Goal: Task Accomplishment & Management: Manage account settings

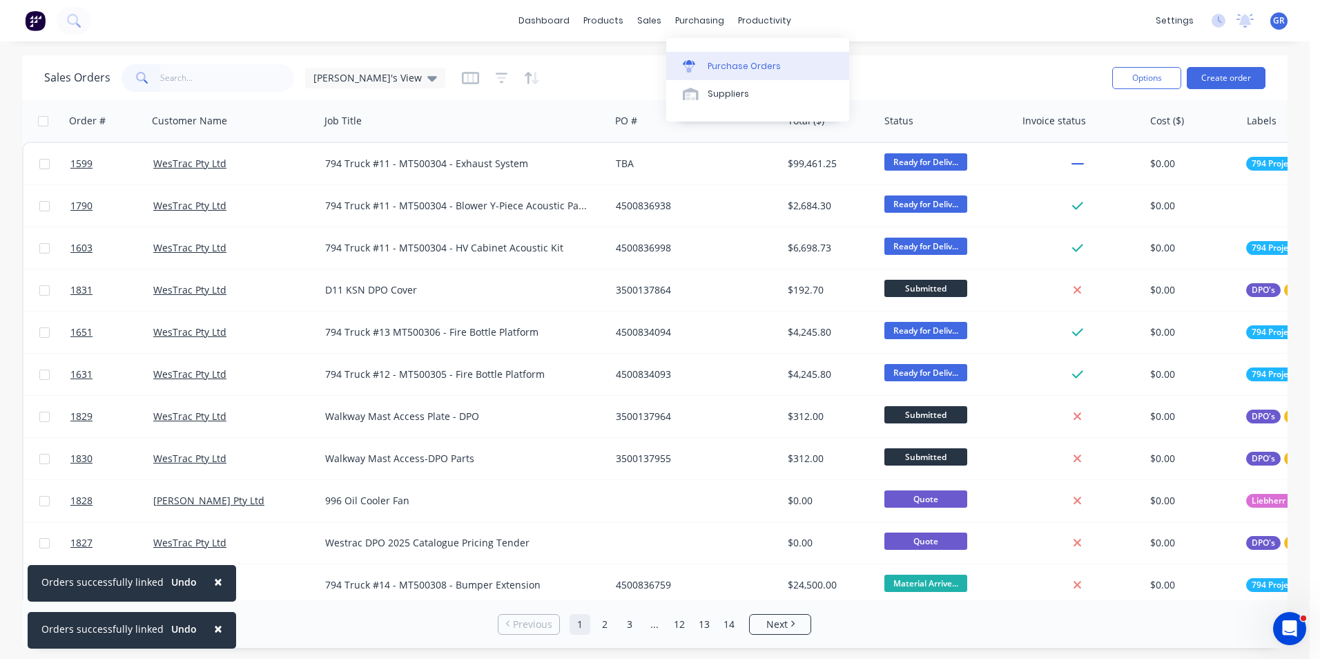
click at [749, 66] on div "Purchase Orders" at bounding box center [744, 66] width 73 height 12
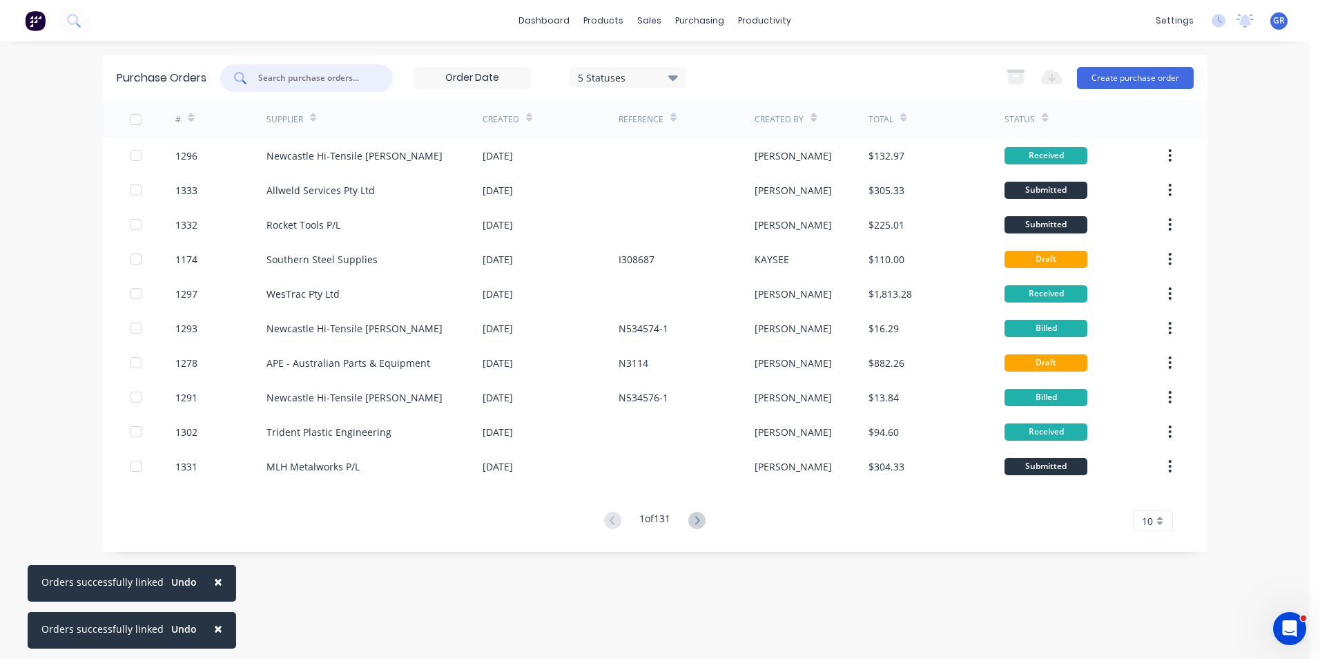
click at [312, 80] on input "text" at bounding box center [314, 78] width 115 height 14
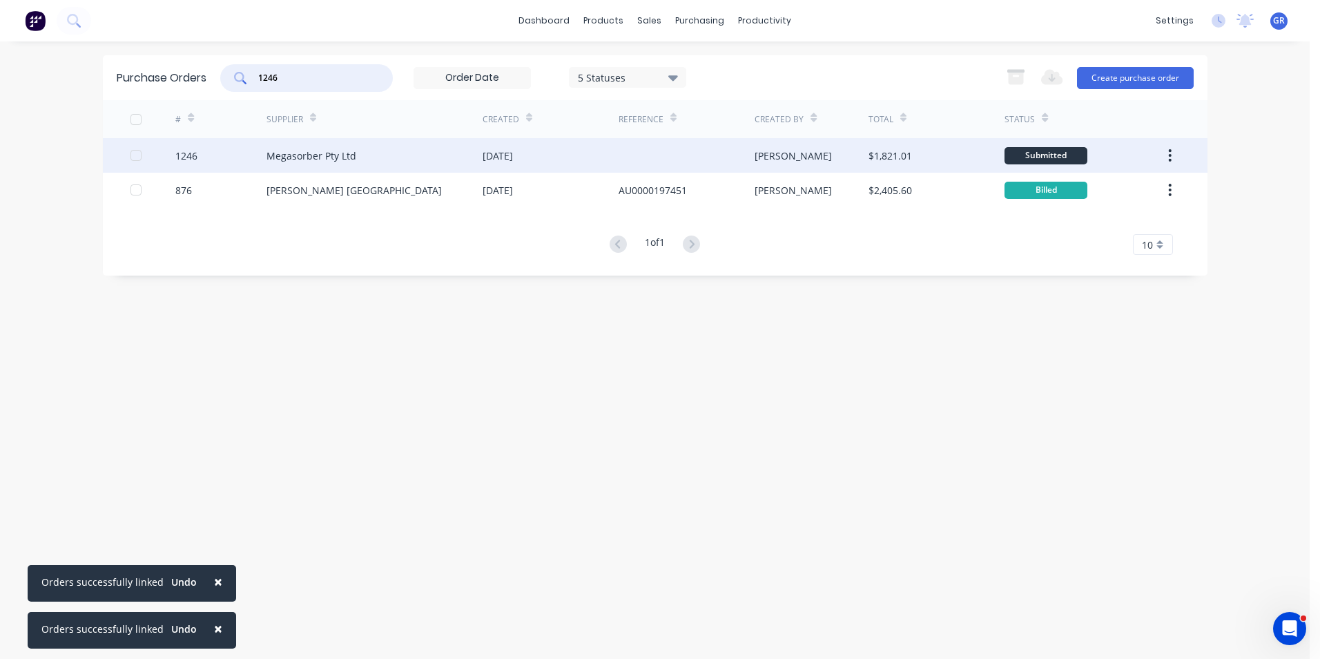
type input "1246"
click at [185, 155] on div "1246" at bounding box center [186, 155] width 22 height 15
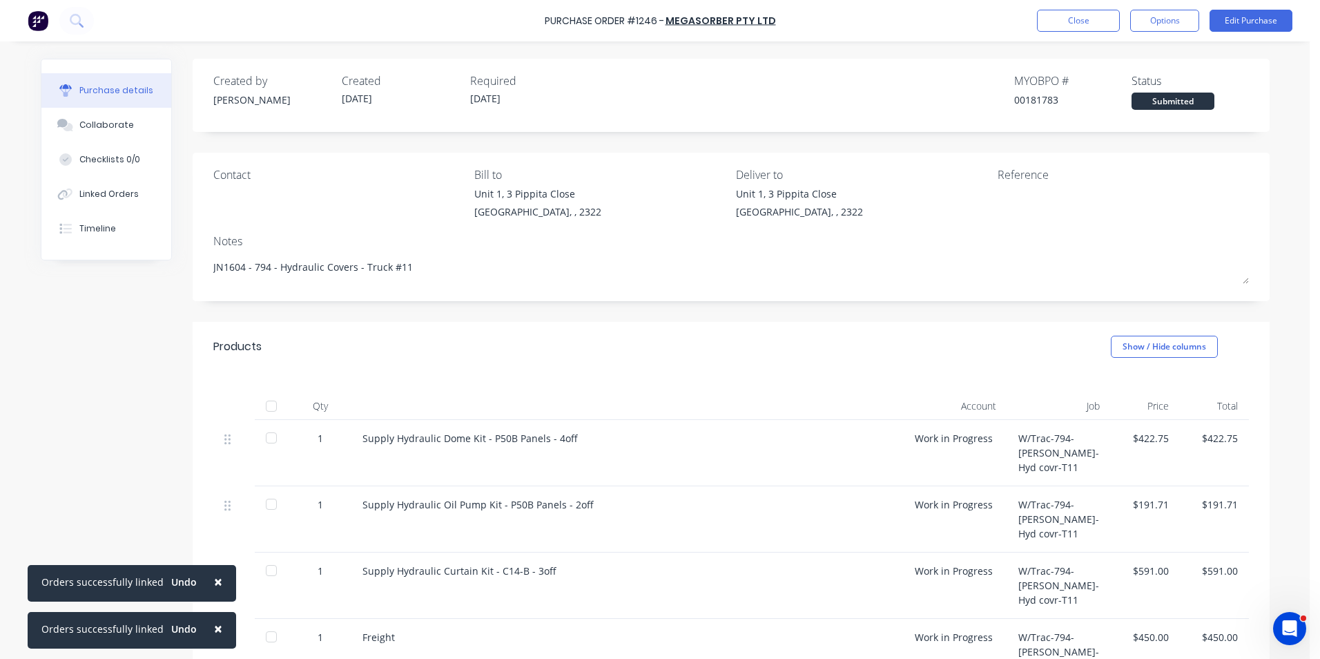
click at [214, 585] on span "×" at bounding box center [218, 581] width 8 height 19
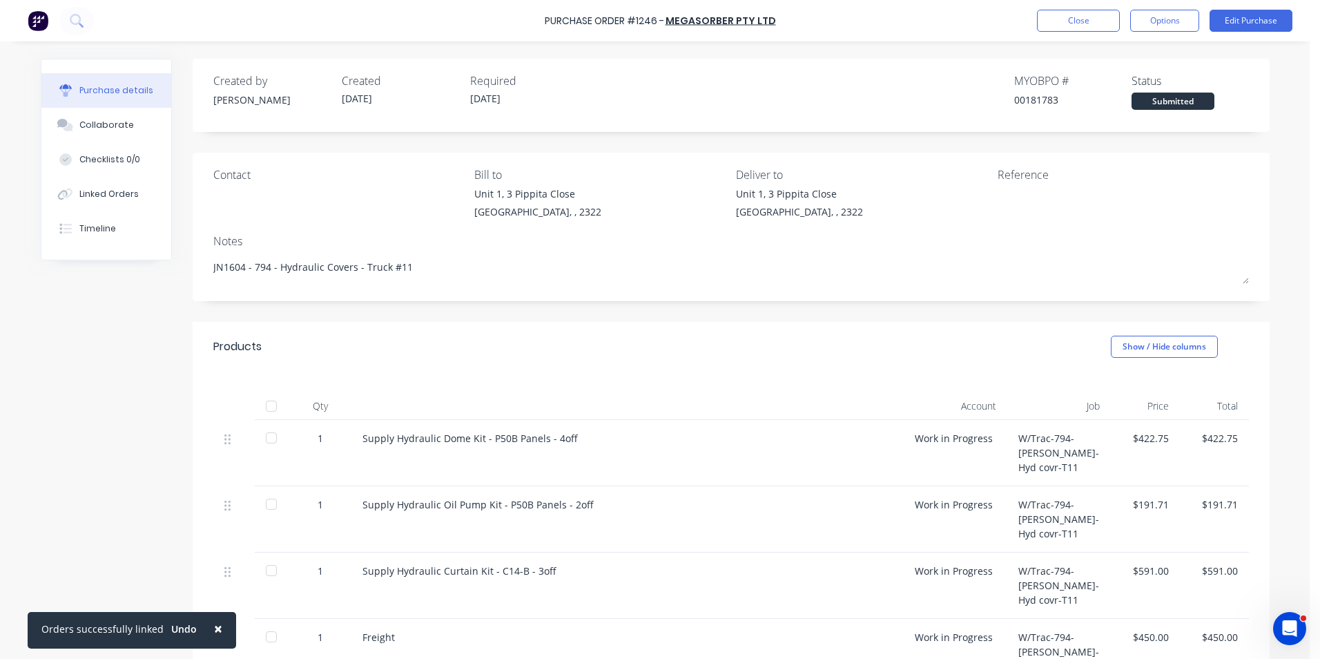
click at [214, 627] on span "×" at bounding box center [218, 628] width 8 height 19
type textarea "x"
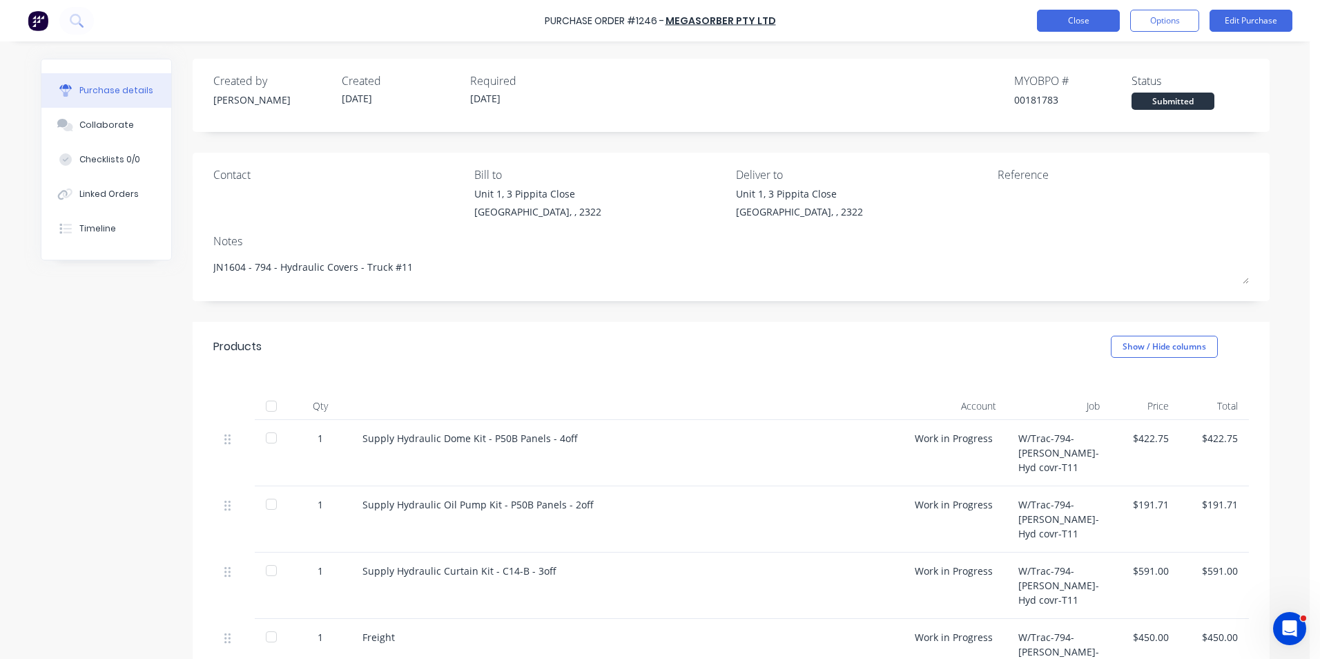
click at [1081, 20] on button "Close" at bounding box center [1078, 21] width 83 height 22
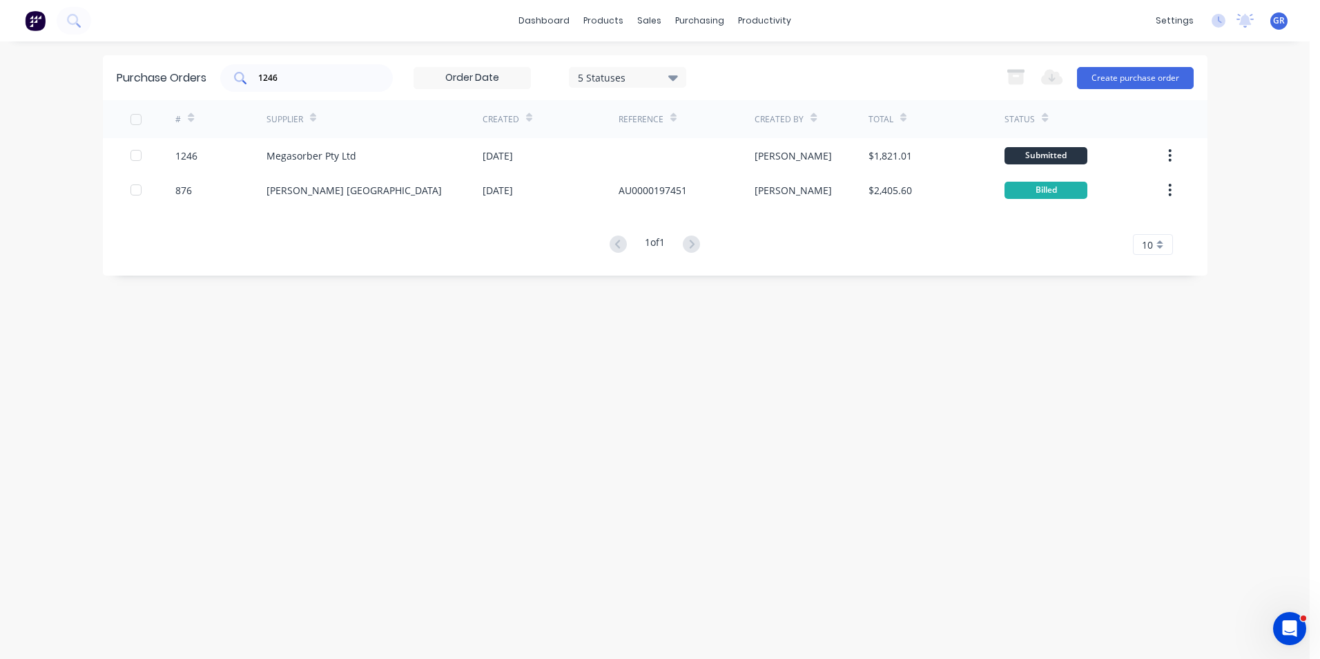
click at [290, 77] on input "1246" at bounding box center [314, 78] width 115 height 14
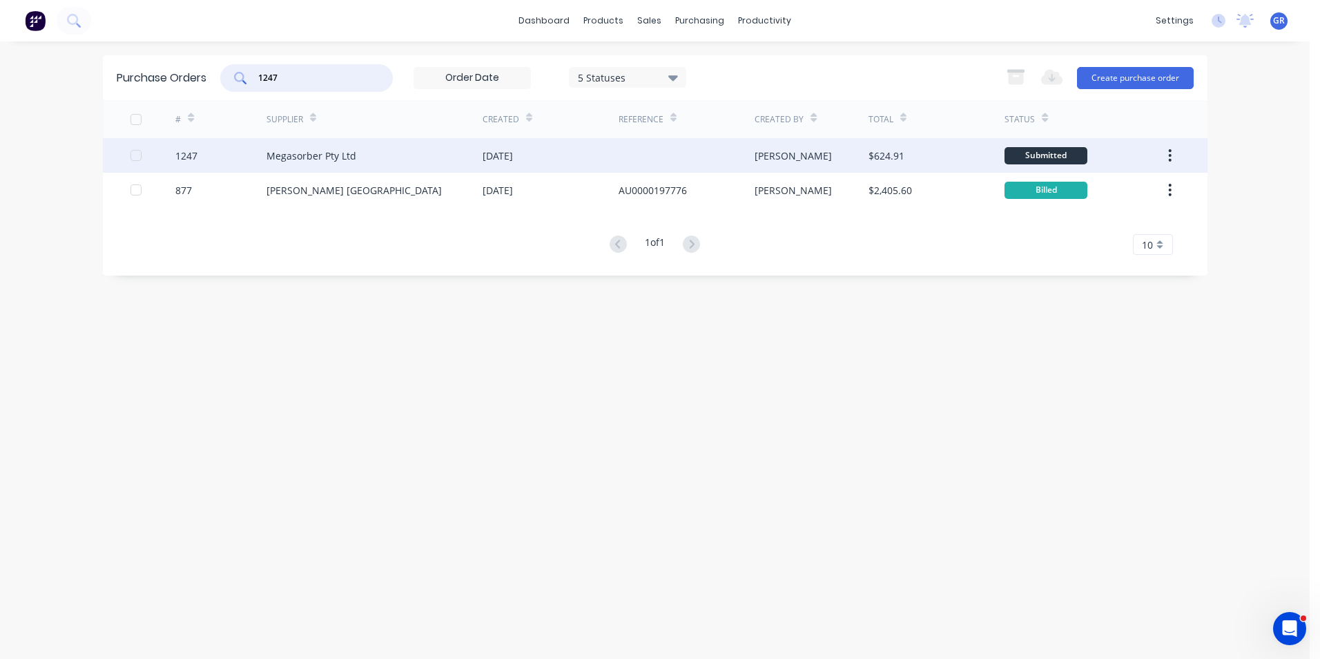
type input "1247"
click at [192, 153] on div "1247" at bounding box center [186, 155] width 22 height 15
type textarea "x"
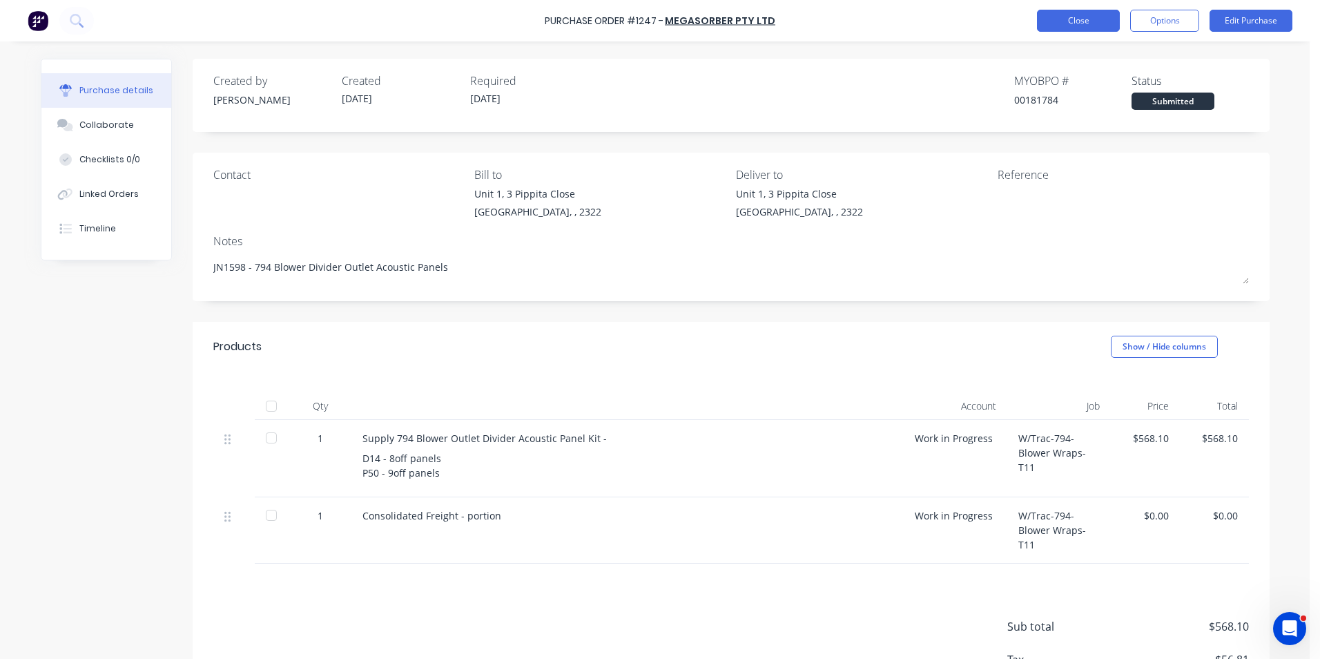
click at [1078, 22] on button "Close" at bounding box center [1078, 21] width 83 height 22
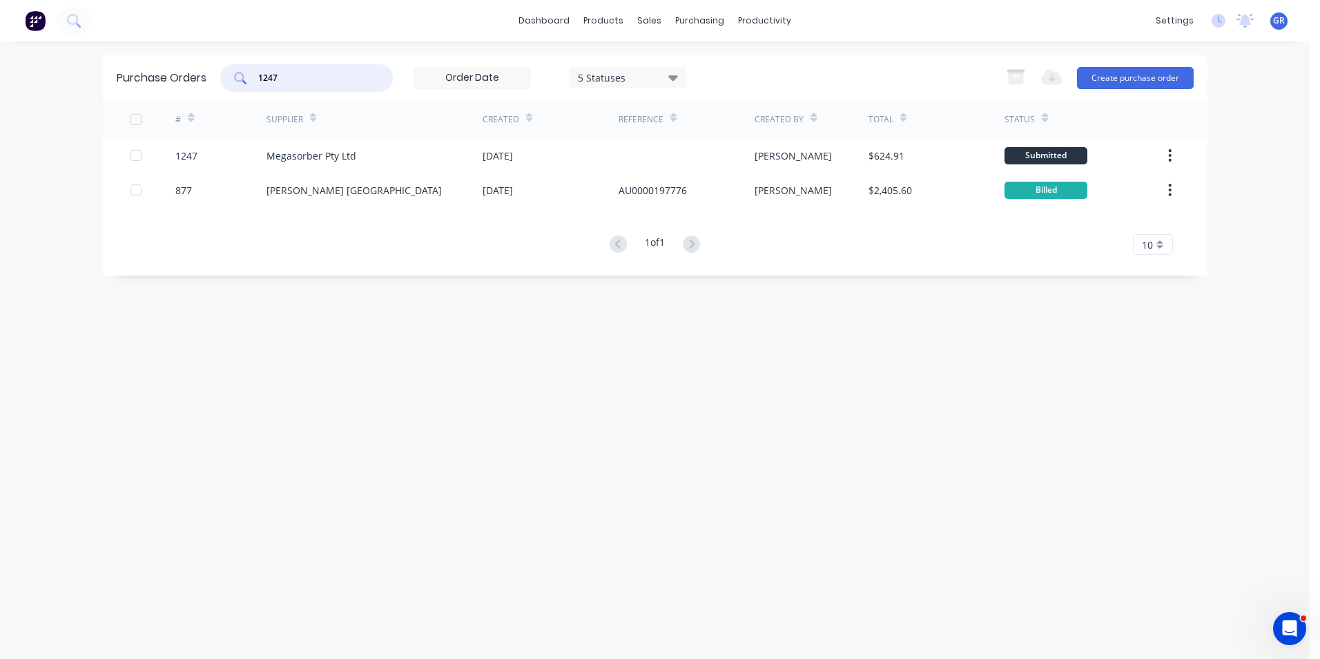
drag, startPoint x: 282, startPoint y: 75, endPoint x: 271, endPoint y: 77, distance: 11.4
click at [271, 77] on input "1247" at bounding box center [314, 78] width 115 height 14
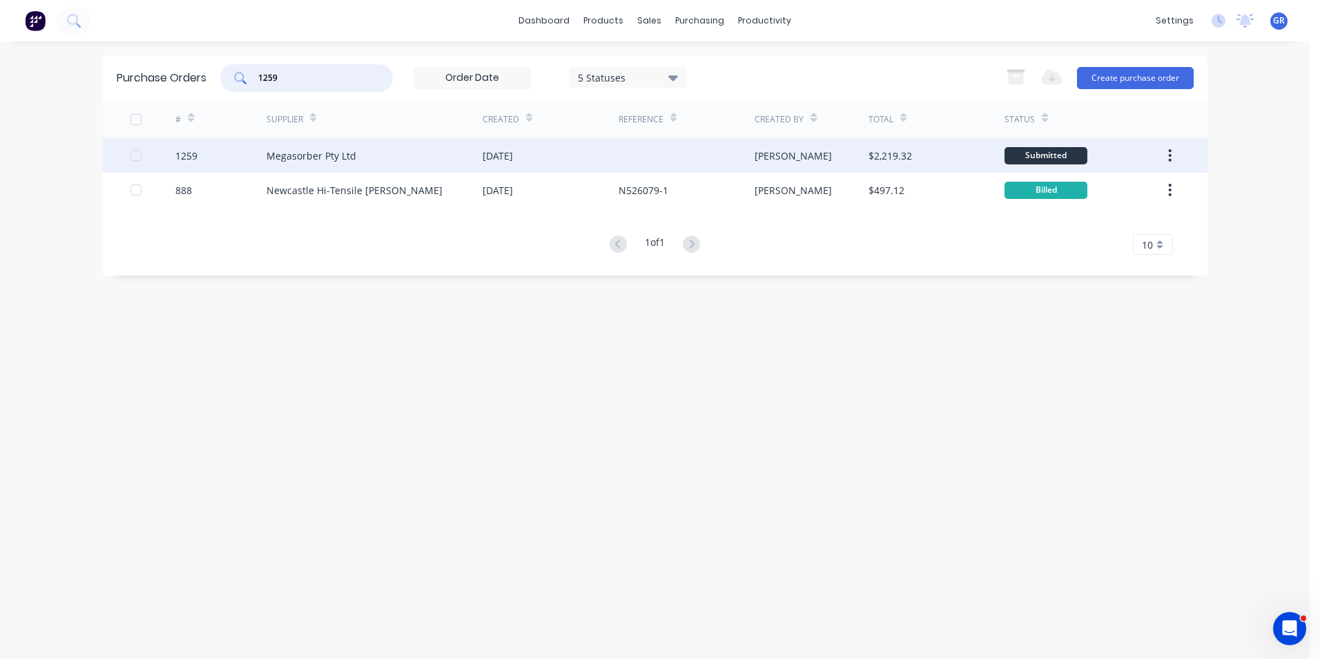
type input "1259"
click at [187, 155] on div "1259" at bounding box center [186, 155] width 22 height 15
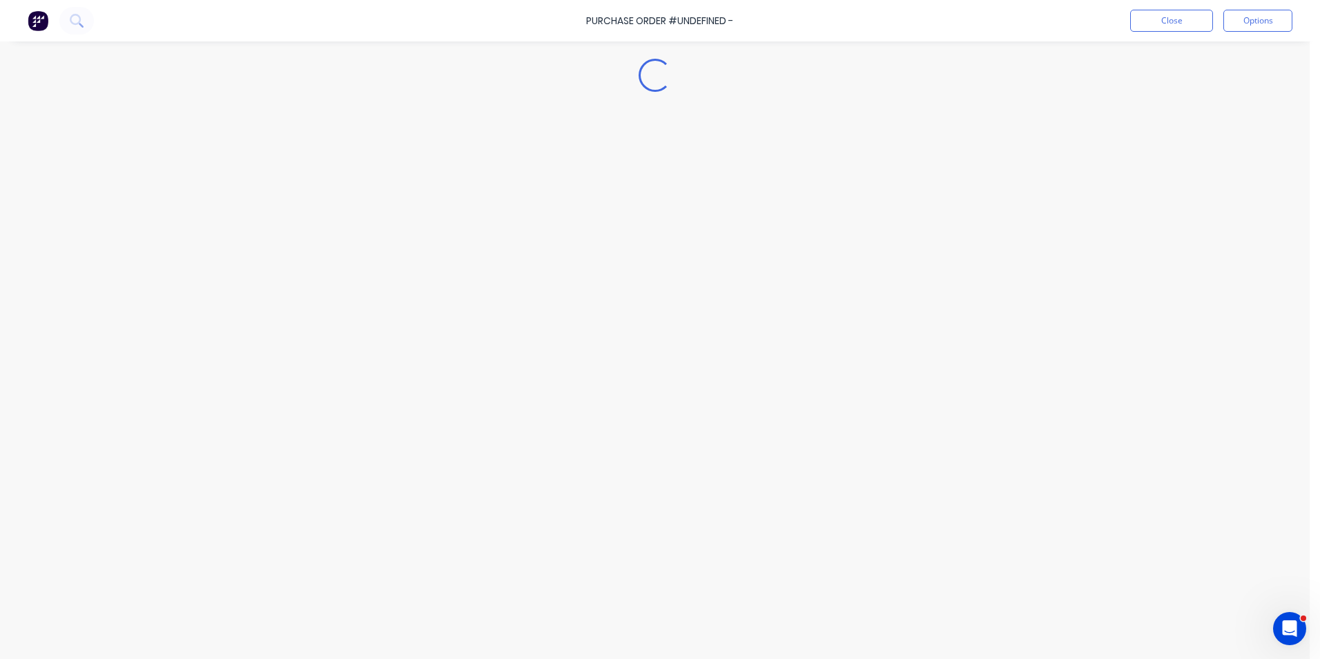
type textarea "x"
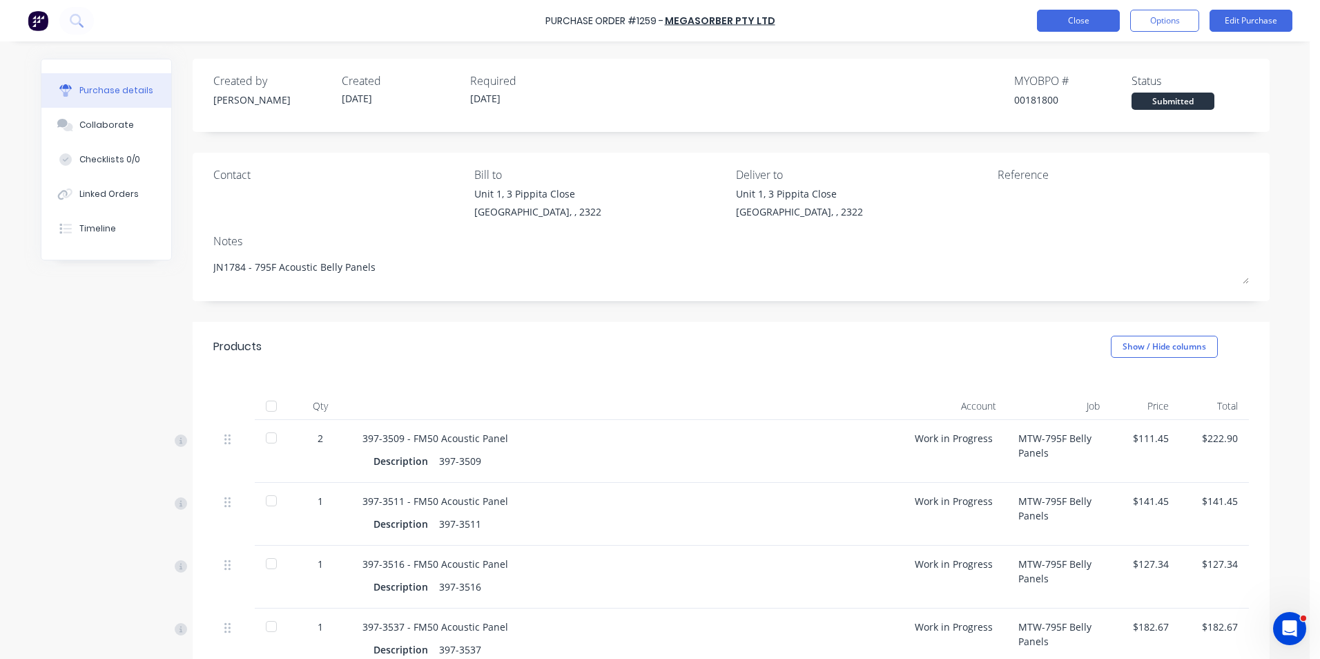
click at [1091, 23] on button "Close" at bounding box center [1078, 21] width 83 height 22
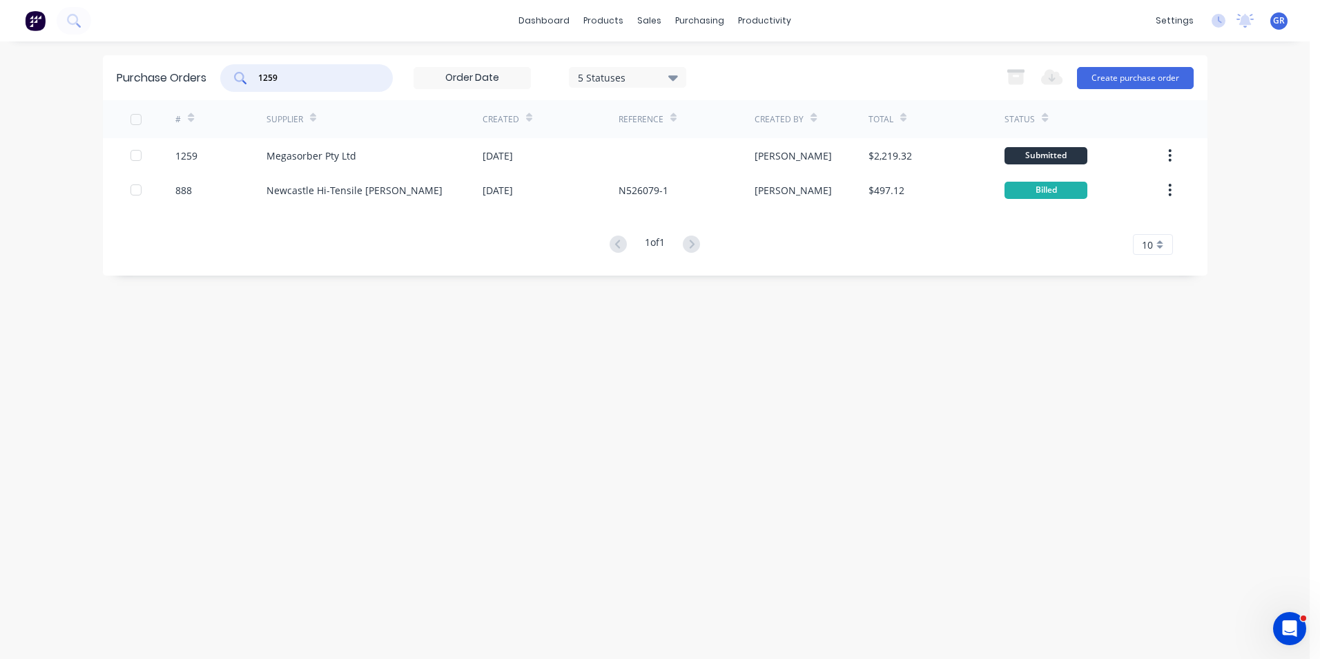
click at [273, 78] on input "1259" at bounding box center [314, 78] width 115 height 14
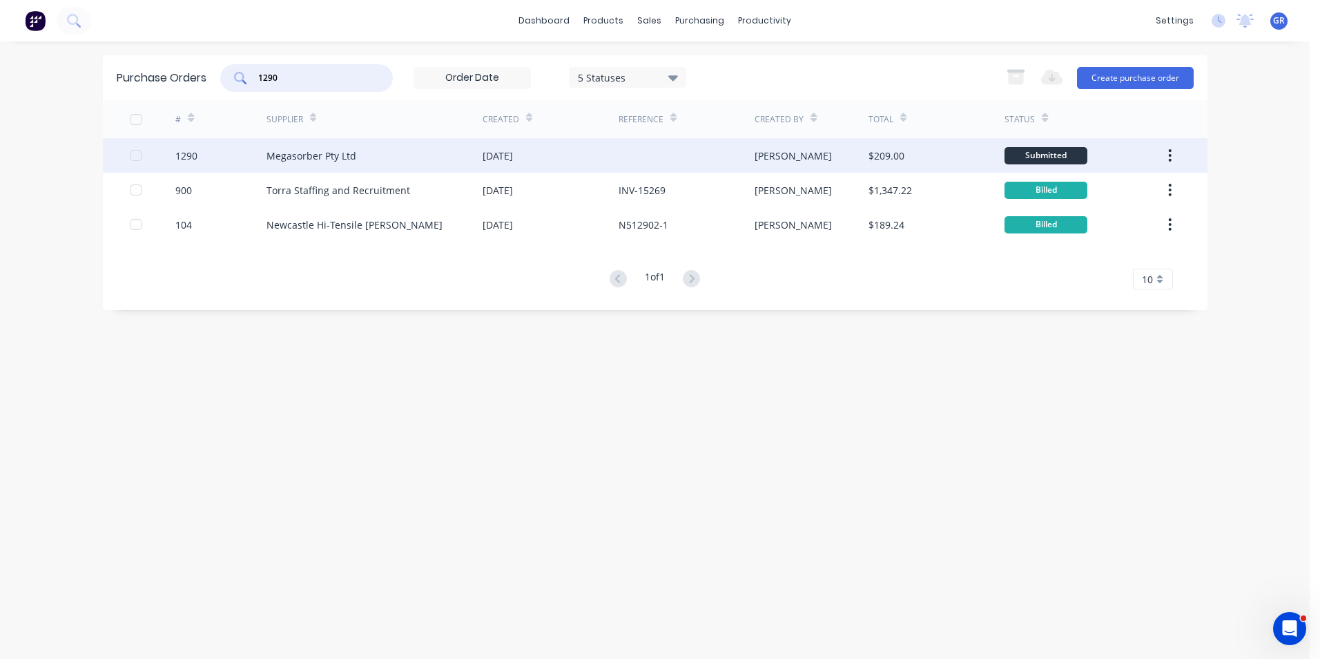
type input "1290"
click at [190, 155] on div "1290" at bounding box center [186, 155] width 22 height 15
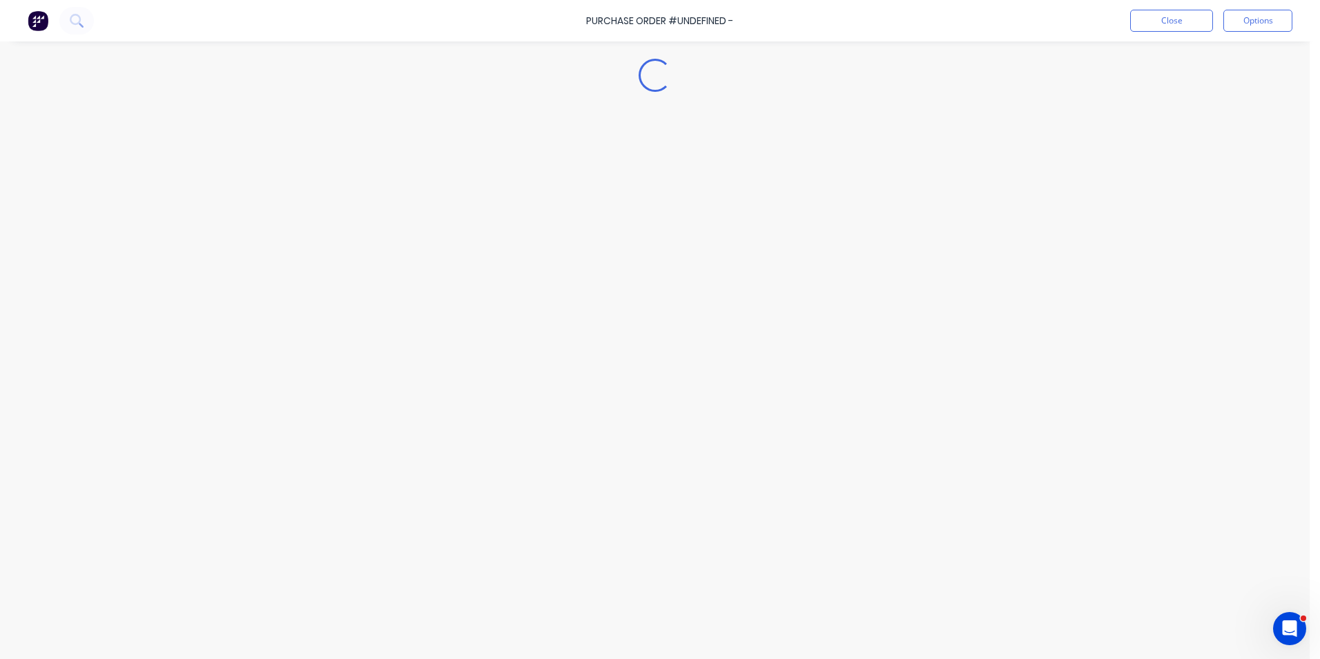
type textarea "x"
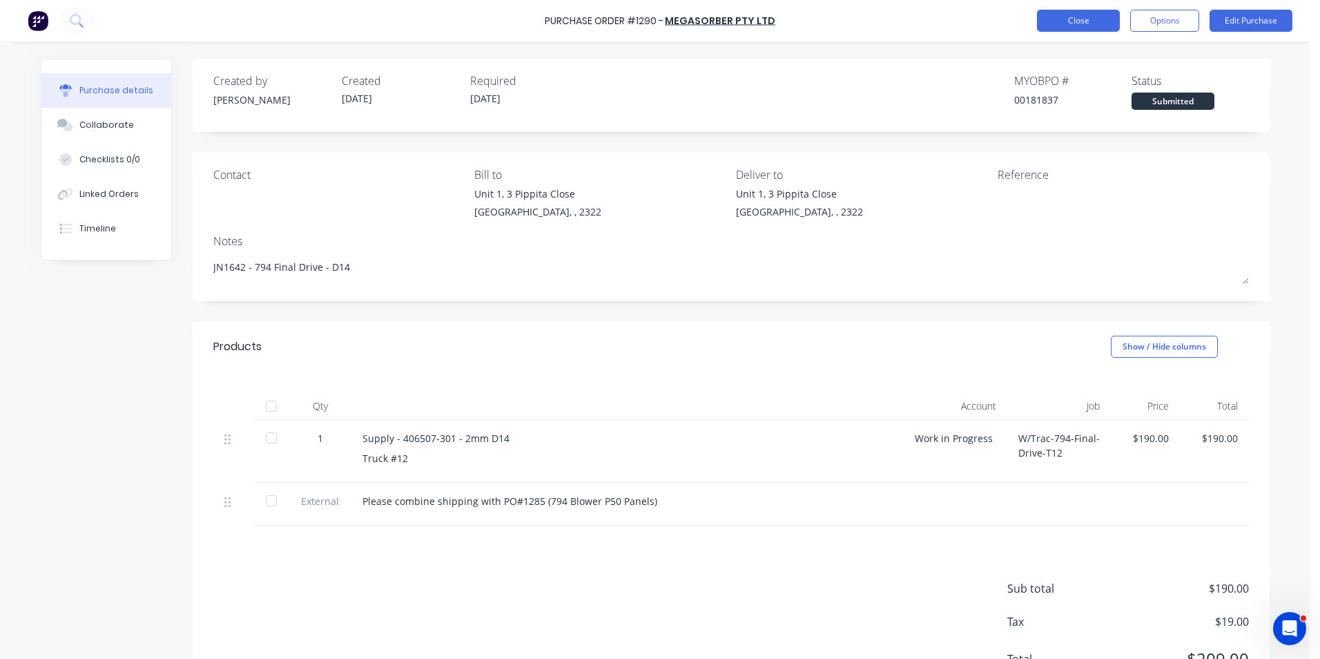
click at [1073, 16] on button "Close" at bounding box center [1078, 21] width 83 height 22
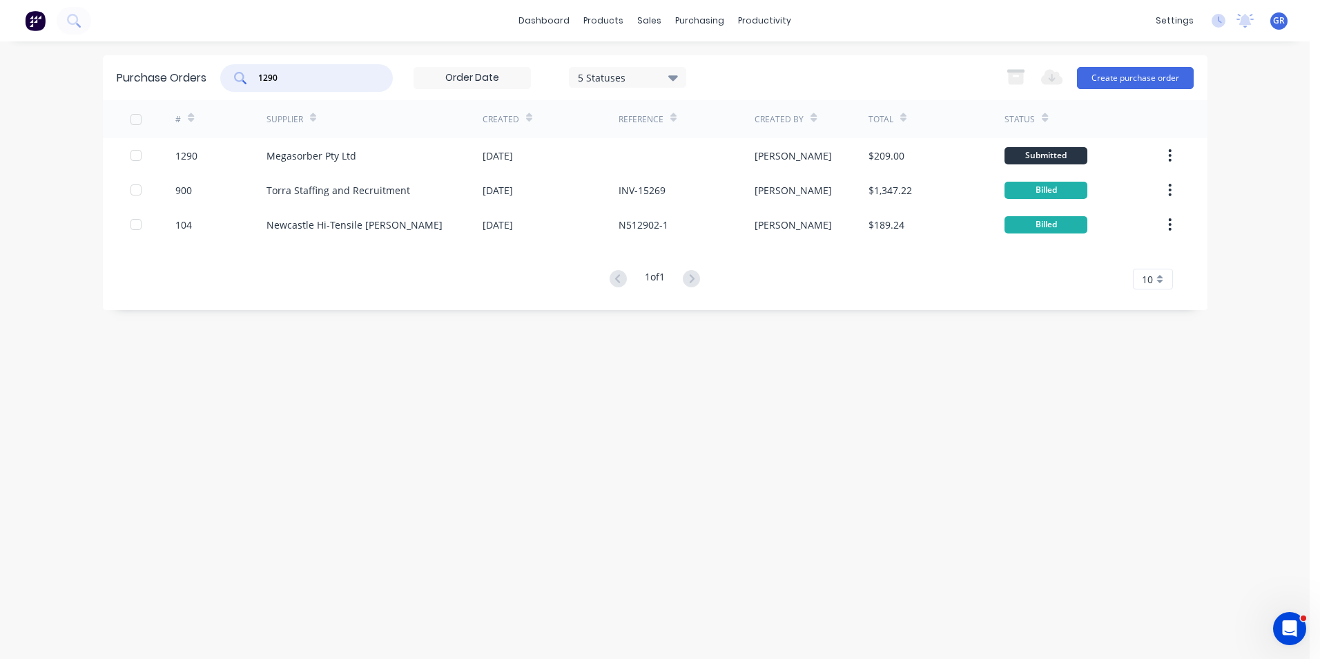
drag, startPoint x: 298, startPoint y: 75, endPoint x: 252, endPoint y: 77, distance: 45.6
click at [252, 77] on div "1290" at bounding box center [306, 78] width 173 height 28
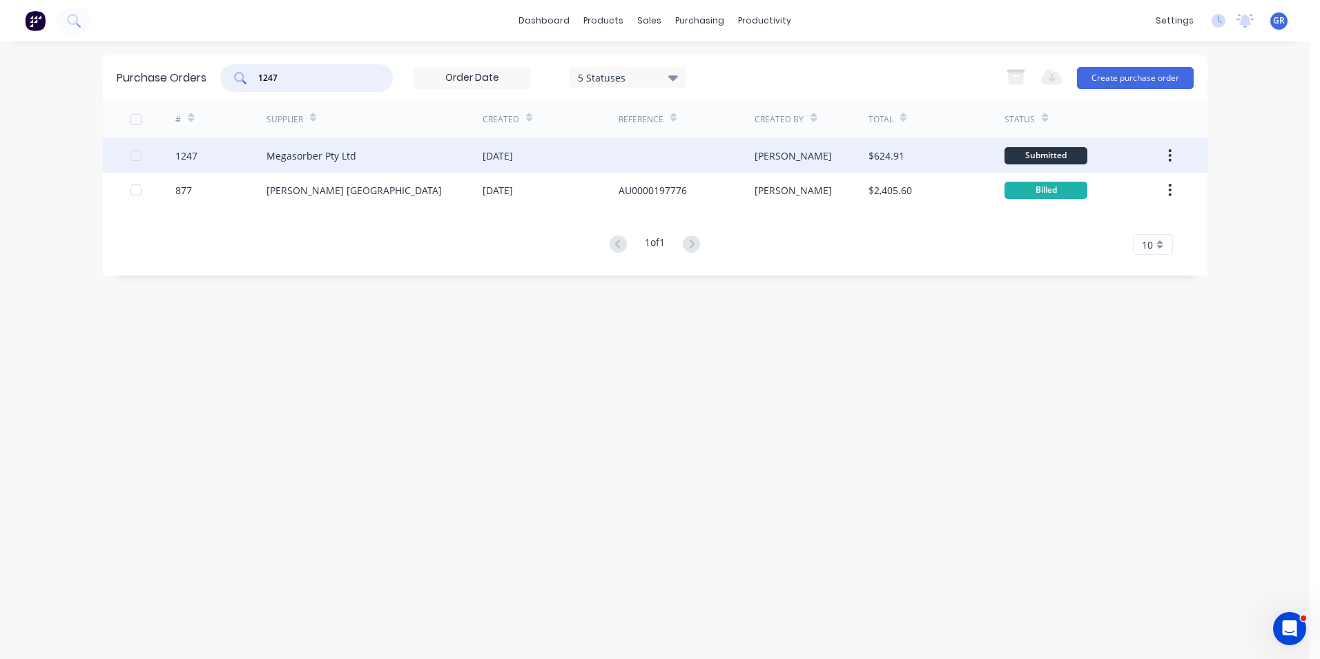
type input "1247"
click at [189, 159] on div "1247" at bounding box center [186, 155] width 22 height 15
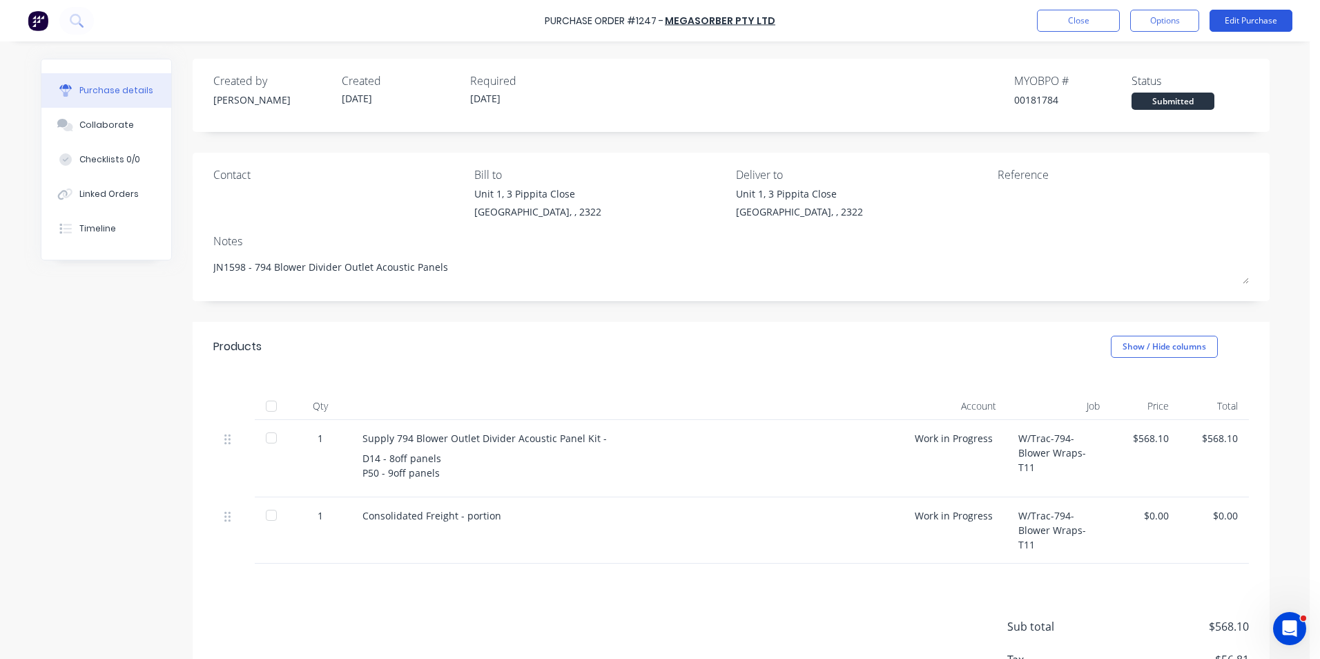
click at [1260, 19] on button "Edit Purchase" at bounding box center [1251, 21] width 83 height 22
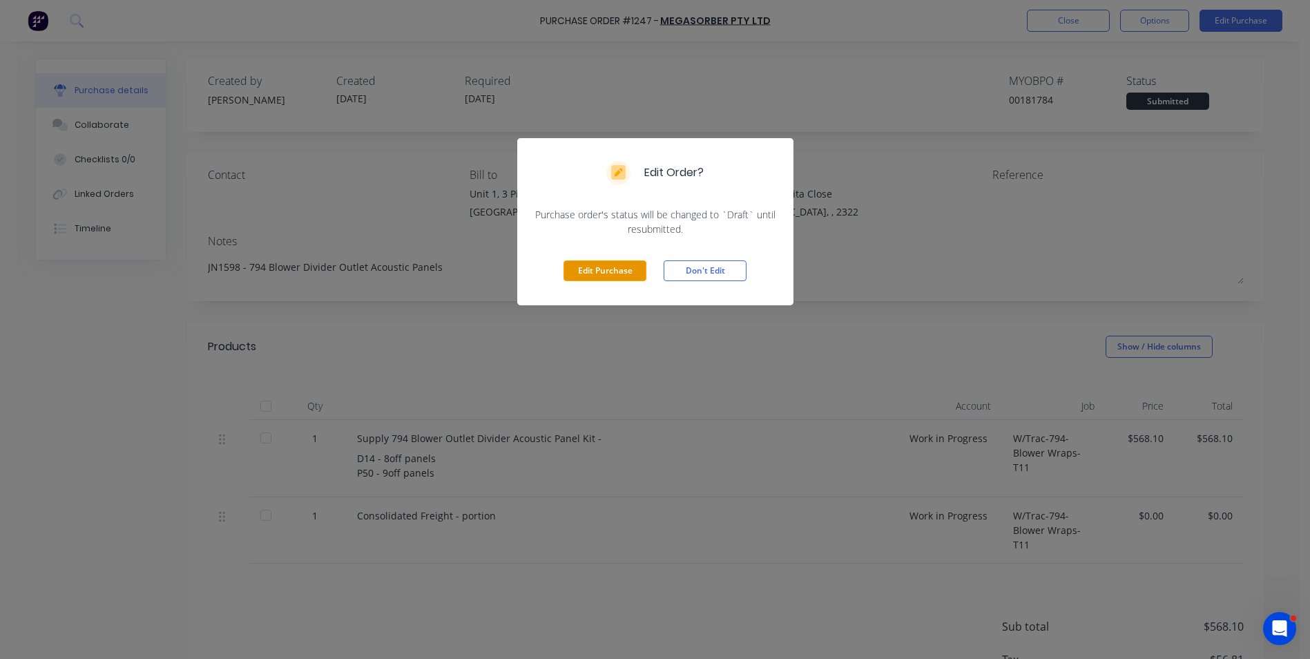
click at [591, 269] on button "Edit Purchase" at bounding box center [604, 270] width 83 height 21
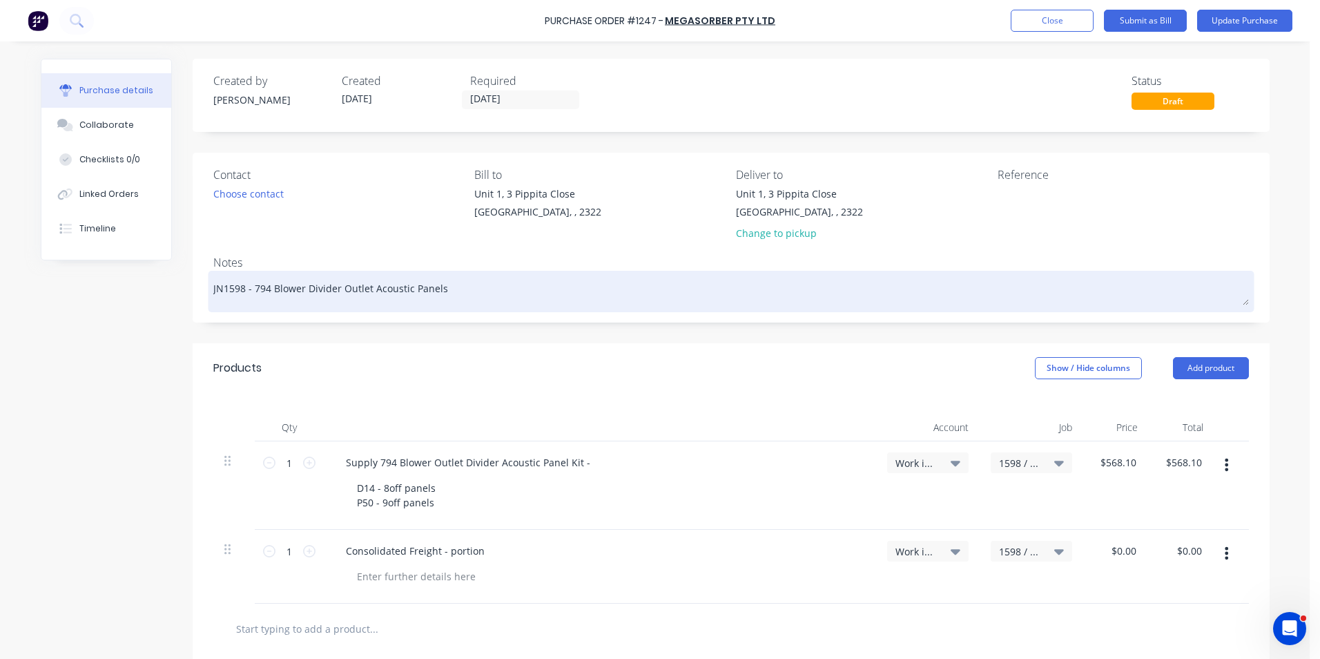
drag, startPoint x: 241, startPoint y: 291, endPoint x: 222, endPoint y: 291, distance: 18.7
click at [222, 291] on textarea "JN1598 - 794 Blower Divider Outlet Acoustic Panels" at bounding box center [731, 289] width 1036 height 31
click at [441, 290] on textarea "JN1788 - 794 Blower Divider Outlet Acoustic Panels" at bounding box center [731, 289] width 1036 height 31
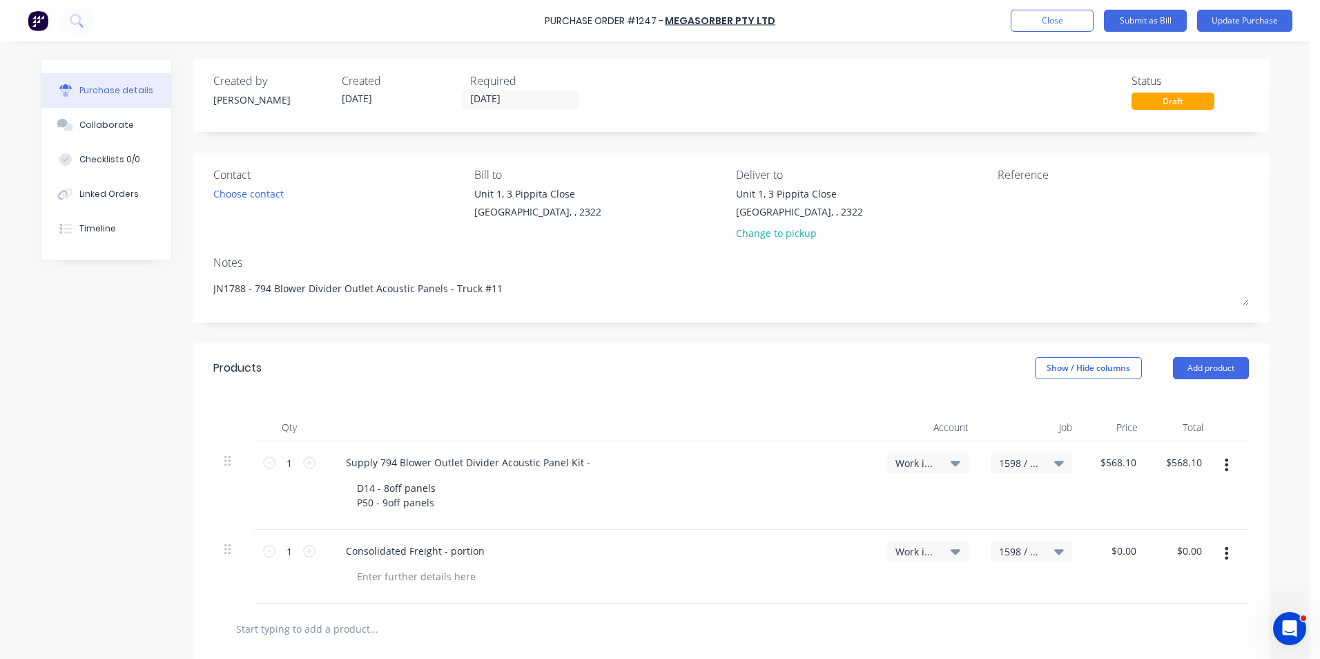
type textarea "JN1788 - 794 Blower Divider Outlet Acoustic Panels - Truck #11"
click at [1012, 460] on span "1598 / W/Trac-794-Blower Wraps-T11" at bounding box center [1019, 463] width 41 height 15
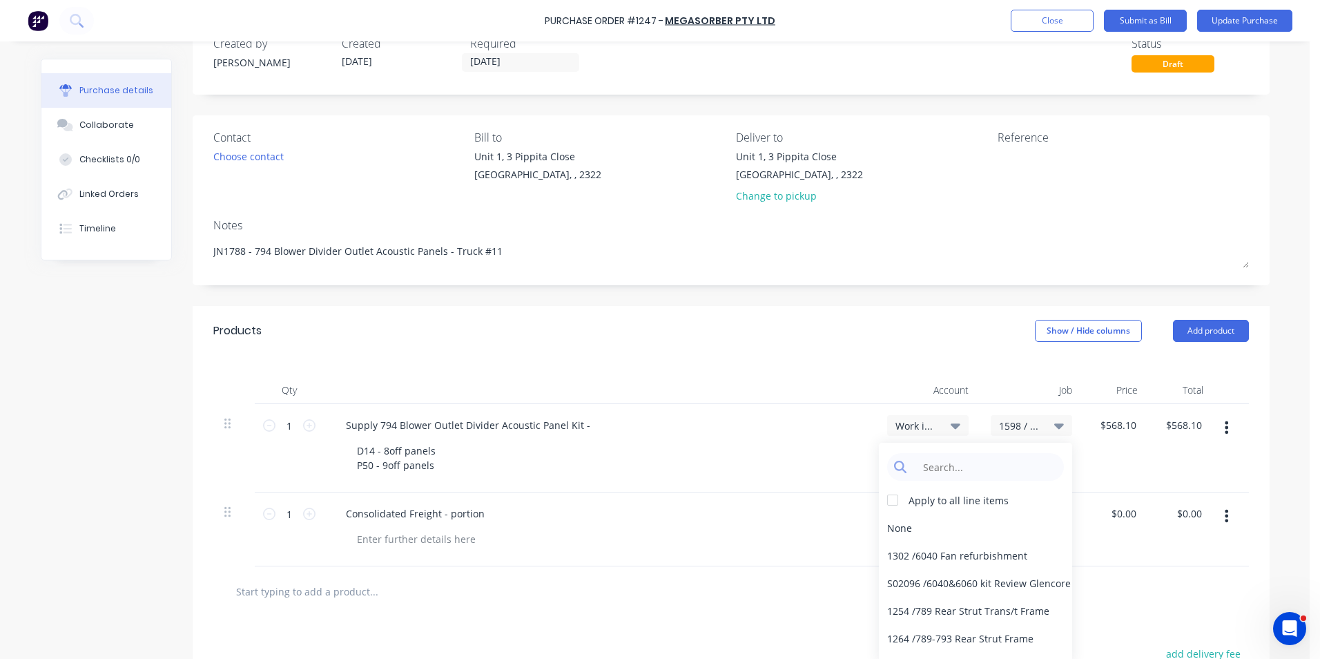
scroll to position [69, 0]
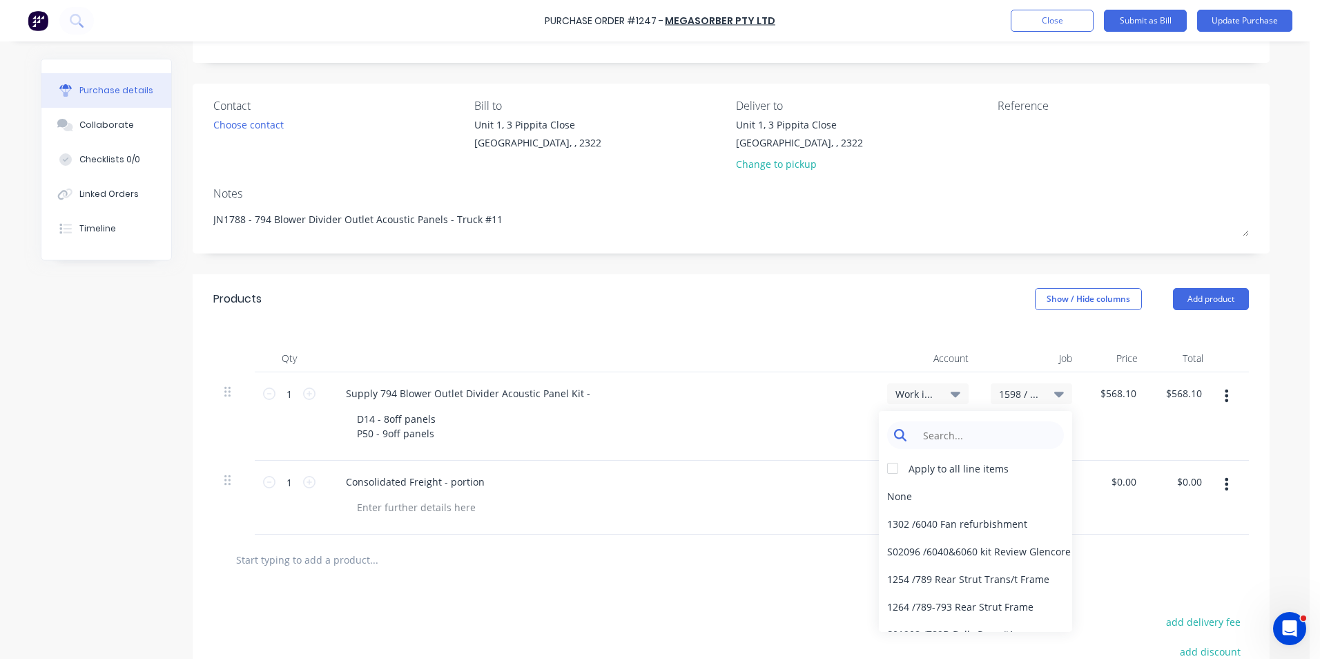
click at [938, 434] on input at bounding box center [987, 435] width 142 height 28
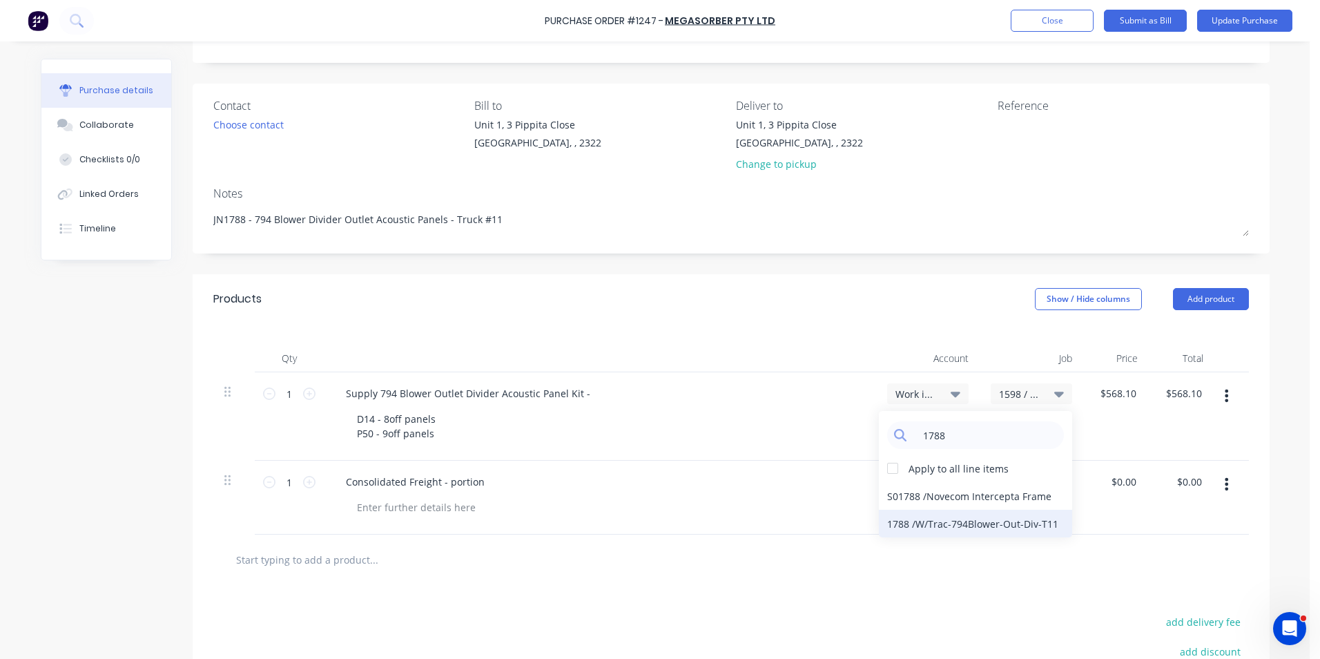
type input "1788"
click at [925, 521] on div "1788 / W/Trac-794Blower-Out-Div-T11" at bounding box center [975, 524] width 193 height 28
click at [1007, 480] on span "1598 / W/Trac-794-Blower Wraps-T11" at bounding box center [1019, 482] width 41 height 15
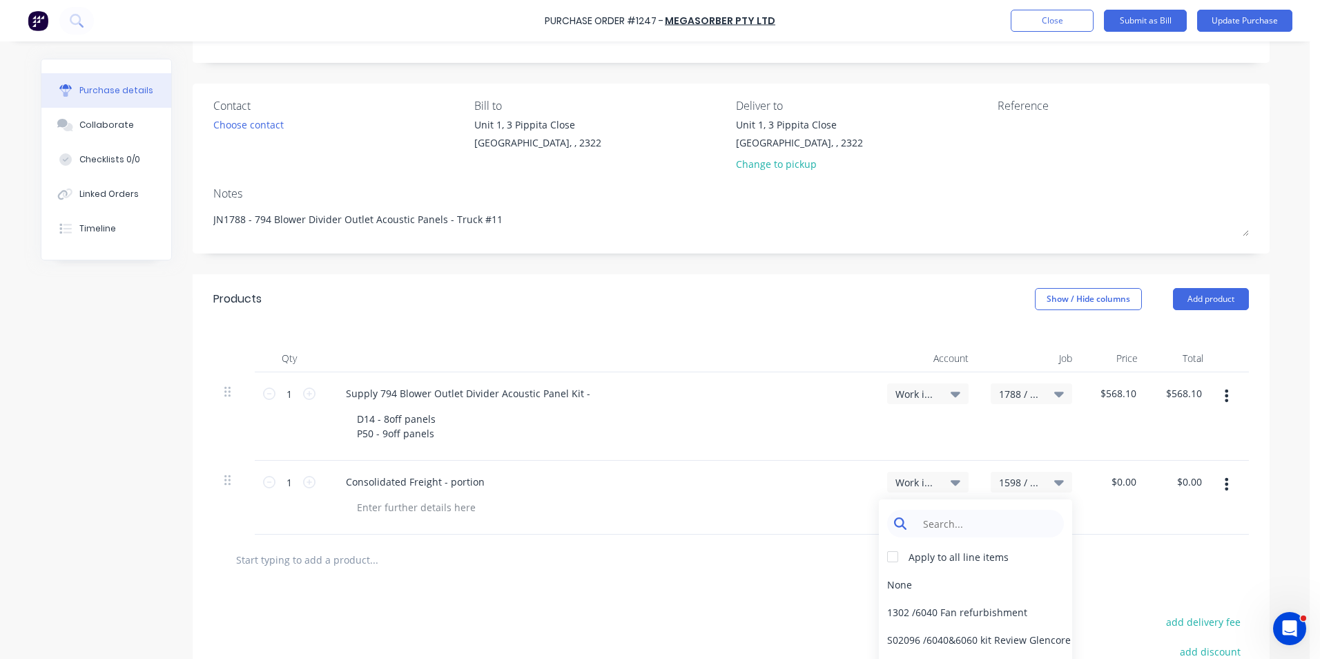
click at [947, 521] on input at bounding box center [987, 524] width 142 height 28
type input "1788"
click at [937, 612] on div "1788 / W/Trac-794Blower-Out-Div-T11" at bounding box center [975, 612] width 193 height 28
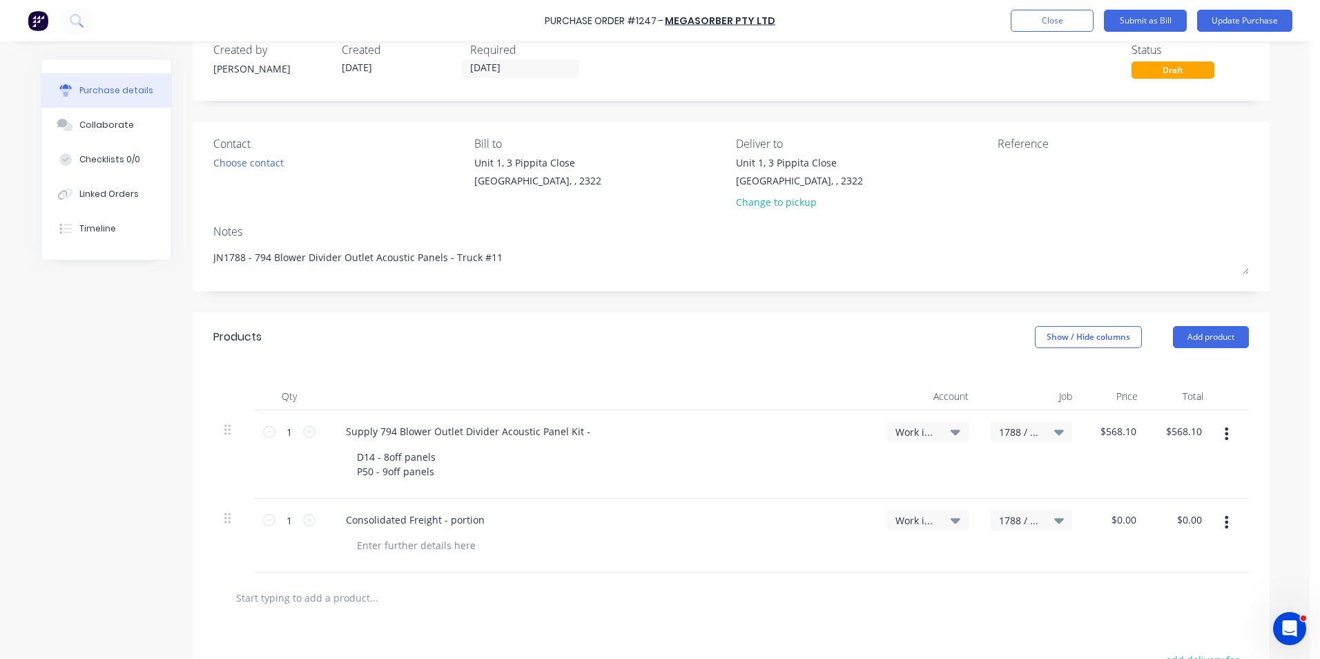
scroll to position [0, 0]
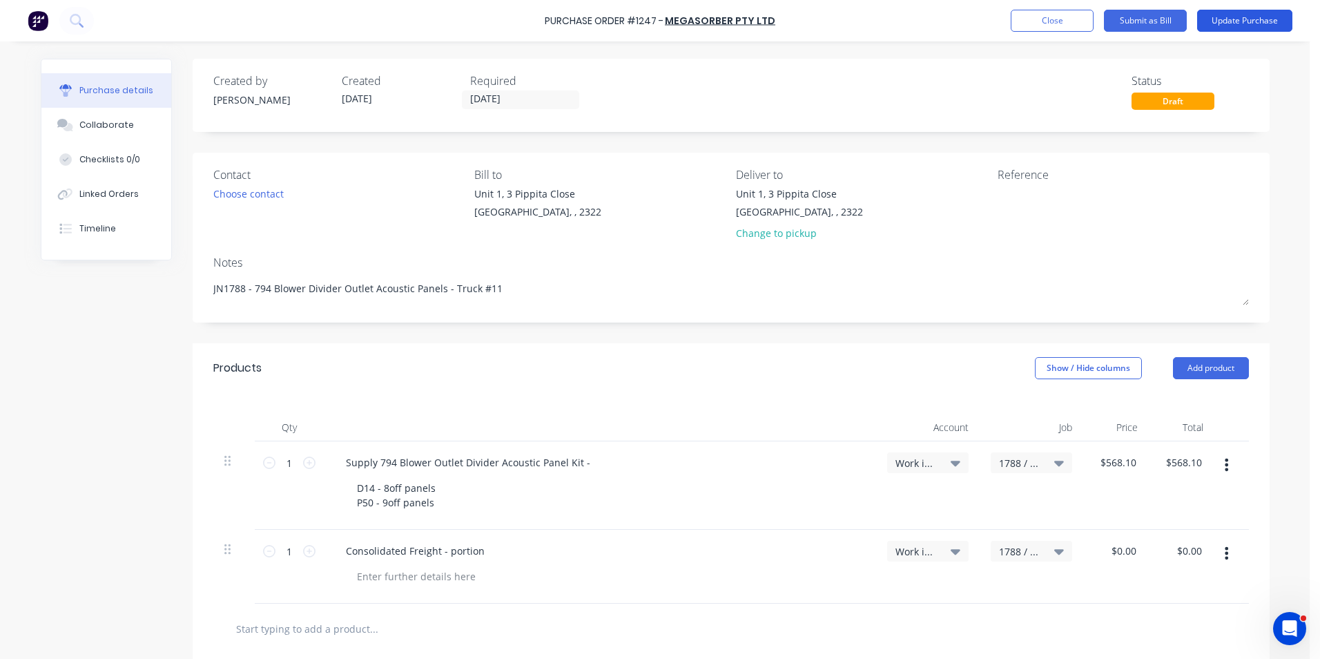
click at [1246, 17] on button "Update Purchase" at bounding box center [1244, 21] width 95 height 22
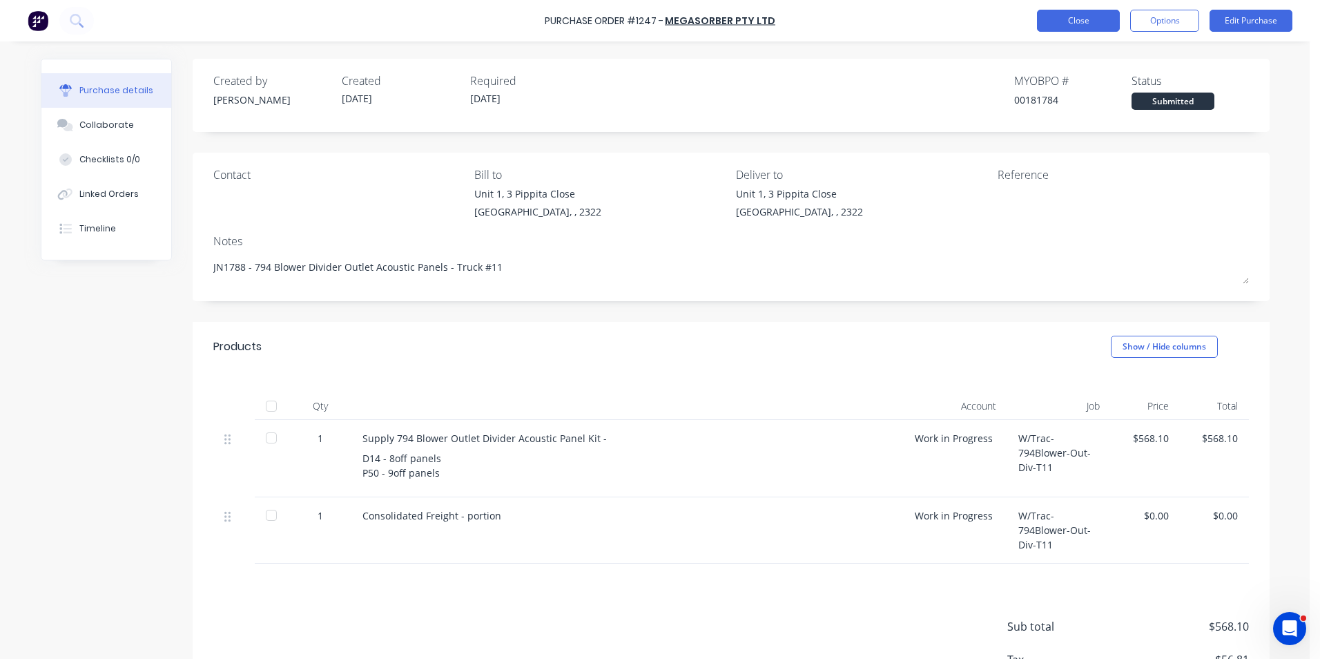
click at [1083, 20] on button "Close" at bounding box center [1078, 21] width 83 height 22
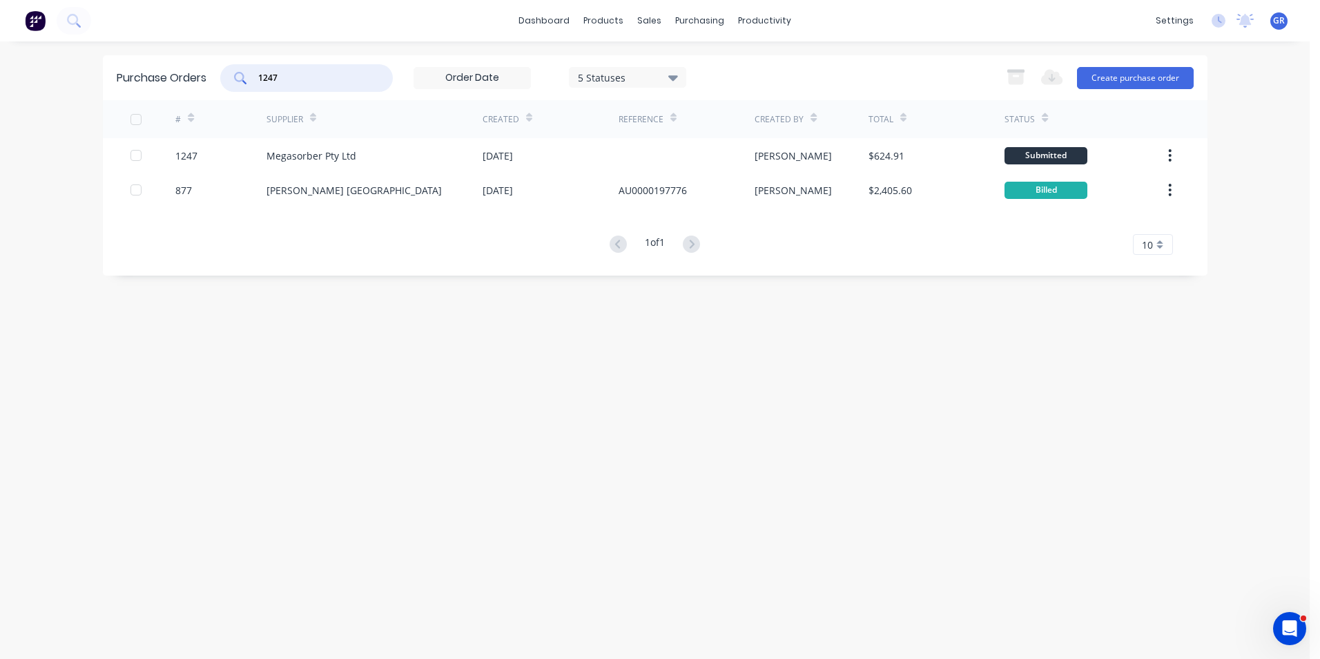
drag, startPoint x: 284, startPoint y: 76, endPoint x: 255, endPoint y: 81, distance: 29.5
click at [254, 79] on div "1247" at bounding box center [306, 78] width 173 height 28
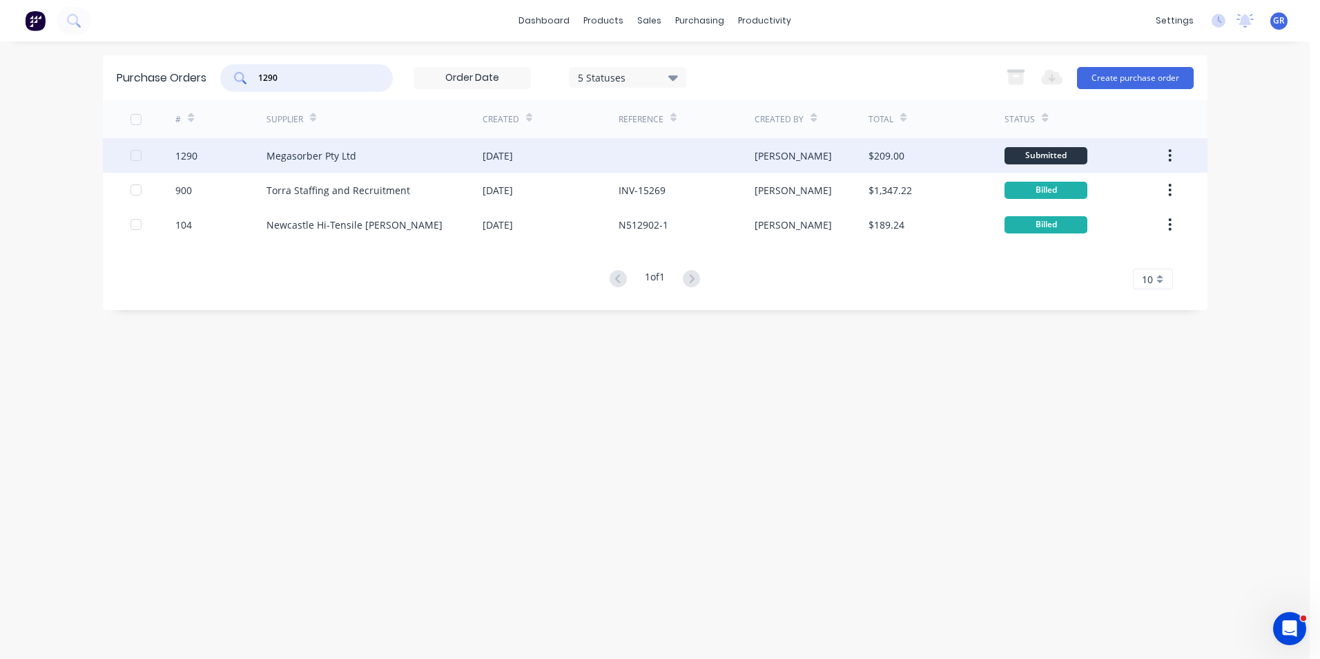
type input "1290"
click at [191, 157] on div "1290" at bounding box center [186, 155] width 22 height 15
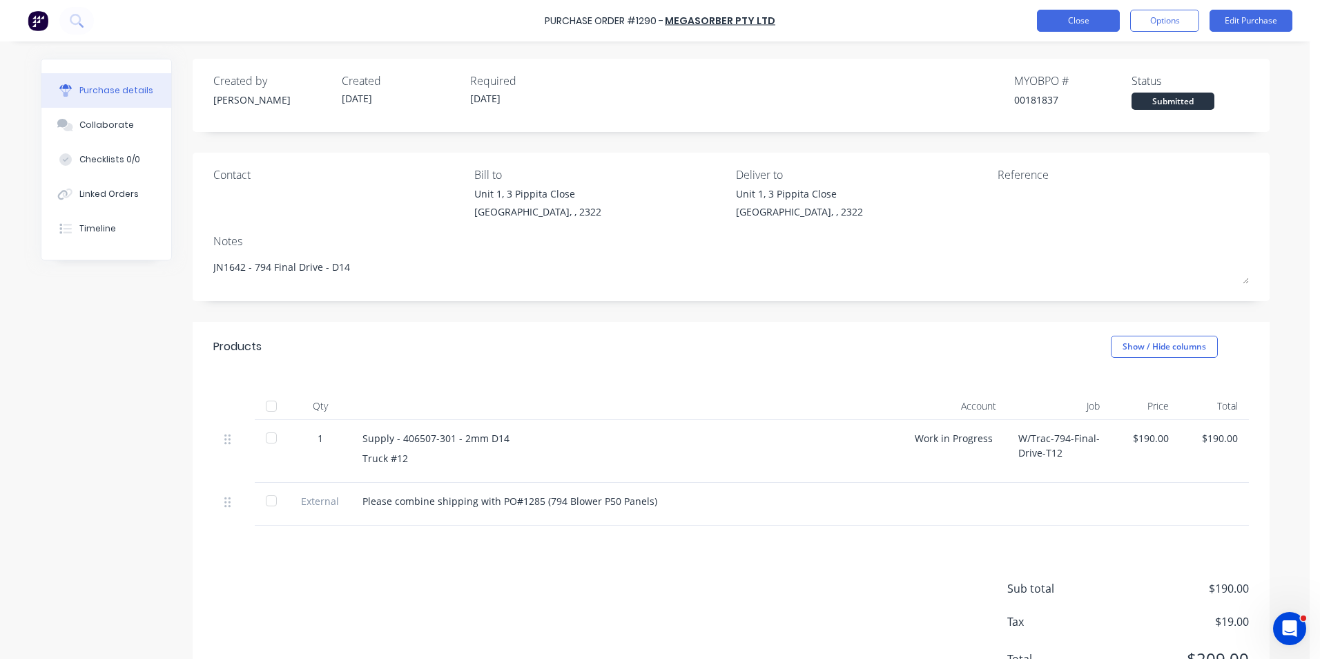
click at [1063, 17] on button "Close" at bounding box center [1078, 21] width 83 height 22
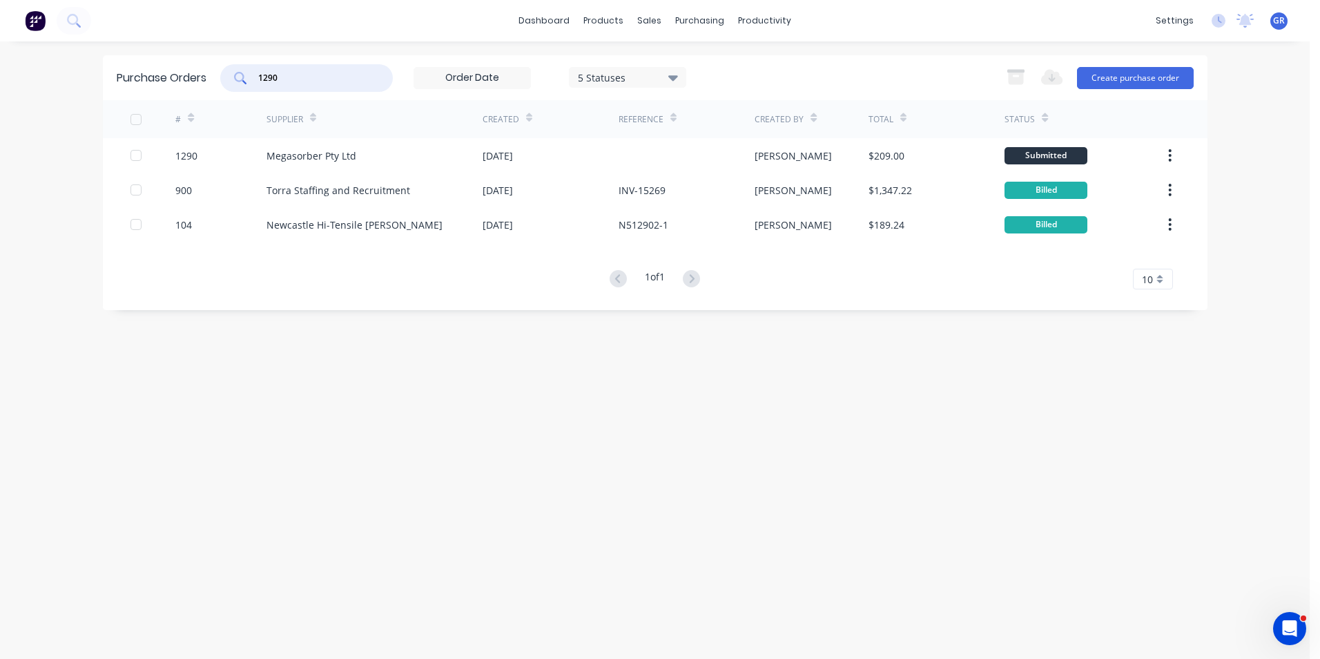
drag, startPoint x: 294, startPoint y: 75, endPoint x: 248, endPoint y: 80, distance: 46.6
click at [248, 80] on div "1290" at bounding box center [306, 78] width 173 height 28
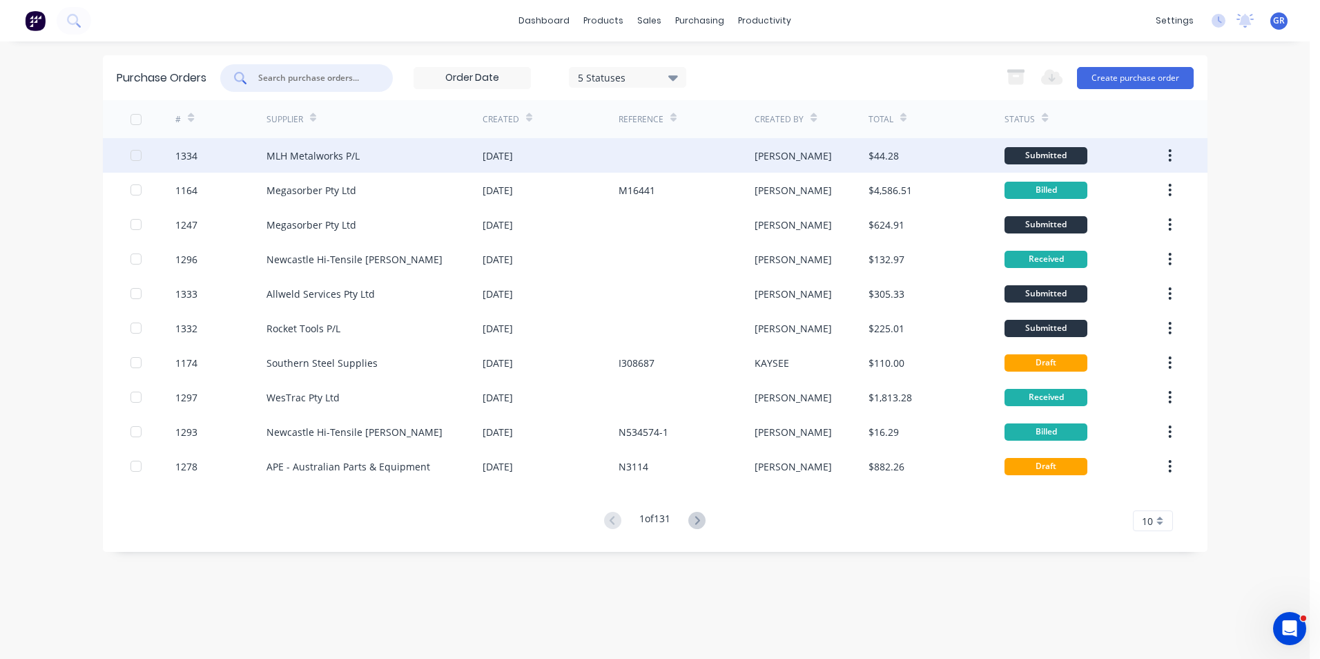
click at [186, 155] on div "1334" at bounding box center [186, 155] width 22 height 15
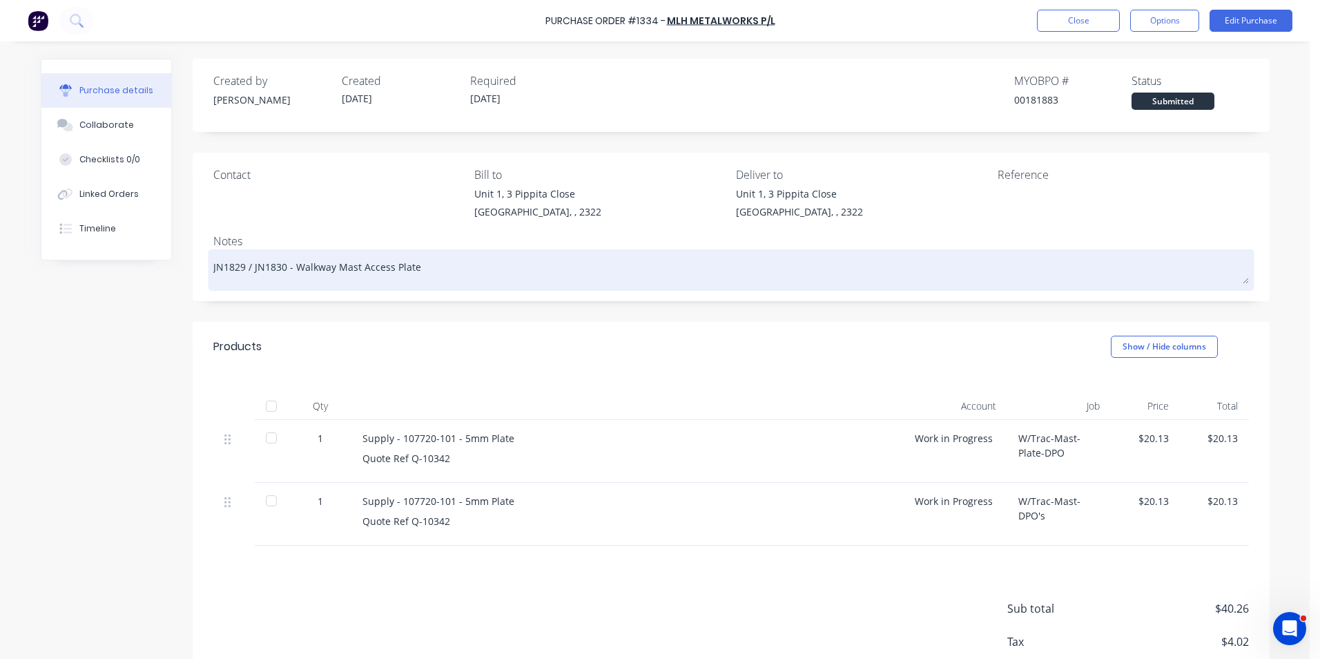
drag, startPoint x: 262, startPoint y: 268, endPoint x: 392, endPoint y: 268, distance: 129.1
click at [392, 268] on div "Contact Bill to Unit 1, 3 Pippita Close Beresfield, , 2322 Deliver to Unit 1, 3…" at bounding box center [731, 227] width 1077 height 148
drag, startPoint x: 208, startPoint y: 265, endPoint x: 419, endPoint y: 267, distance: 211.3
click at [419, 267] on textarea "JN1829 / JN1830 - Walkway Mast Access Plate" at bounding box center [731, 268] width 1036 height 31
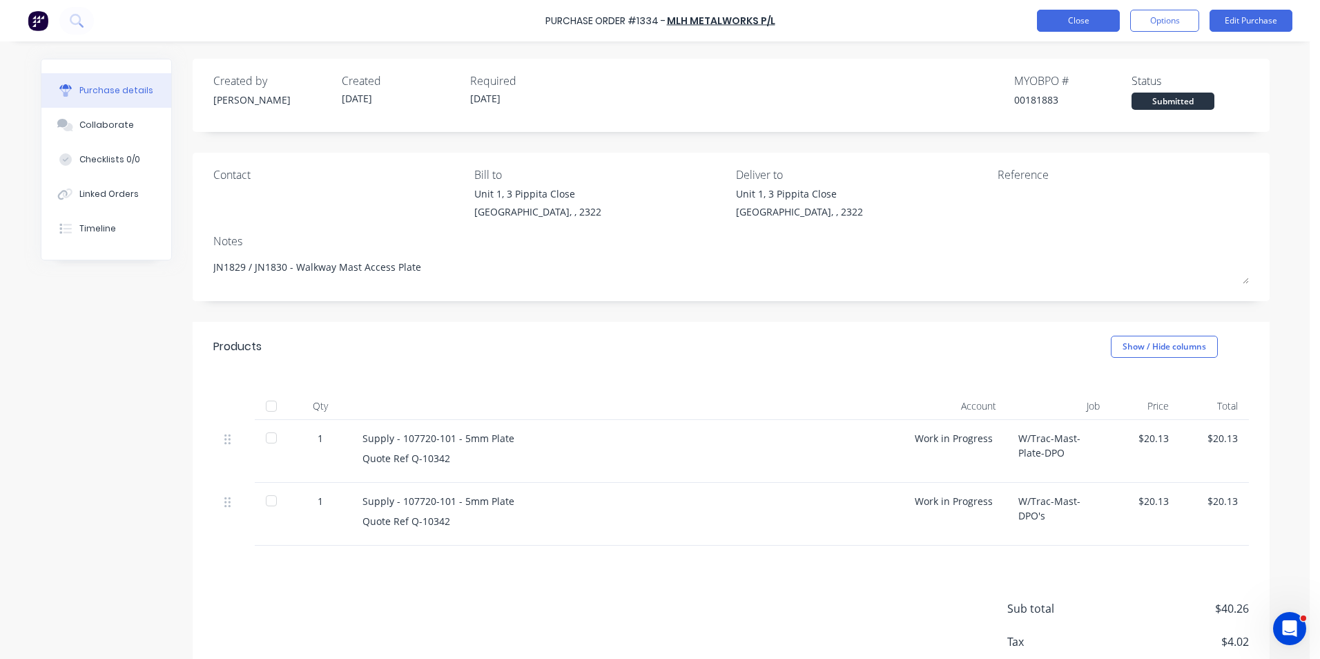
click at [1090, 21] on button "Close" at bounding box center [1078, 21] width 83 height 22
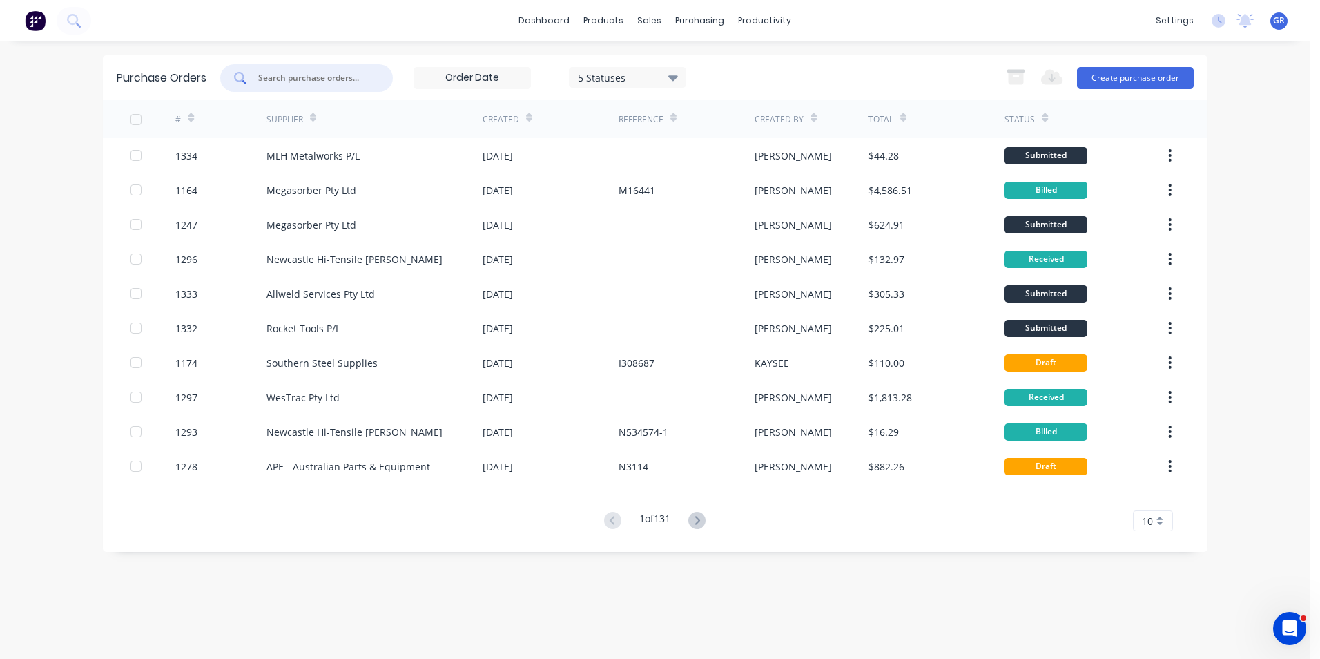
click at [287, 73] on input "text" at bounding box center [314, 78] width 115 height 14
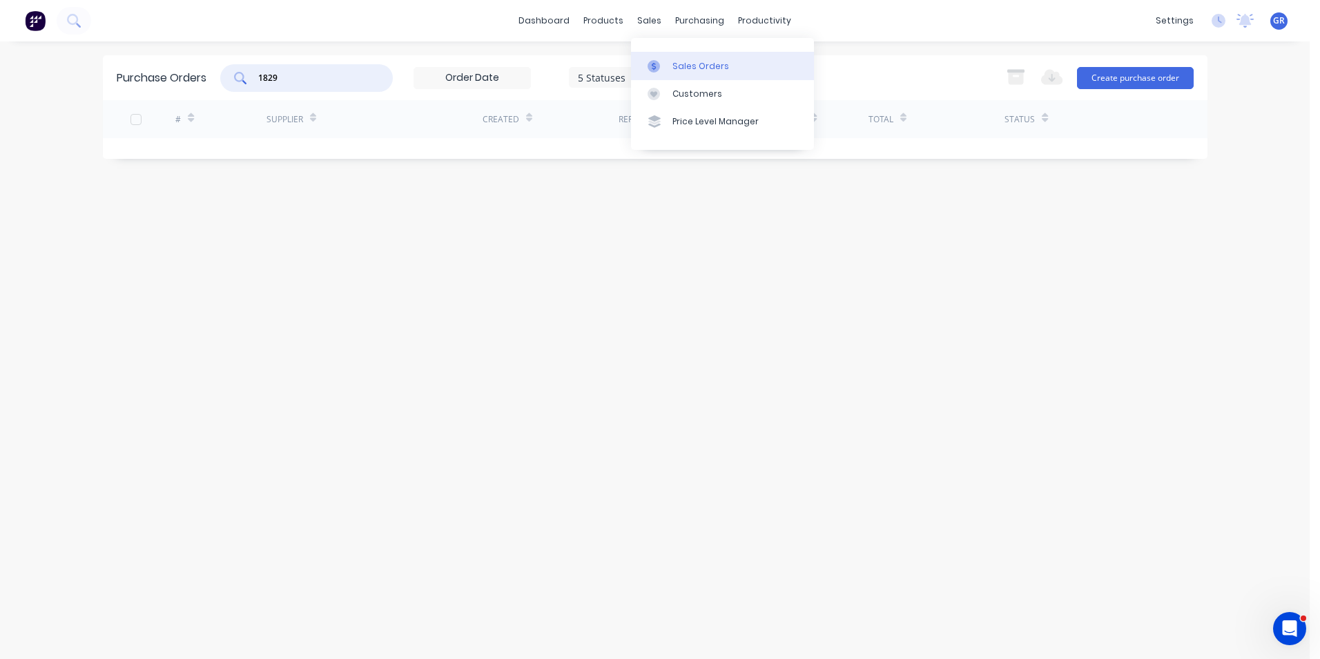
type input "1829"
click at [685, 64] on div "Sales Orders" at bounding box center [701, 66] width 57 height 12
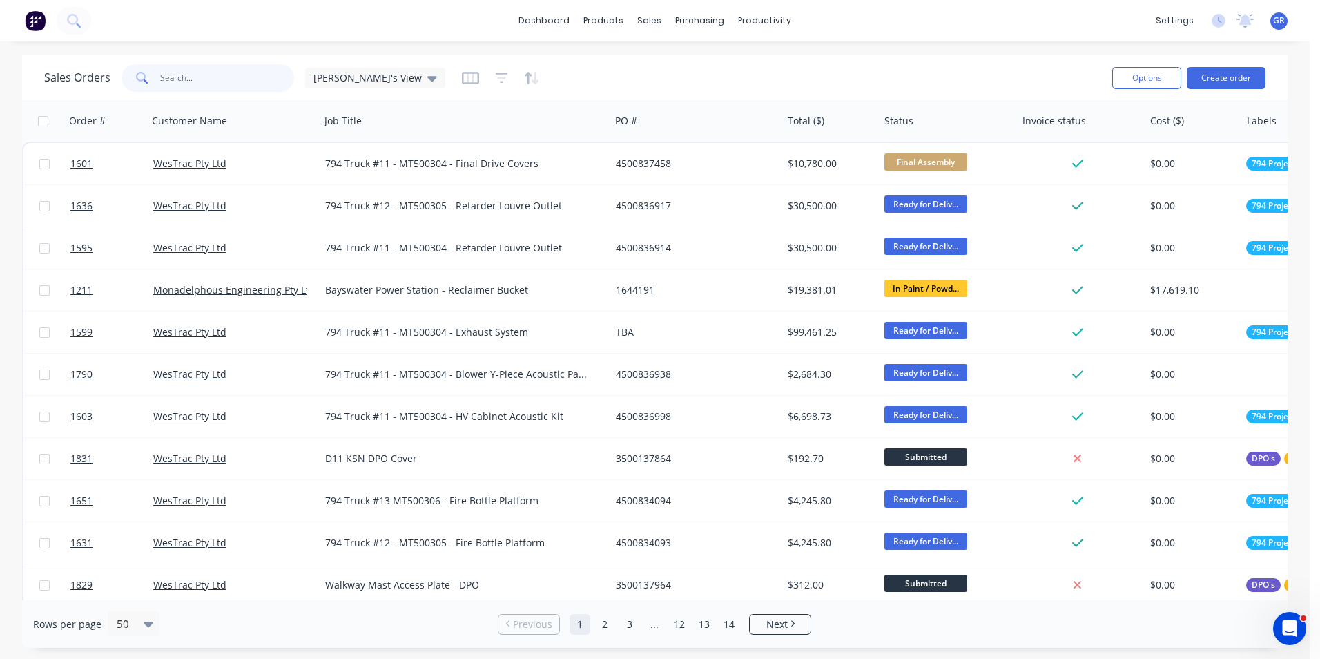
click at [182, 81] on input "text" at bounding box center [227, 78] width 135 height 28
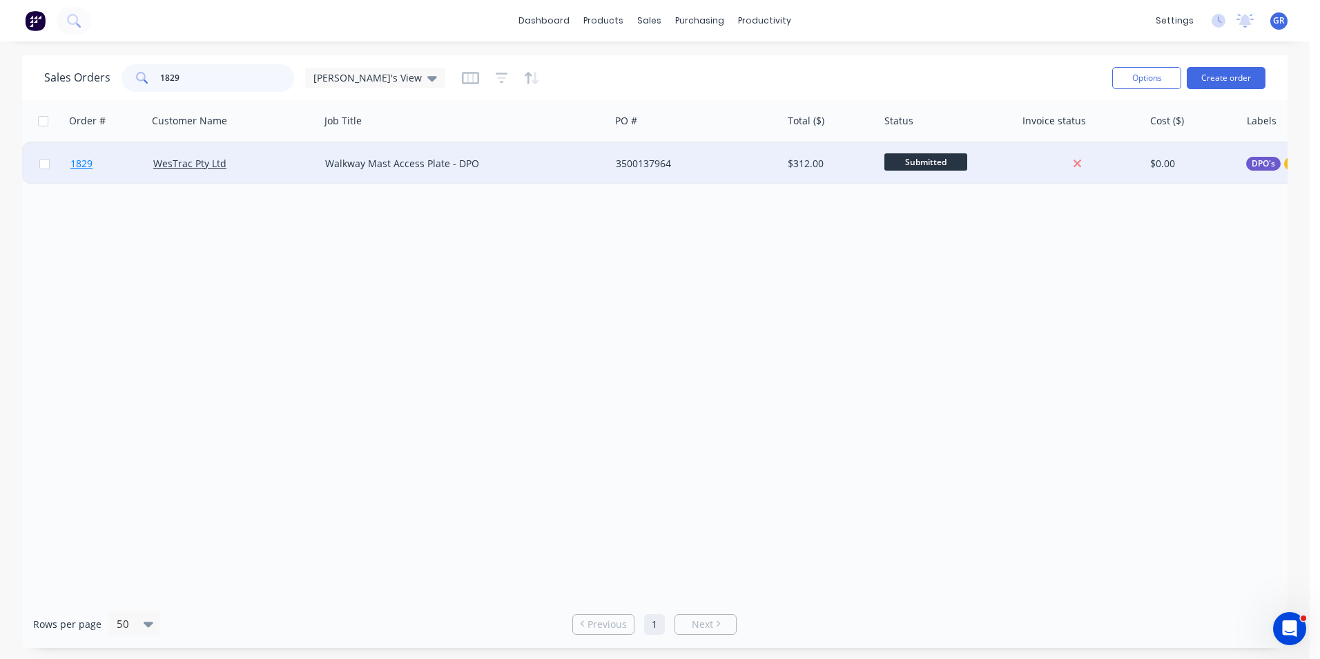
type input "1829"
click at [81, 166] on span "1829" at bounding box center [81, 164] width 22 height 14
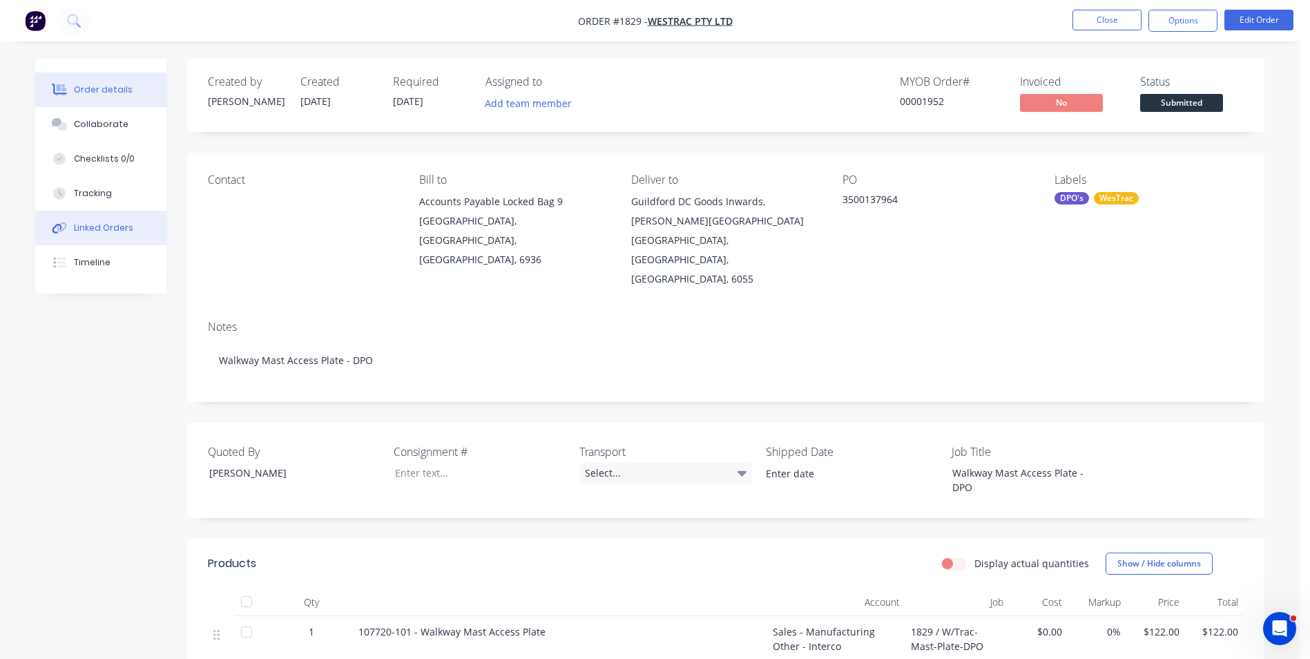
click at [102, 226] on div "Linked Orders" at bounding box center [103, 228] width 59 height 12
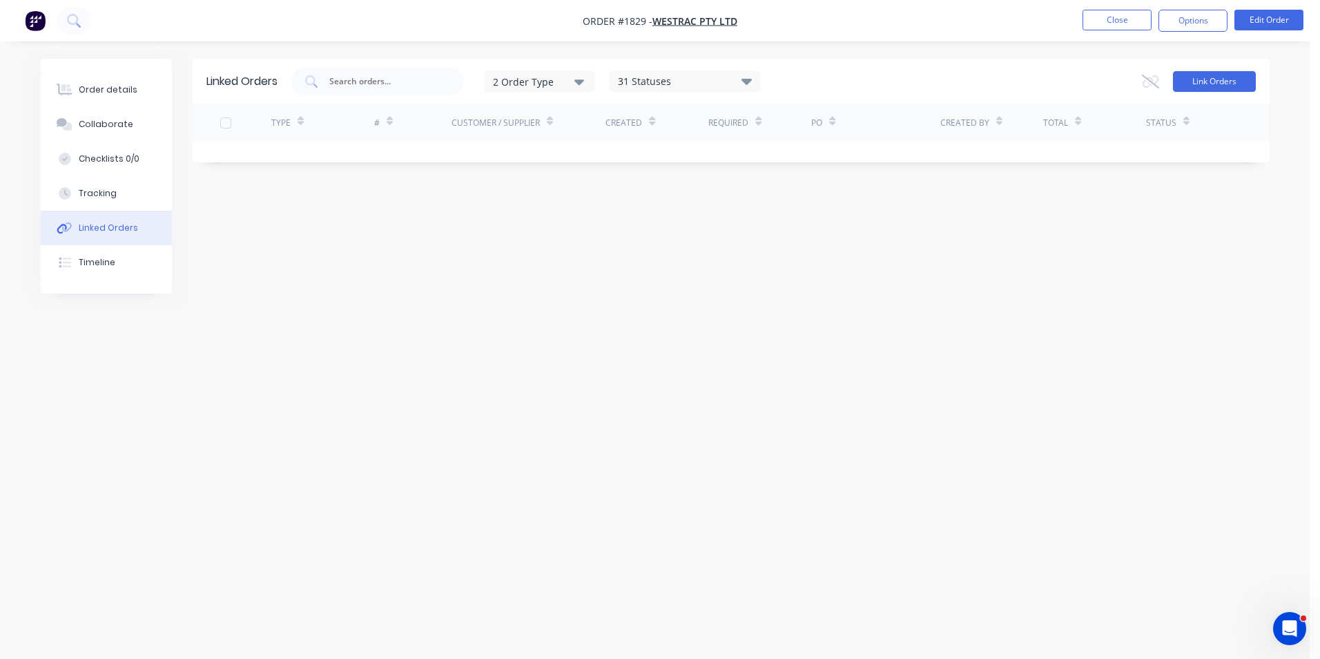
click at [1230, 84] on button "Link Orders" at bounding box center [1214, 81] width 83 height 21
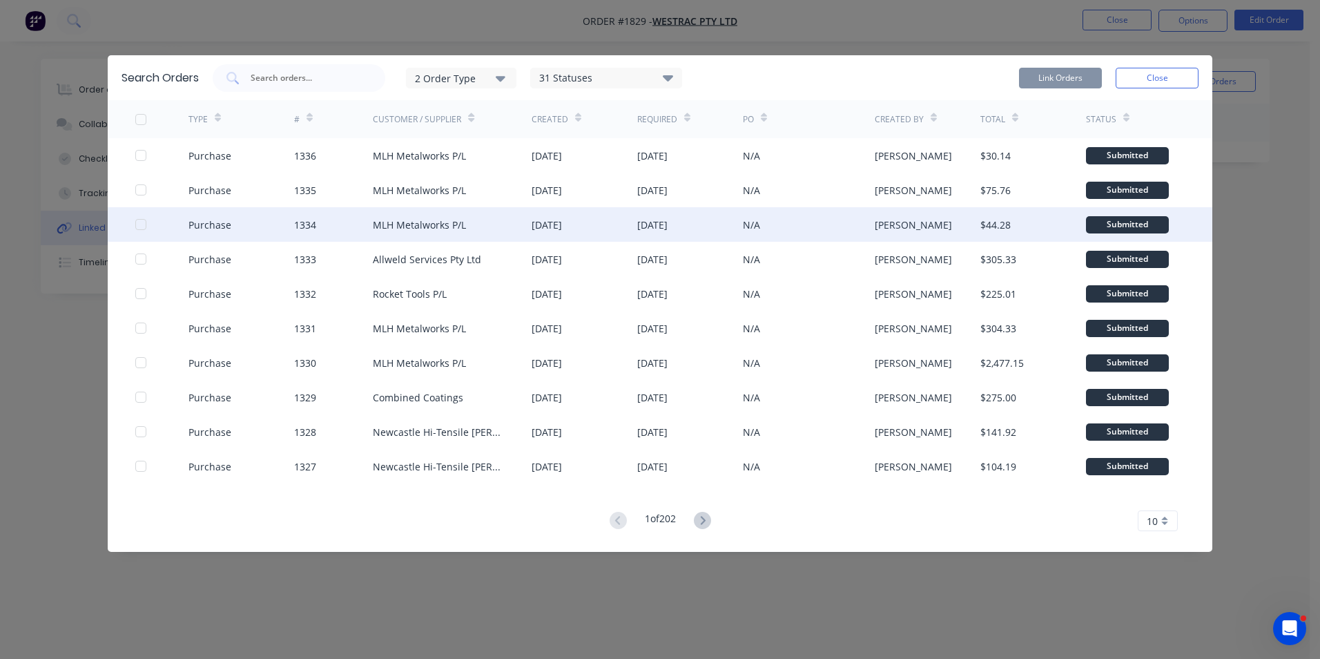
click at [142, 223] on div at bounding box center [141, 225] width 28 height 28
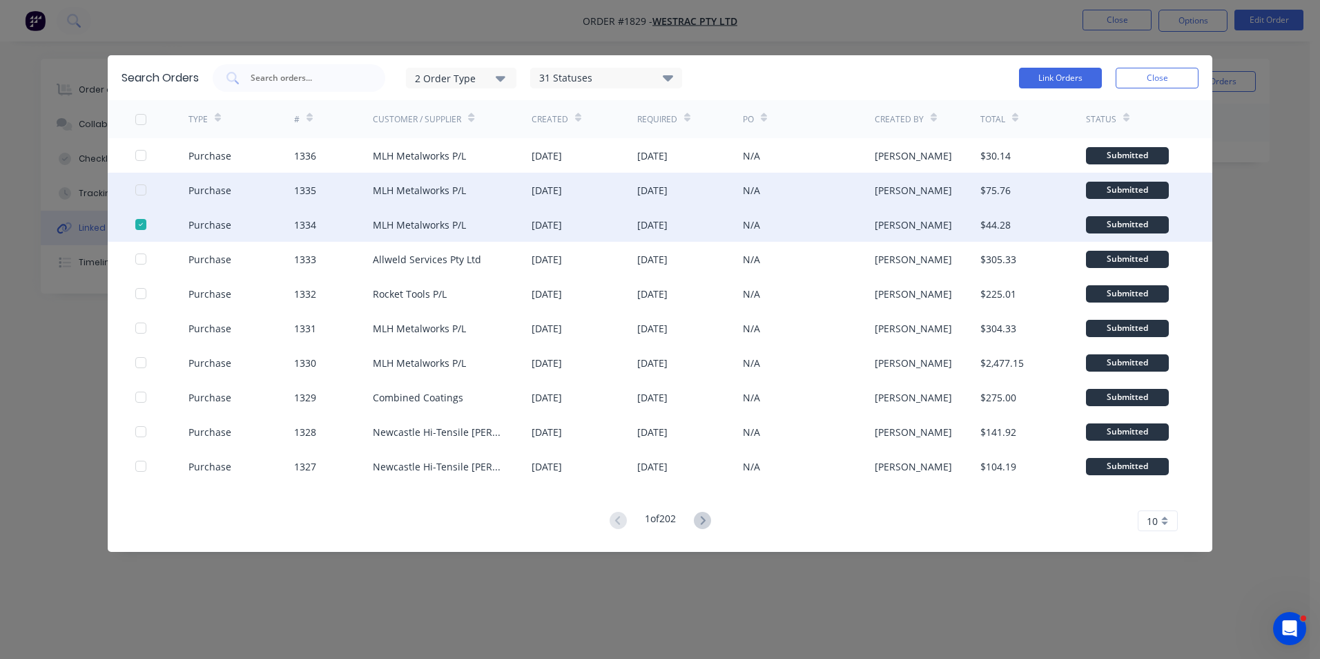
click at [139, 189] on div at bounding box center [141, 190] width 28 height 28
click at [1059, 75] on button "Link Orders" at bounding box center [1060, 78] width 83 height 21
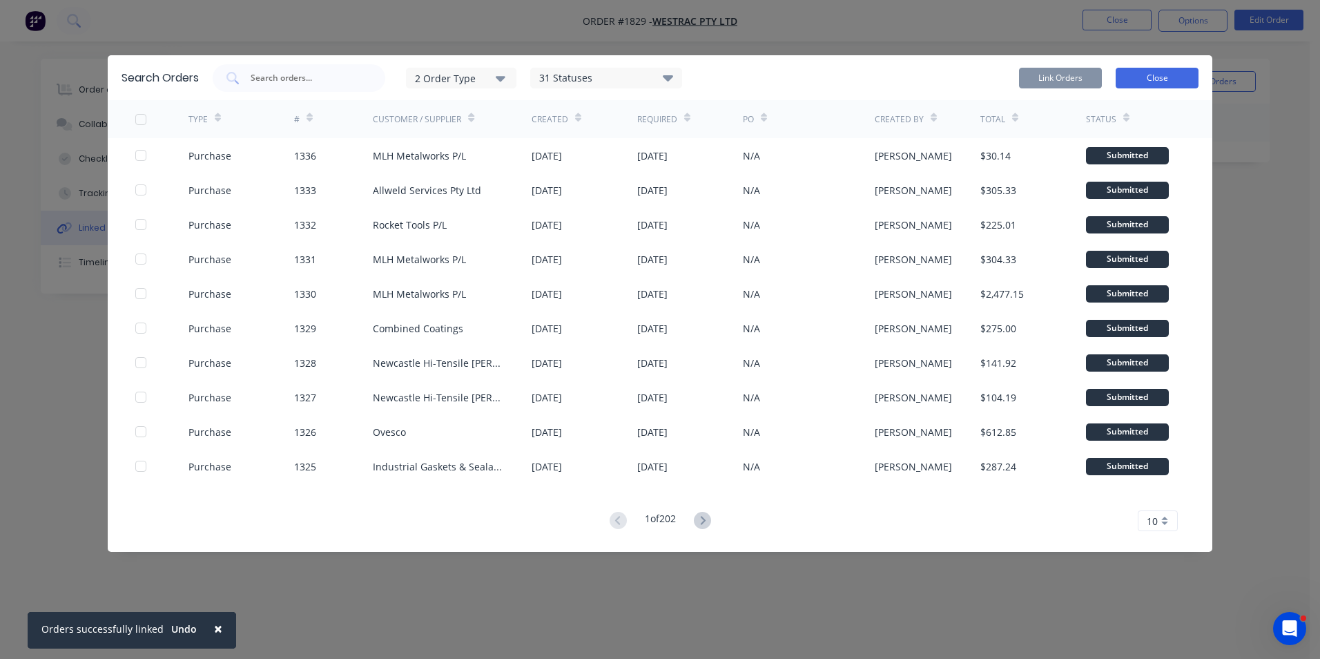
click at [1155, 78] on button "Close" at bounding box center [1157, 78] width 83 height 21
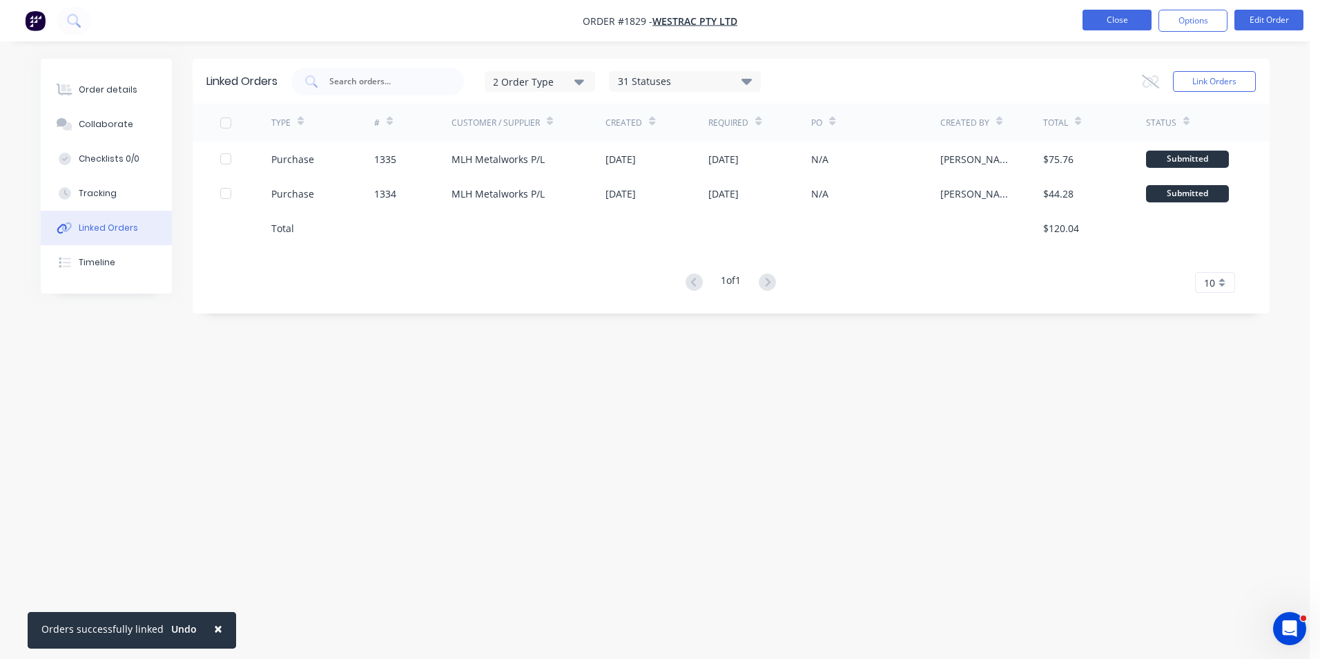
click at [1121, 23] on button "Close" at bounding box center [1117, 20] width 69 height 21
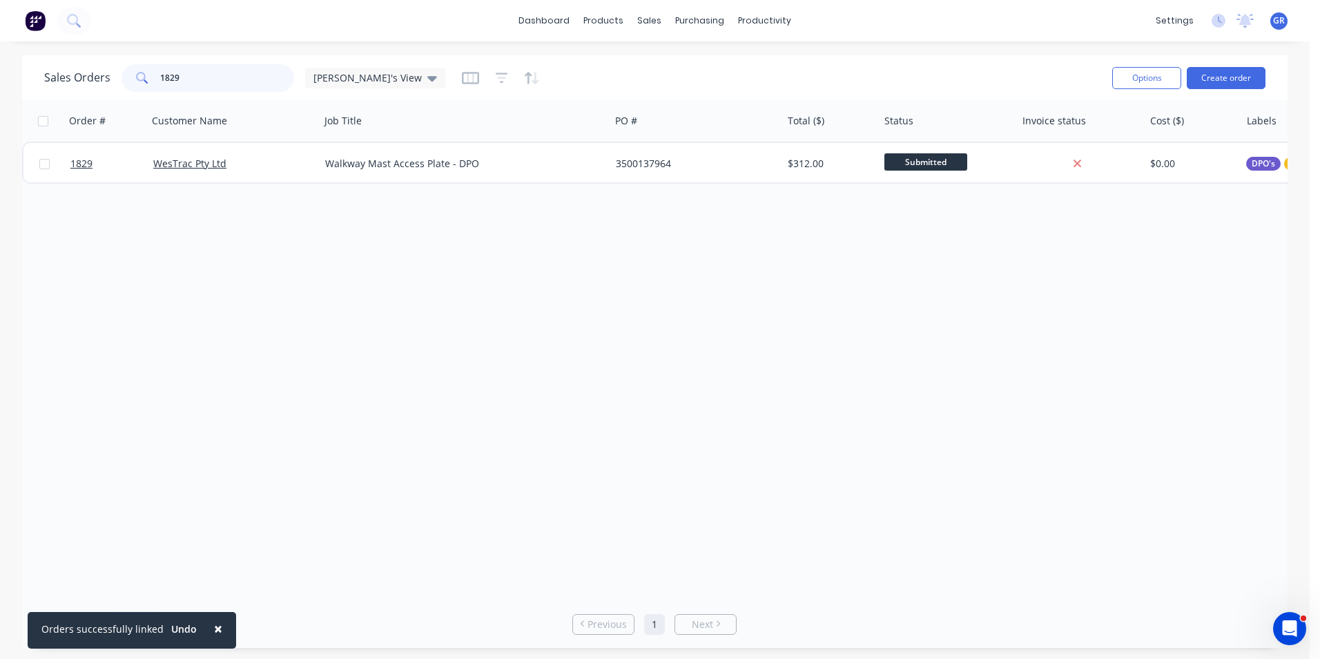
drag, startPoint x: 182, startPoint y: 81, endPoint x: 170, endPoint y: 81, distance: 12.4
click at [170, 81] on input "1829" at bounding box center [227, 78] width 135 height 28
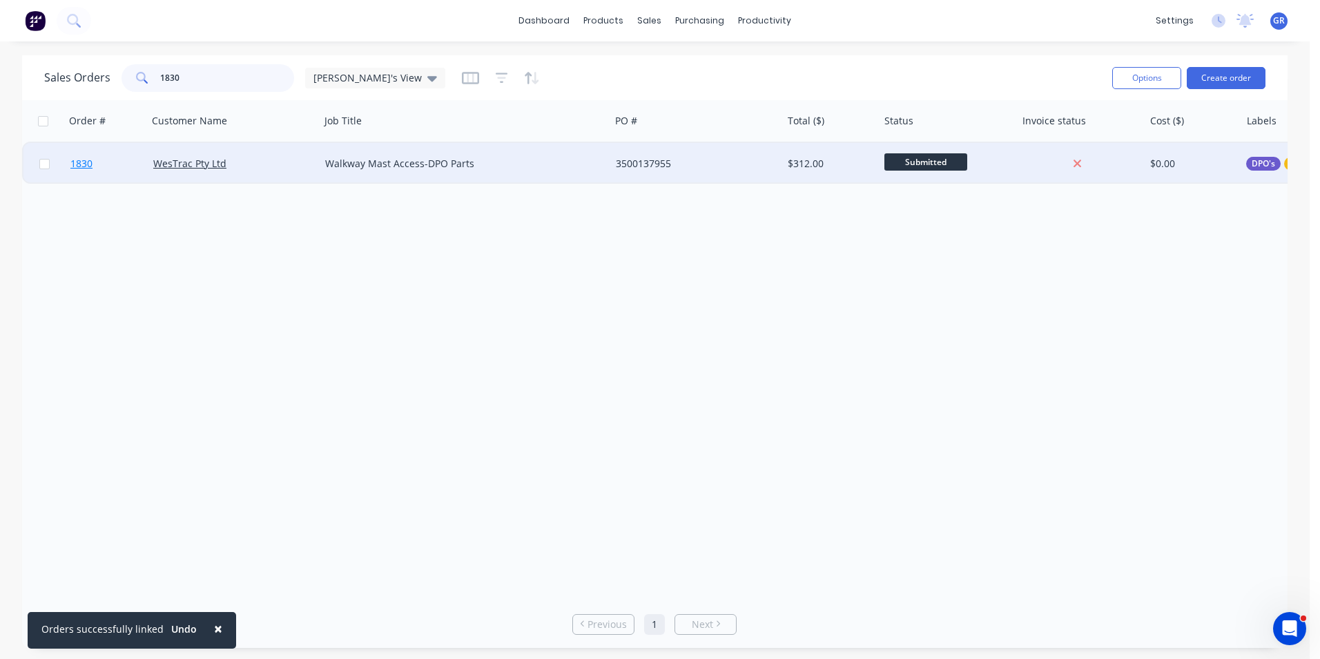
type input "1830"
click at [84, 164] on span "1830" at bounding box center [81, 164] width 22 height 14
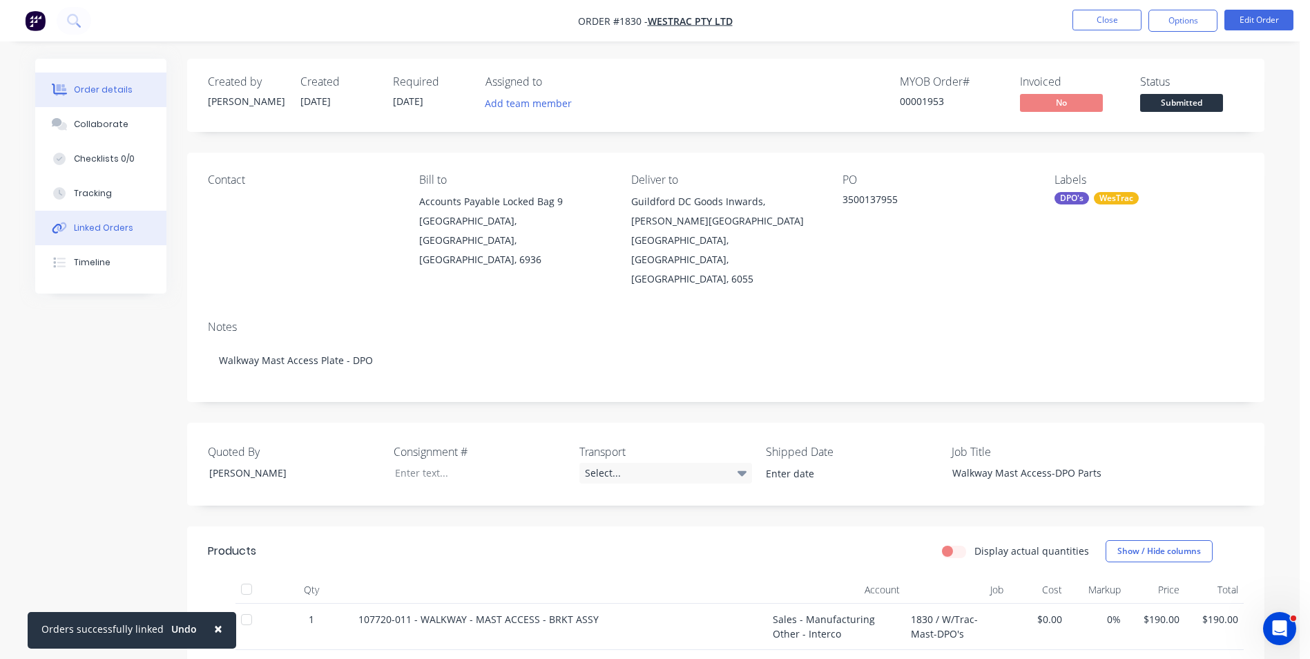
click at [109, 225] on div "Linked Orders" at bounding box center [103, 228] width 59 height 12
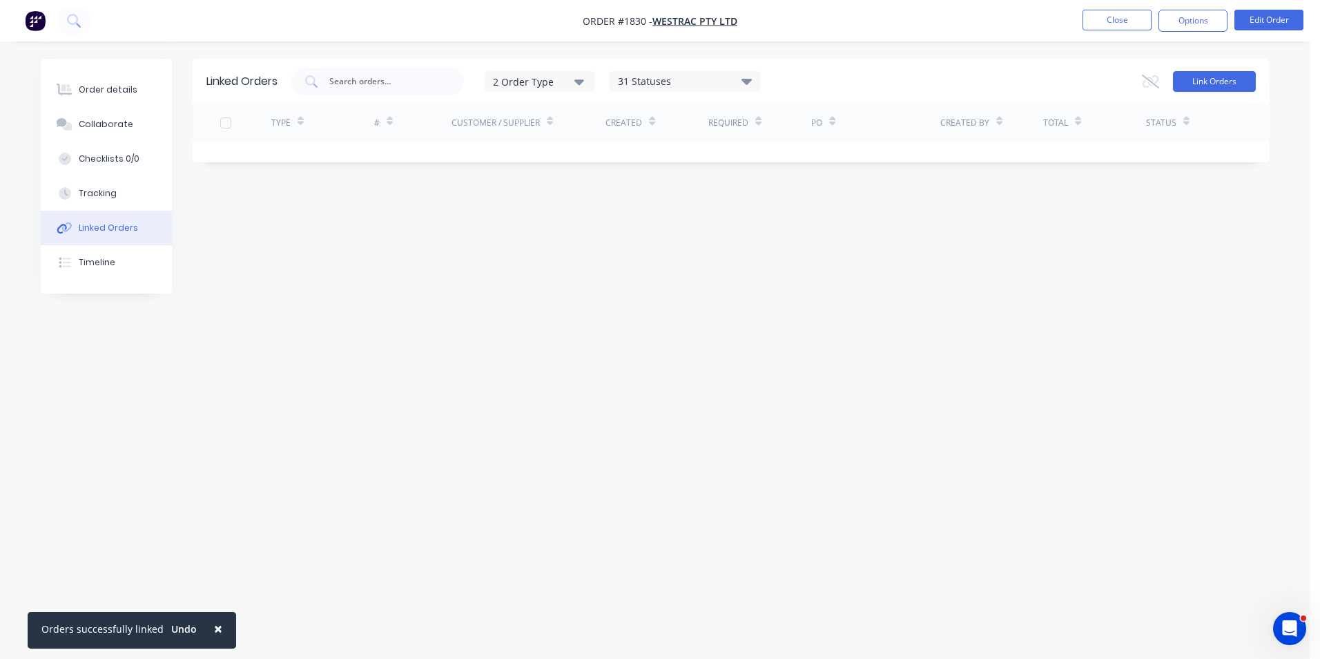
click at [1196, 82] on button "Link Orders" at bounding box center [1214, 81] width 83 height 21
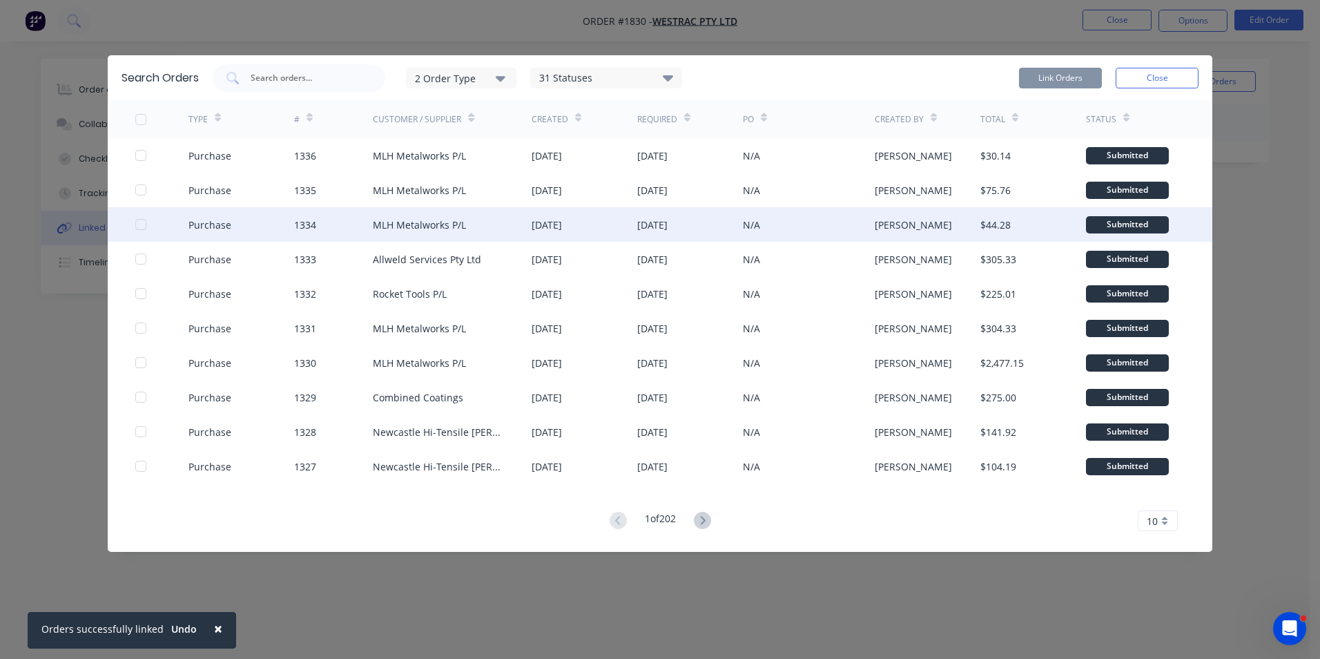
click at [141, 224] on div at bounding box center [141, 225] width 28 height 28
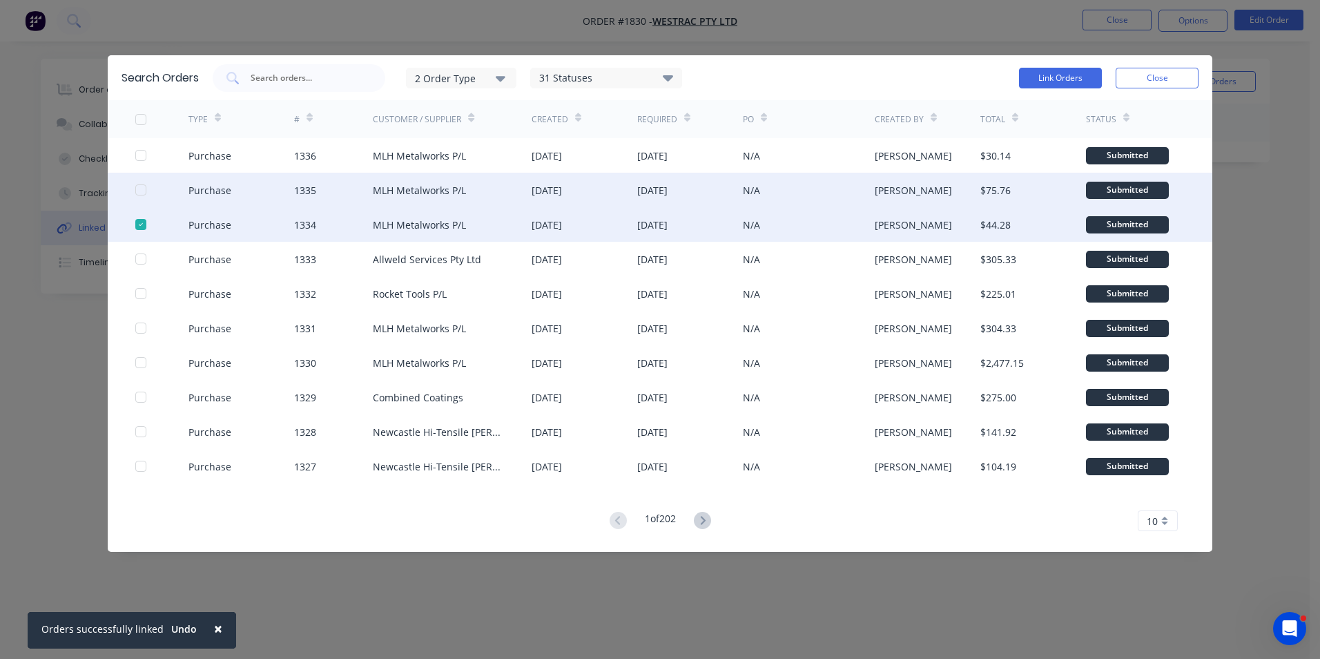
click at [142, 191] on div at bounding box center [141, 190] width 28 height 28
click at [1069, 79] on button "Link Orders" at bounding box center [1060, 78] width 83 height 21
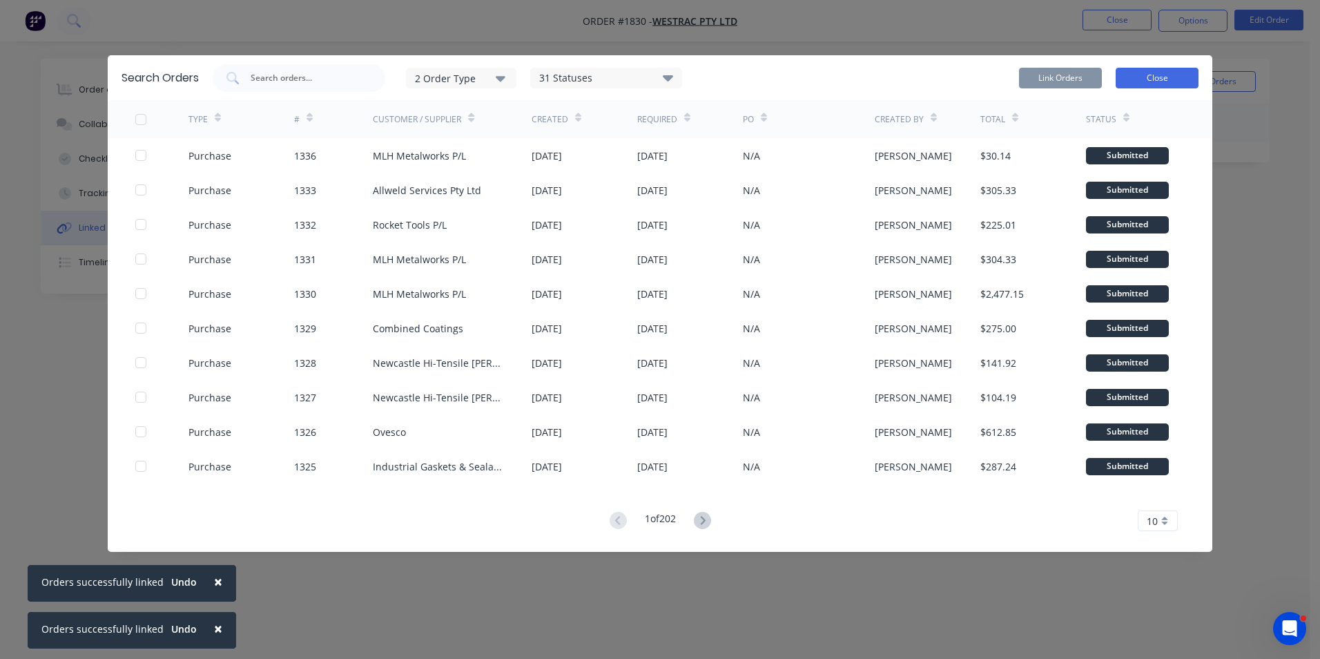
click at [1155, 75] on button "Close" at bounding box center [1157, 78] width 83 height 21
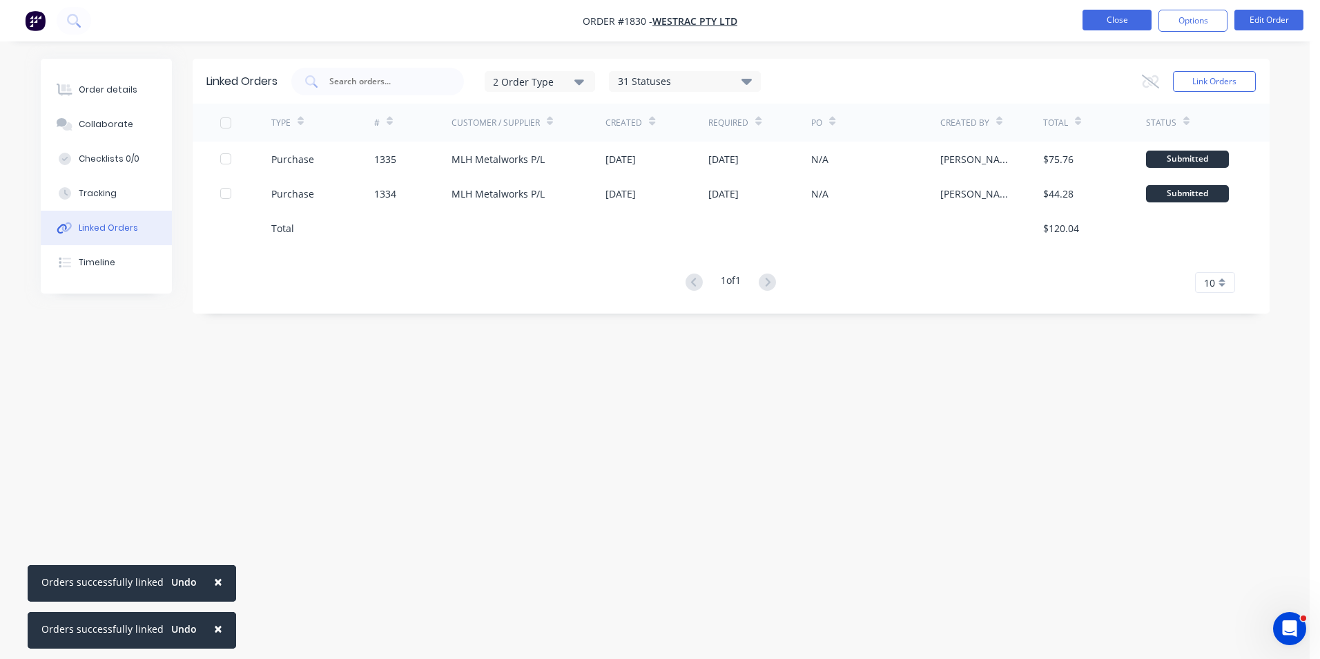
click at [1117, 12] on button "Close" at bounding box center [1117, 20] width 69 height 21
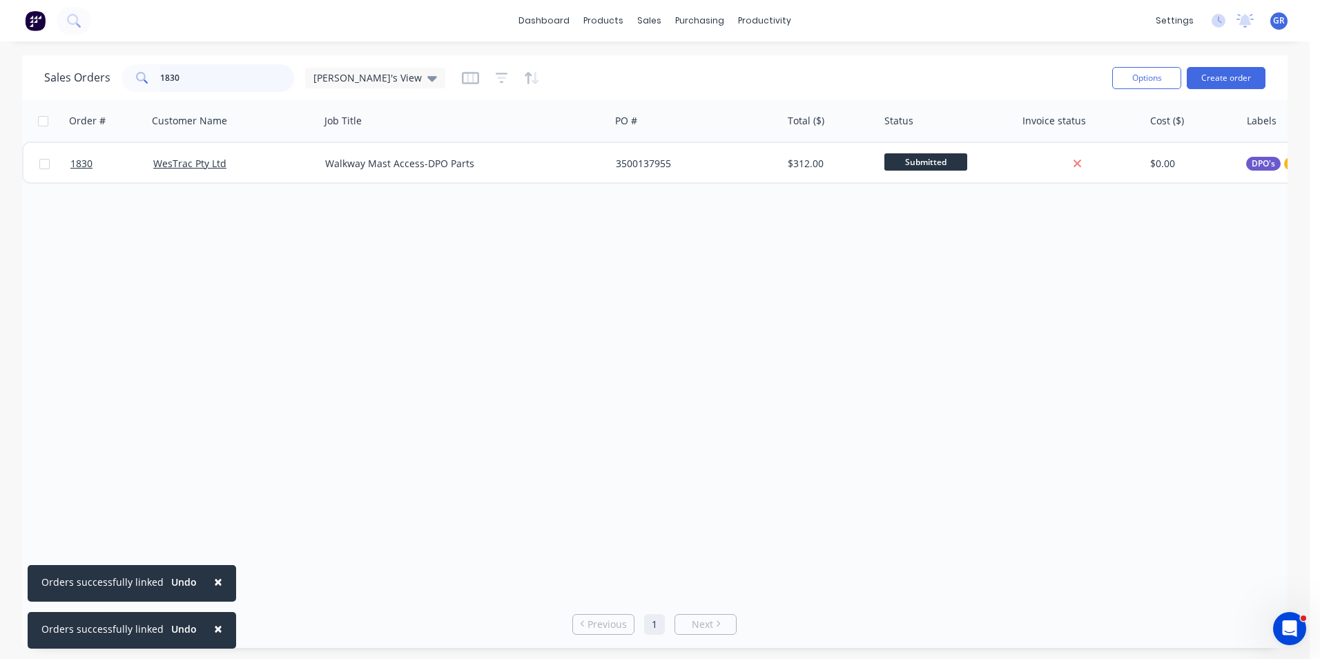
click at [202, 81] on input "1830" at bounding box center [227, 78] width 135 height 28
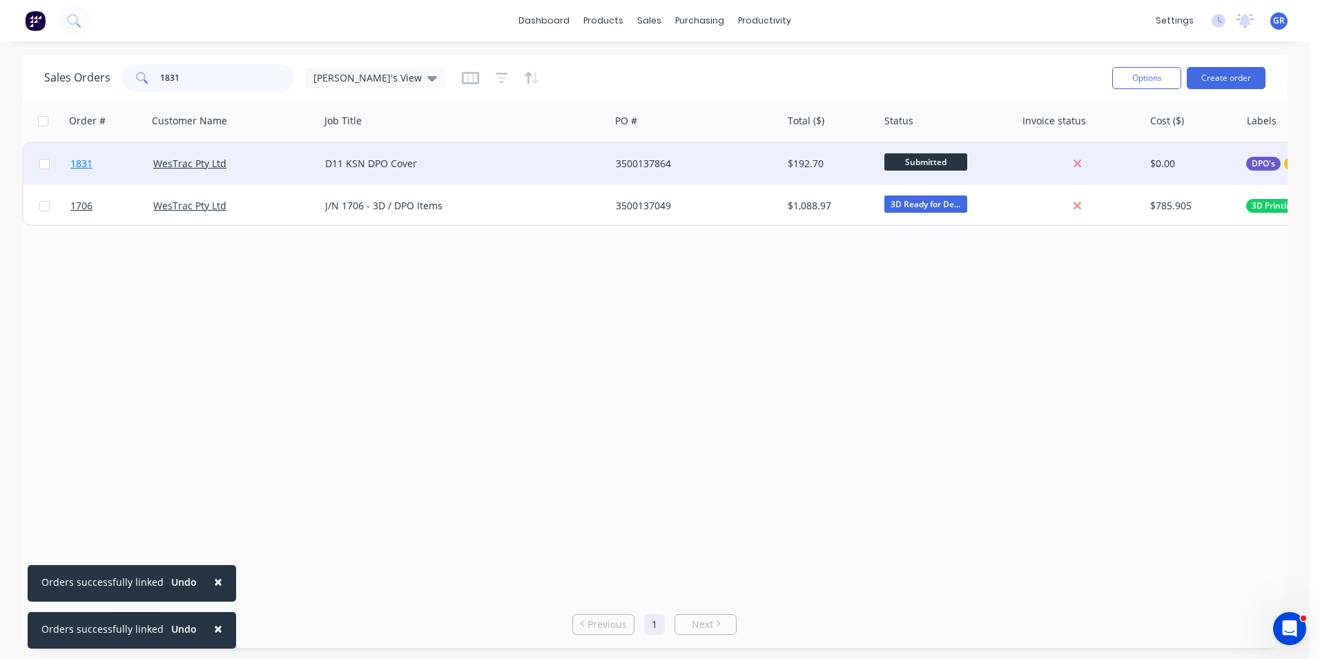
type input "1831"
click at [81, 159] on span "1831" at bounding box center [81, 164] width 22 height 14
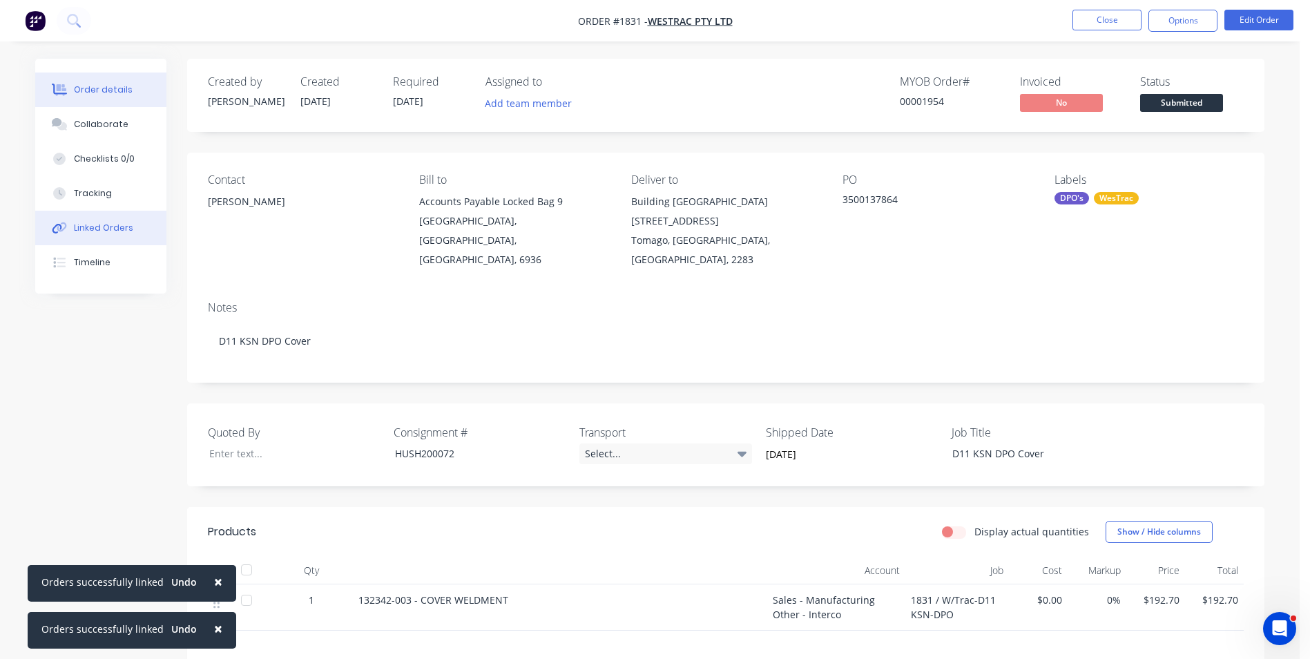
click at [113, 226] on div "Linked Orders" at bounding box center [103, 228] width 59 height 12
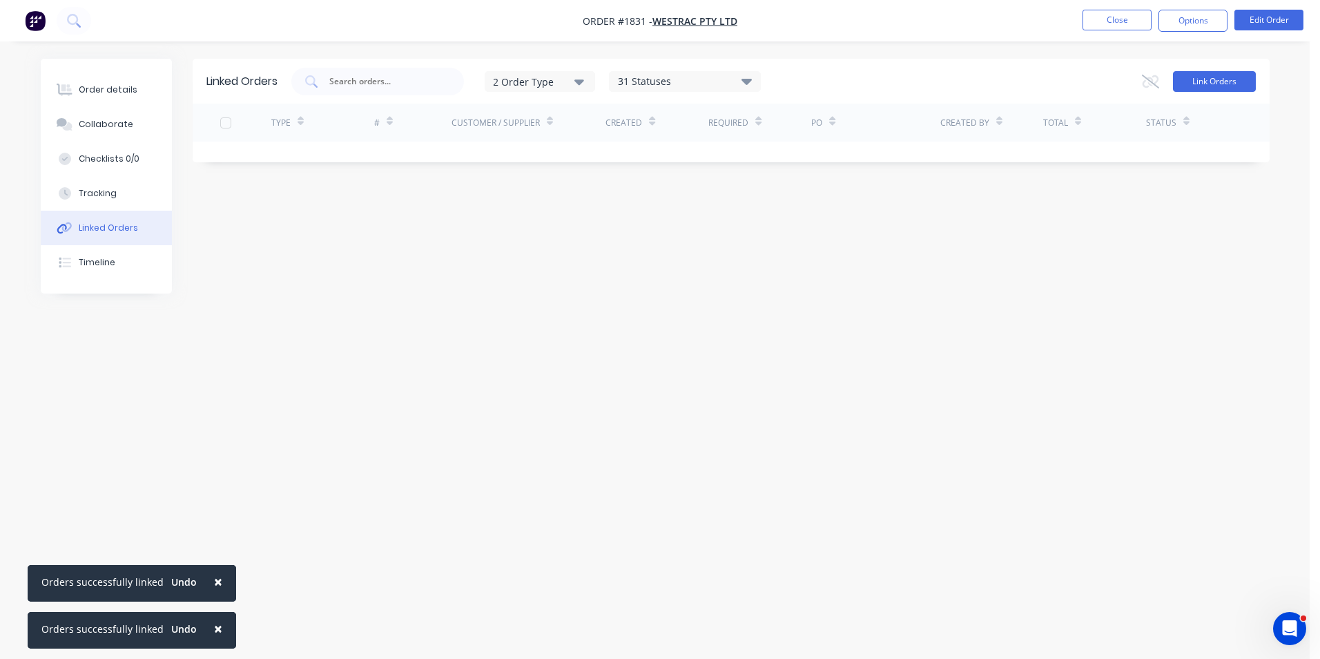
click at [1201, 77] on button "Link Orders" at bounding box center [1214, 81] width 83 height 21
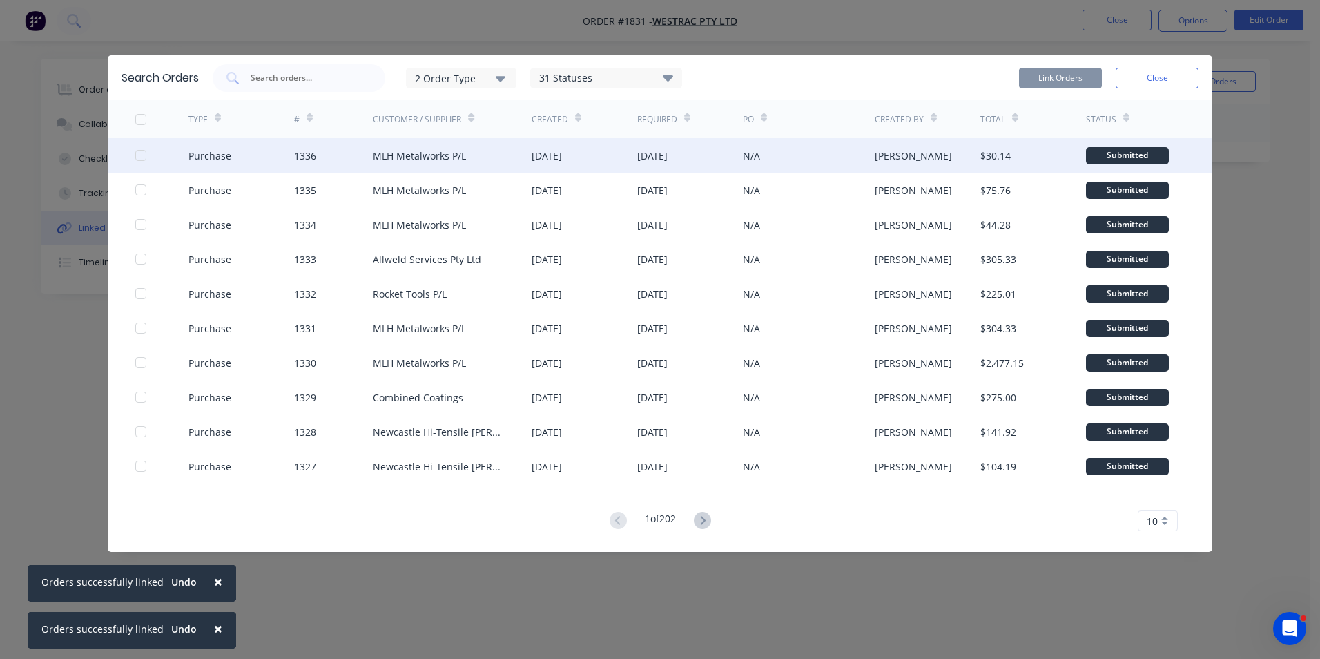
click at [140, 154] on div at bounding box center [141, 156] width 28 height 28
click at [1052, 77] on button "Link Orders" at bounding box center [1060, 78] width 83 height 21
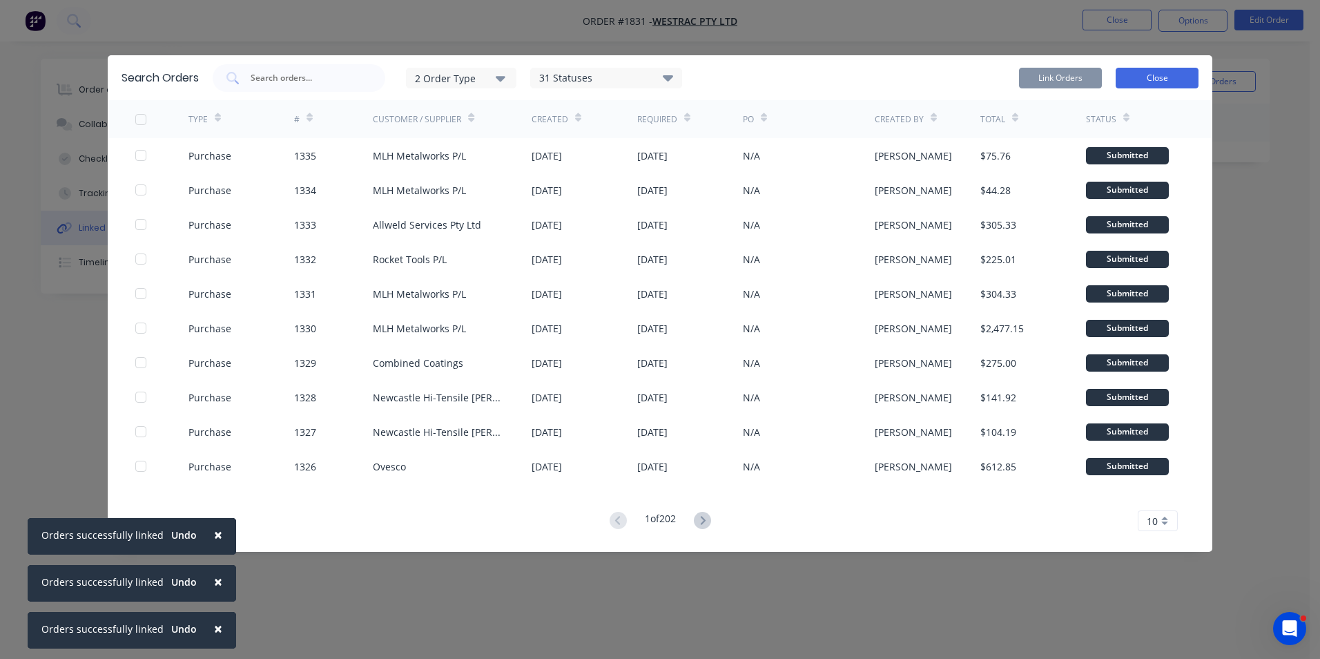
click at [1162, 77] on button "Close" at bounding box center [1157, 78] width 83 height 21
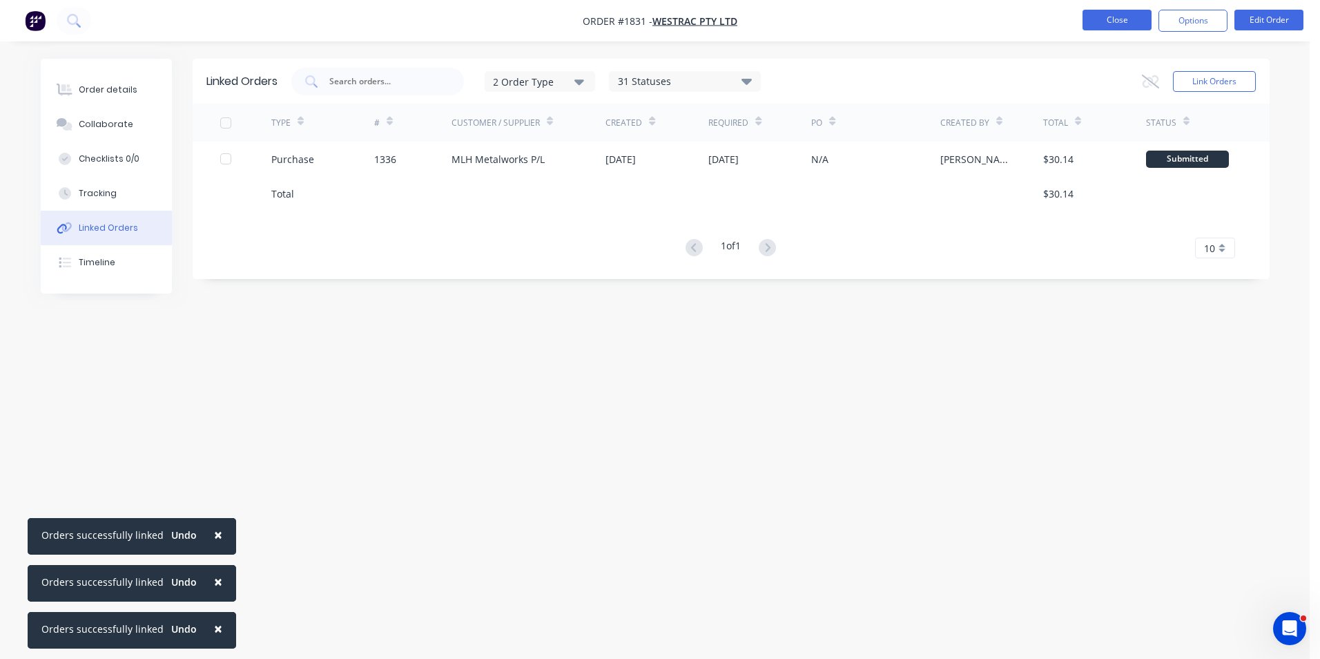
click at [1119, 16] on button "Close" at bounding box center [1117, 20] width 69 height 21
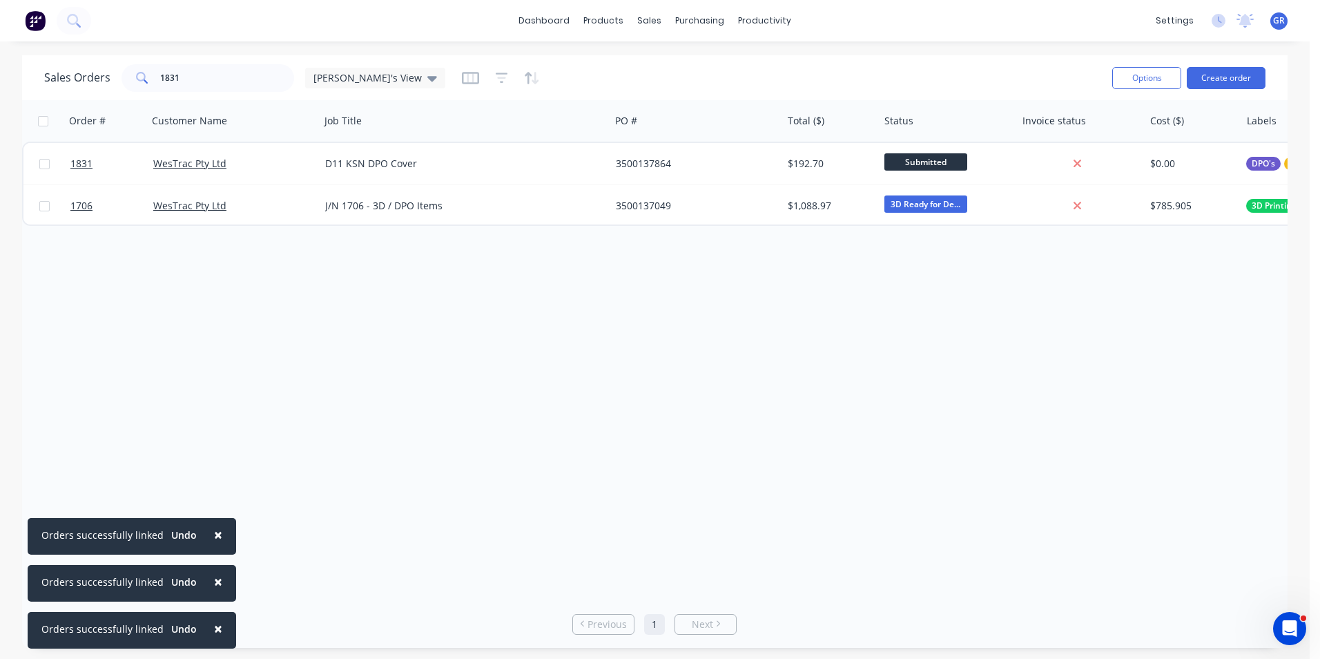
click at [214, 532] on span "×" at bounding box center [218, 534] width 8 height 19
click at [214, 579] on span "×" at bounding box center [218, 581] width 8 height 19
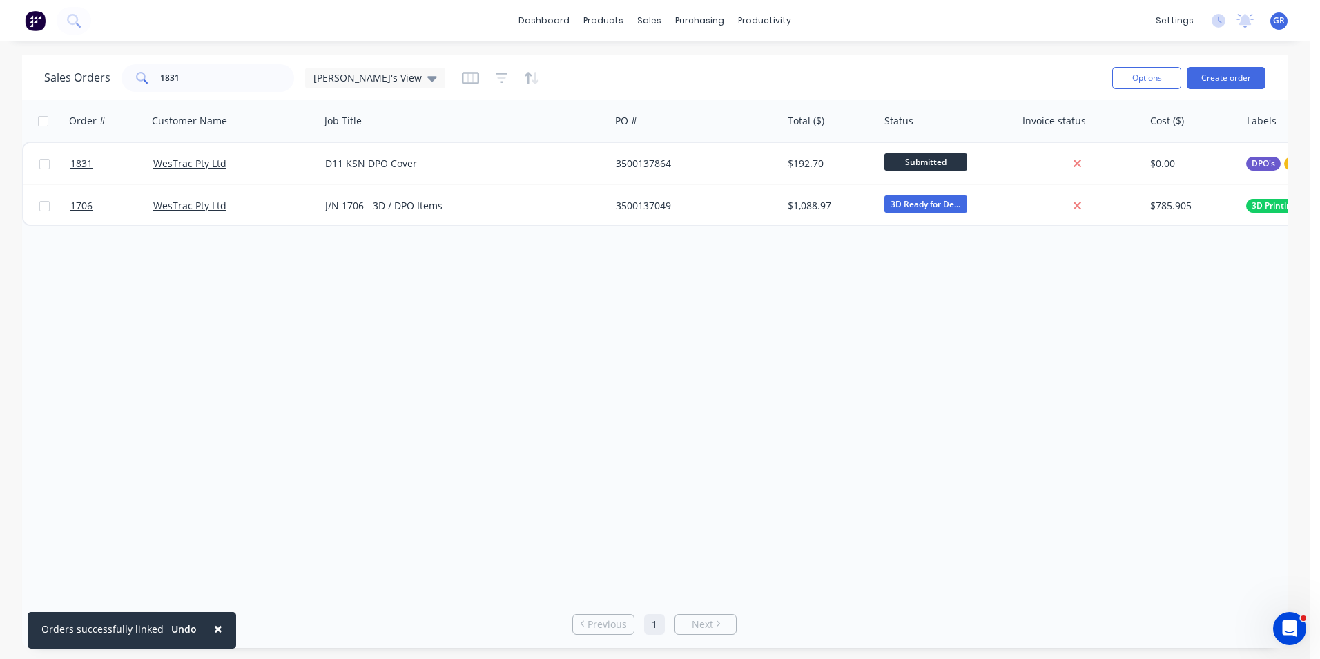
click at [217, 628] on button "×" at bounding box center [218, 628] width 36 height 33
drag, startPoint x: 185, startPoint y: 82, endPoint x: 146, endPoint y: 82, distance: 38.7
click at [146, 82] on div "1831" at bounding box center [208, 78] width 173 height 28
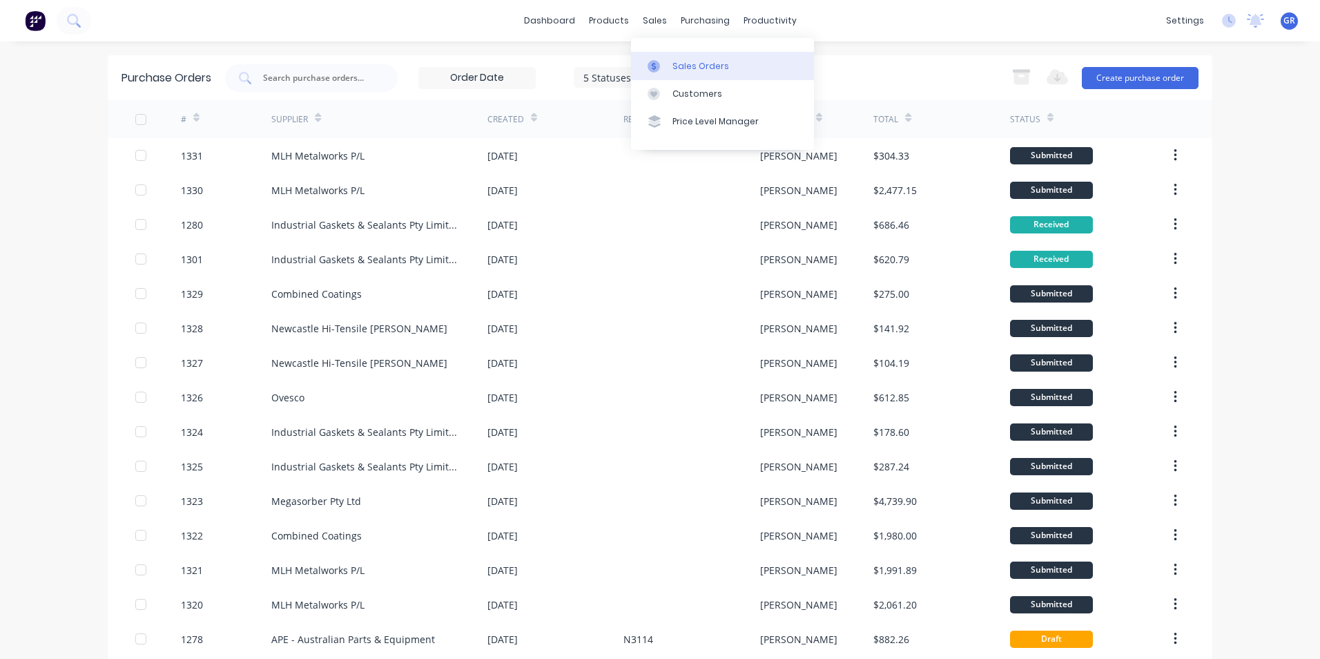
click at [691, 62] on div "Sales Orders" at bounding box center [701, 66] width 57 height 12
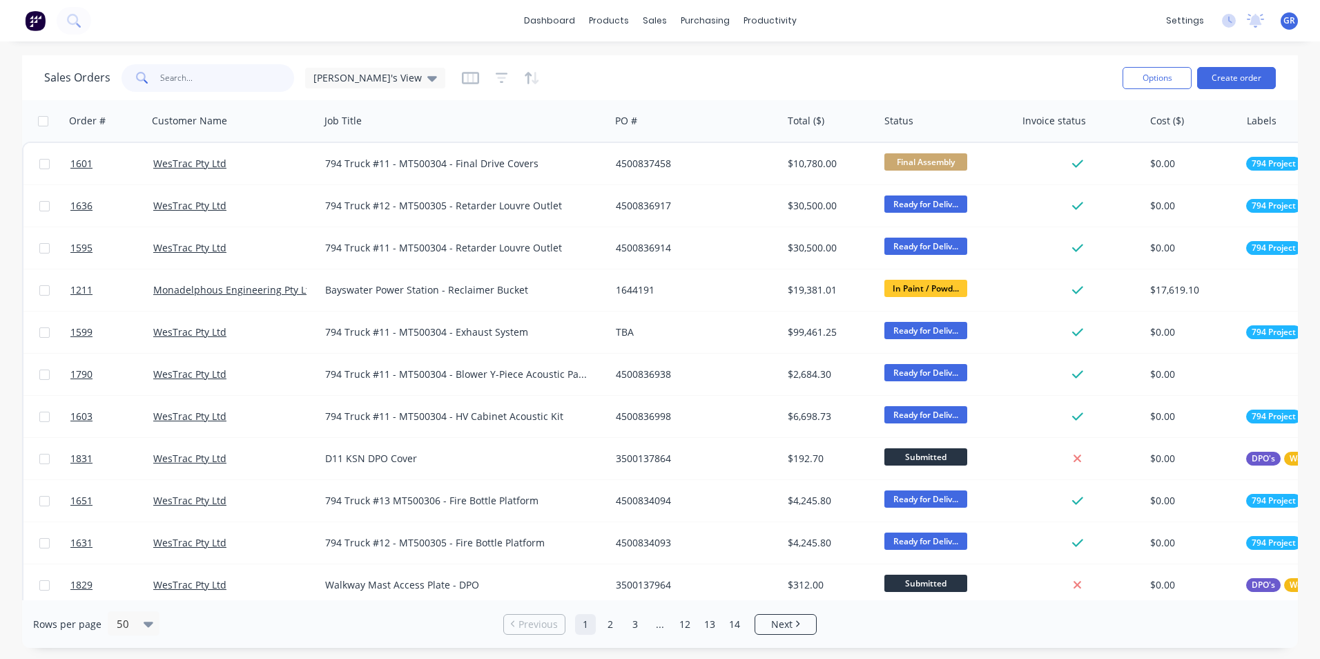
click at [204, 79] on input "text" at bounding box center [227, 78] width 135 height 28
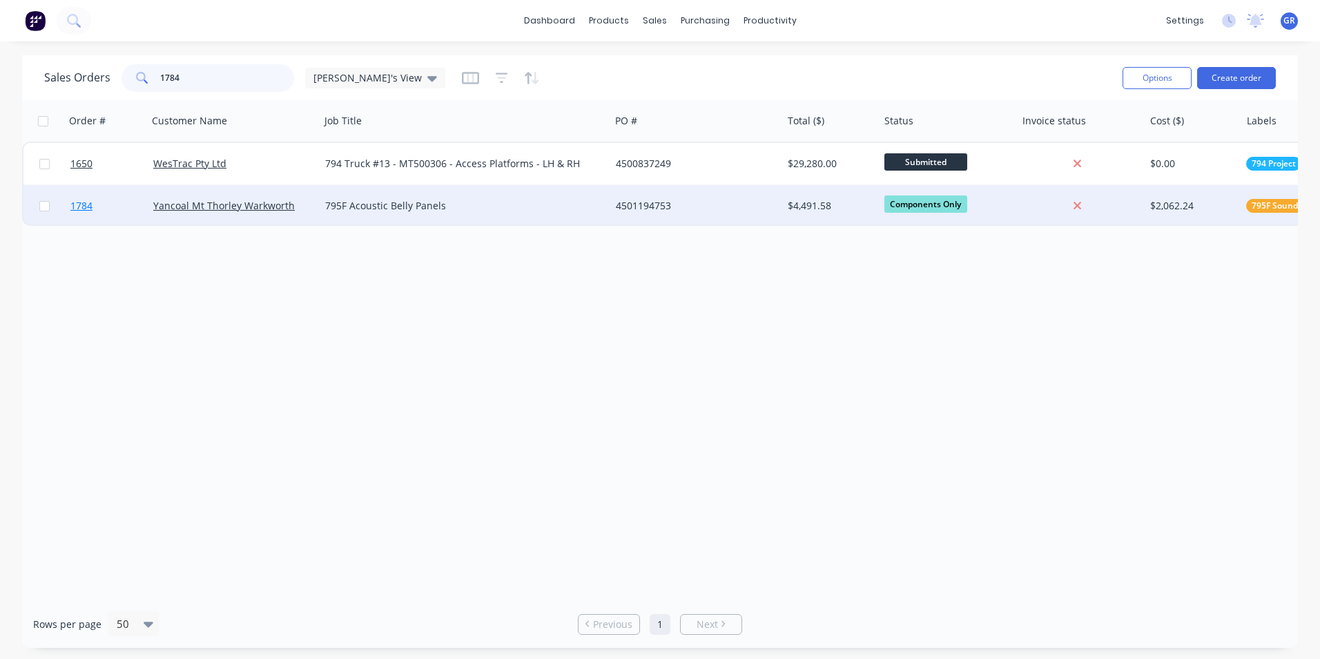
type input "1784"
click at [88, 207] on span "1784" at bounding box center [81, 206] width 22 height 14
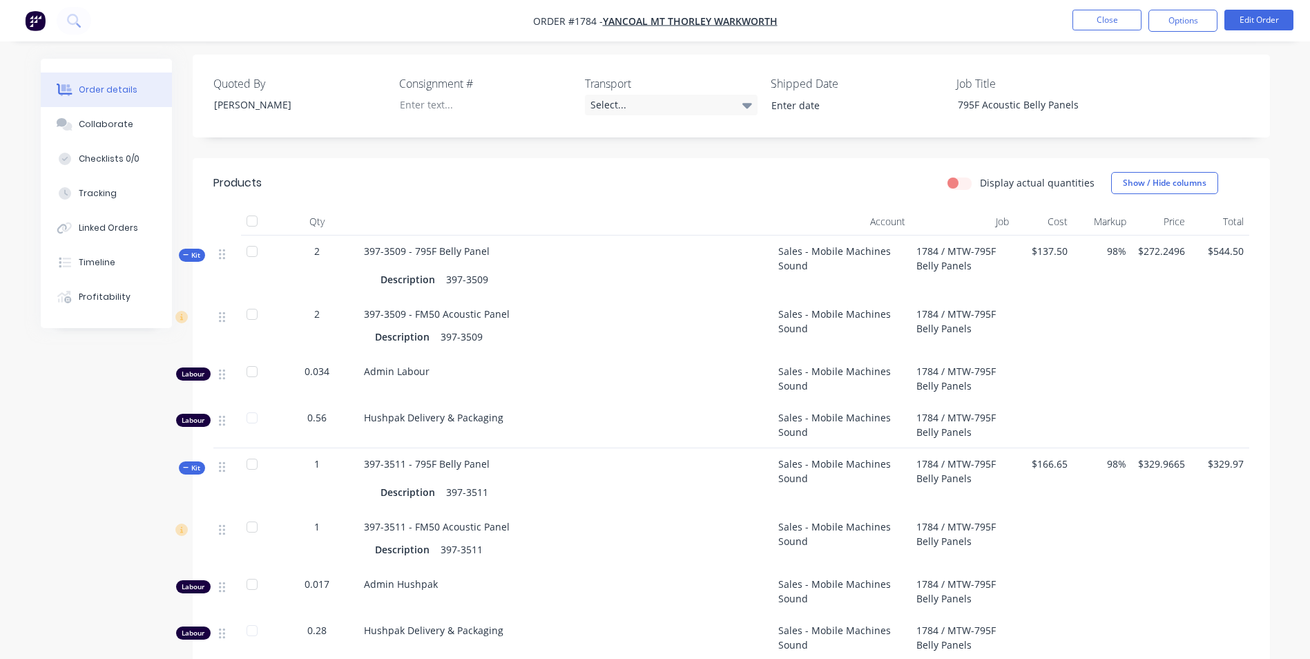
scroll to position [345, 0]
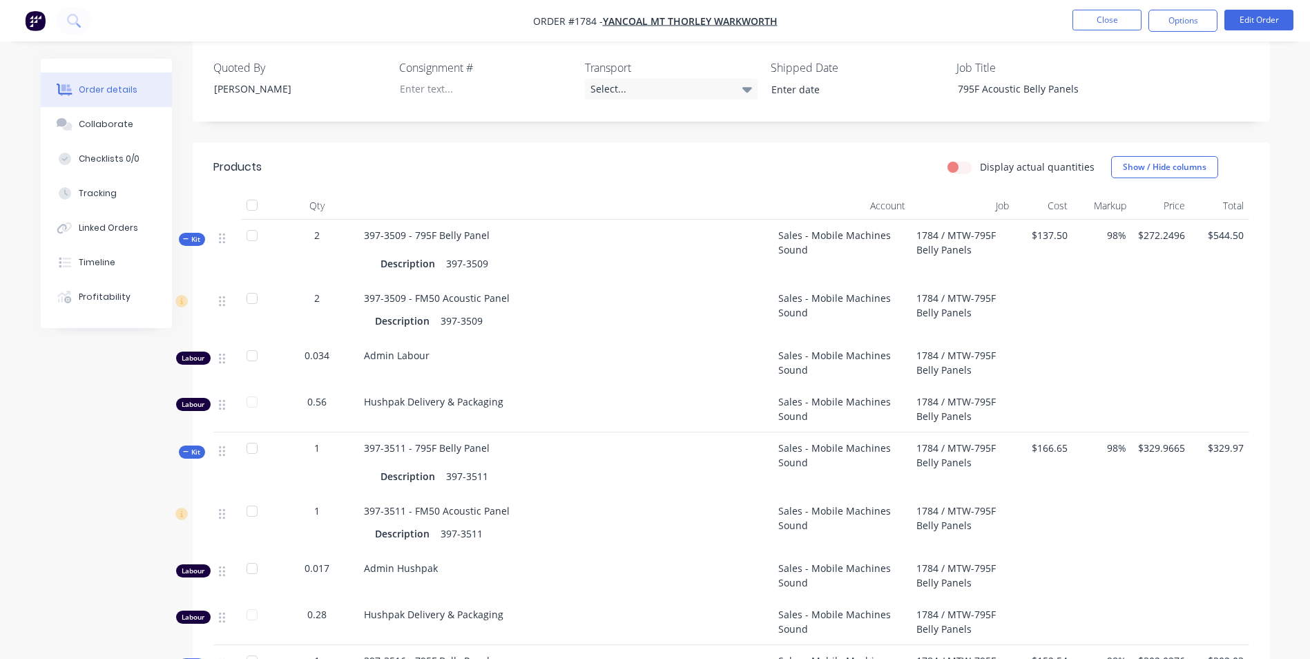
click at [194, 237] on span "Kit" at bounding box center [192, 239] width 18 height 10
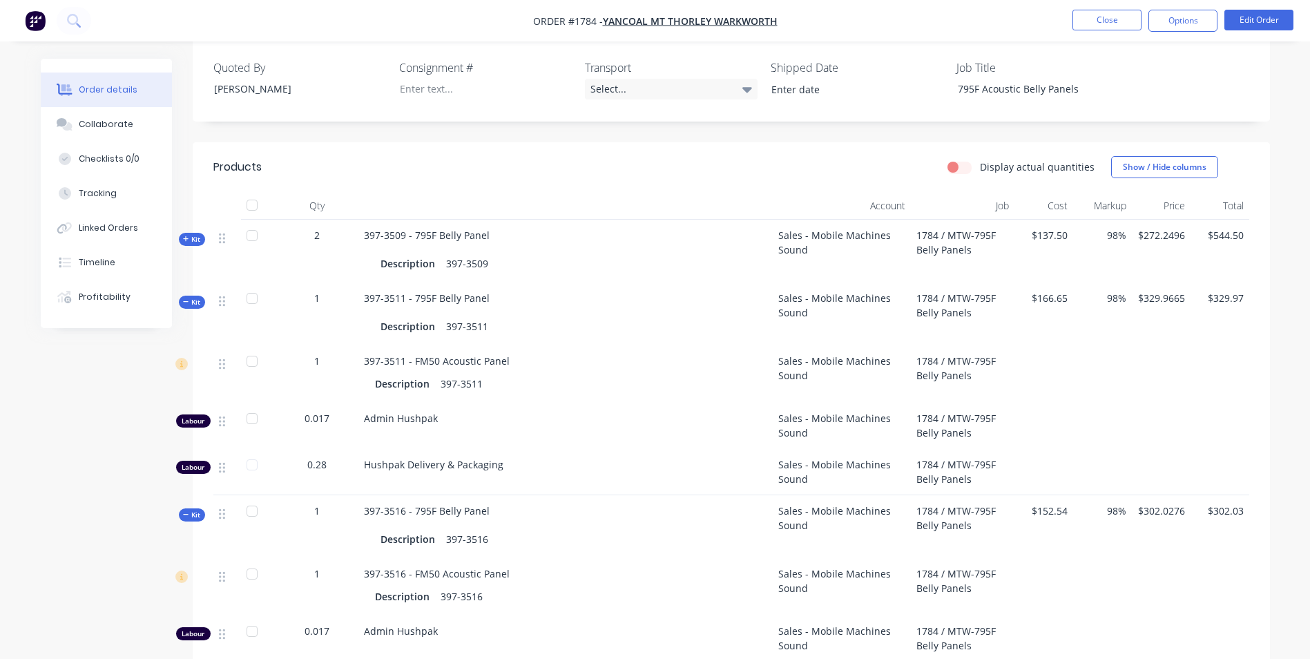
click at [193, 296] on div "Kit" at bounding box center [192, 302] width 26 height 13
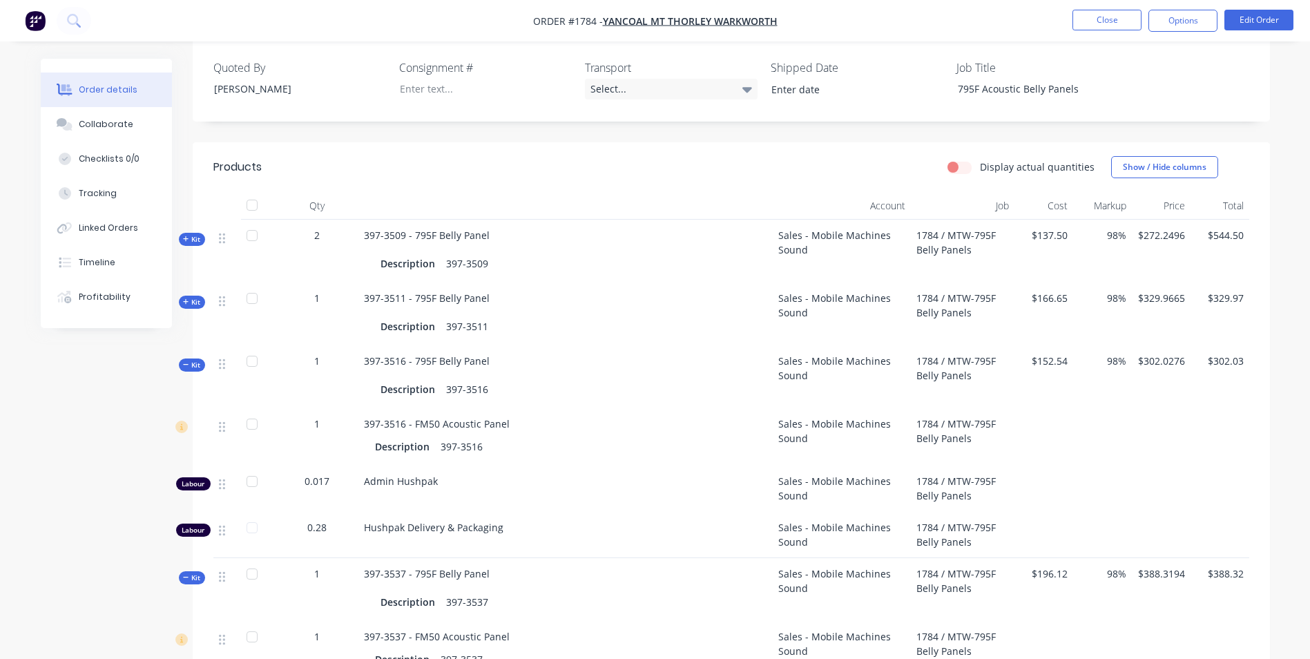
click at [192, 362] on span "Kit" at bounding box center [192, 365] width 18 height 10
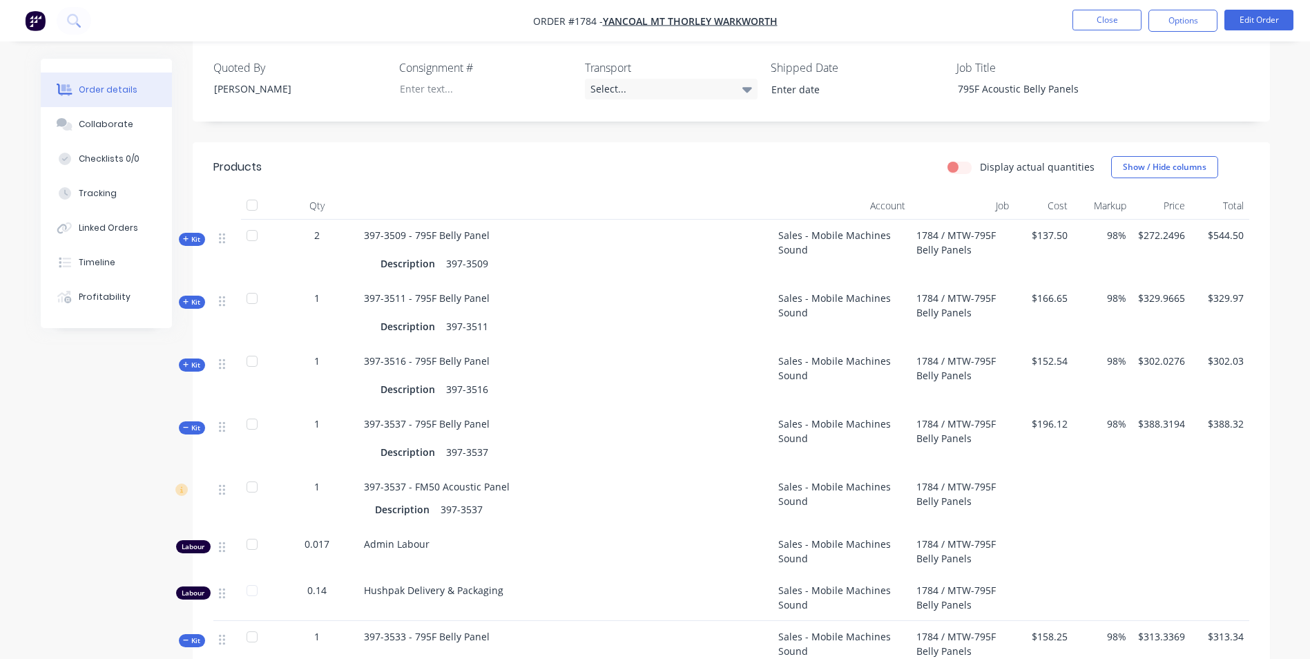
click at [197, 425] on span "Kit" at bounding box center [192, 428] width 18 height 10
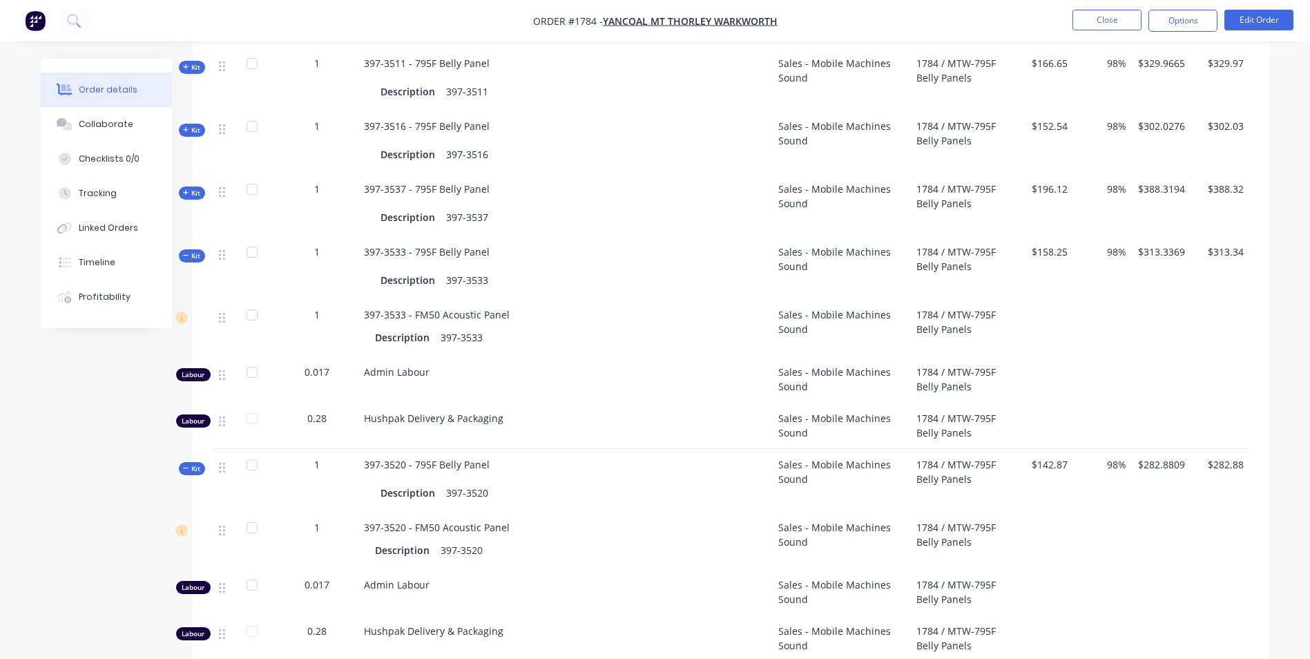
scroll to position [621, 0]
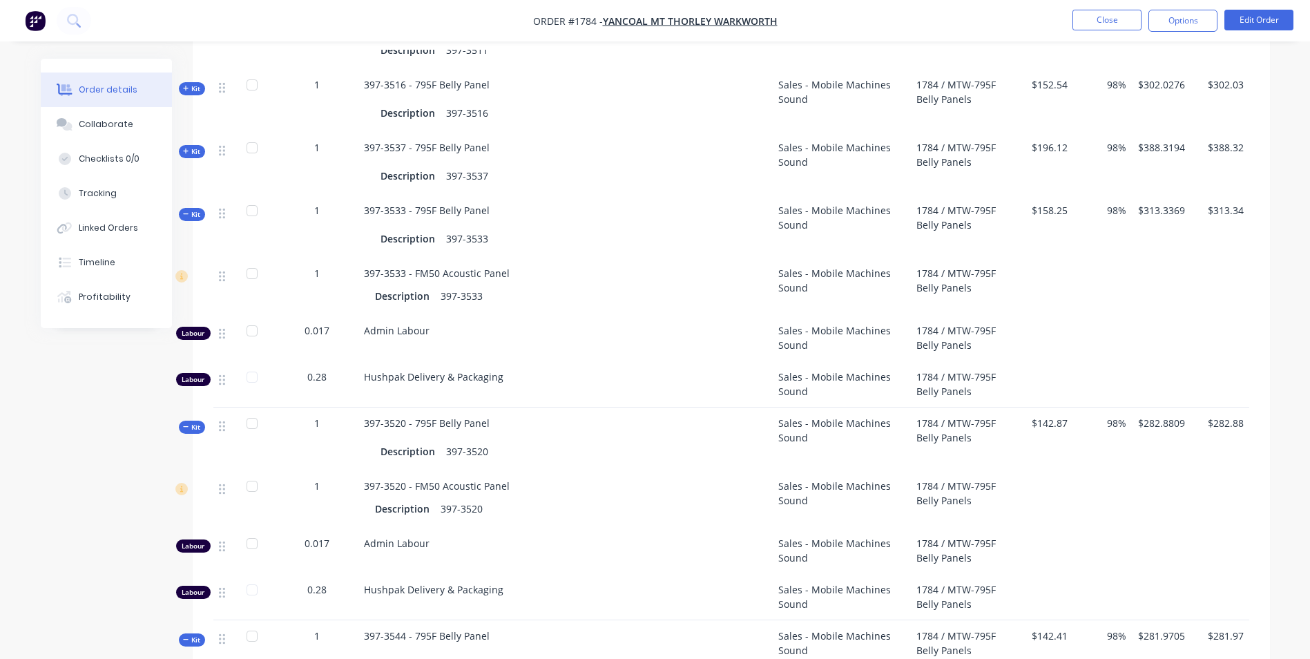
click at [192, 209] on span "Kit" at bounding box center [192, 214] width 18 height 10
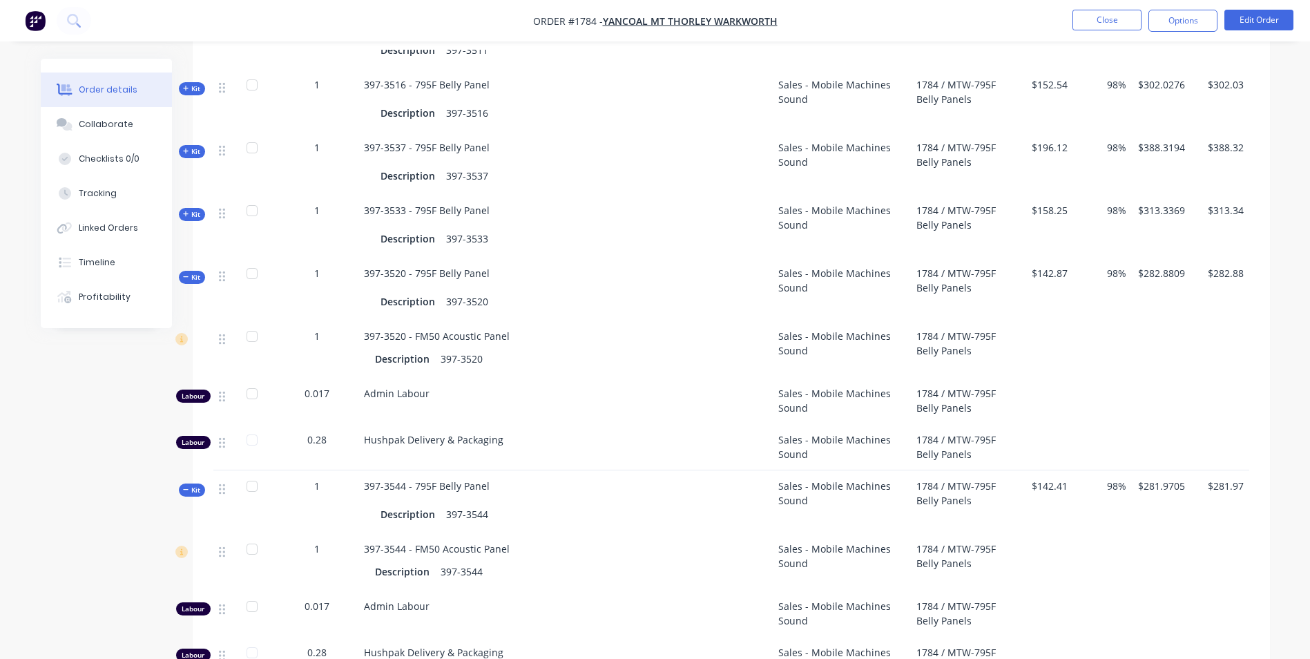
click at [189, 278] on icon at bounding box center [186, 276] width 6 height 7
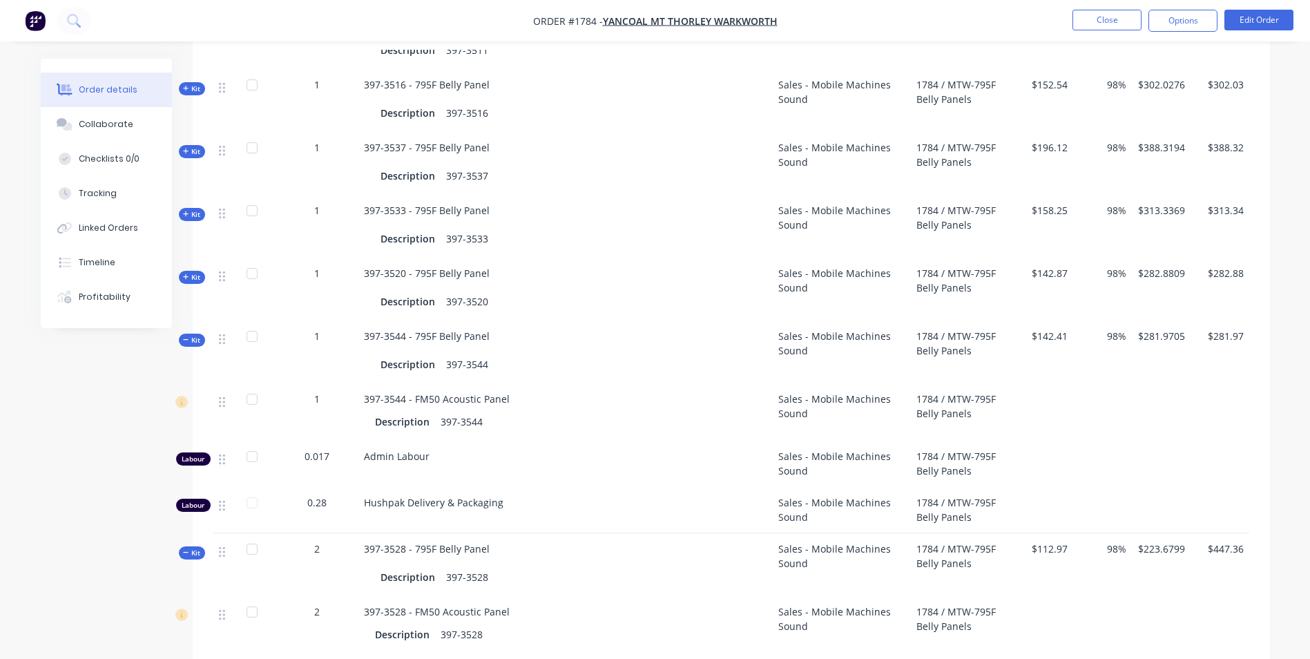
click at [191, 341] on span "Kit" at bounding box center [192, 340] width 18 height 10
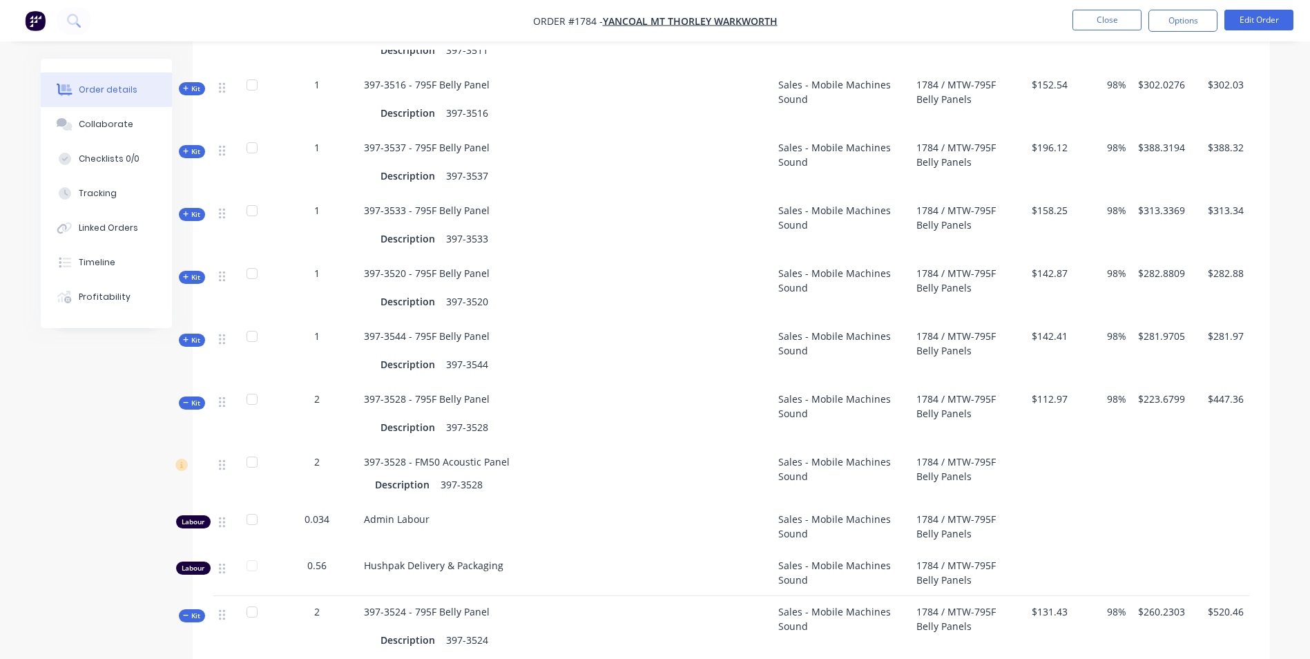
click at [189, 404] on icon at bounding box center [186, 402] width 6 height 7
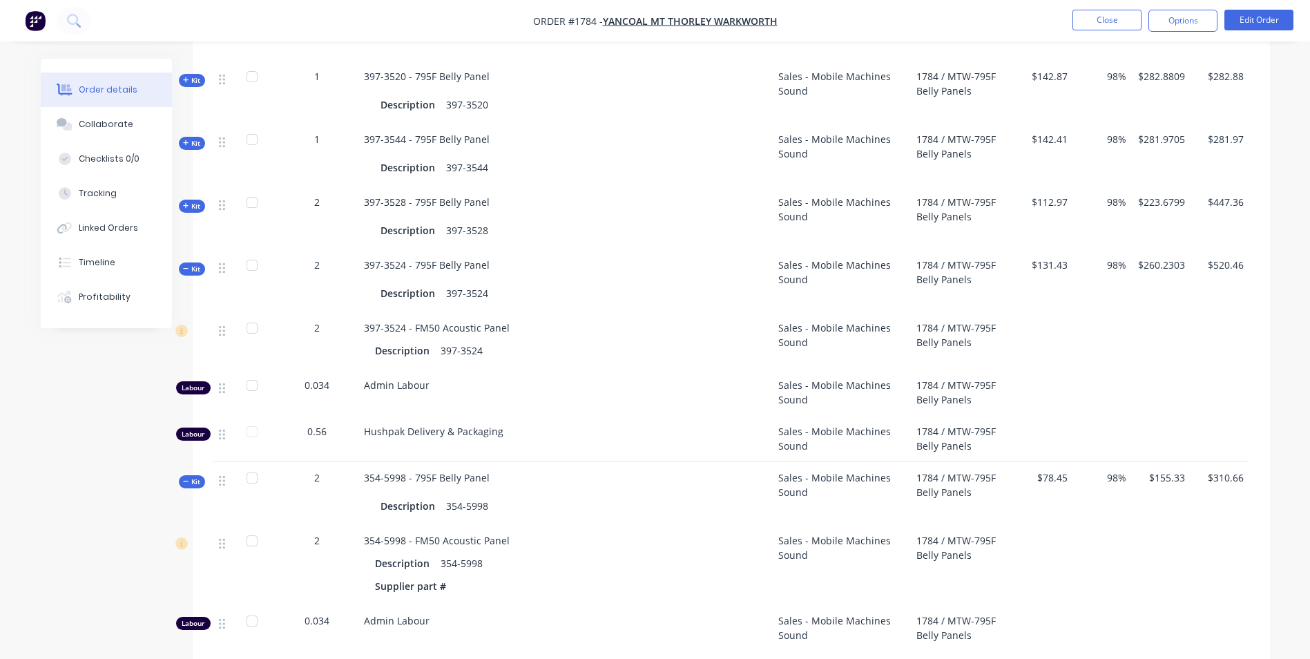
scroll to position [829, 0]
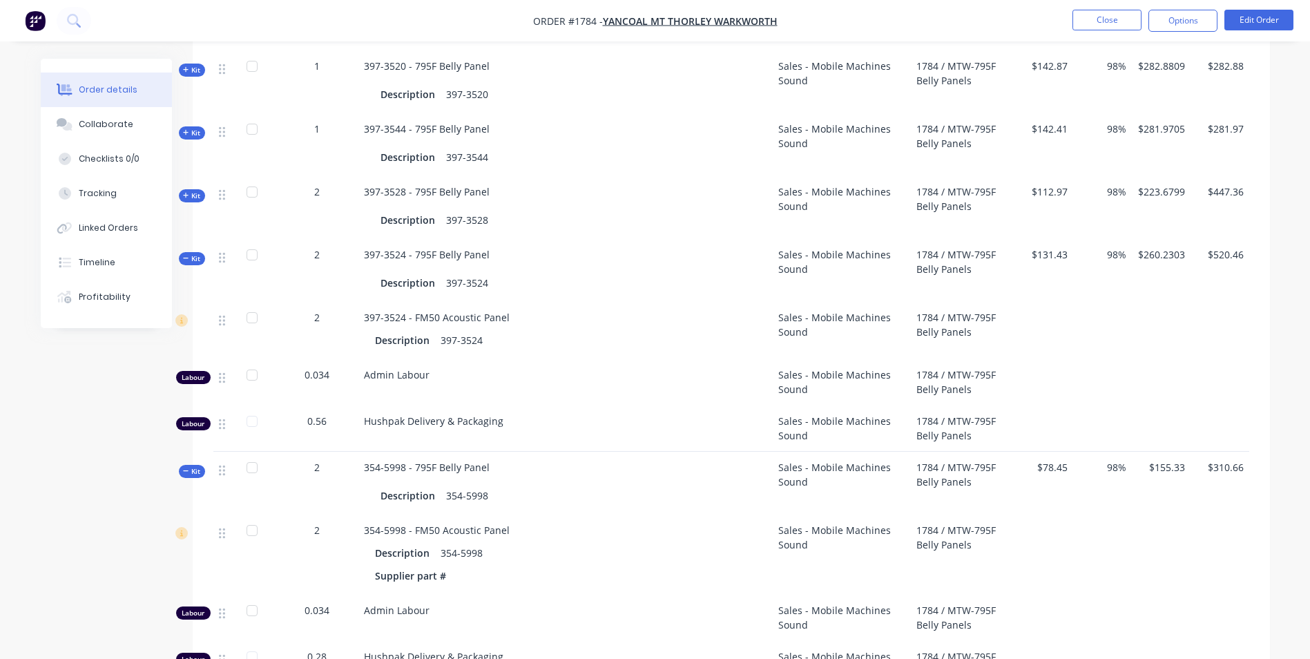
click at [196, 256] on span "Kit" at bounding box center [192, 258] width 18 height 10
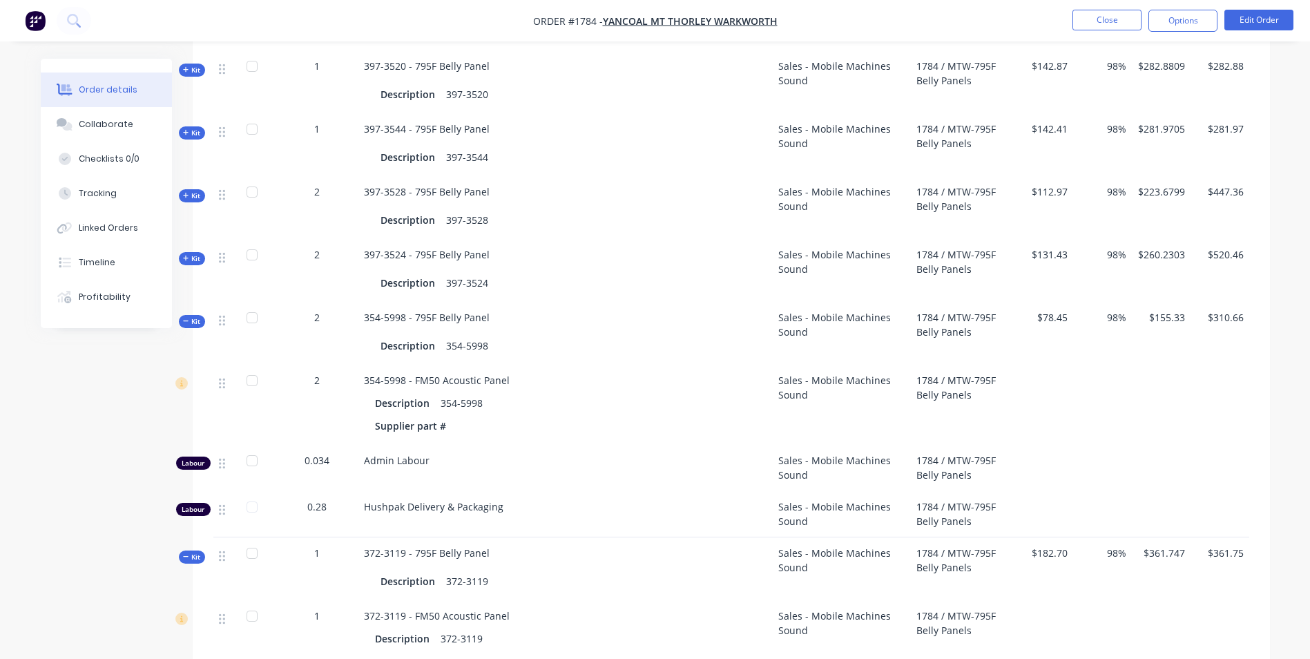
click at [191, 320] on span "Kit" at bounding box center [192, 321] width 18 height 10
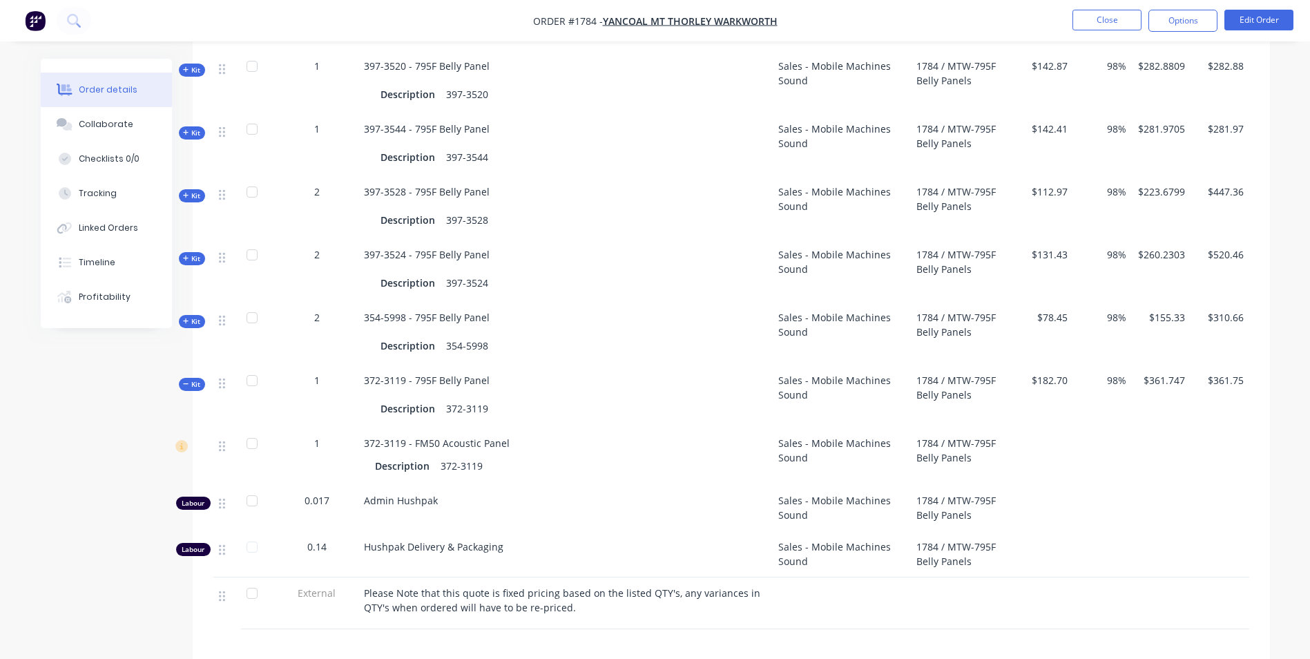
click at [193, 379] on span "Kit" at bounding box center [192, 384] width 18 height 10
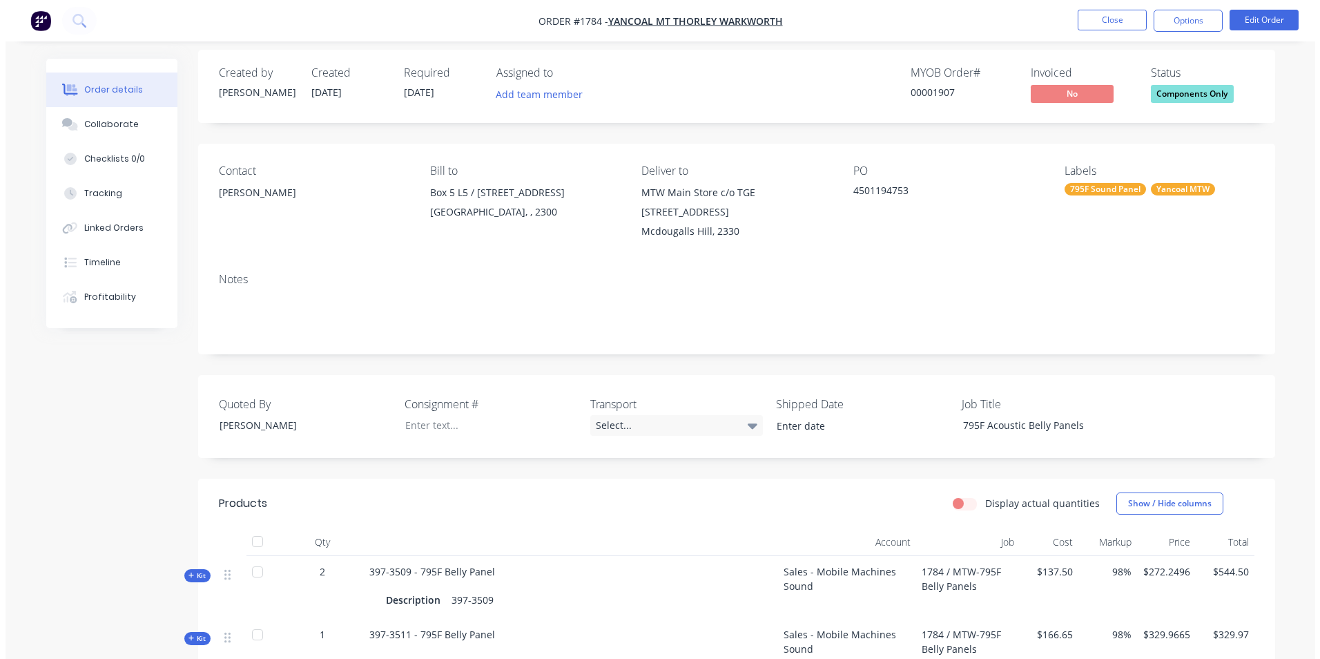
scroll to position [0, 0]
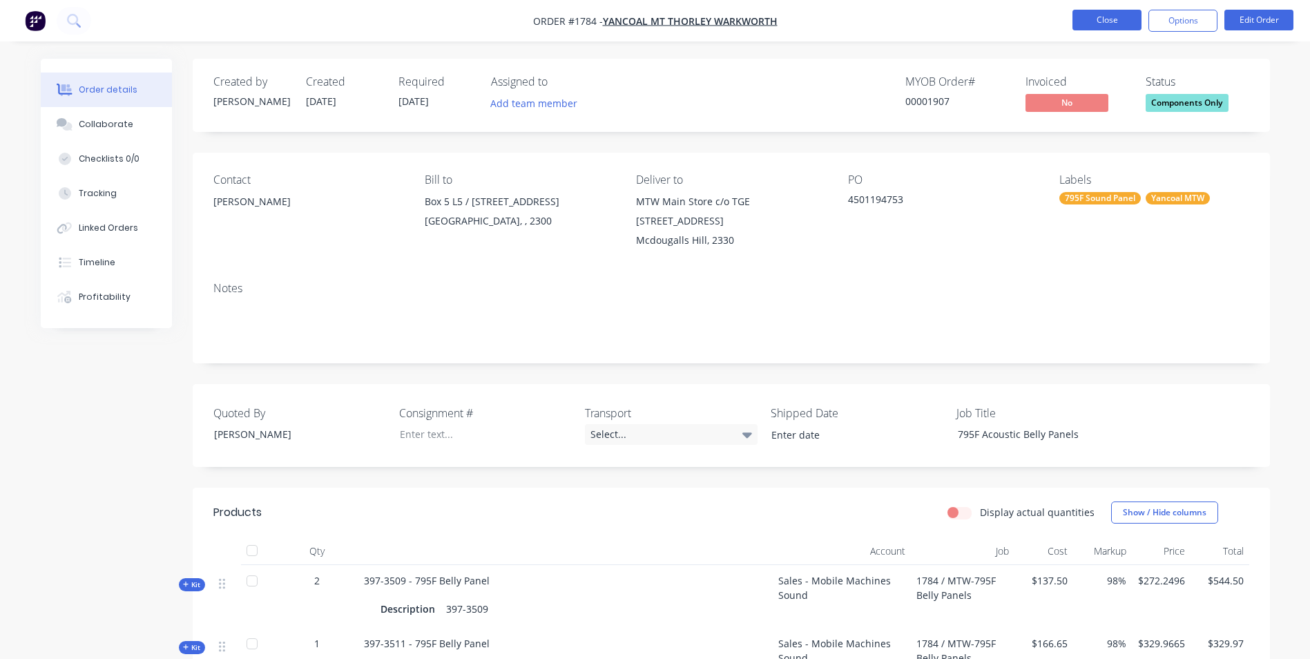
click at [1090, 23] on button "Close" at bounding box center [1106, 20] width 69 height 21
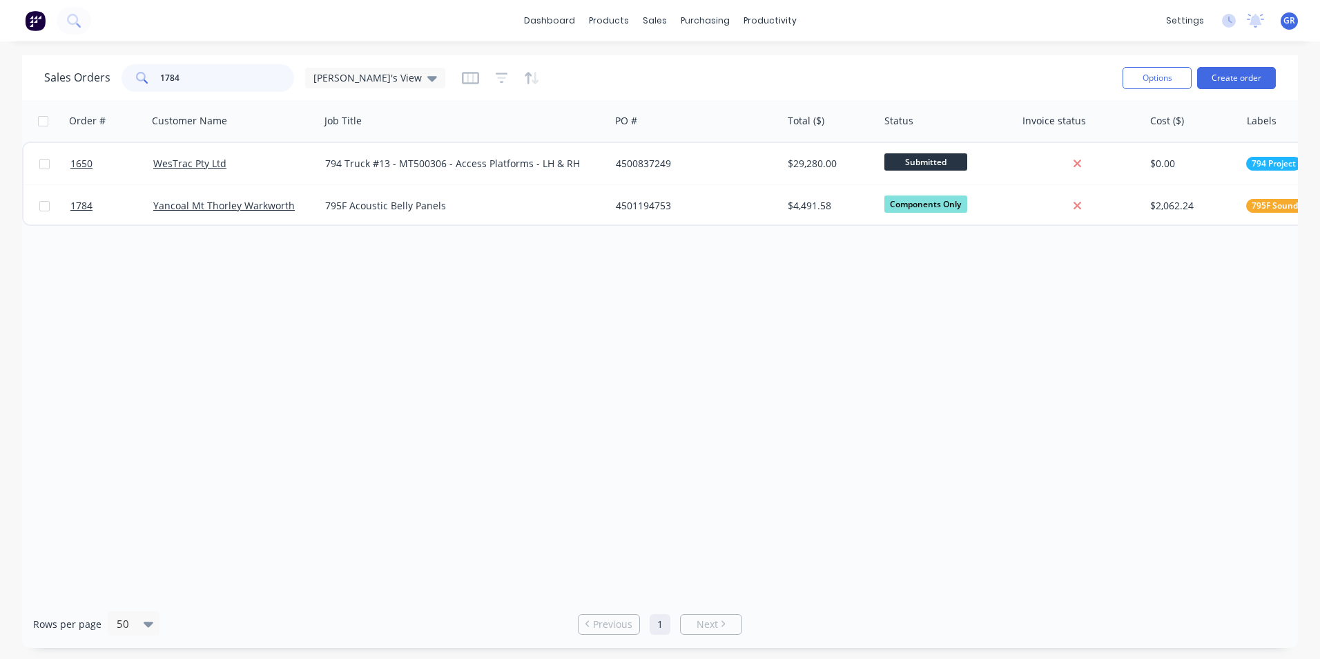
drag, startPoint x: 189, startPoint y: 83, endPoint x: 147, endPoint y: 81, distance: 42.1
click at [147, 81] on div "1784" at bounding box center [208, 78] width 173 height 28
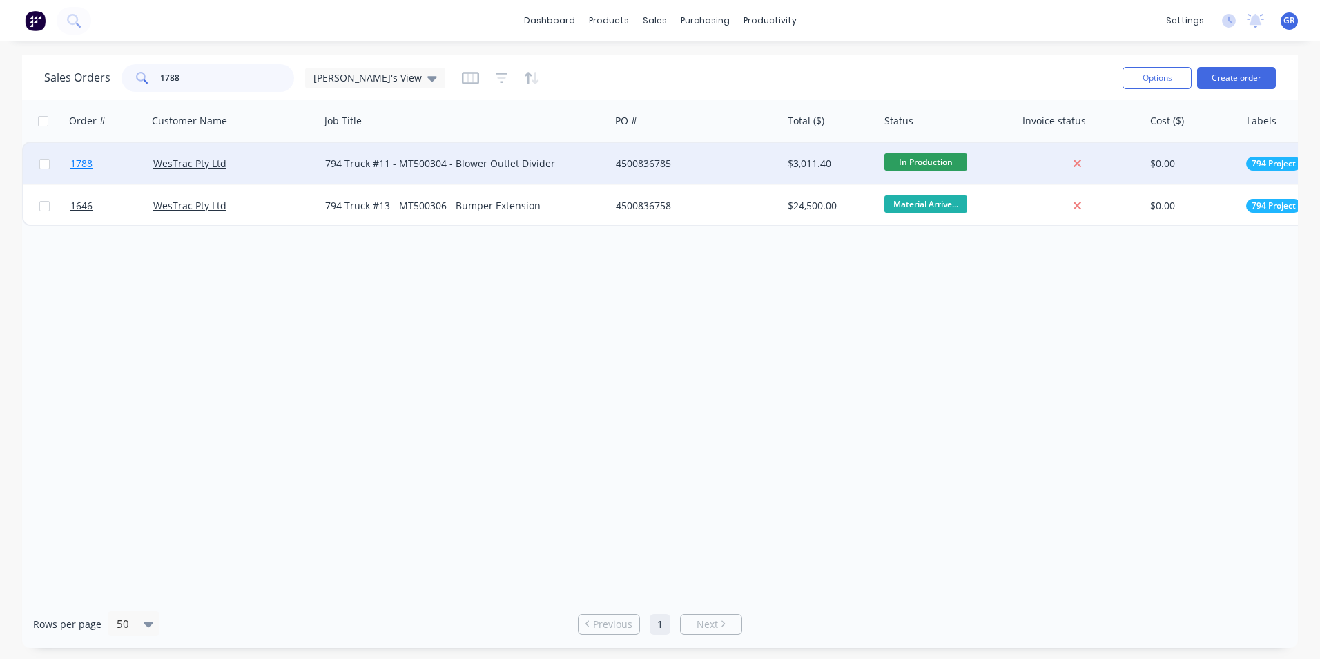
type input "1788"
click at [88, 162] on span "1788" at bounding box center [81, 164] width 22 height 14
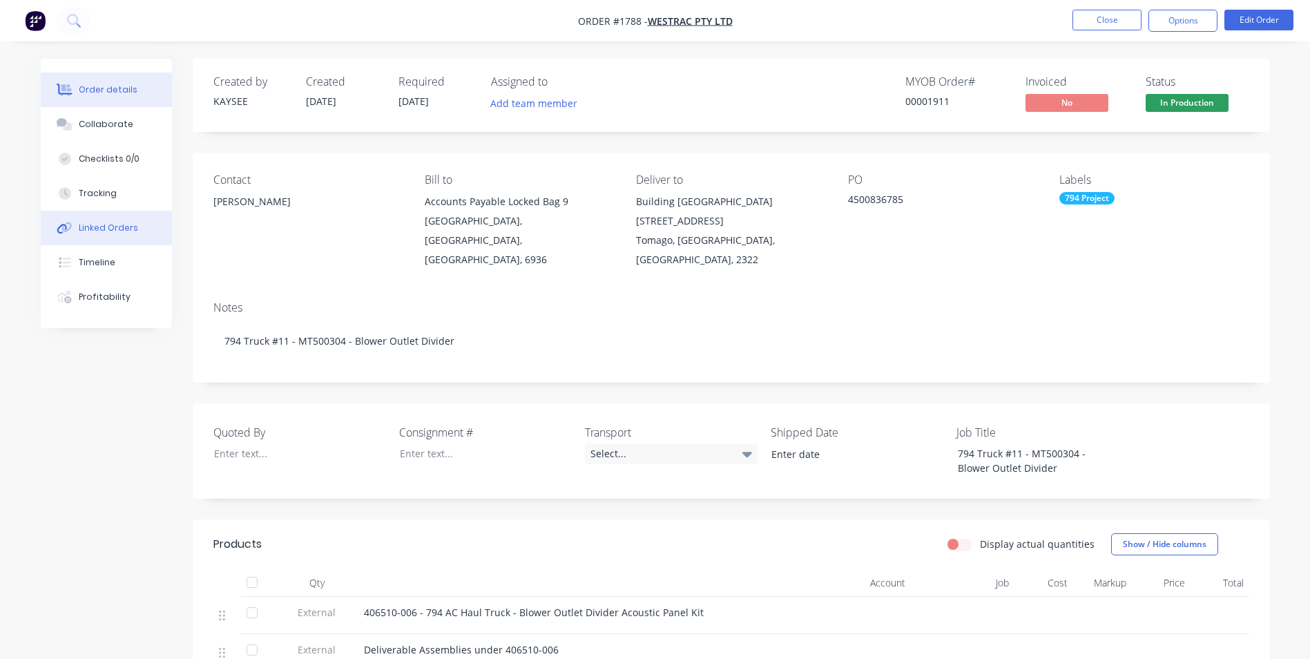
click at [103, 228] on div "Linked Orders" at bounding box center [108, 228] width 59 height 12
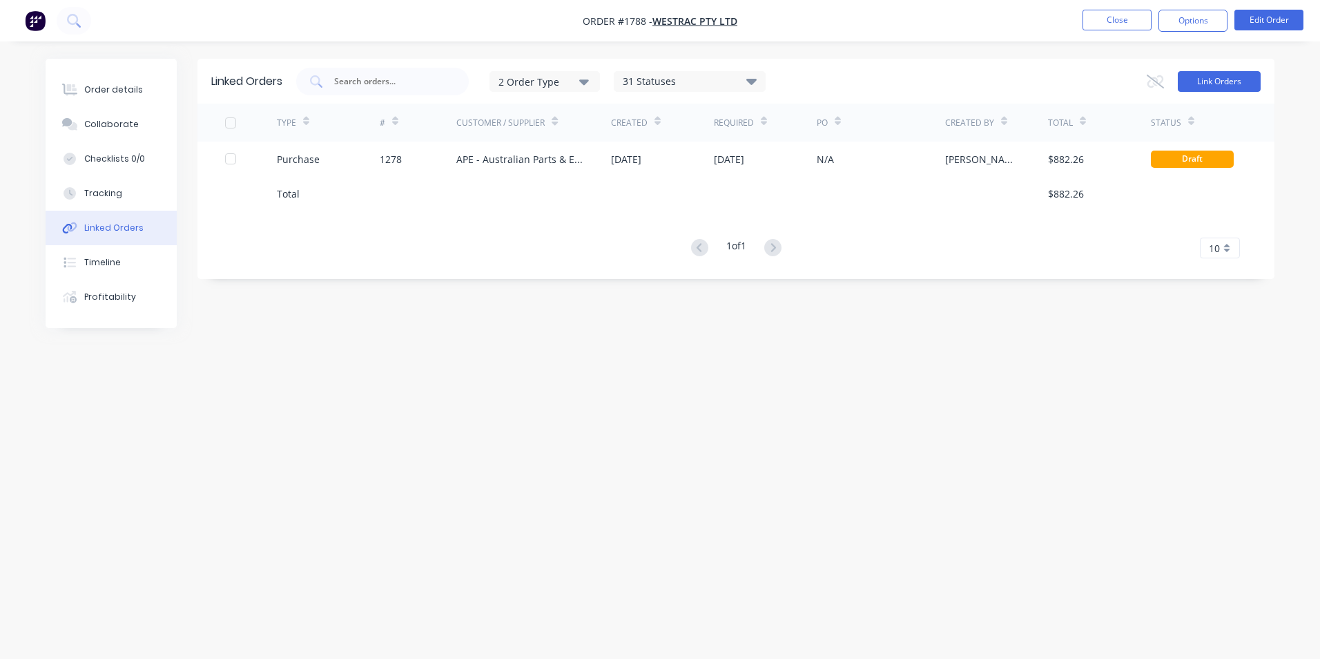
click at [1222, 81] on button "Link Orders" at bounding box center [1219, 81] width 83 height 21
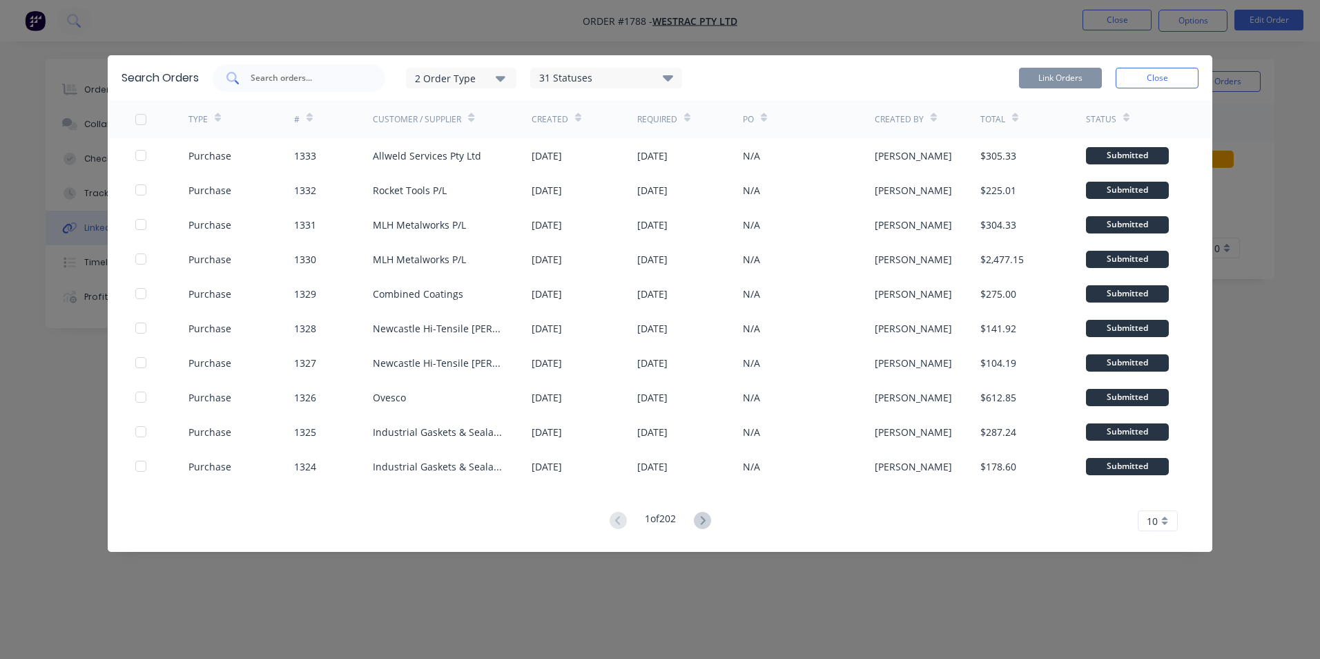
click at [278, 79] on input "text" at bounding box center [306, 78] width 115 height 14
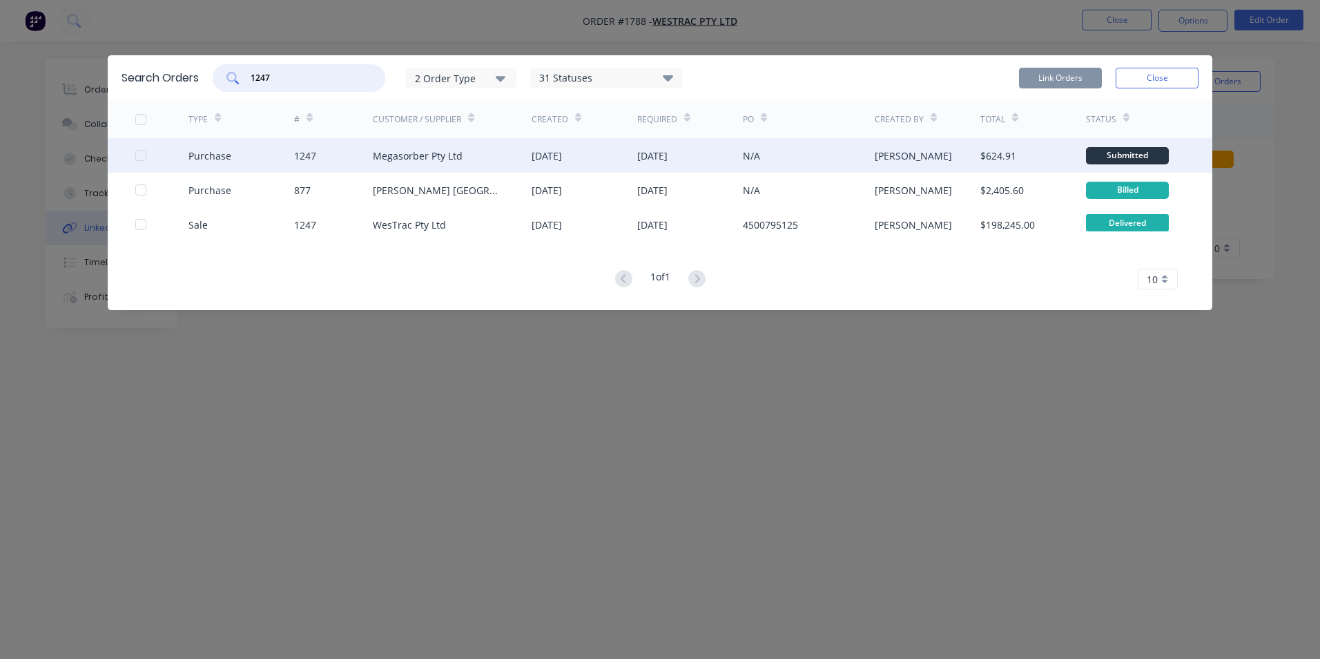
click at [142, 156] on div at bounding box center [141, 156] width 28 height 28
type input "1247"
click at [1063, 79] on button "Link Orders" at bounding box center [1060, 78] width 83 height 21
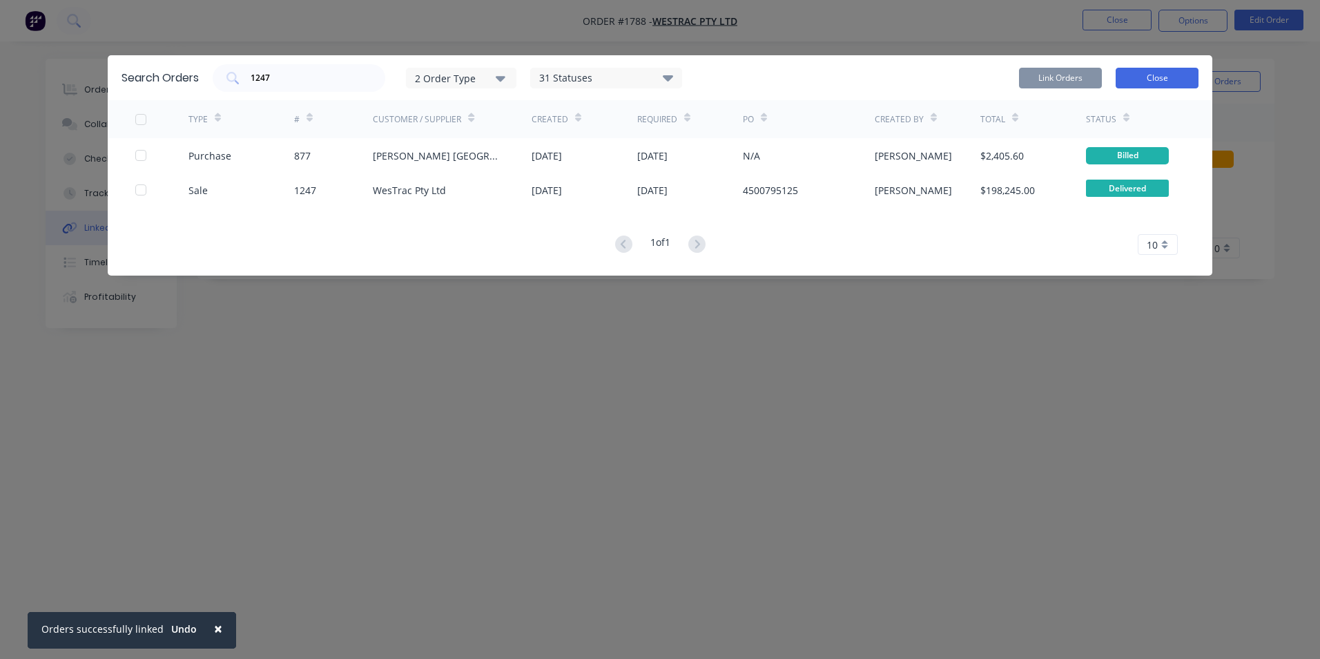
click at [1155, 81] on button "Close" at bounding box center [1157, 78] width 83 height 21
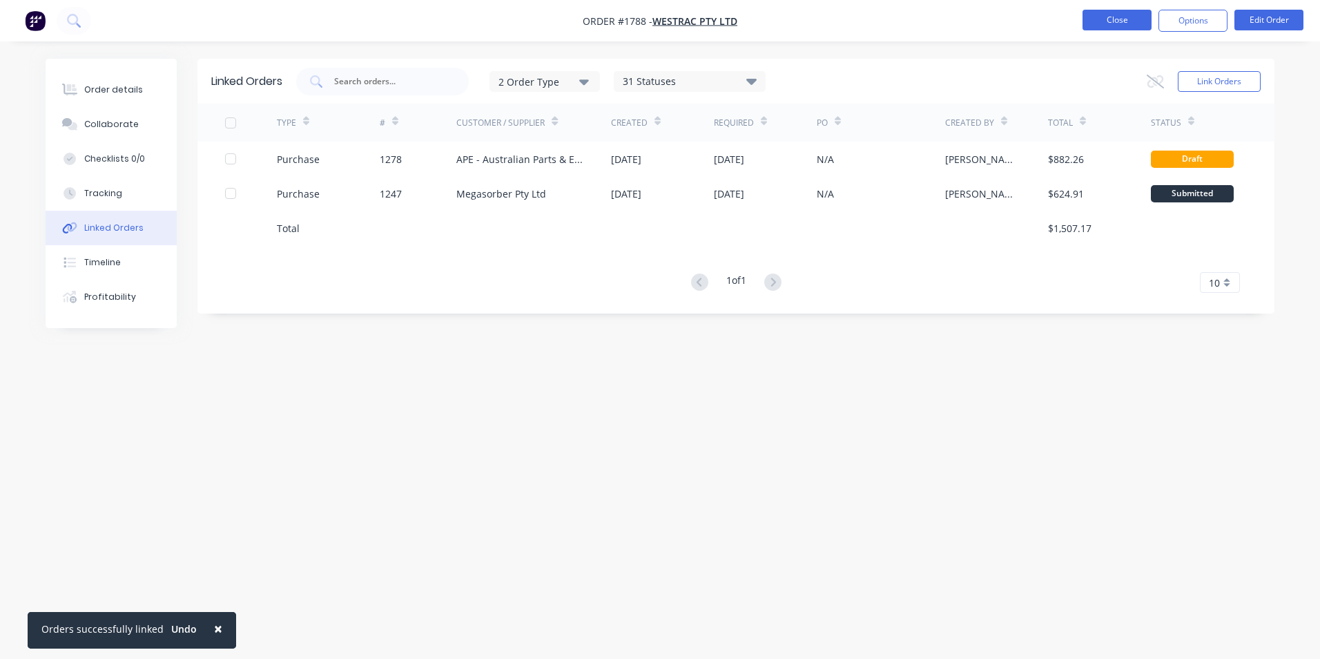
click at [1120, 23] on button "Close" at bounding box center [1117, 20] width 69 height 21
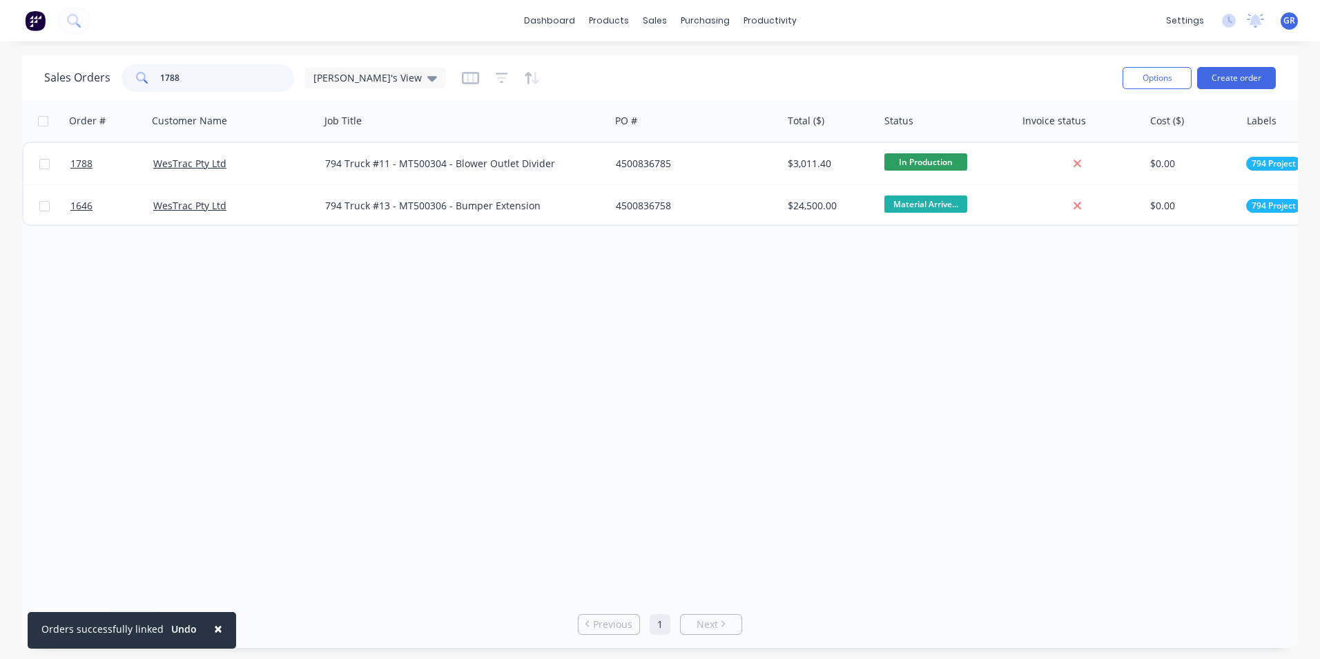
drag, startPoint x: 188, startPoint y: 76, endPoint x: 153, endPoint y: 78, distance: 35.3
click at [153, 78] on div "1788" at bounding box center [208, 78] width 173 height 28
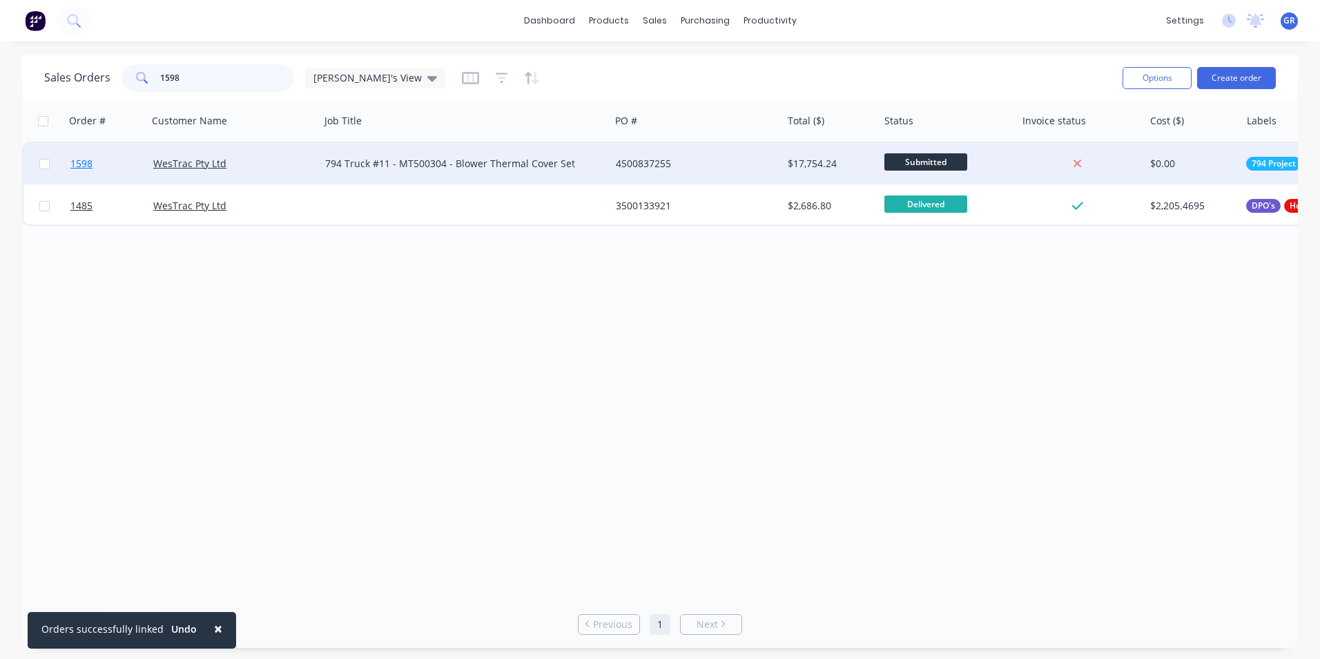
type input "1598"
click at [86, 161] on span "1598" at bounding box center [81, 164] width 22 height 14
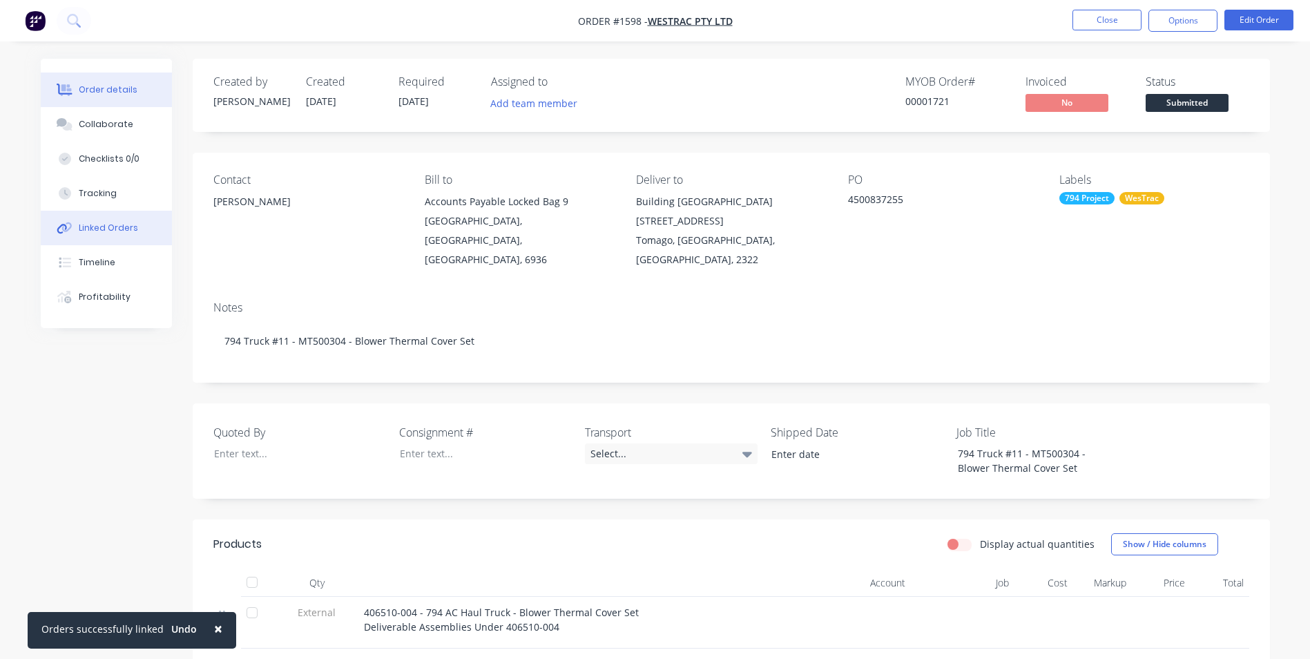
click at [108, 227] on div "Linked Orders" at bounding box center [108, 228] width 59 height 12
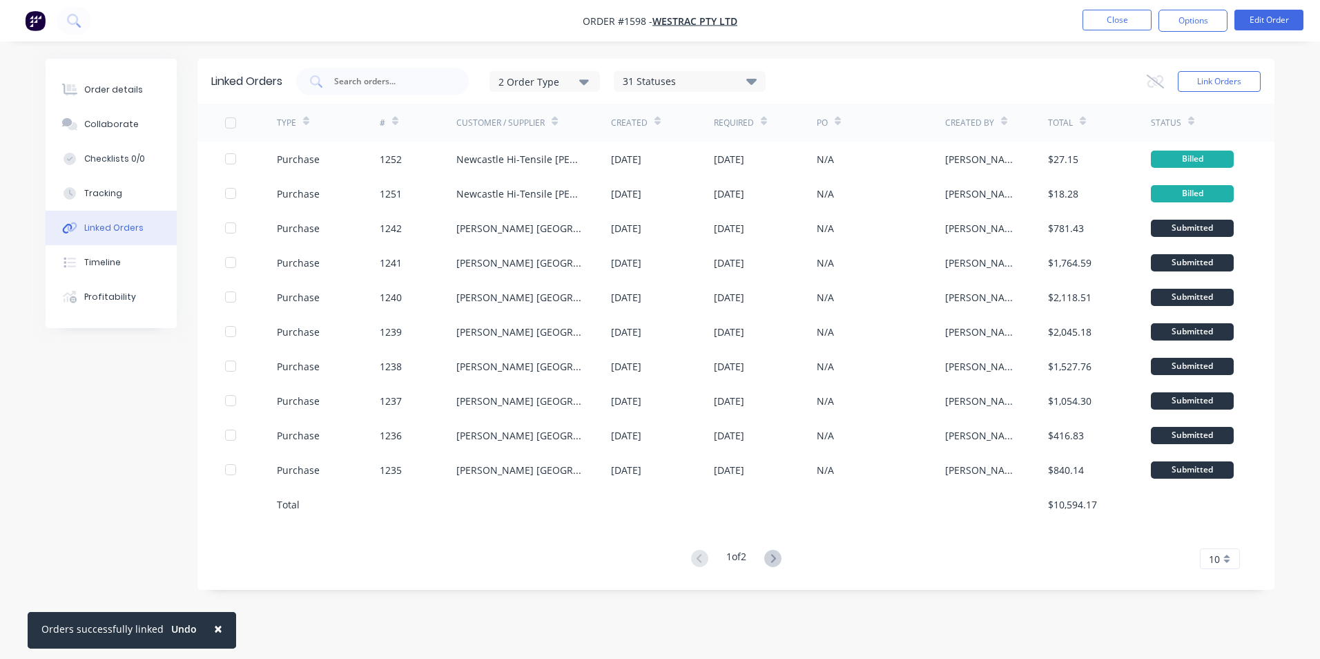
click at [1222, 558] on div "10" at bounding box center [1220, 558] width 40 height 21
click at [1220, 539] on div "35" at bounding box center [1220, 535] width 39 height 24
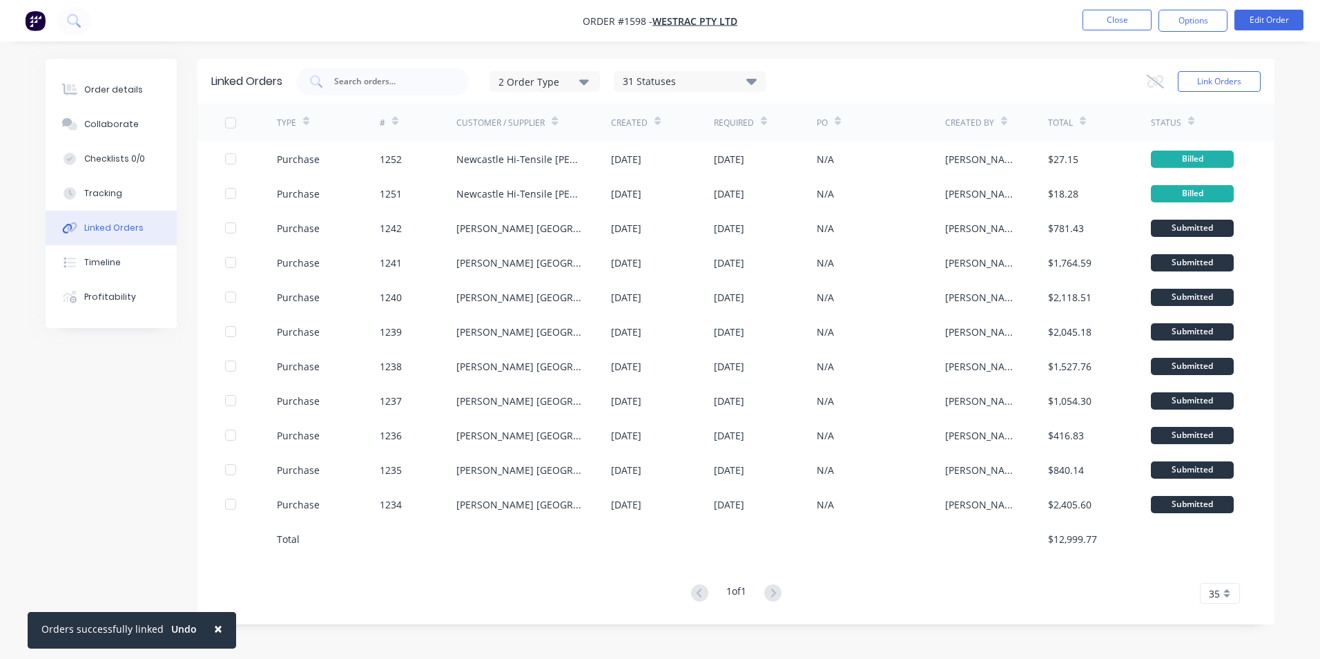
click at [215, 630] on span "×" at bounding box center [218, 628] width 8 height 19
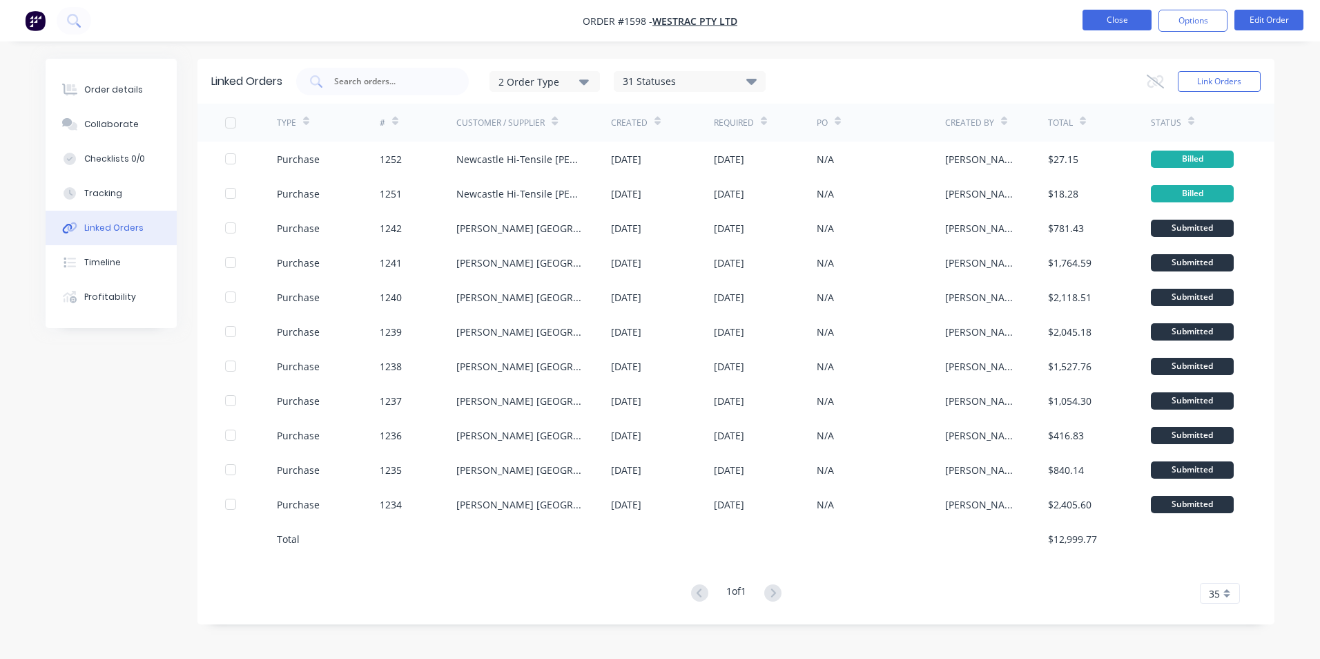
click at [1110, 22] on button "Close" at bounding box center [1117, 20] width 69 height 21
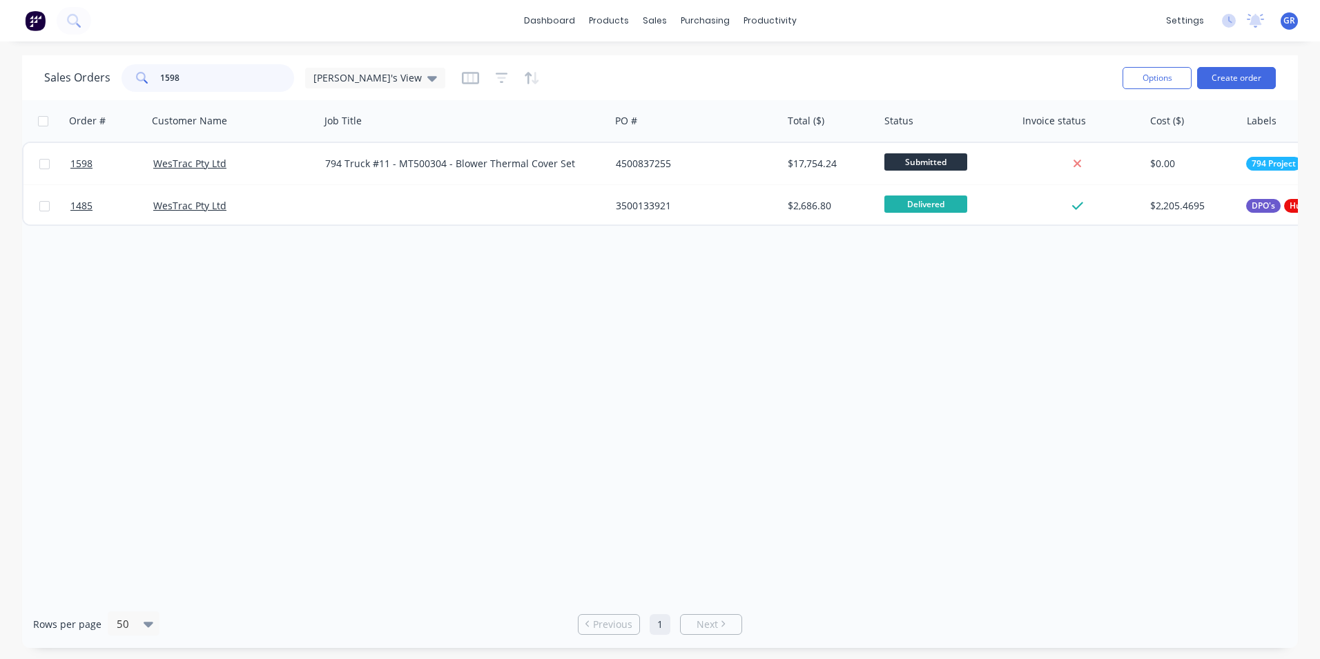
drag, startPoint x: 208, startPoint y: 72, endPoint x: 129, endPoint y: 72, distance: 78.7
click at [129, 72] on div "1598" at bounding box center [208, 78] width 173 height 28
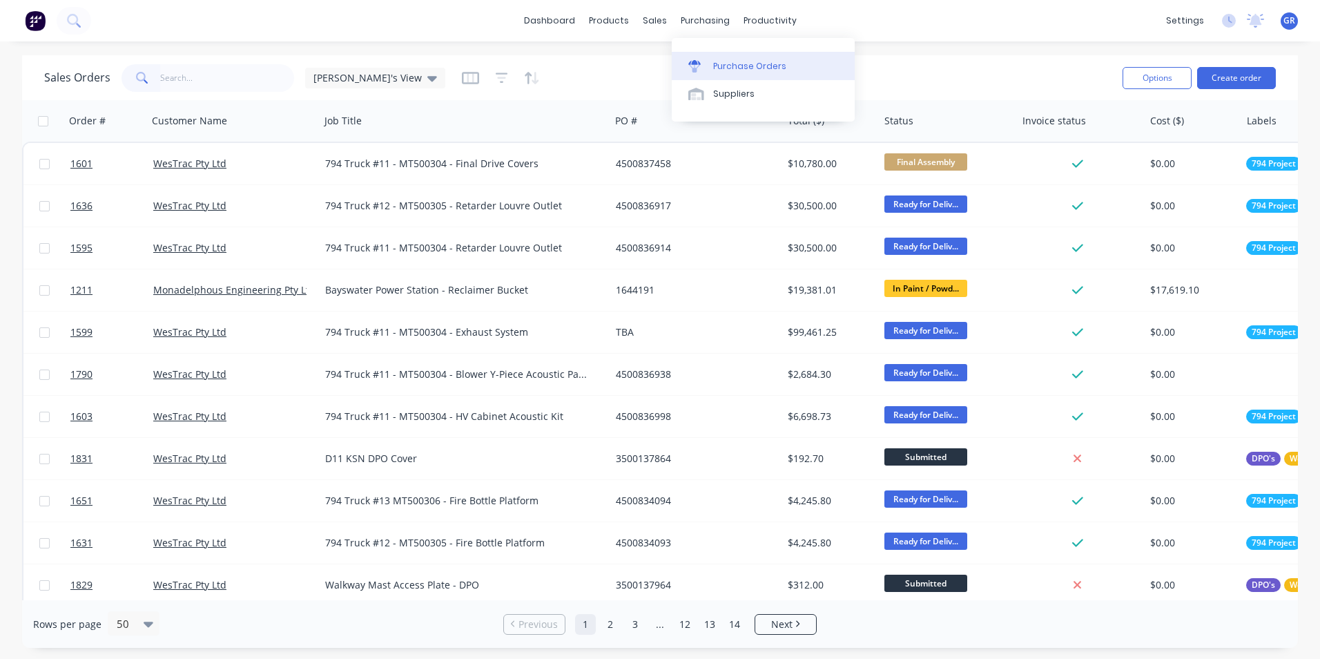
click at [758, 64] on div "Purchase Orders" at bounding box center [749, 66] width 73 height 12
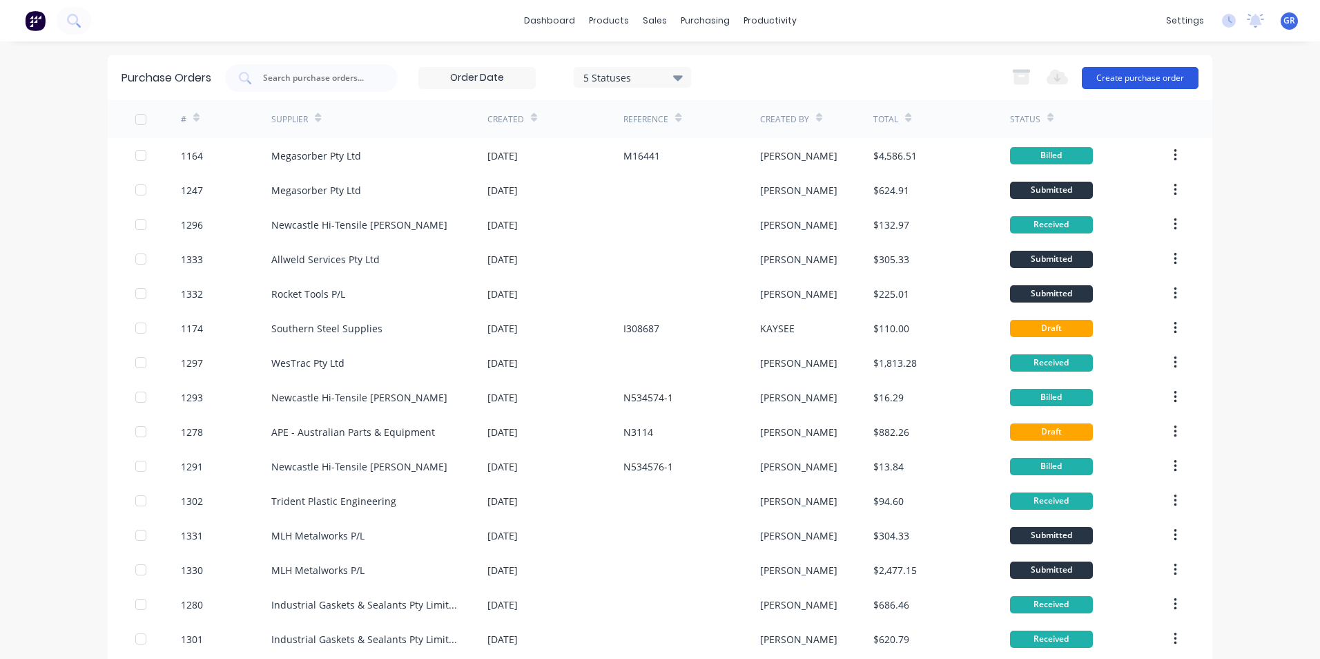
click at [1117, 78] on button "Create purchase order" at bounding box center [1140, 78] width 117 height 22
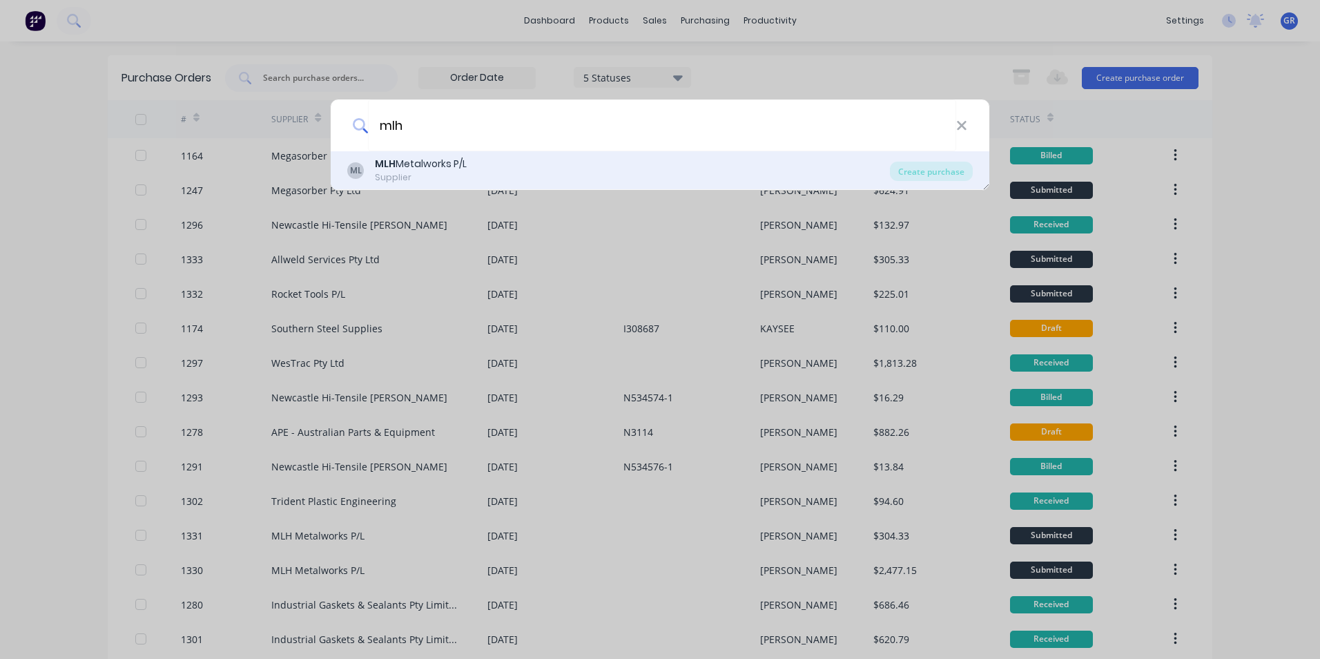
type input "mlh"
click at [390, 162] on b "MLH" at bounding box center [385, 164] width 21 height 14
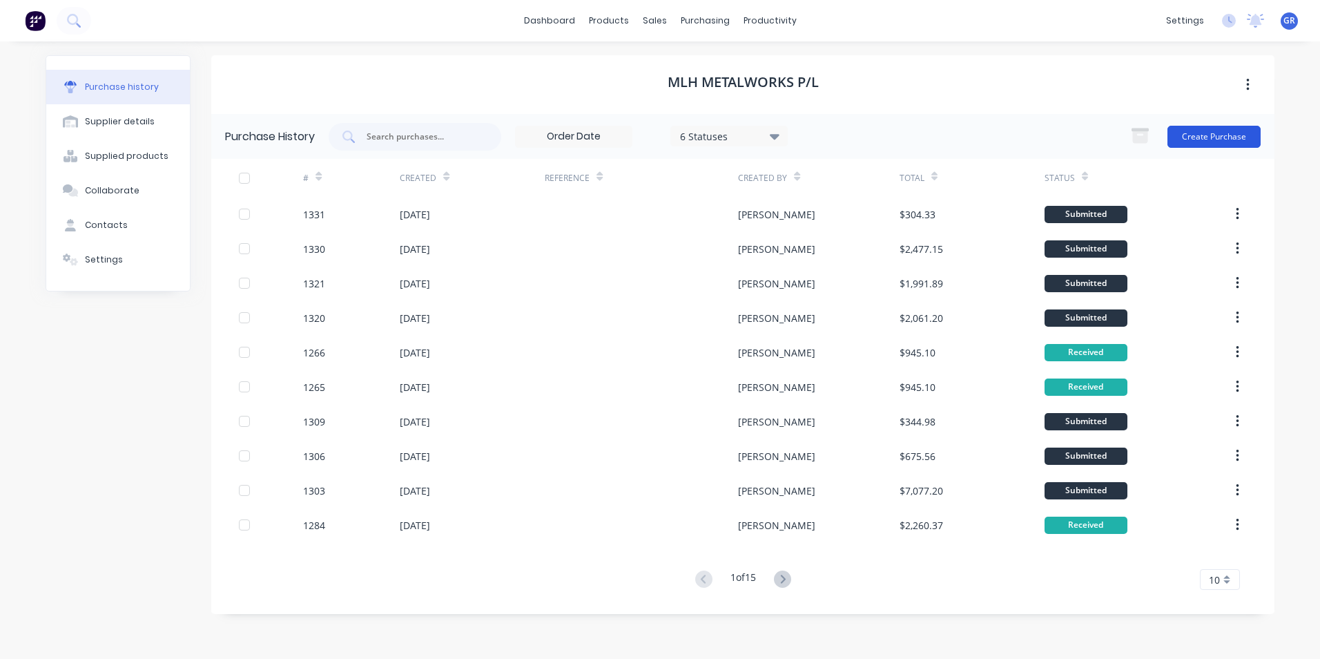
click at [1206, 135] on button "Create Purchase" at bounding box center [1214, 137] width 93 height 22
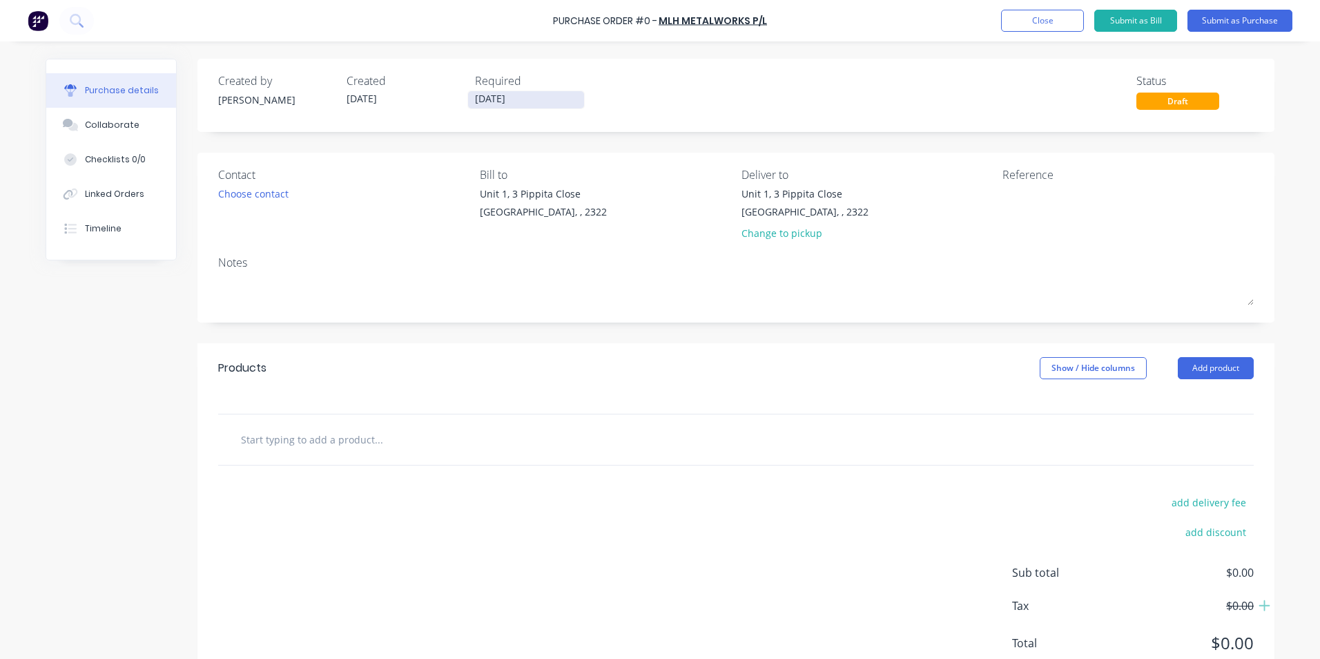
click at [495, 95] on input "[DATE]" at bounding box center [526, 99] width 116 height 17
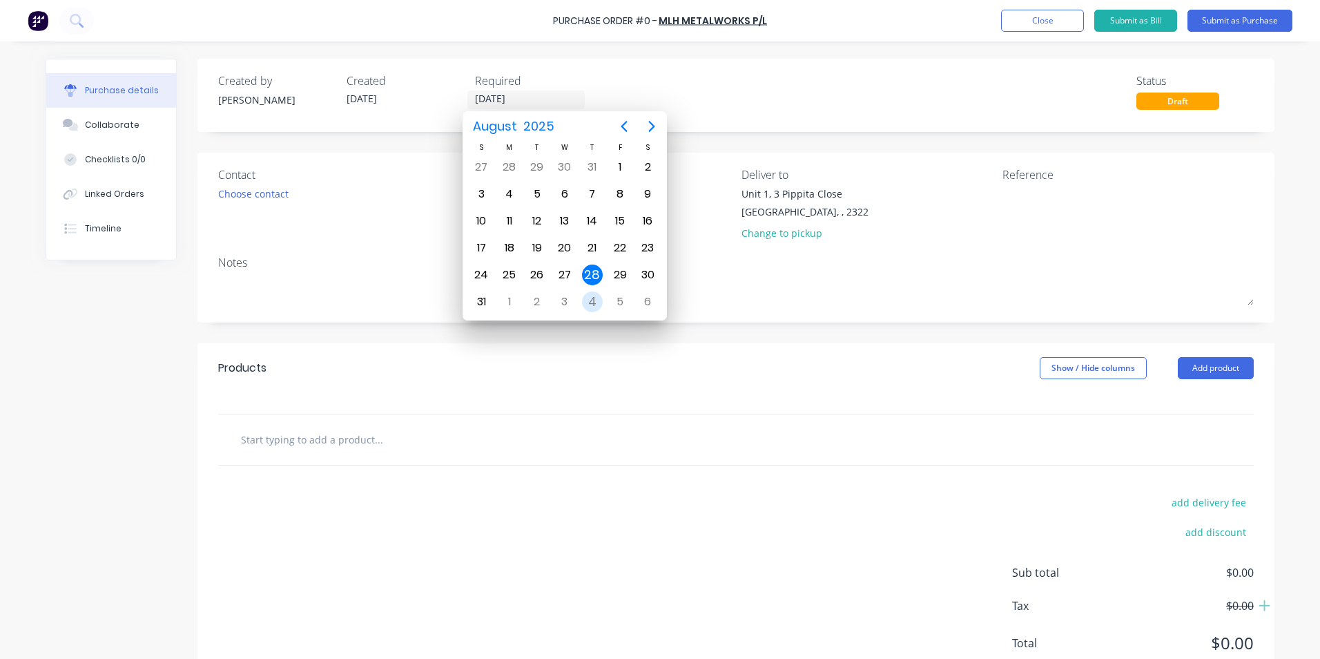
click at [595, 298] on div "4" at bounding box center [592, 301] width 21 height 21
type input "[DATE]"
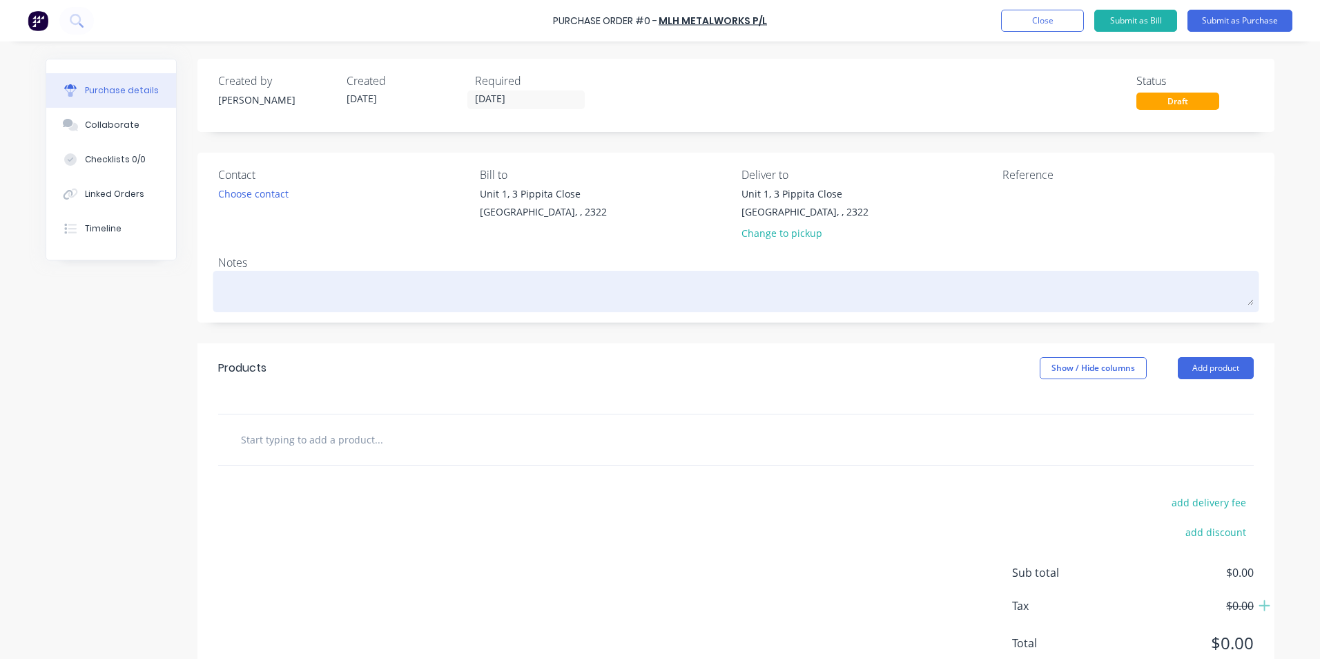
click at [229, 282] on textarea at bounding box center [736, 289] width 1036 height 31
type textarea "x"
type textarea "J"
type textarea "x"
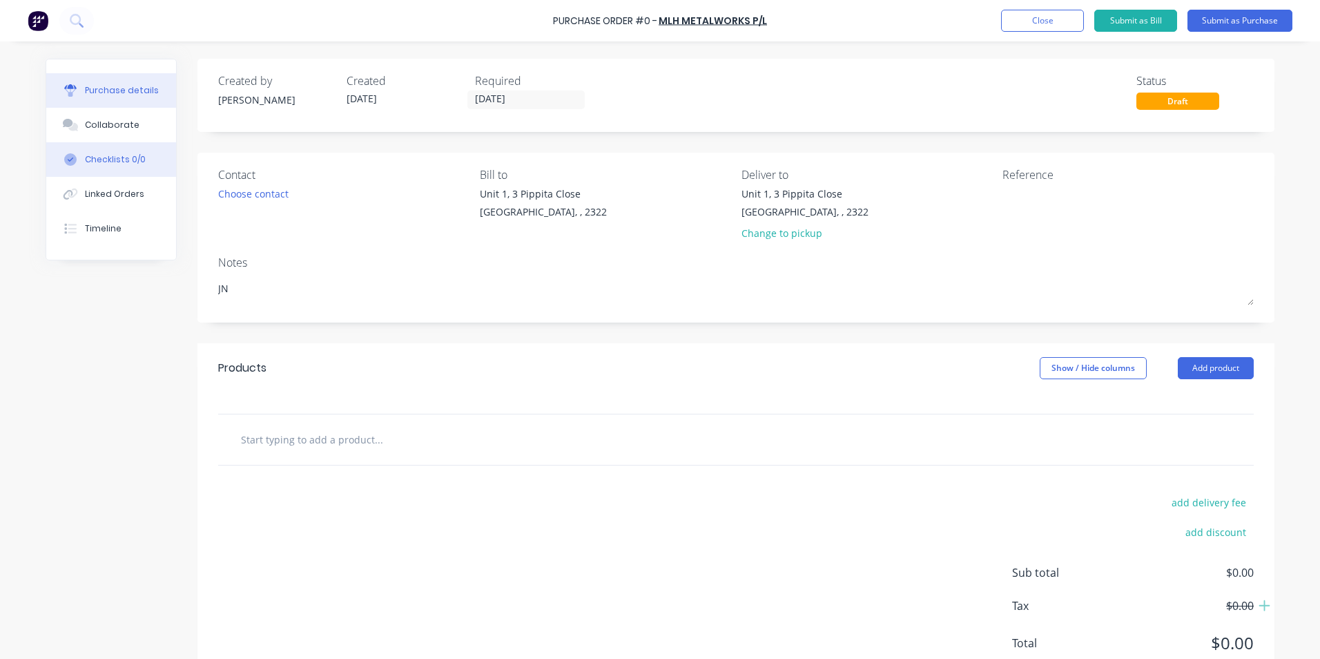
type textarea "JN"
type textarea "x"
type textarea "JN"
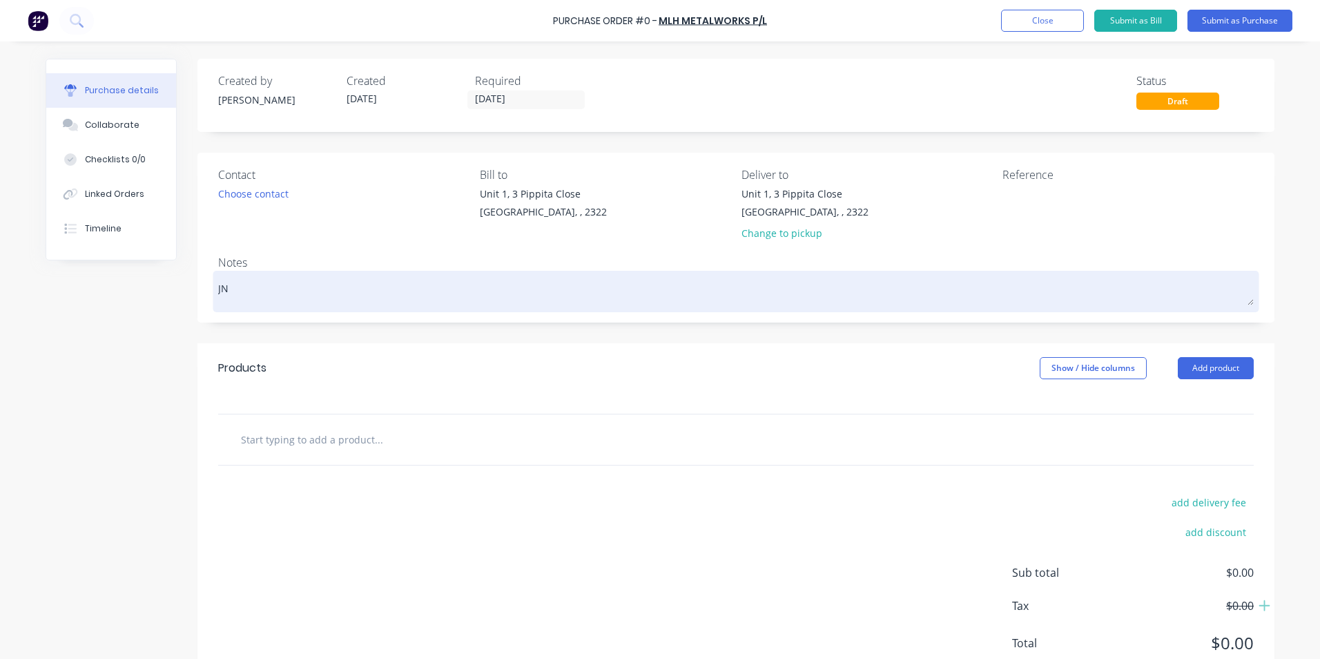
click at [225, 288] on textarea "JN" at bounding box center [736, 289] width 1036 height 31
type textarea "x"
type textarea "JN1"
type textarea "x"
type textarea "JN18"
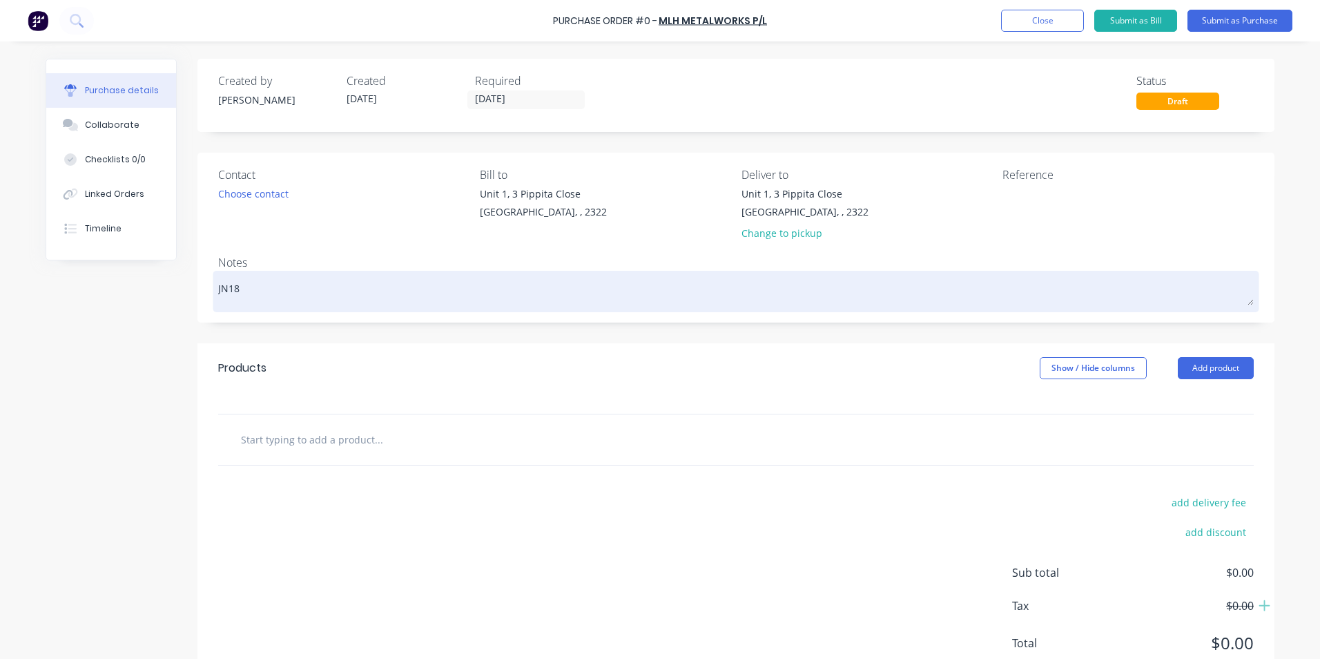
type textarea "x"
type textarea "JN182"
type textarea "x"
type textarea "JN1829"
type textarea "x"
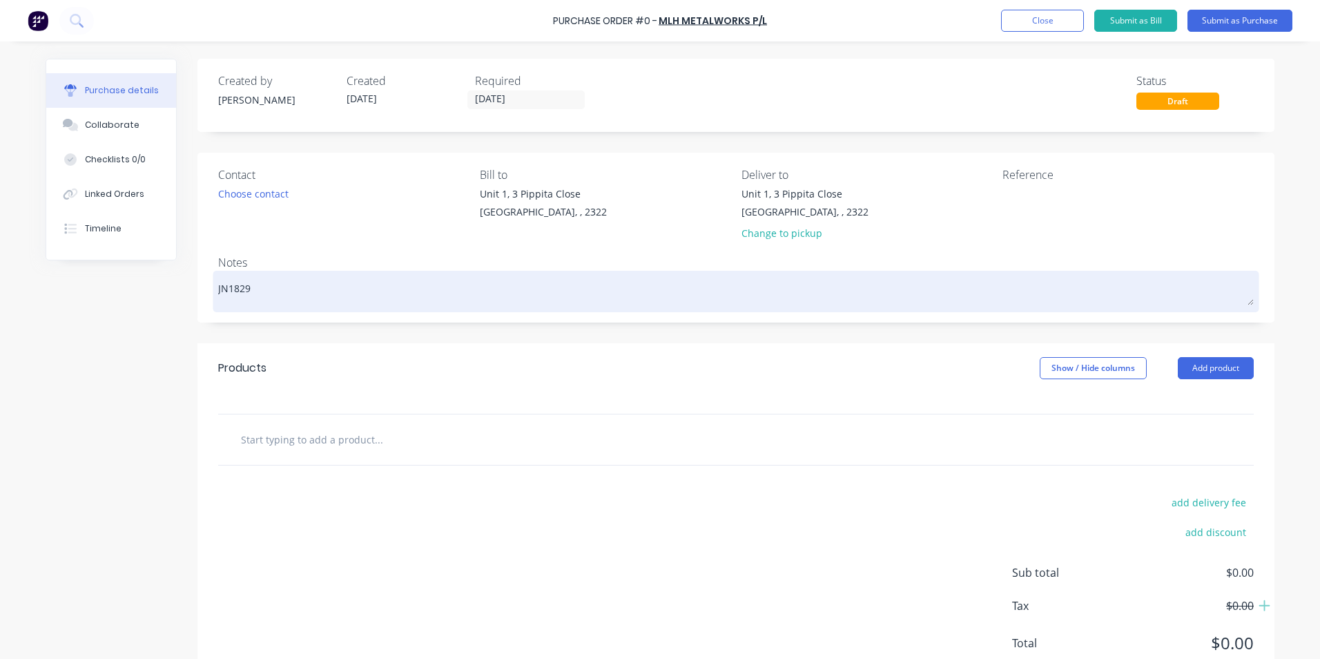
type textarea "JN1829"
type textarea "x"
type textarea "JN1829 -"
type textarea "x"
type textarea "JN1829 -"
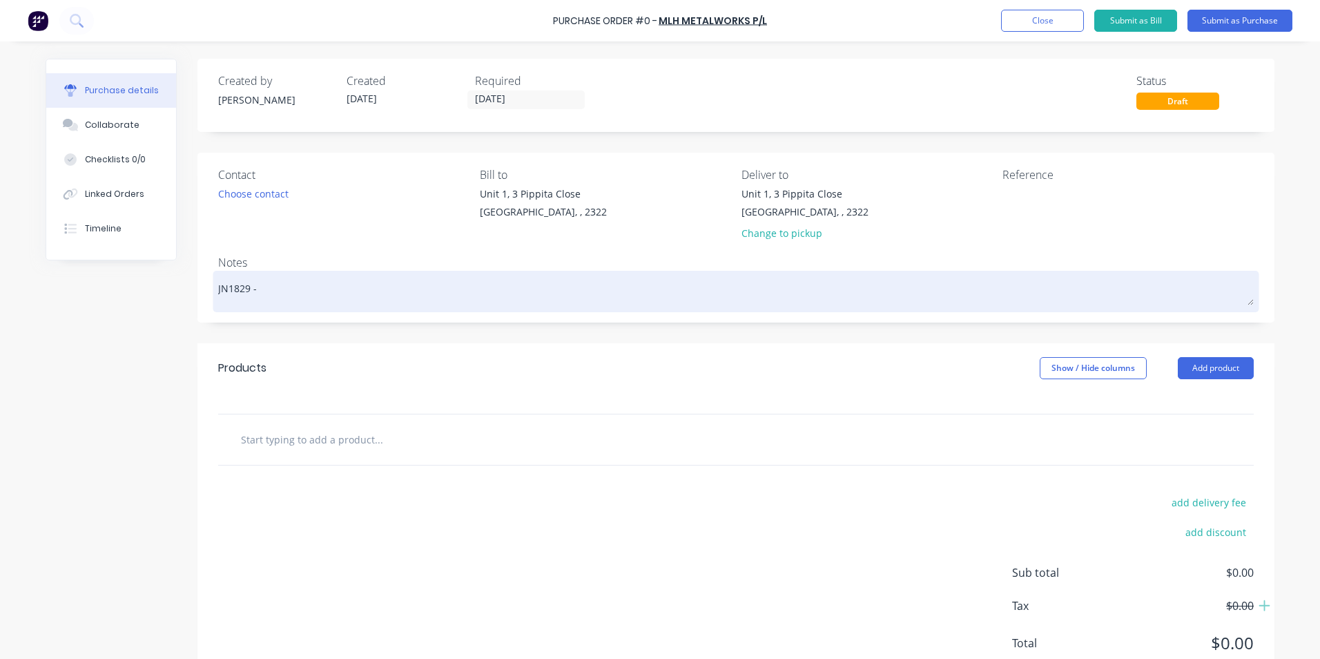
type textarea "x"
type textarea "JN1829 - W"
type textarea "x"
type textarea "JN1829 - Wa"
type textarea "x"
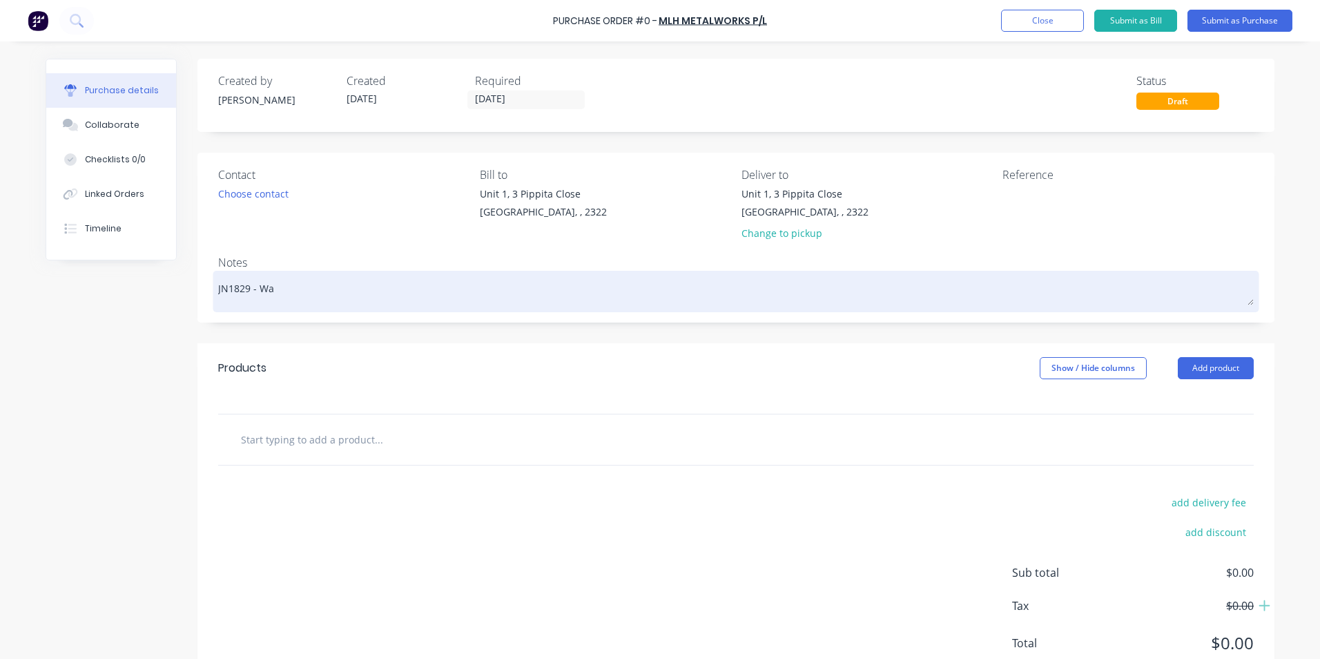
type textarea "JN1829 - Wal"
type textarea "x"
type textarea "JN1829 - Walk"
type textarea "x"
type textarea "JN1829 - Walkw"
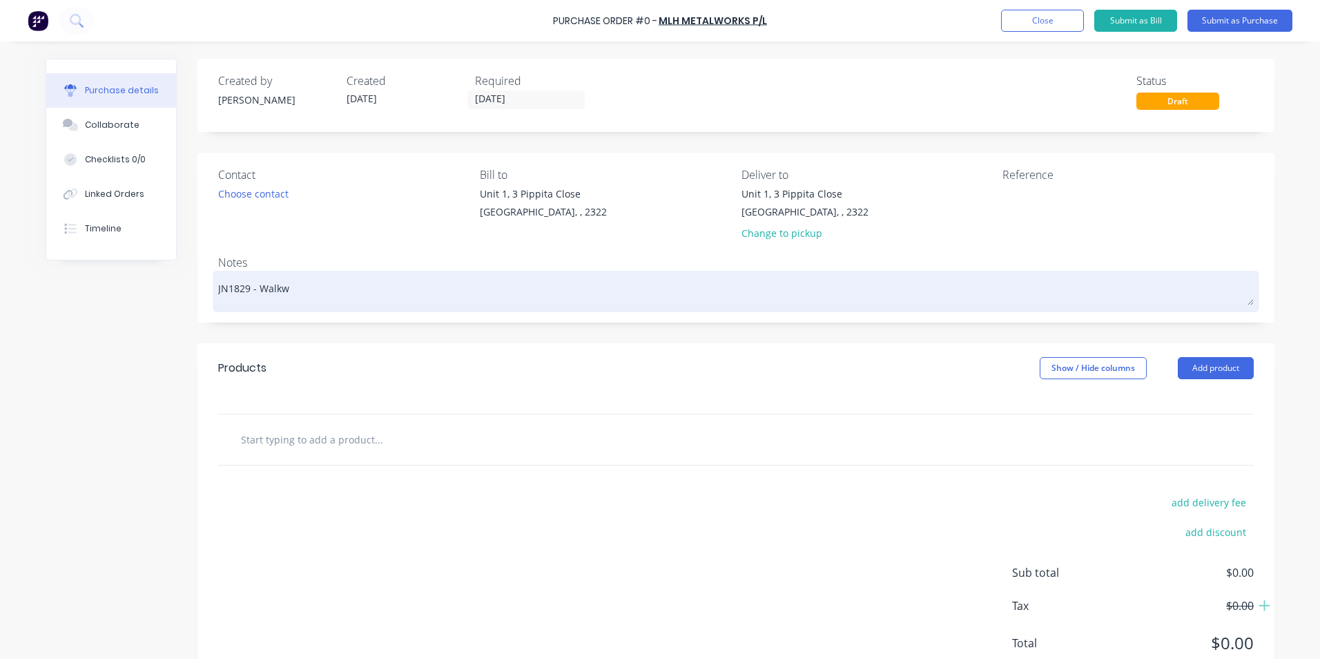
type textarea "x"
type textarea "JN1829 - Walkwa"
type textarea "x"
type textarea "JN1829 - Walkway"
type textarea "x"
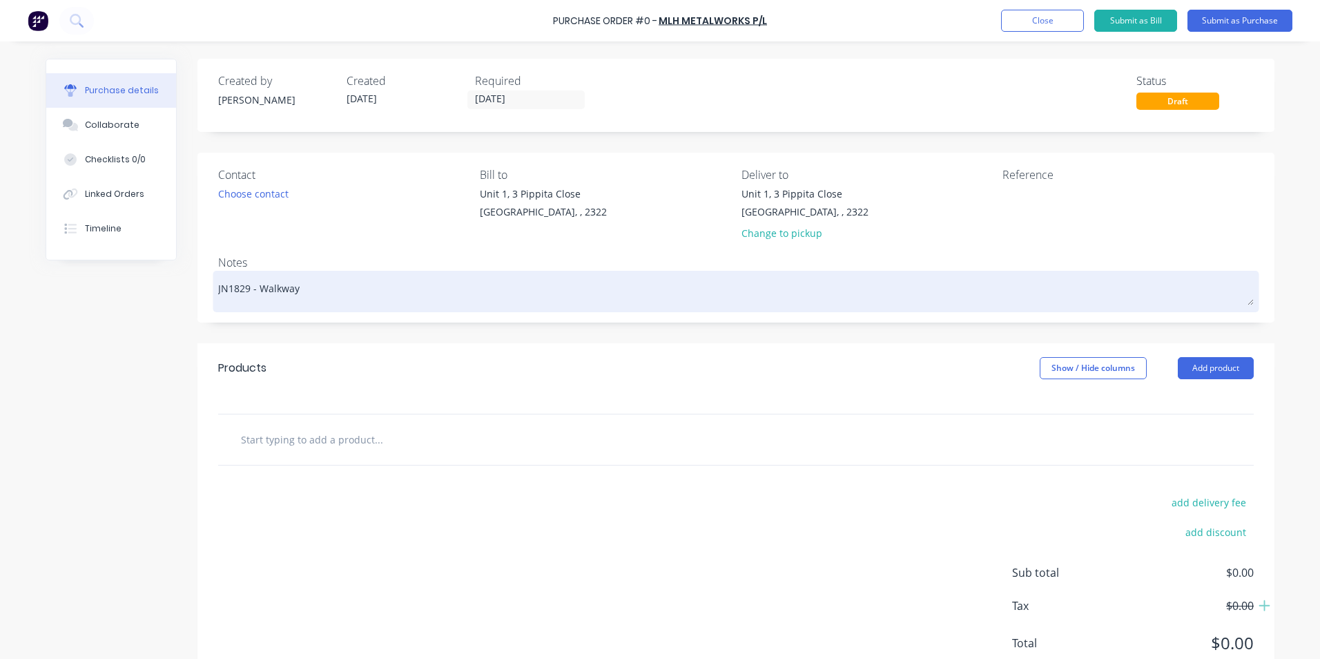
type textarea "JN1829 - Walkway"
type textarea "x"
type textarea "JN1829 - Walkway M"
type textarea "x"
type textarea "JN1829 - Walkway Ma"
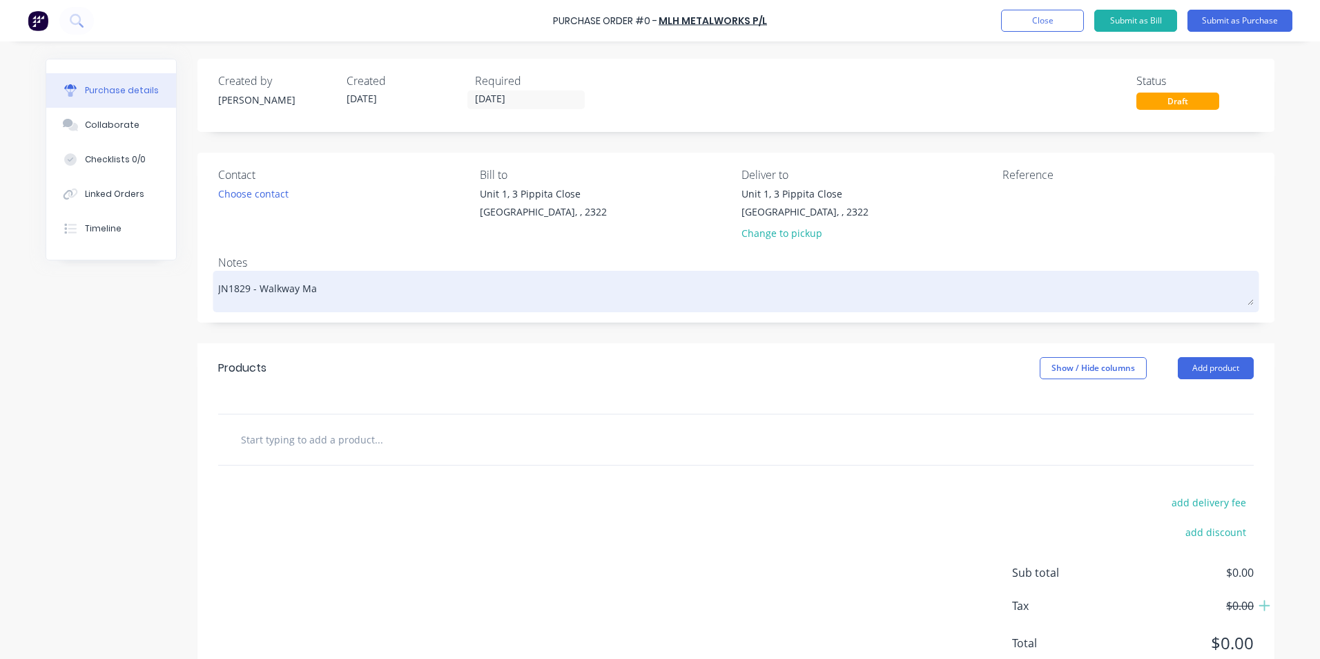
type textarea "x"
type textarea "JN1829 - Walkway Mas"
type textarea "x"
type textarea "JN1829 - Walkway Mast"
type textarea "x"
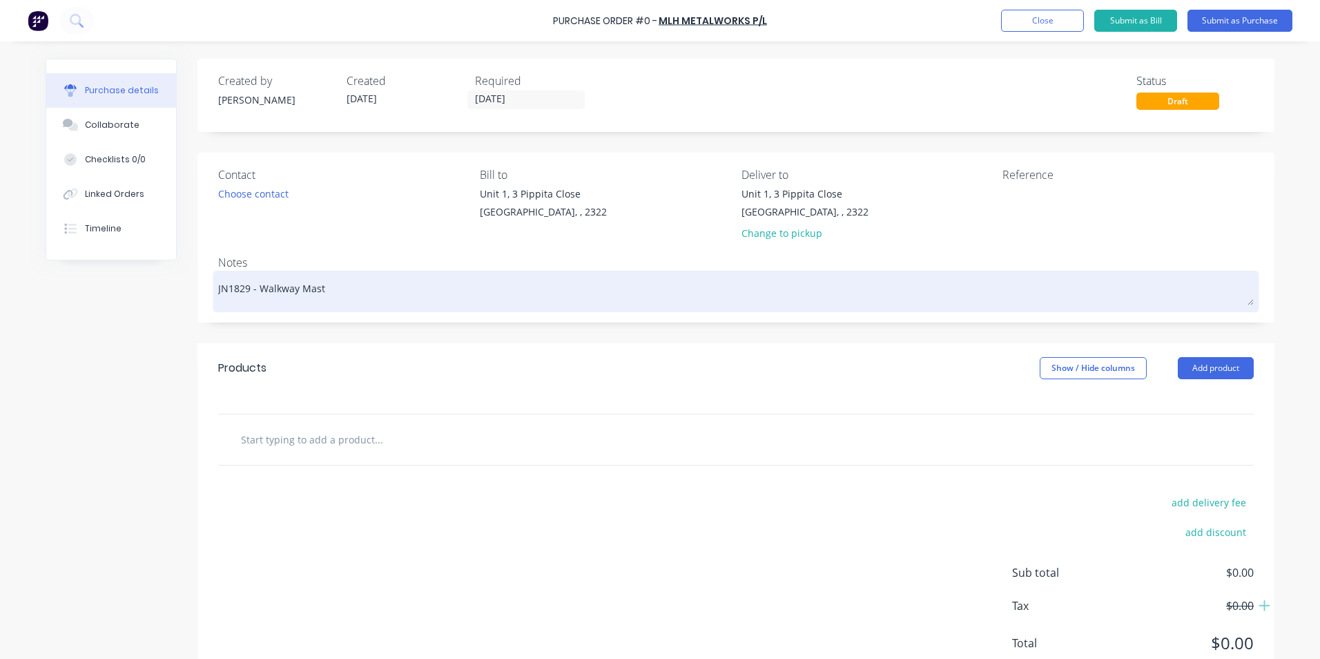
type textarea "JN1829 - Walkway Mast"
type textarea "x"
type textarea "JN1829 - Walkway Mast A"
type textarea "x"
type textarea "JN1829 - Walkway Mast Ac"
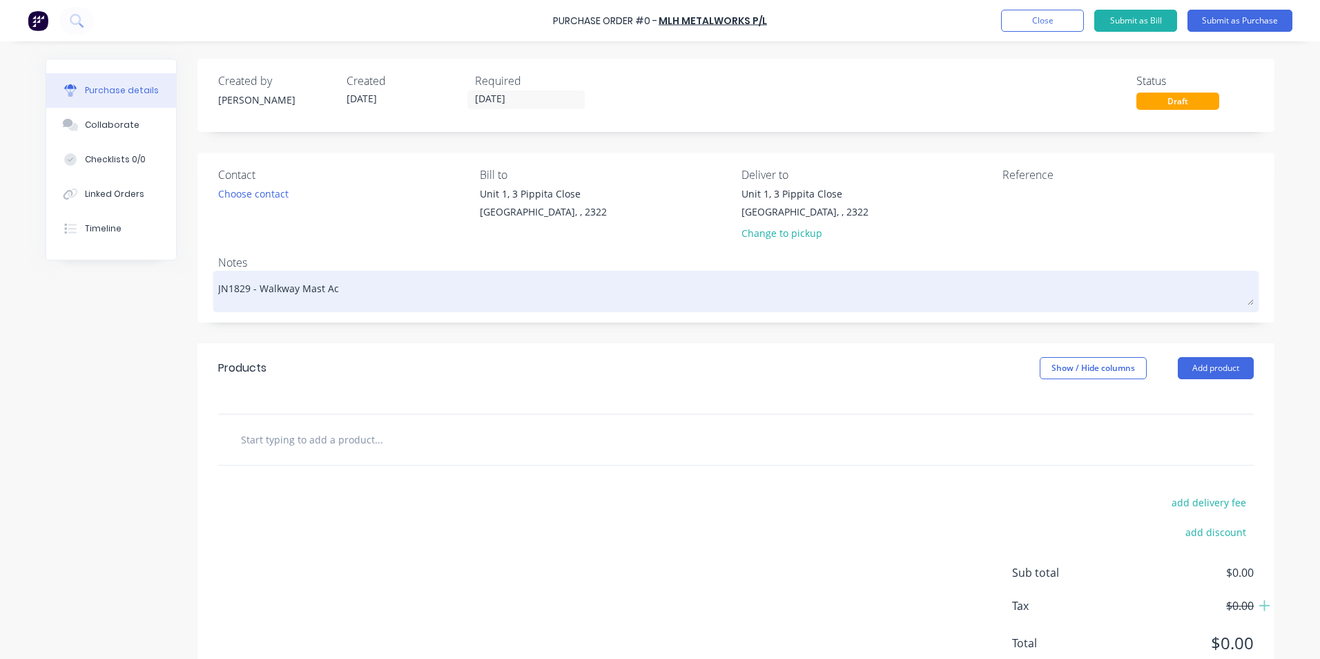
type textarea "x"
type textarea "JN1829 - Walkway Mast Acc"
type textarea "x"
type textarea "JN1829 - Walkway Mast Acce"
type textarea "x"
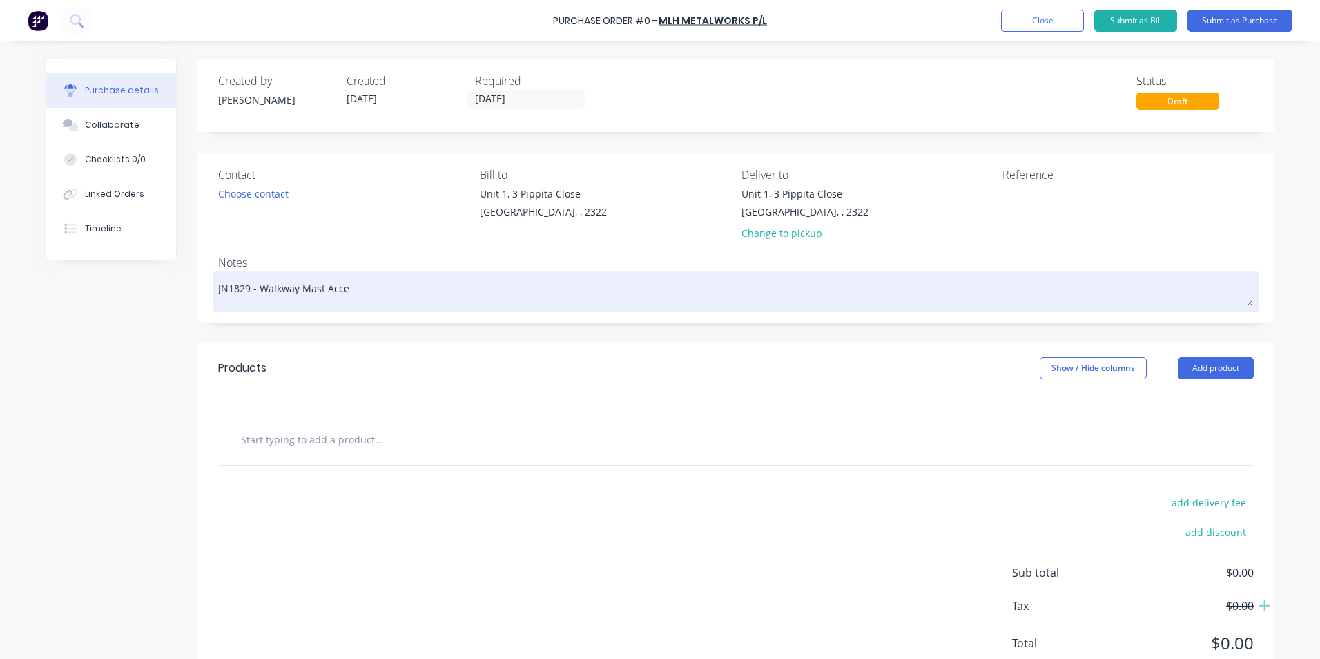
type textarea "JN1829 - Walkway Mast Acces"
type textarea "x"
type textarea "JN1829 - Walkway Mast Access"
type textarea "x"
type textarea "JN1829 - Walkway Mast Access"
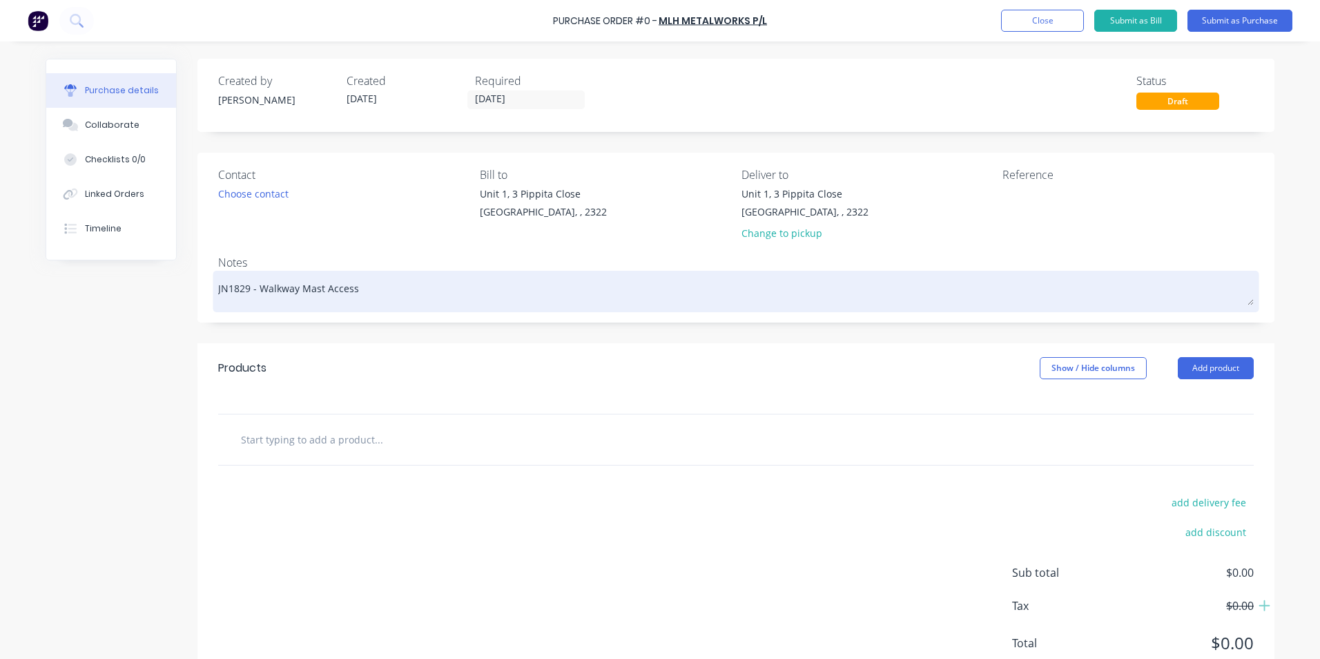
type textarea "x"
type textarea "JN1829 - Walkway Mast Access P"
type textarea "x"
type textarea "JN1829 - Walkway Mast Access Pl"
type textarea "x"
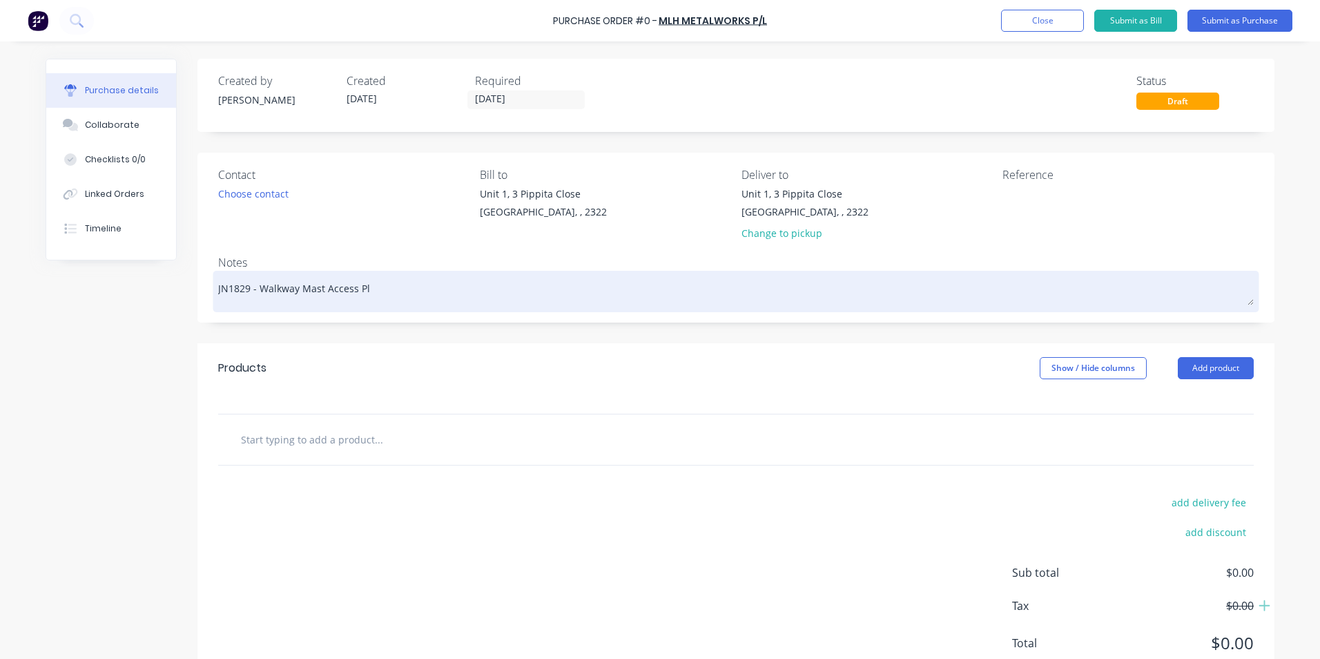
type textarea "JN1829 - Walkway Mast Access Pla"
type textarea "x"
type textarea "JN1829 - Walkway Mast Access Plat"
type textarea "x"
type textarea "JN1829 - Walkway Mast Access Plate"
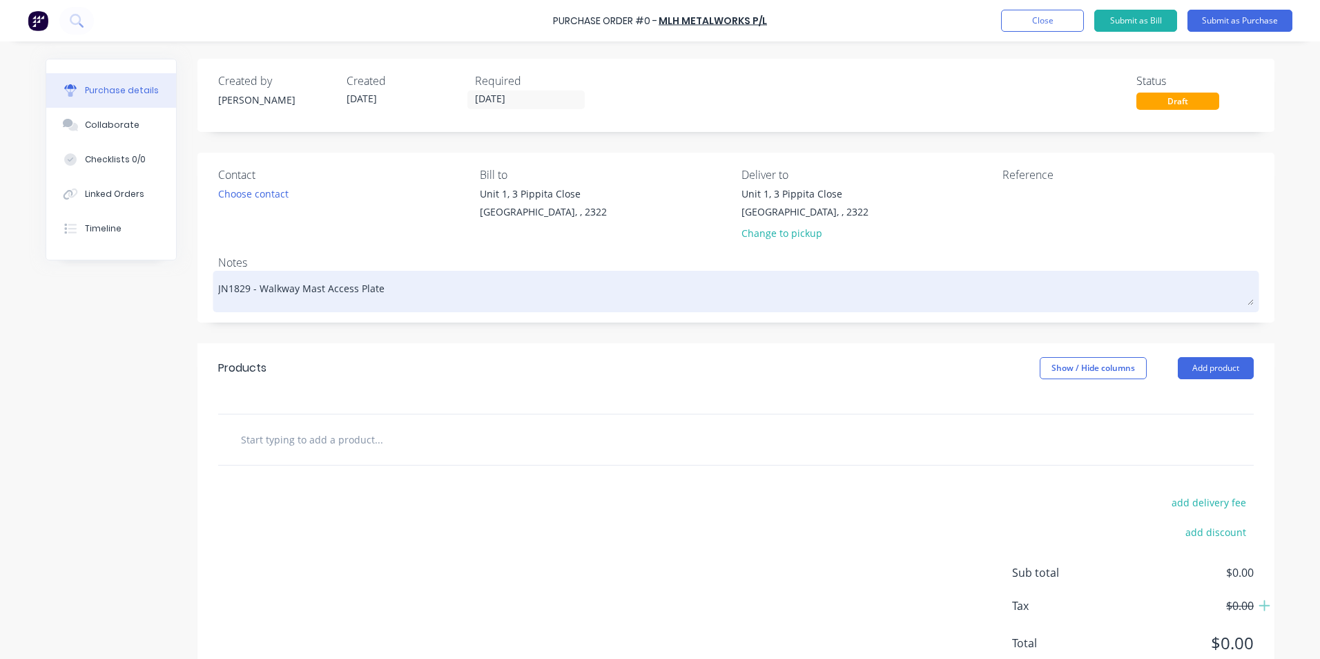
type textarea "x"
type textarea "JN1829 - Walkway Mast Access Plate"
type textarea "x"
type textarea "JN1829 - Walkway Mast Access Plate -"
type textarea "x"
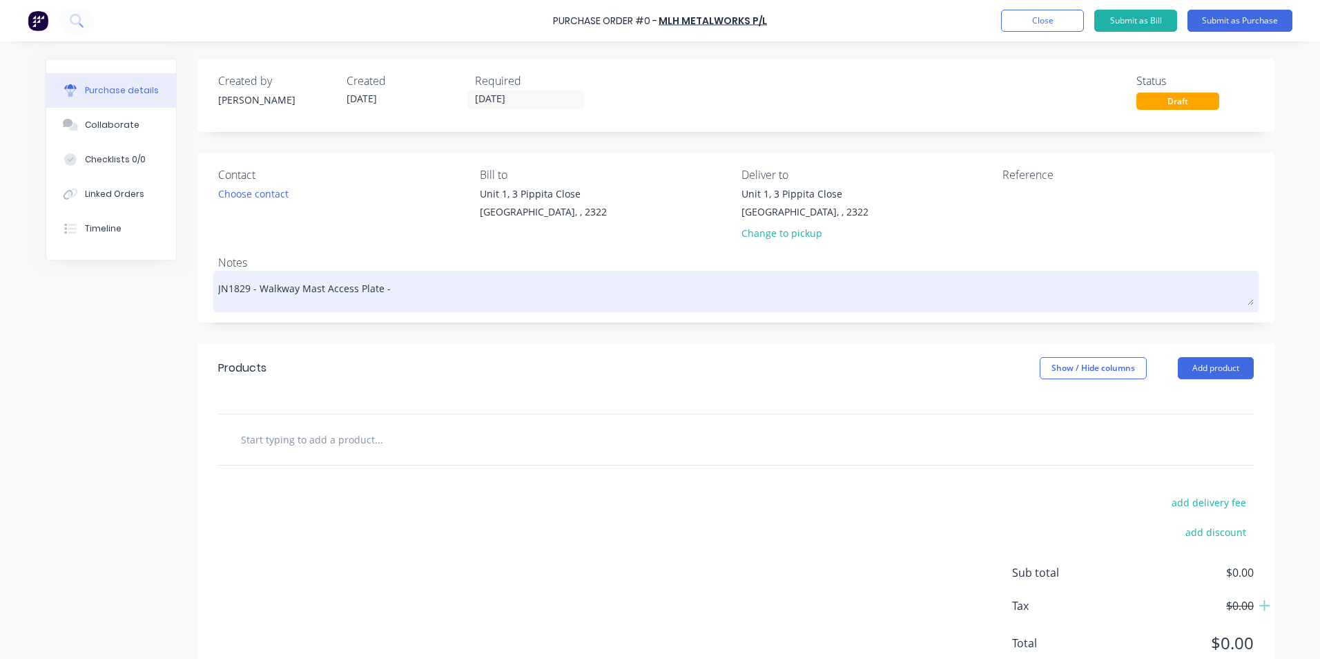
type textarea "JN1829 - Walkway Mast Access Plate -"
type textarea "x"
type textarea "JN1829 - Walkway Mast Access Plate -"
type textarea "x"
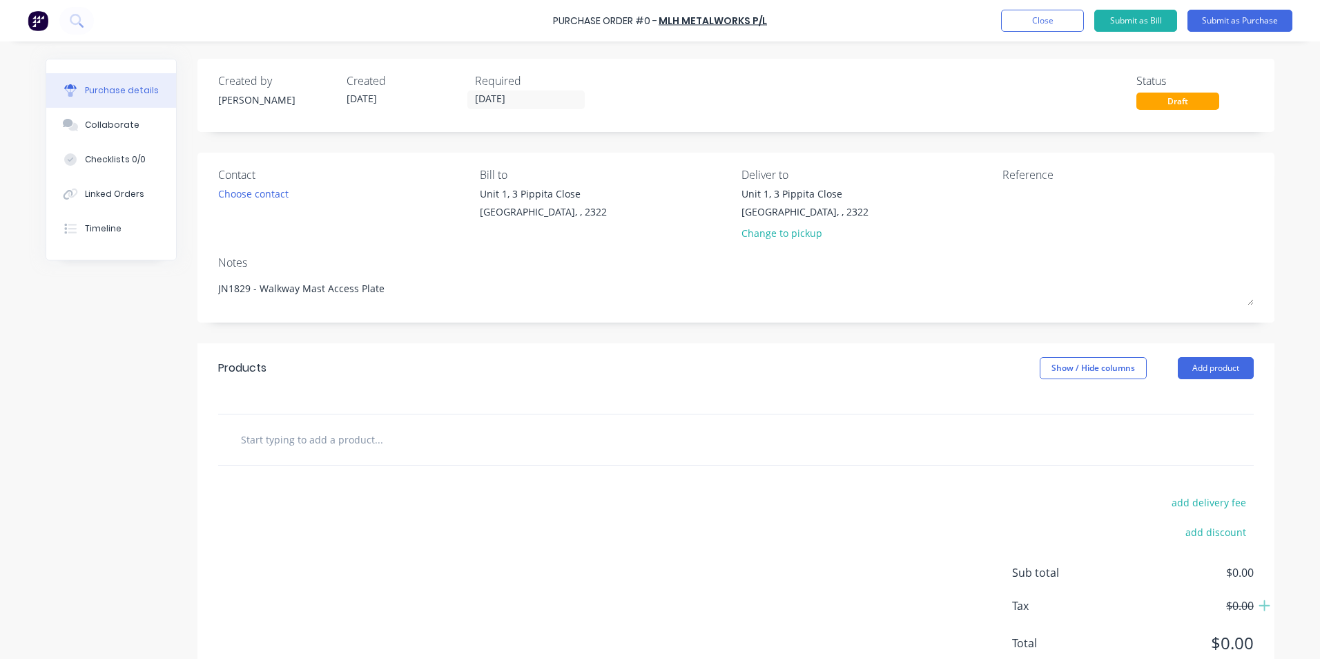
type textarea "JN1829 - Walkway Mast Access Plate"
type textarea "x"
type textarea "JN1829 - Walkway Mast Access Plate"
click at [292, 438] on input "text" at bounding box center [378, 439] width 276 height 28
type textarea "x"
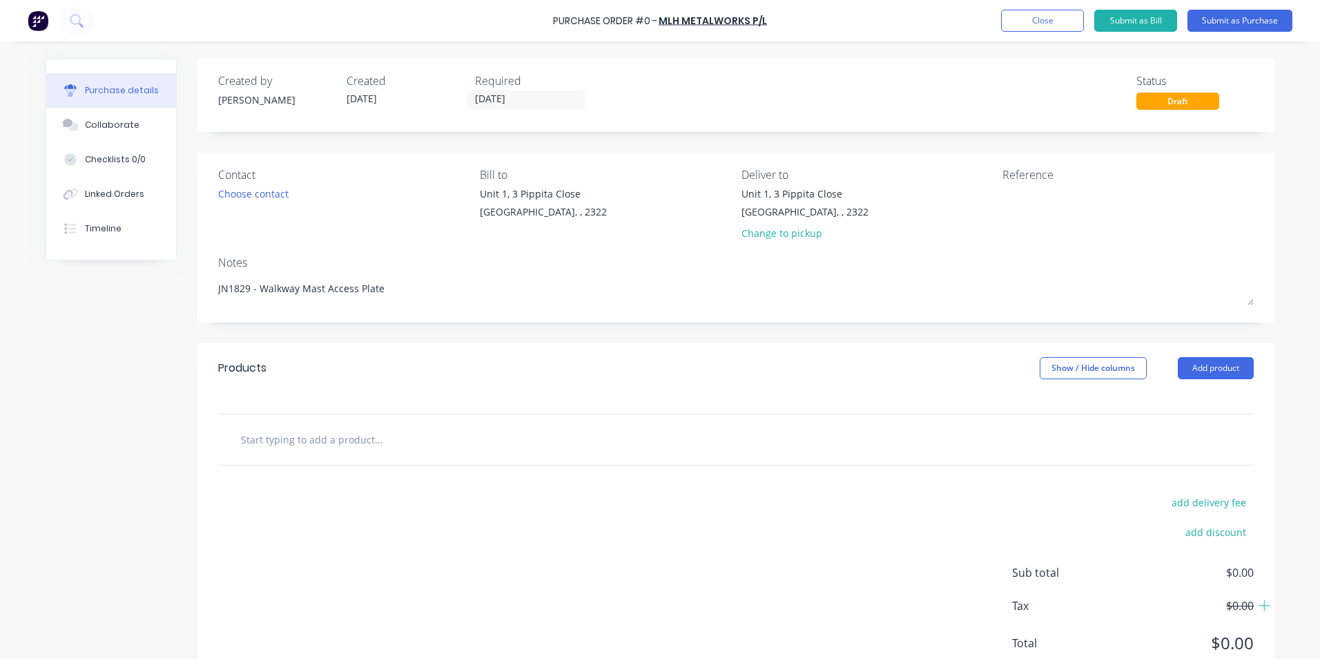
type input "S"
type textarea "x"
type input "Su"
type textarea "x"
type input "Sup"
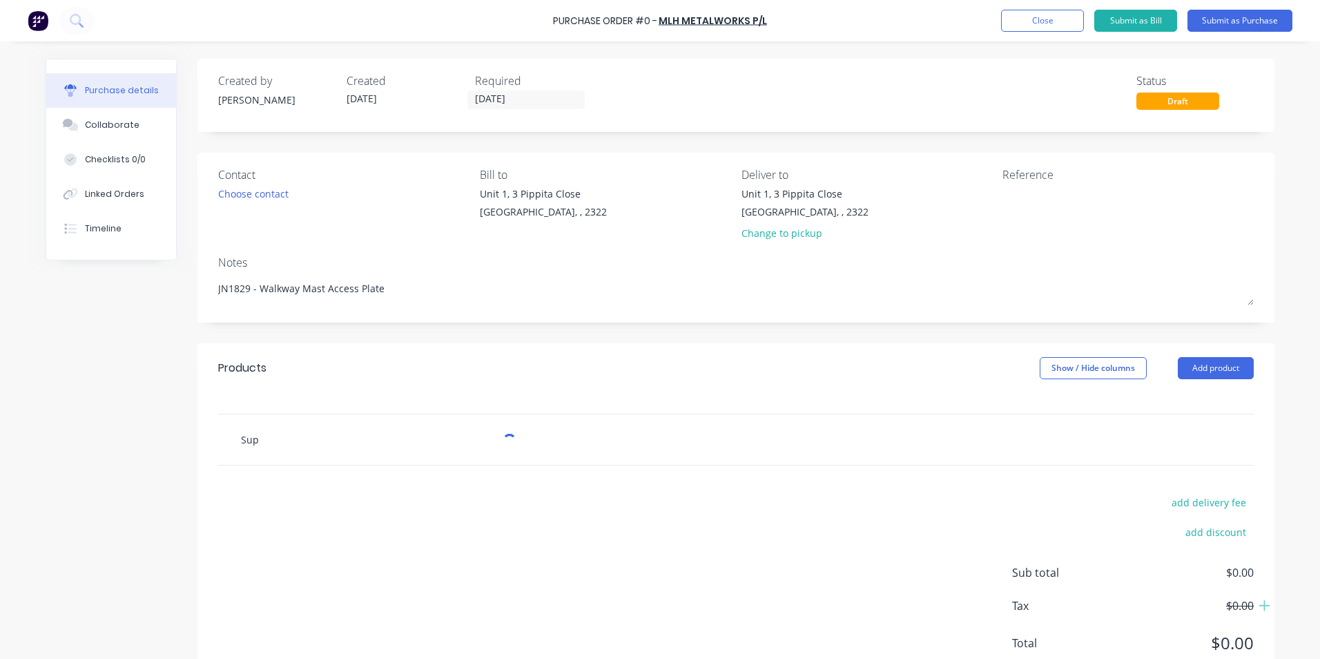
type textarea "x"
type input "Supp"
type textarea "x"
type input "Suppl"
type textarea "x"
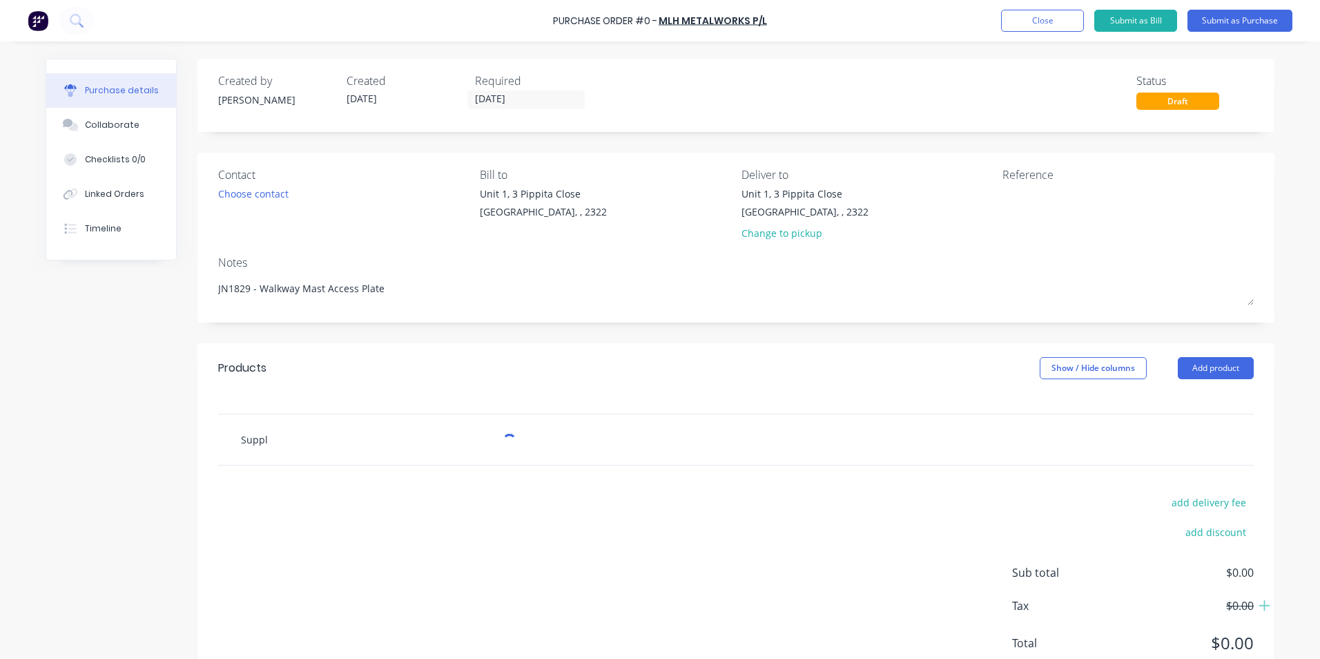
type input "Supply"
type textarea "x"
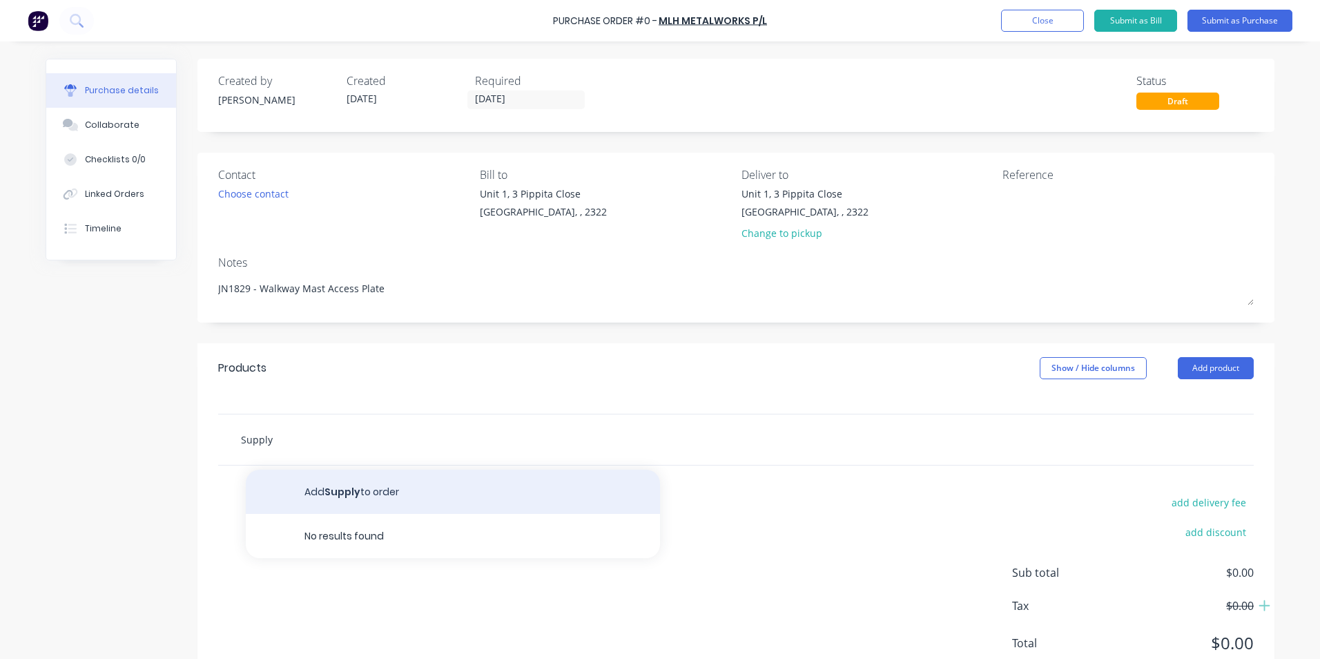
type input "Supply"
click at [350, 488] on button "Add Supply to order" at bounding box center [453, 492] width 414 height 44
type textarea "x"
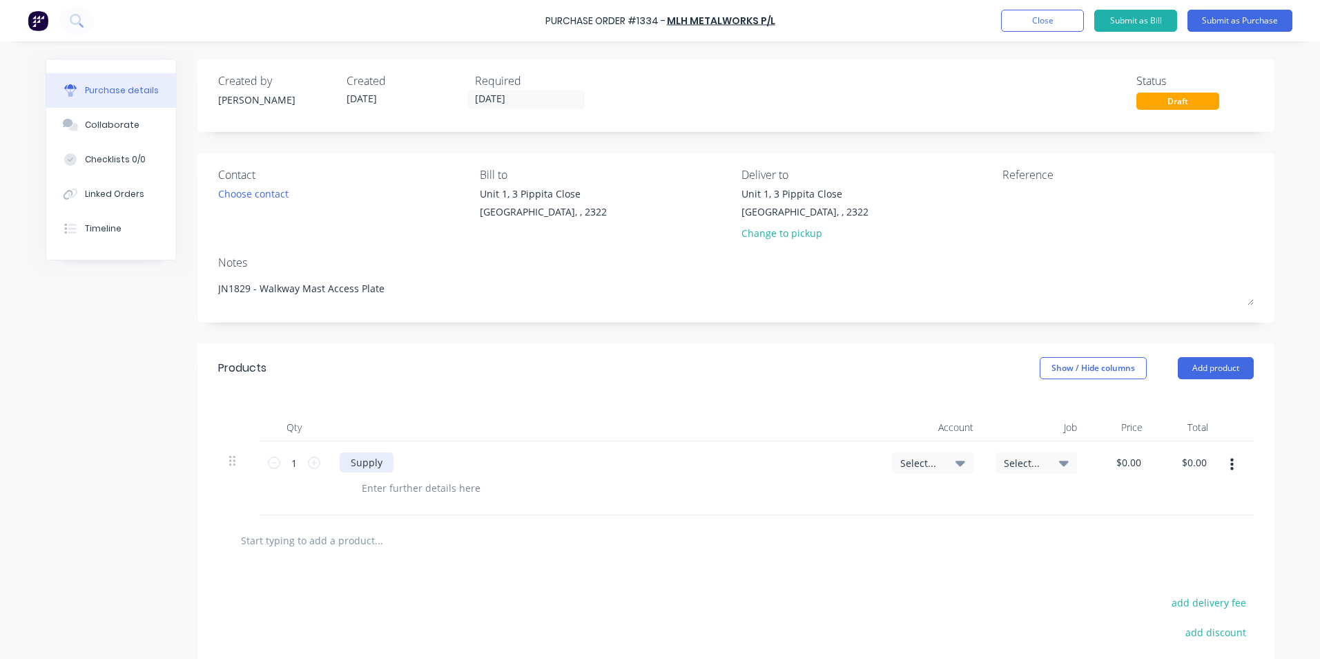
type textarea "x"
click at [380, 464] on div "Supply" at bounding box center [367, 462] width 54 height 20
click at [396, 460] on div "Supply -" at bounding box center [605, 462] width 530 height 20
click at [388, 460] on div "Supply -" at bounding box center [370, 462] width 60 height 20
click at [308, 461] on icon at bounding box center [314, 462] width 12 height 12
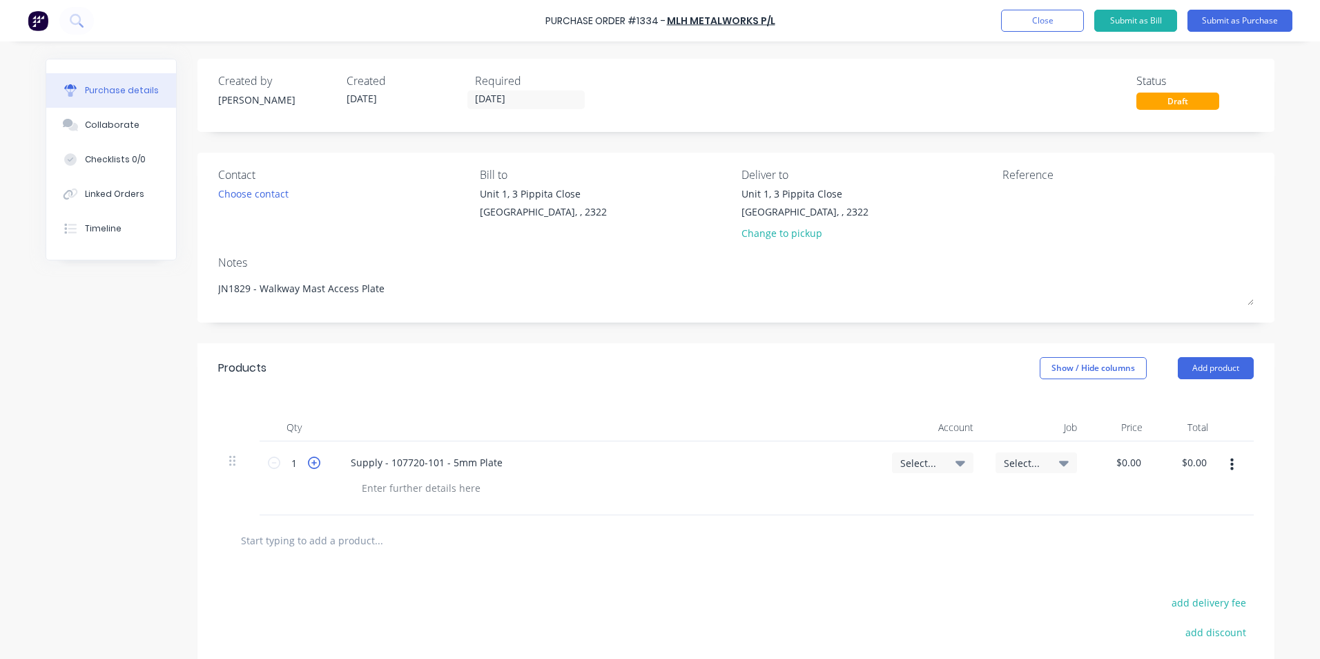
type textarea "x"
type input "2"
type textarea "x"
click at [378, 487] on div at bounding box center [421, 488] width 141 height 20
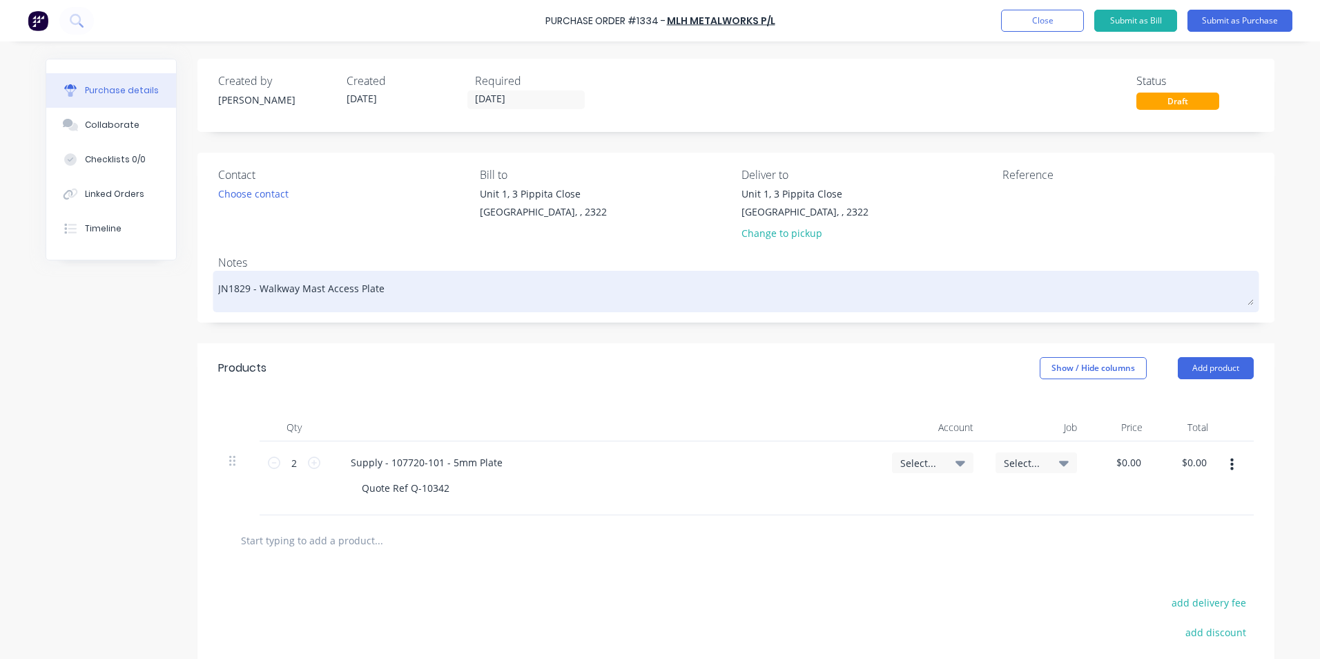
click at [244, 292] on textarea "JN1829 - Walkway Mast Access Plate" at bounding box center [736, 289] width 1036 height 31
type textarea "x"
type textarea "JN1829 - Walkway Mast Access Plate"
type textarea "x"
type textarea "JN1829 / - Walkway Mast Access Plate"
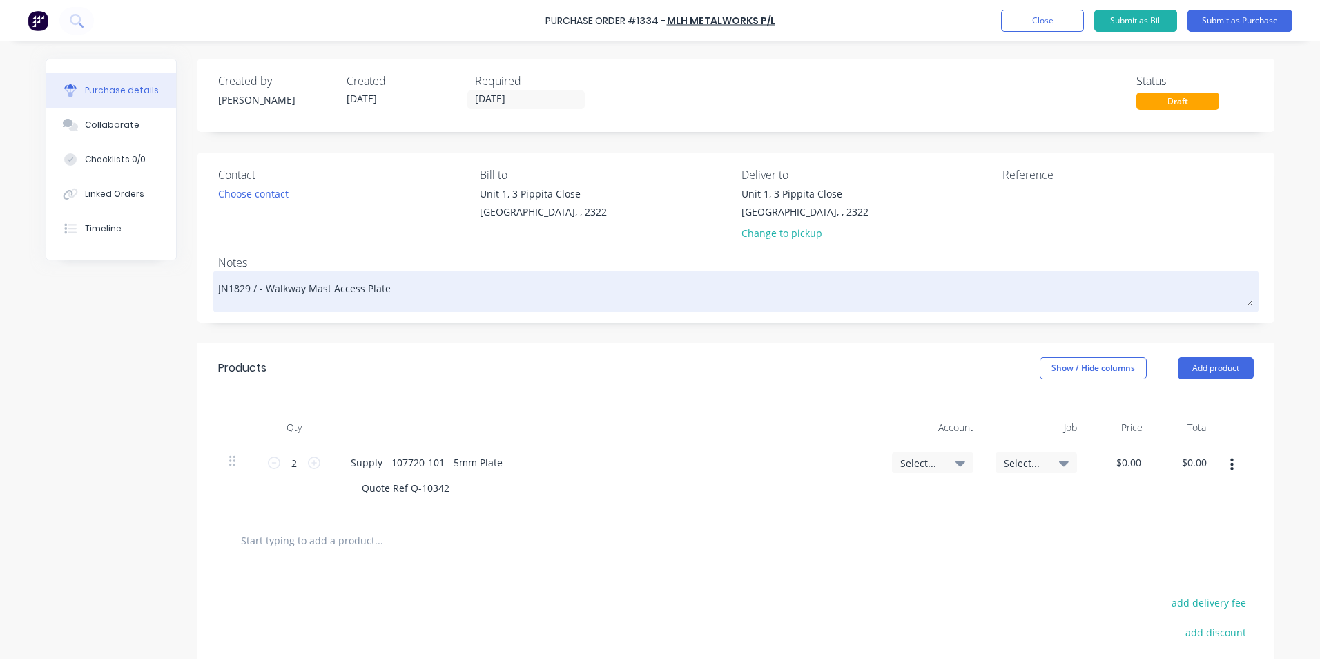
type textarea "x"
type textarea "JN1829 / - Walkway Mast Access Plate"
type textarea "x"
type textarea "JN1829 / J - Walkway Mast Access Plate"
type textarea "x"
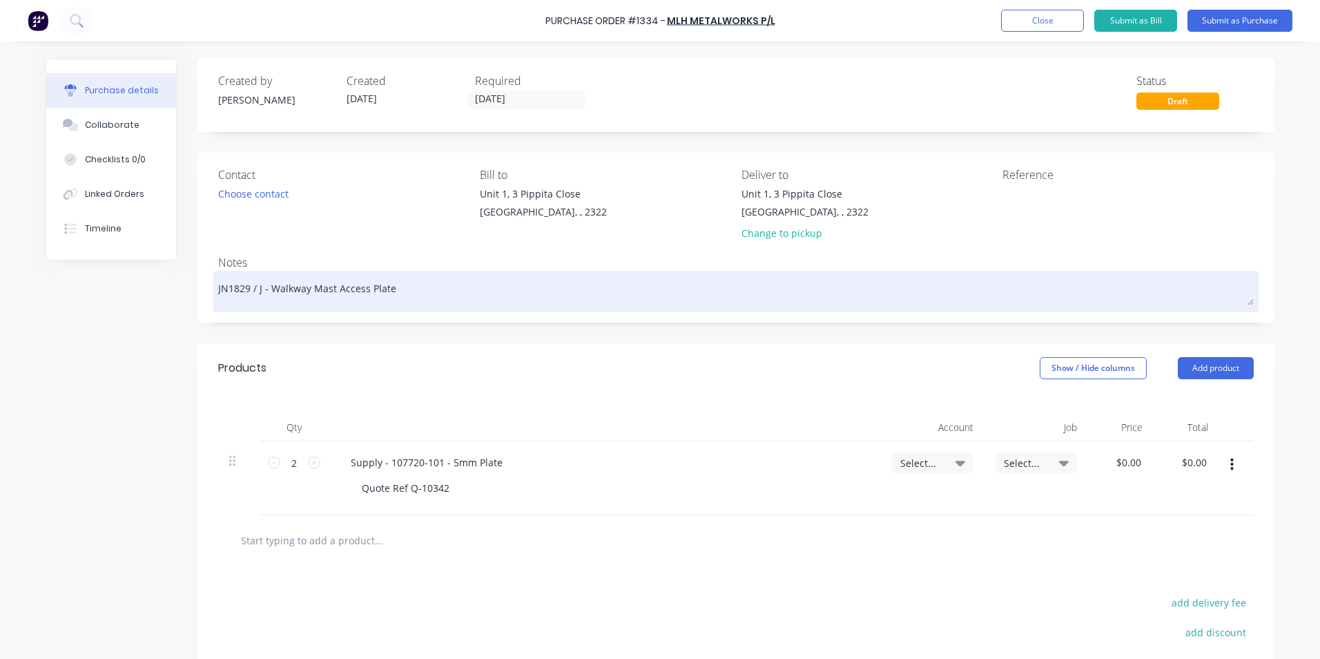
type textarea "JN1829 / JN - Walkway Mast Access Plate"
type textarea "x"
type textarea "JN1829 / JN1 - Walkway Mast Access Plate"
type textarea "x"
type textarea "JN1829 / JN18 - Walkway Mast Access Plate"
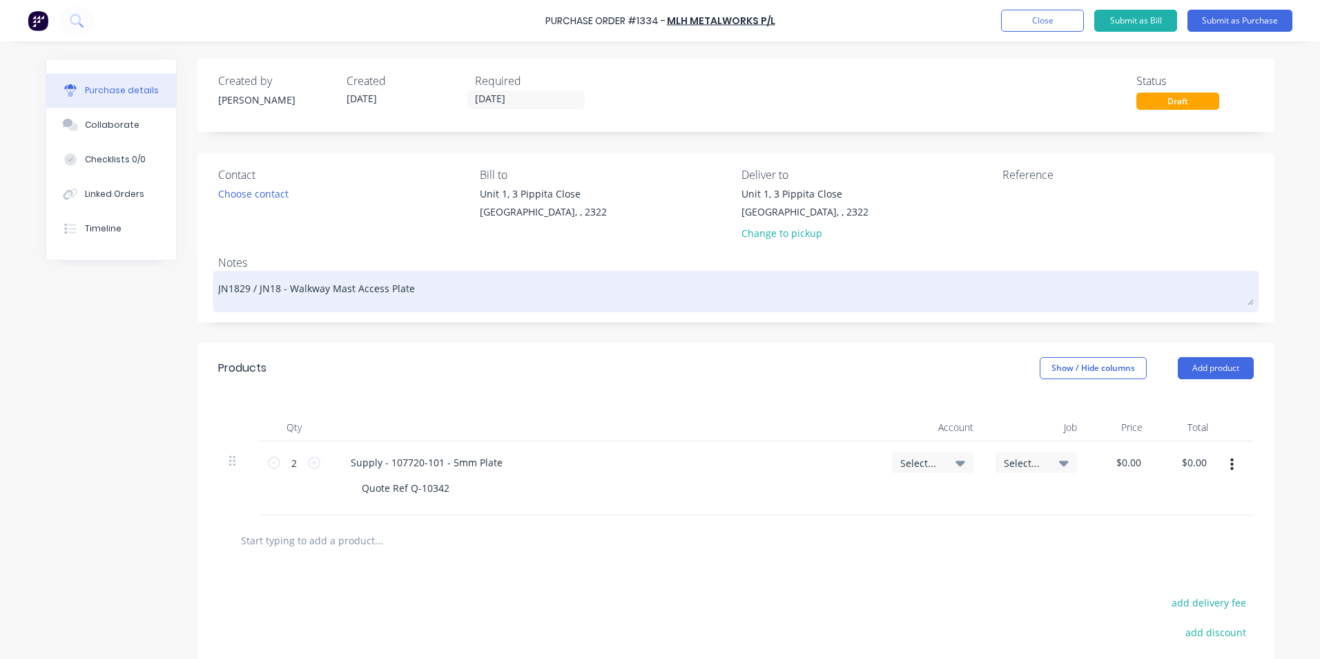
type textarea "x"
type textarea "JN1829 / JN183 - Walkway Mast Access Plate"
type textarea "x"
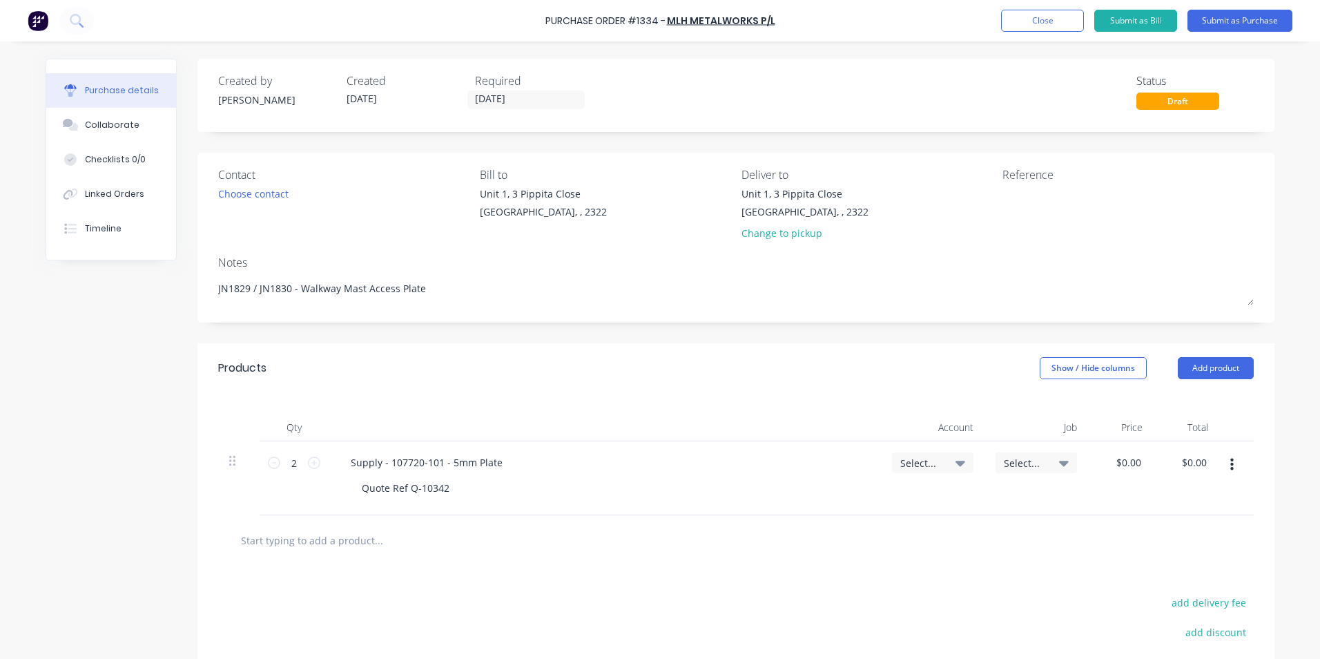
type textarea "JN1829 / JN1830 - Walkway Mast Access Plate"
type textarea "x"
type textarea "JN1829 / JN1830 - Walkway Mast Access Plate"
click at [917, 464] on span "Select..." at bounding box center [920, 463] width 41 height 15
type textarea "x"
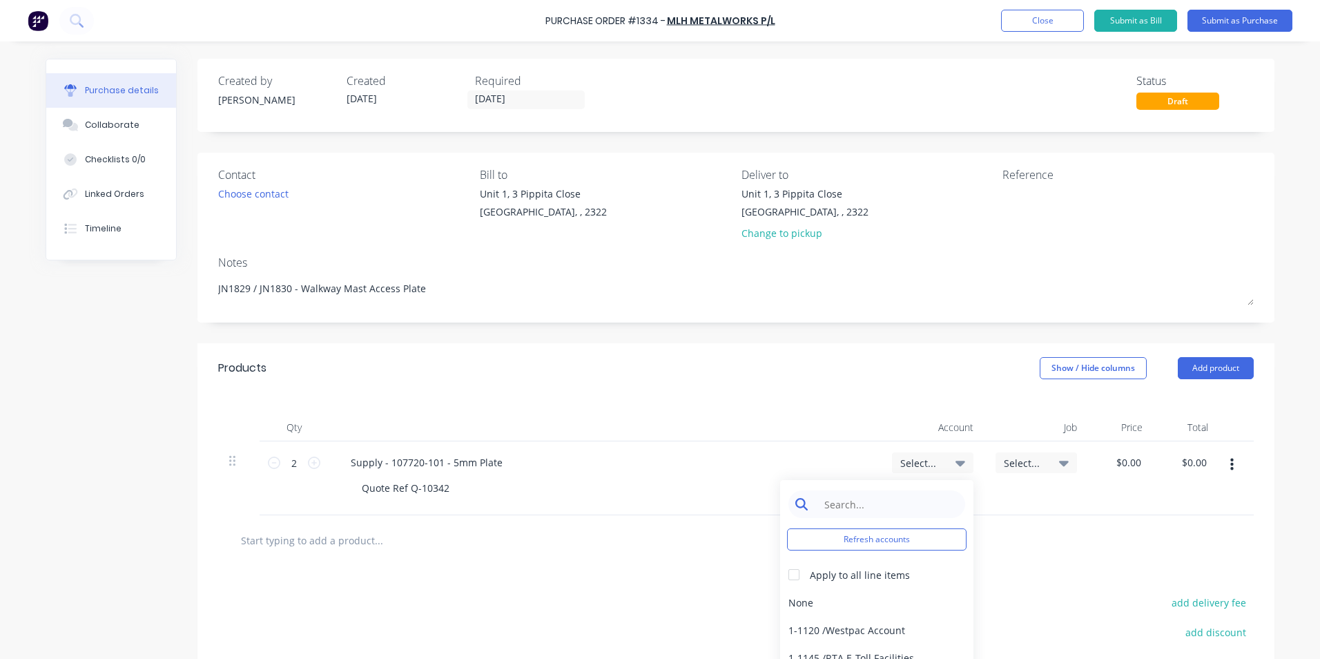
click at [848, 505] on input at bounding box center [888, 504] width 142 height 28
type input "1-14"
click at [869, 599] on div "1-1400 / Work in Progress" at bounding box center [876, 602] width 193 height 28
type textarea "x"
type input "0.0000"
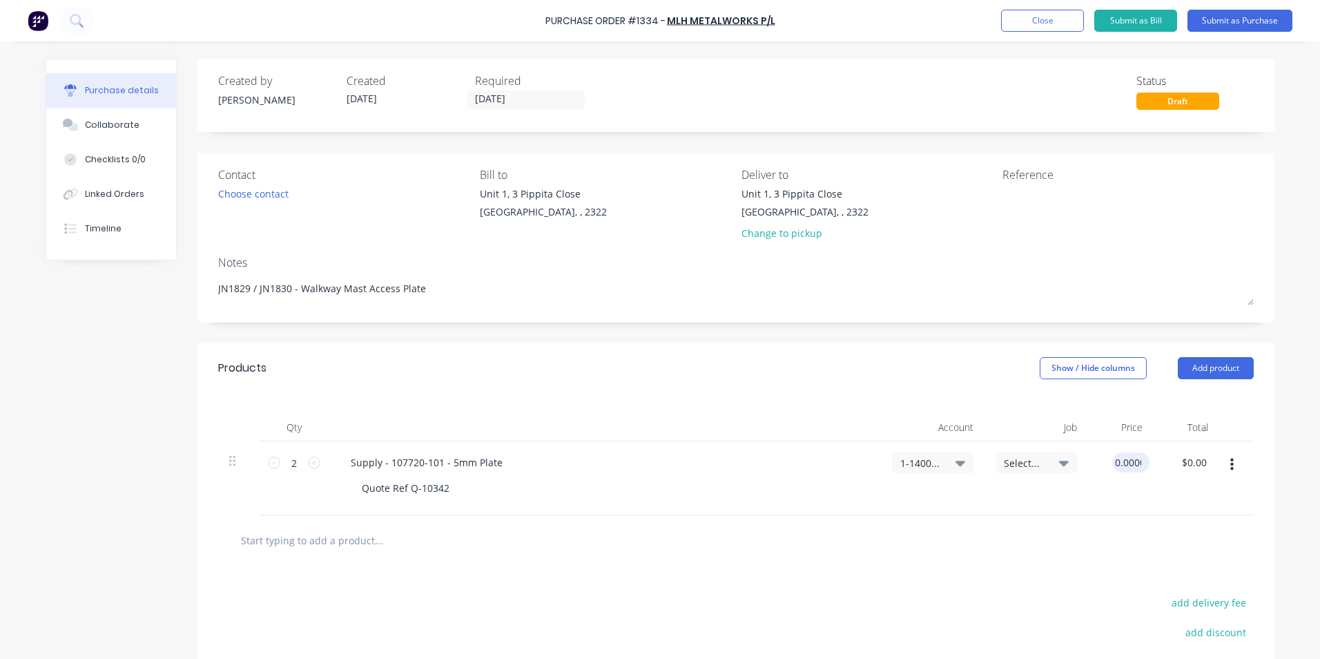
click at [1123, 461] on input "0.0000" at bounding box center [1128, 462] width 32 height 20
click at [1121, 461] on input "0.0000" at bounding box center [1125, 462] width 37 height 20
type textarea "x"
click at [1121, 461] on input "0.0000" at bounding box center [1125, 462] width 37 height 20
type input "20.13"
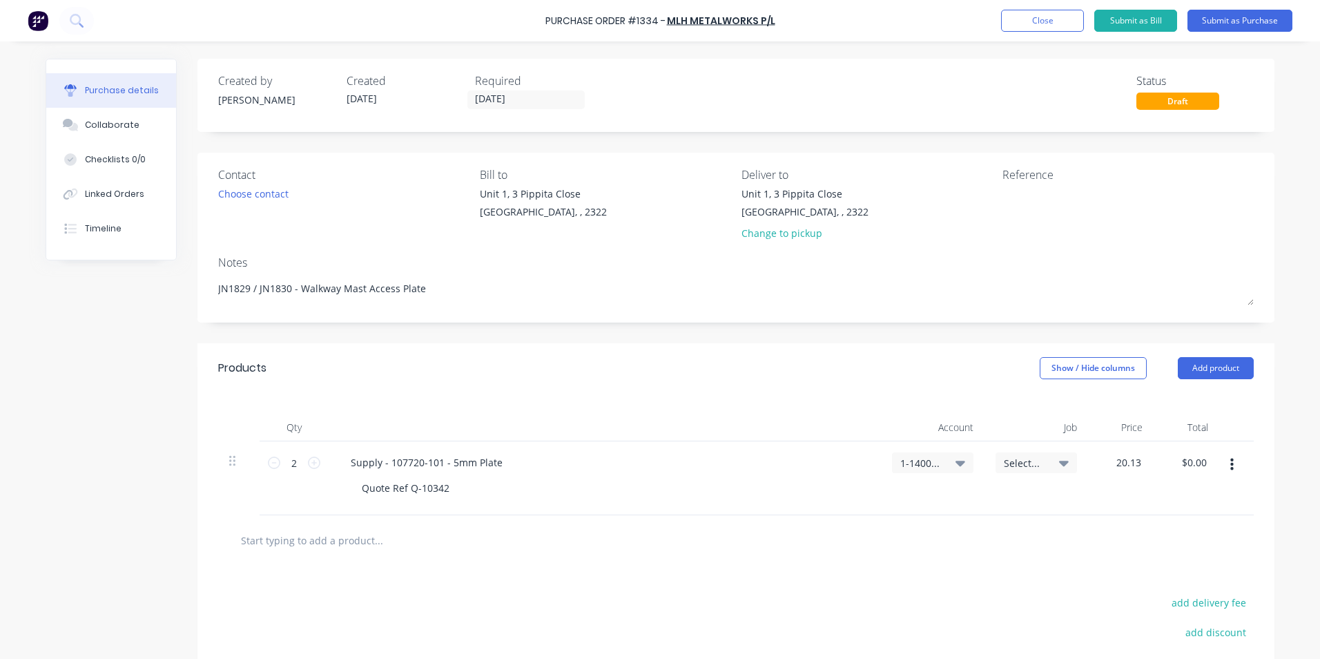
type textarea "x"
type input "$20.13"
type input "$40.26"
click at [1126, 511] on div "$20.13 20.13" at bounding box center [1121, 478] width 66 height 74
click at [1235, 18] on button "Submit as Purchase" at bounding box center [1240, 21] width 105 height 22
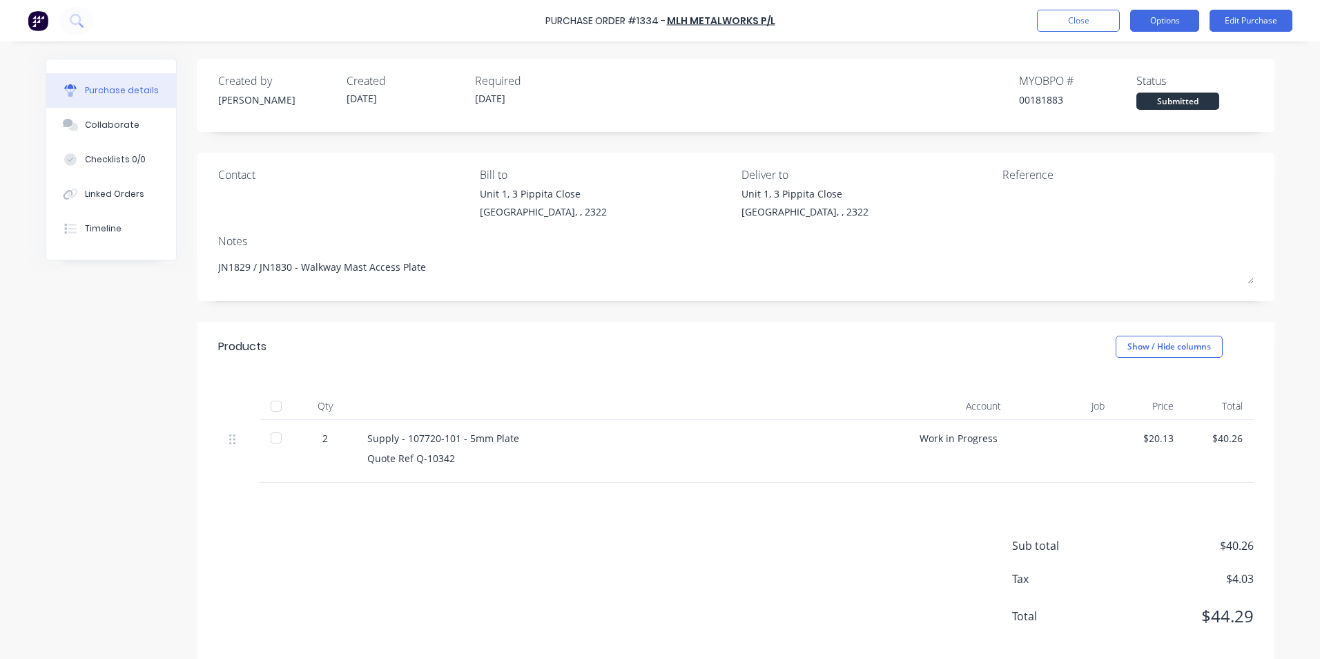
click at [1166, 19] on button "Options" at bounding box center [1164, 21] width 69 height 22
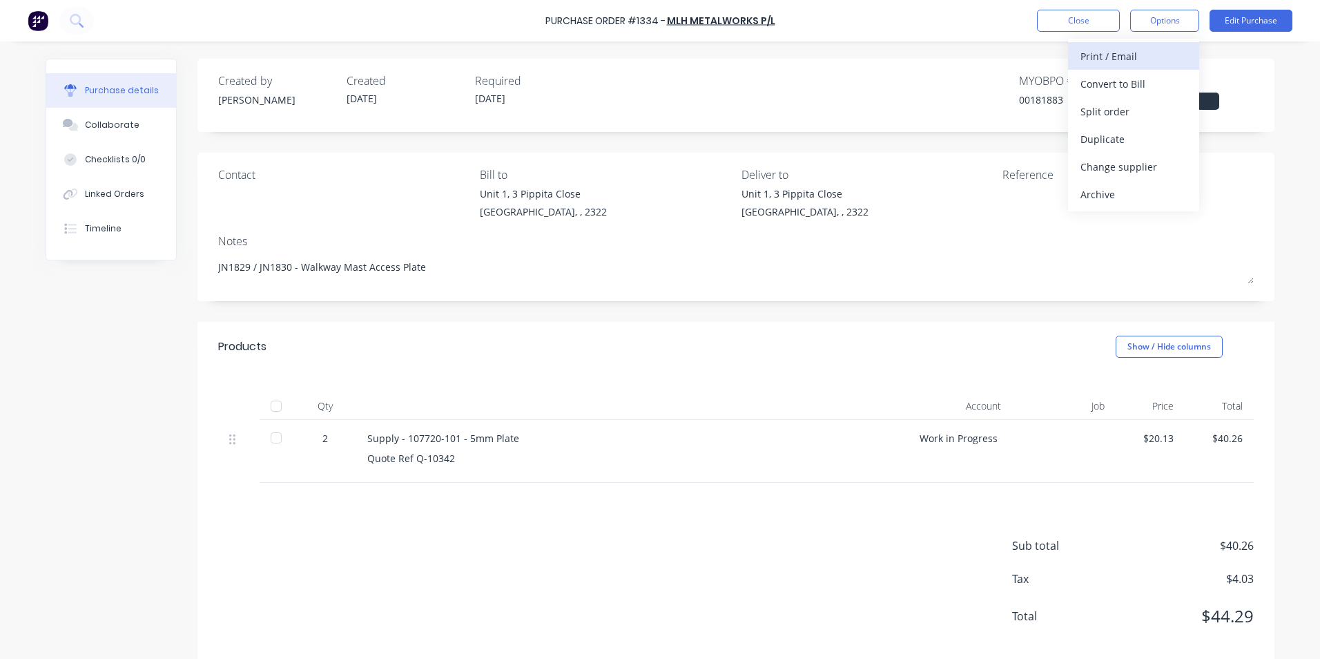
click at [1122, 57] on div "Print / Email" at bounding box center [1134, 56] width 106 height 20
click at [1120, 82] on div "With pricing" at bounding box center [1134, 84] width 106 height 20
type textarea "x"
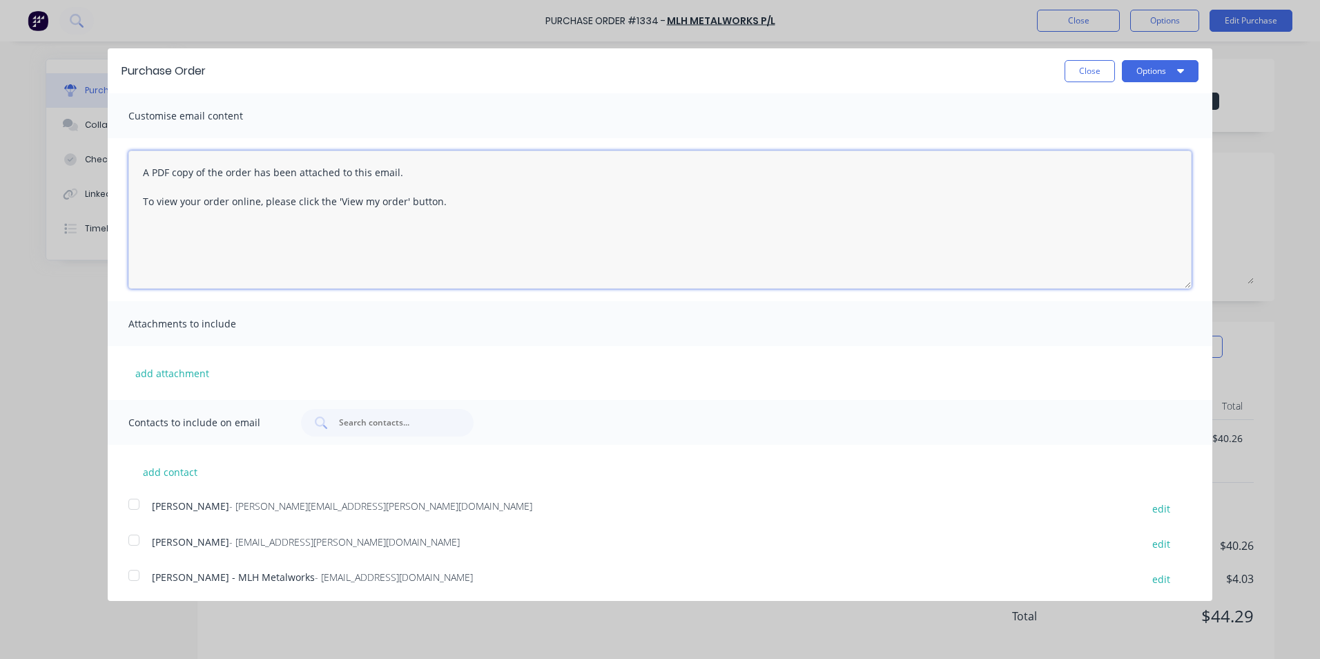
drag, startPoint x: 138, startPoint y: 171, endPoint x: 456, endPoint y: 209, distance: 320.6
click at [456, 209] on textarea "A PDF copy of the order has been attached to this email. To view your order onl…" at bounding box center [659, 220] width 1063 height 138
type textarea "Hey [PERSON_NAME] attached in ref to your quote, with note I have ordered 2 x l…"
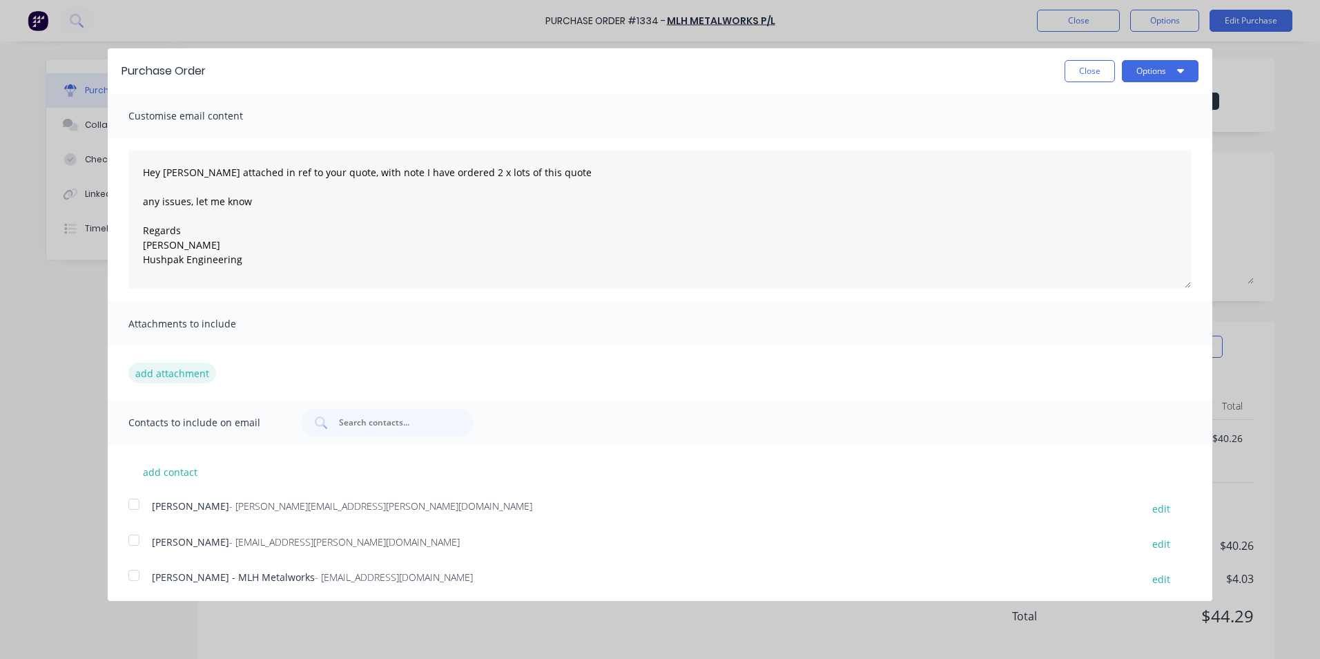
click at [192, 374] on button "add attachment" at bounding box center [172, 373] width 88 height 21
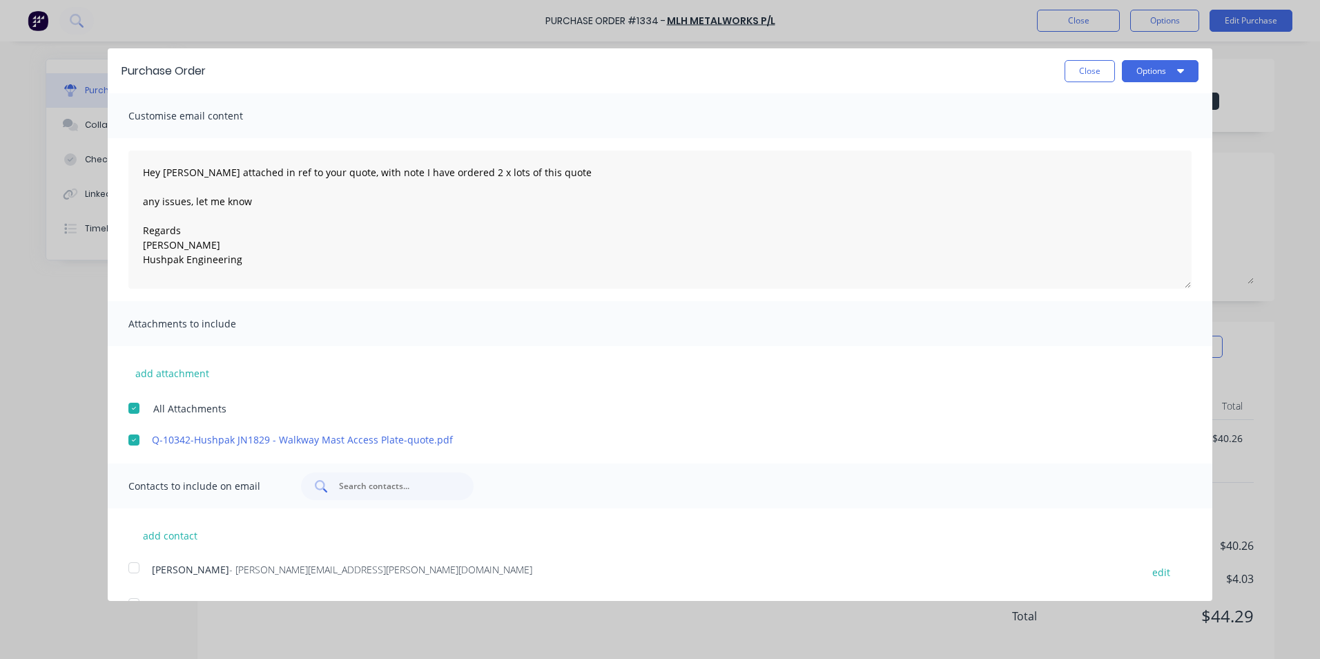
scroll to position [68, 0]
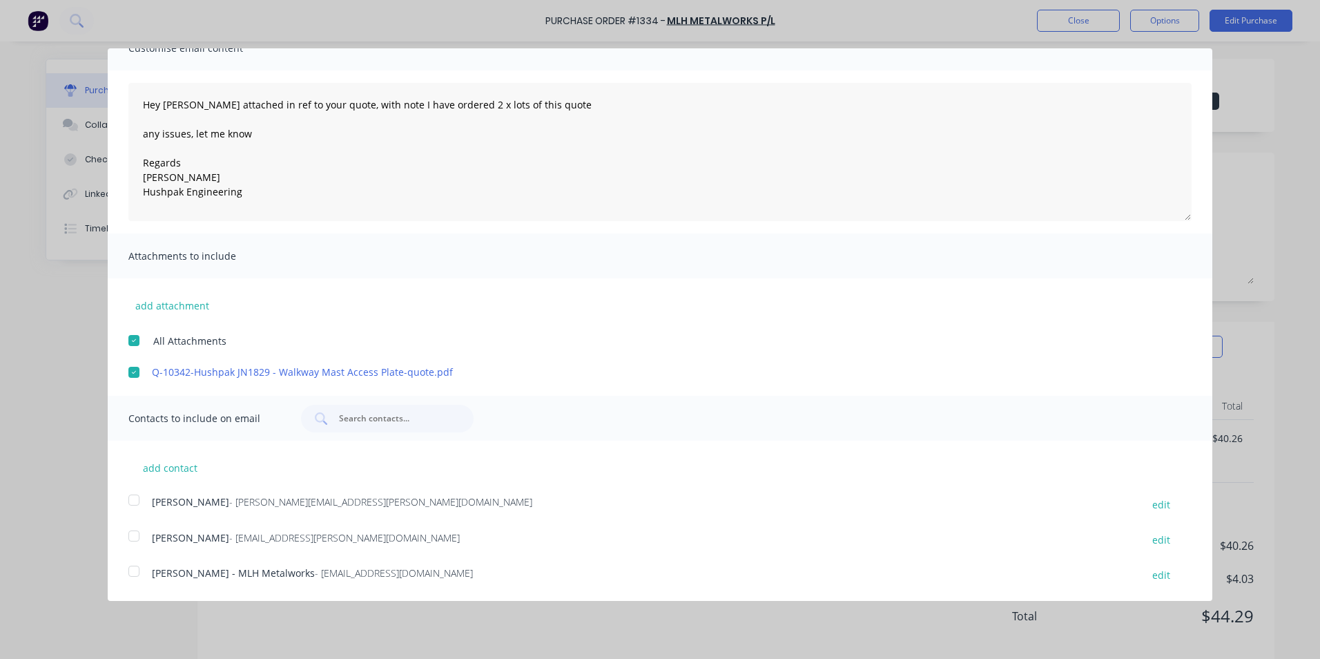
click at [135, 498] on div at bounding box center [134, 500] width 28 height 28
click at [135, 568] on div at bounding box center [134, 571] width 28 height 28
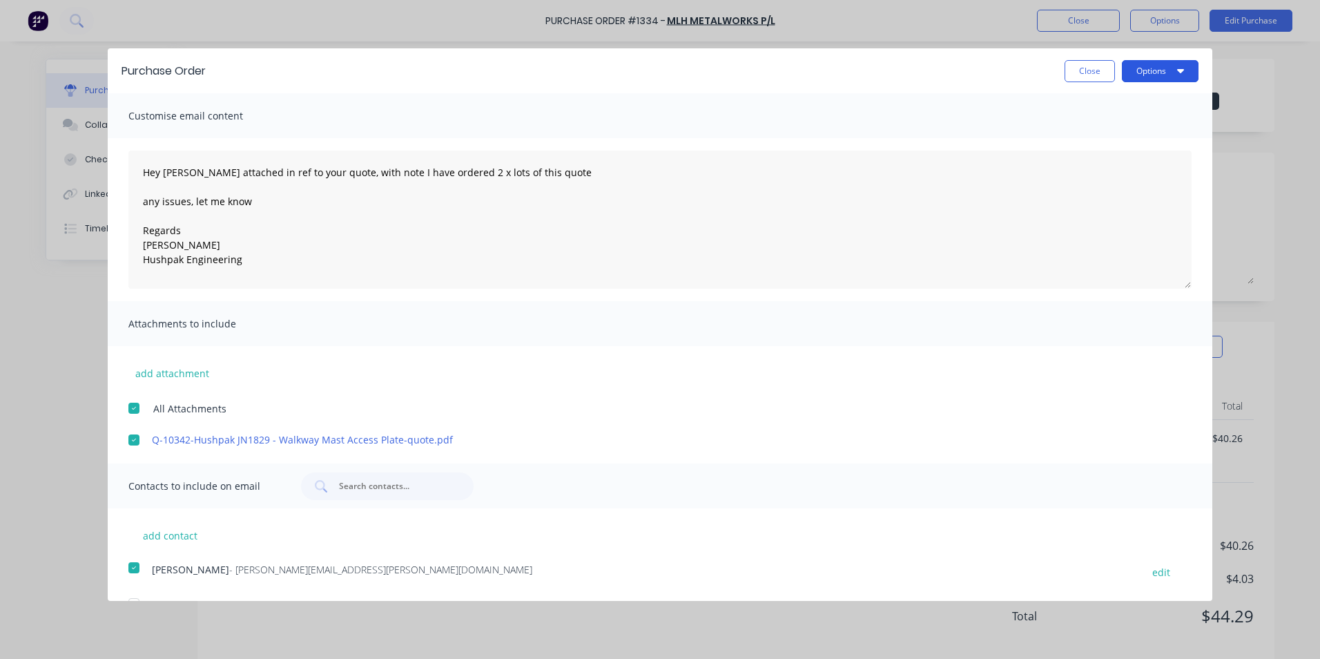
click at [1141, 66] on button "Options" at bounding box center [1160, 71] width 77 height 22
click at [1080, 133] on div "Email" at bounding box center [1133, 134] width 106 height 20
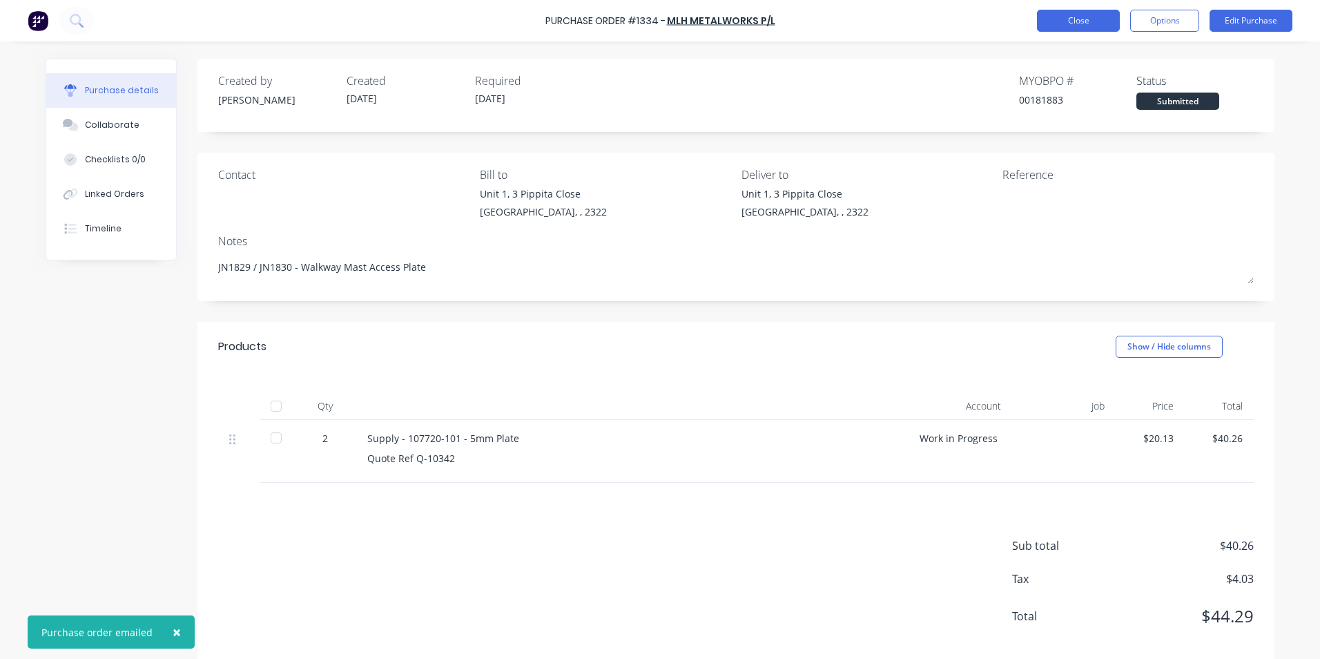
click at [1078, 22] on button "Close" at bounding box center [1078, 21] width 83 height 22
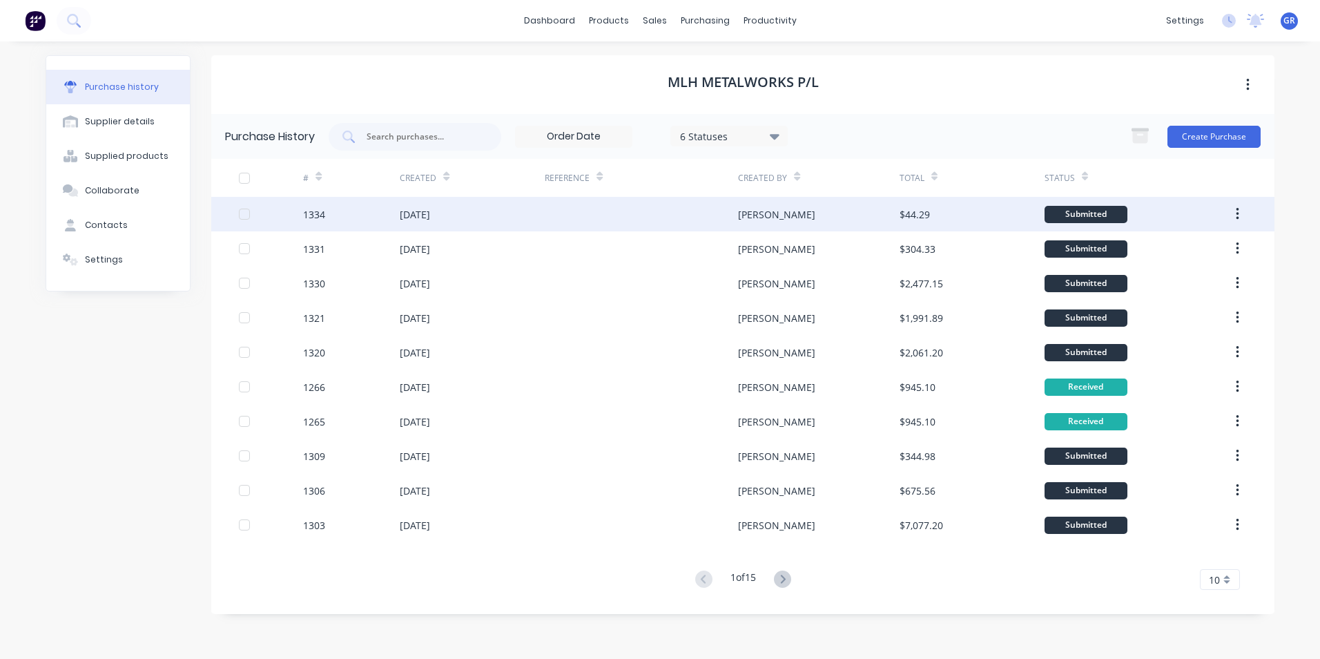
click at [321, 213] on div "1334" at bounding box center [314, 214] width 22 height 15
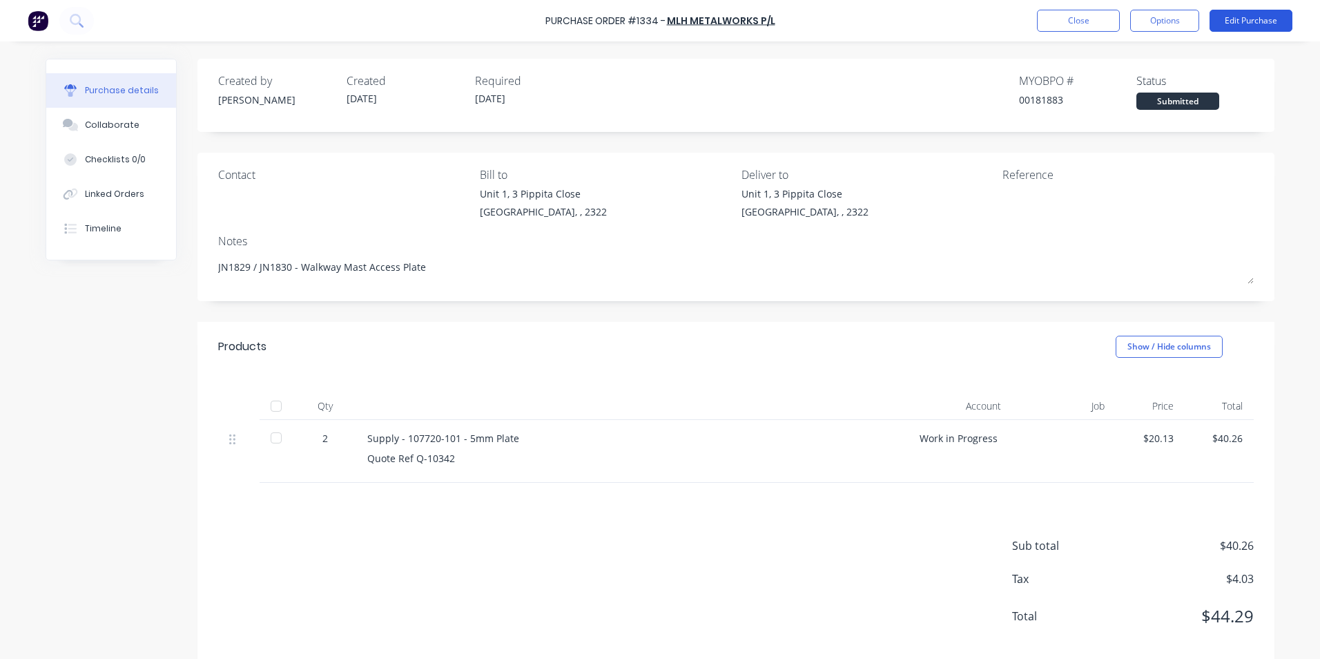
click at [1253, 15] on button "Edit Purchase" at bounding box center [1251, 21] width 83 height 22
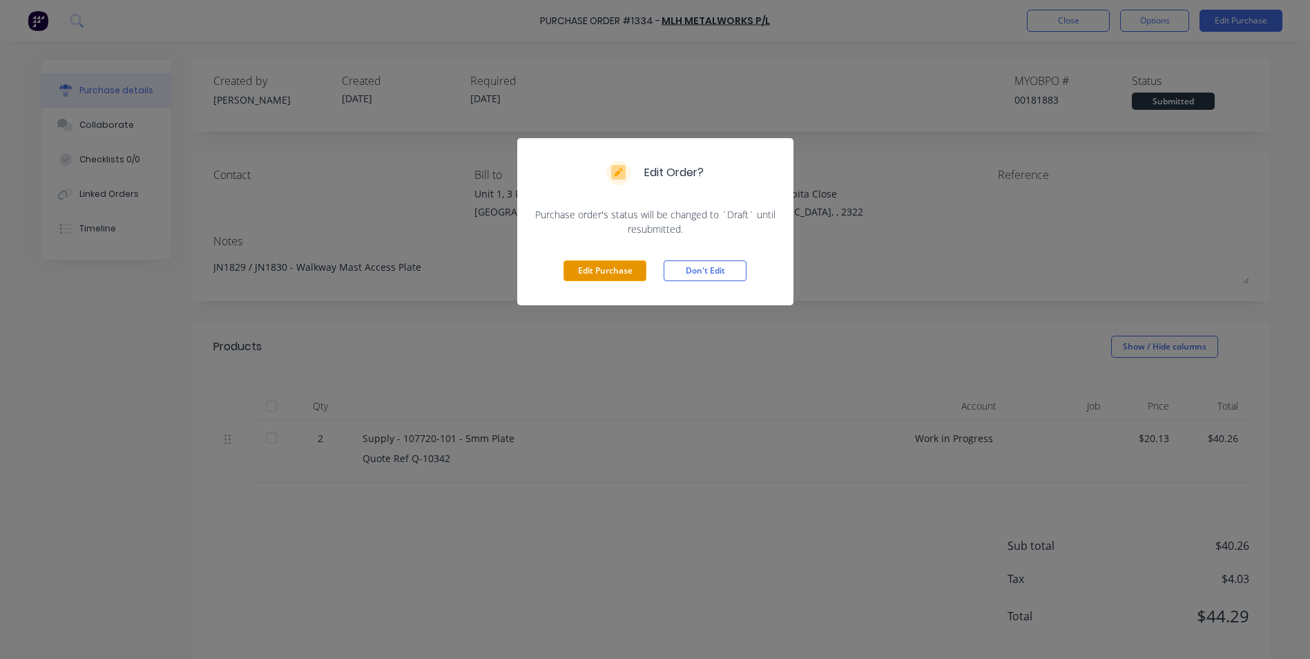
click at [609, 268] on button "Edit Purchase" at bounding box center [604, 270] width 83 height 21
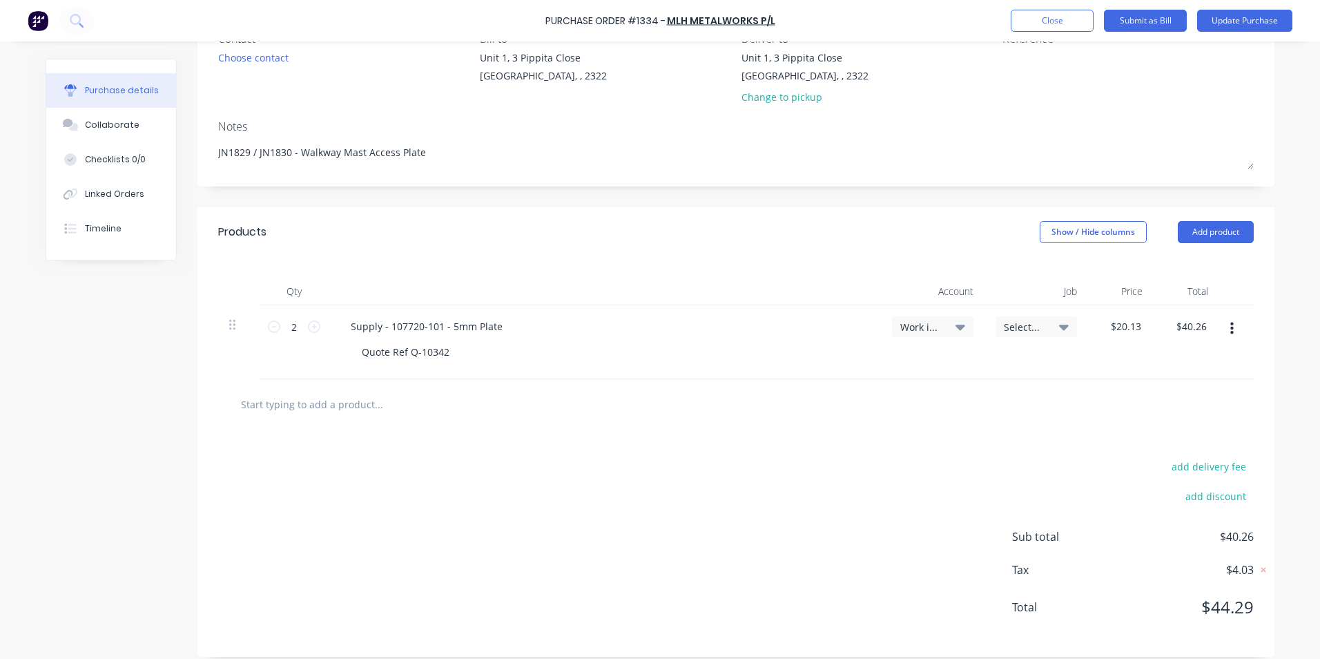
scroll to position [148, 0]
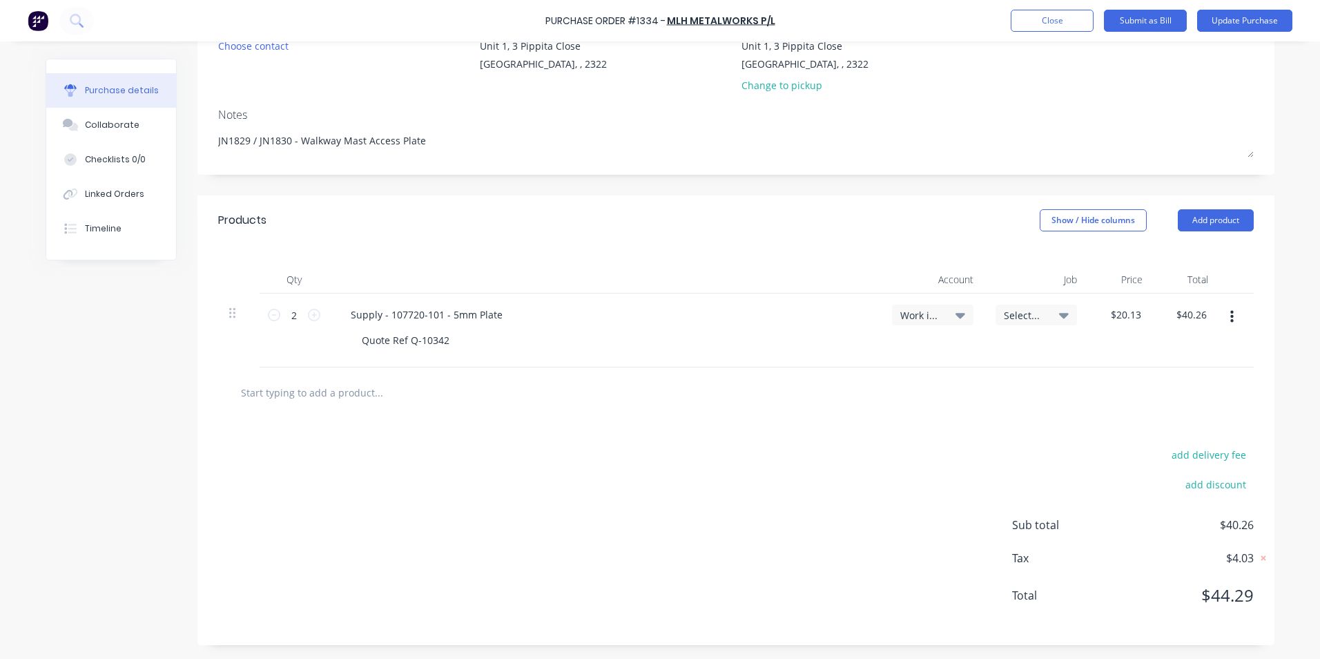
click at [1231, 318] on icon "button" at bounding box center [1232, 316] width 3 height 15
click at [1170, 378] on button "Duplicate" at bounding box center [1189, 381] width 117 height 28
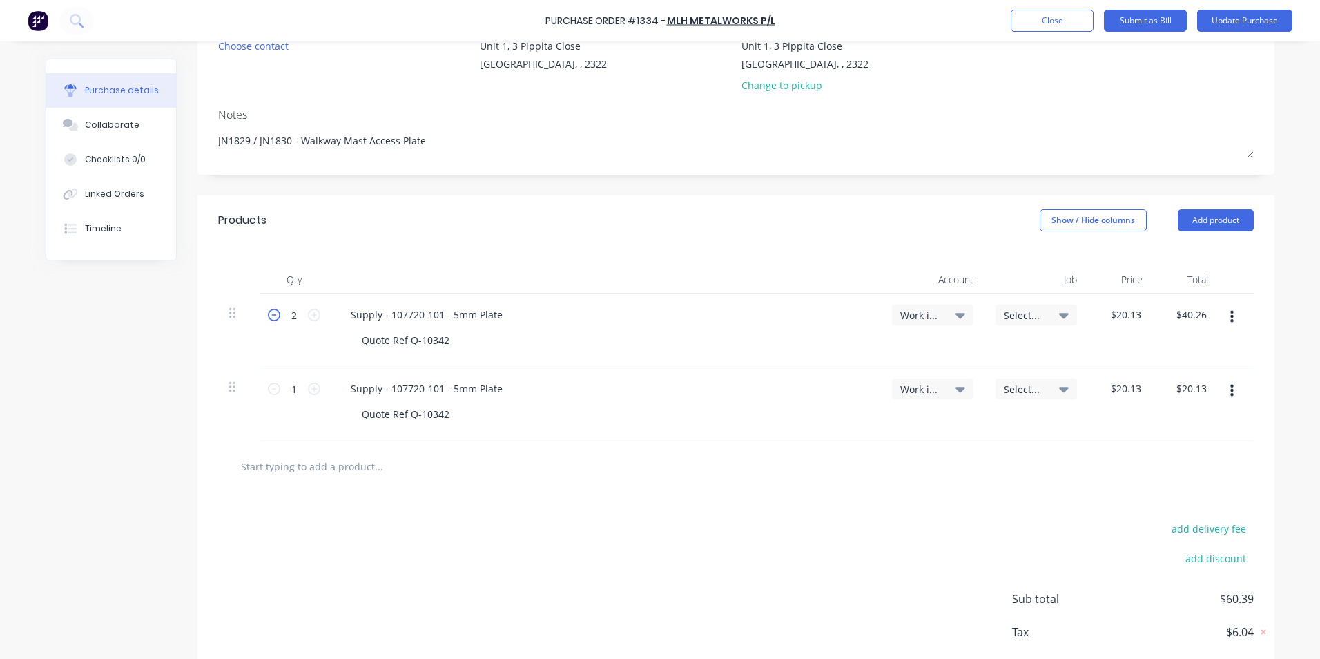
click at [268, 316] on icon at bounding box center [274, 315] width 12 height 12
type textarea "x"
type input "1"
type input "$20.13"
click at [1016, 315] on span "Select..." at bounding box center [1024, 315] width 41 height 15
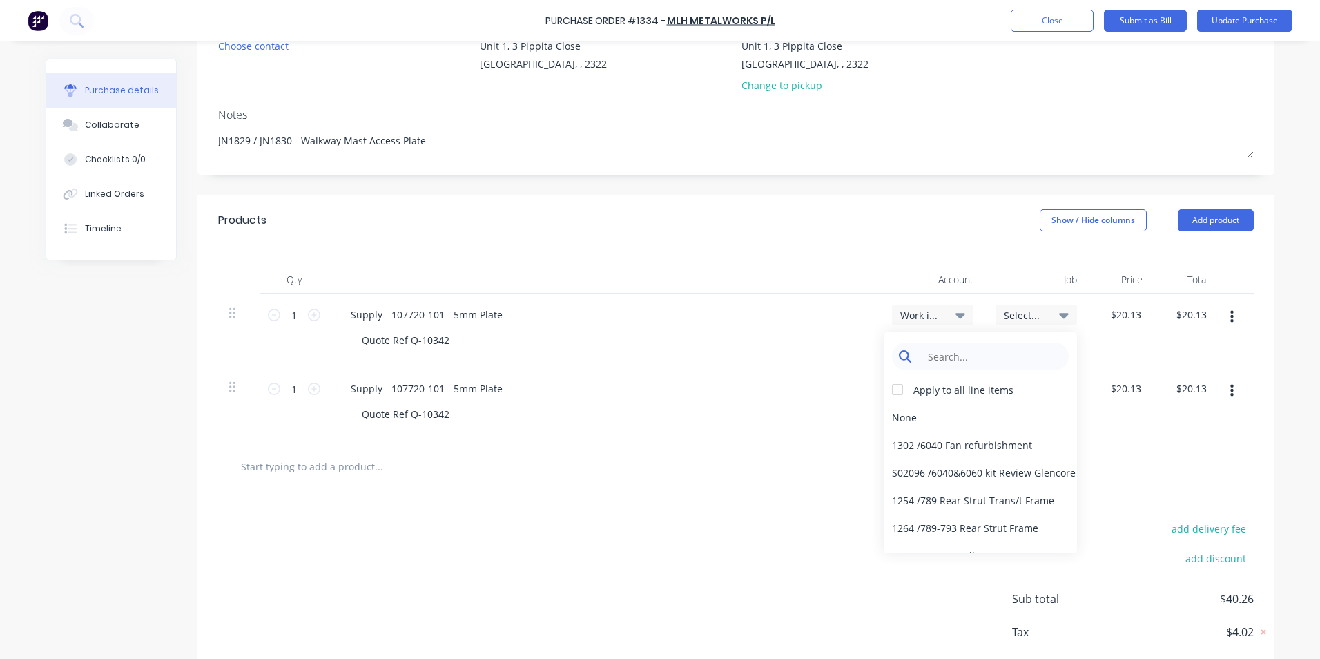
type textarea "x"
click at [938, 360] on input at bounding box center [991, 357] width 142 height 28
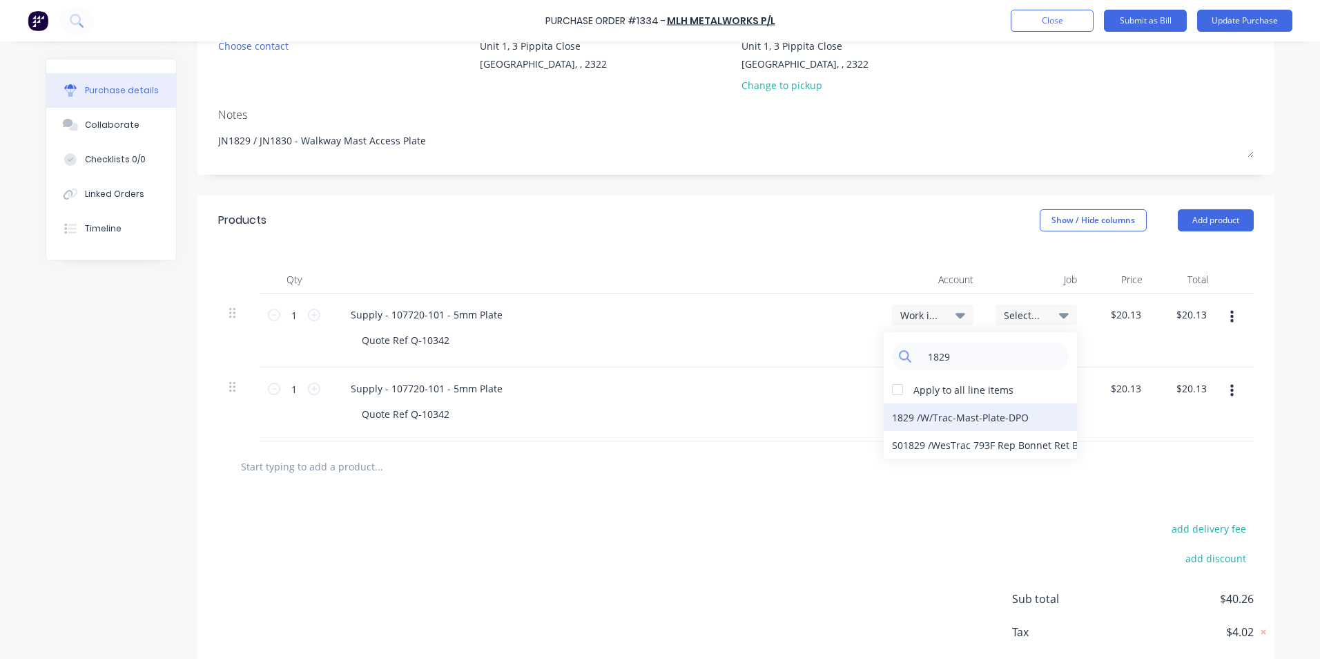
type input "1829"
click at [945, 415] on div "1829 / W/Trac-Mast-Plate-DPO" at bounding box center [980, 417] width 193 height 28
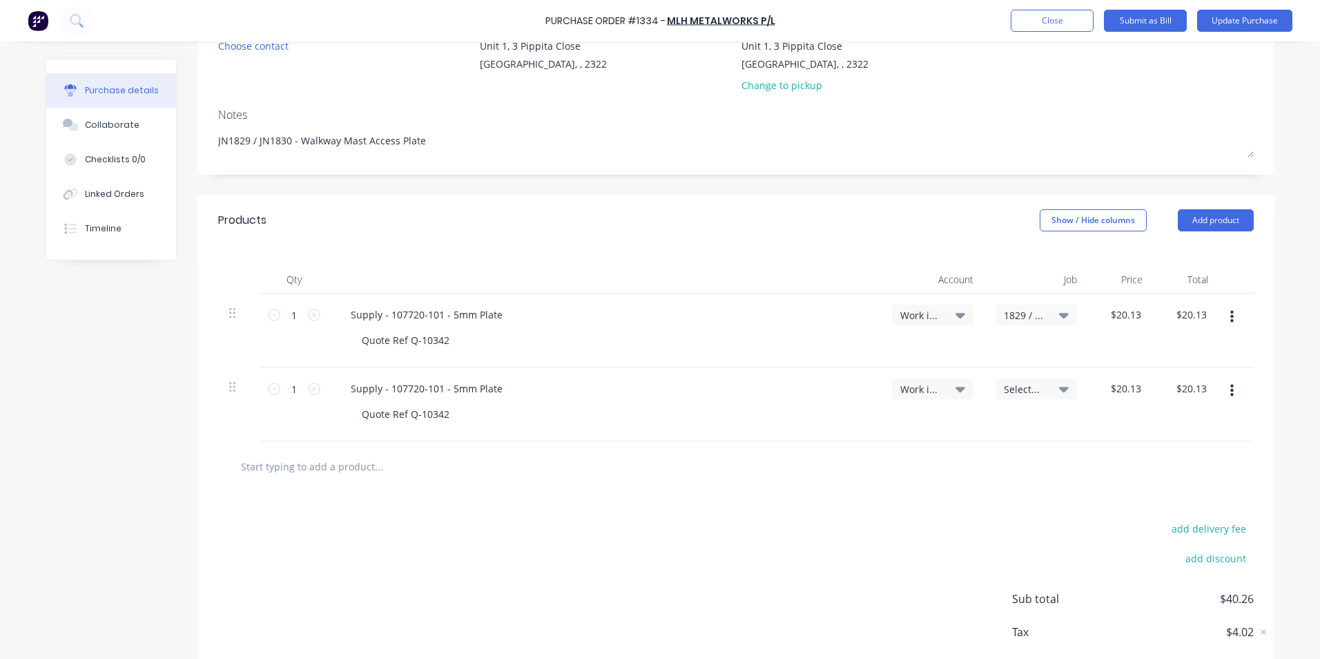
click at [1010, 385] on span "Select..." at bounding box center [1024, 389] width 41 height 15
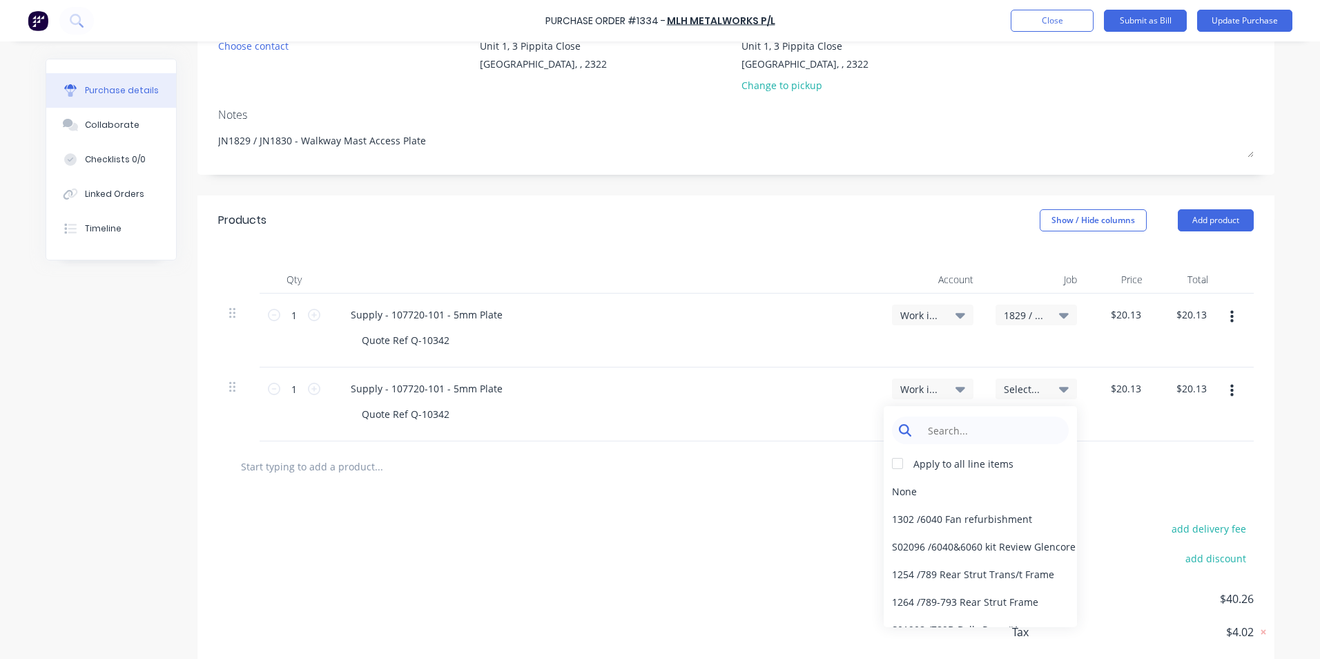
type textarea "x"
click at [957, 427] on input at bounding box center [991, 430] width 142 height 28
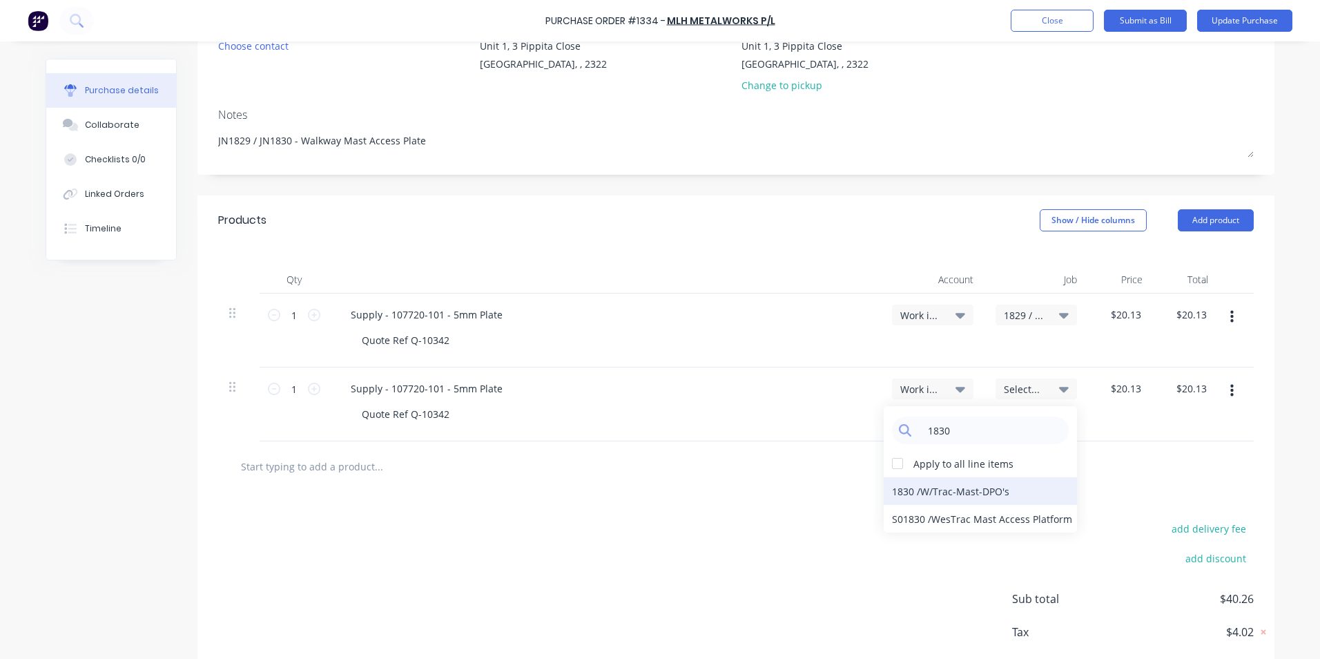
type input "1830"
click at [961, 494] on div "1830 / W/Trac-Mast-DPO's" at bounding box center [980, 491] width 193 height 28
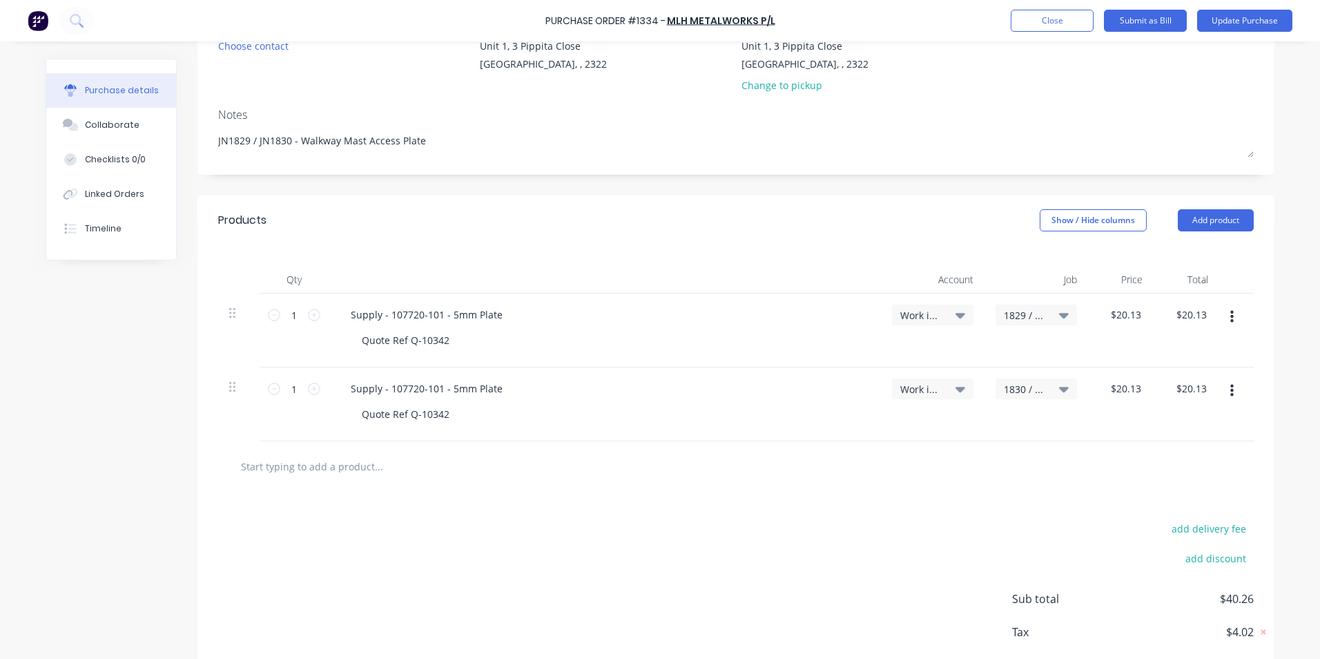
scroll to position [10, 0]
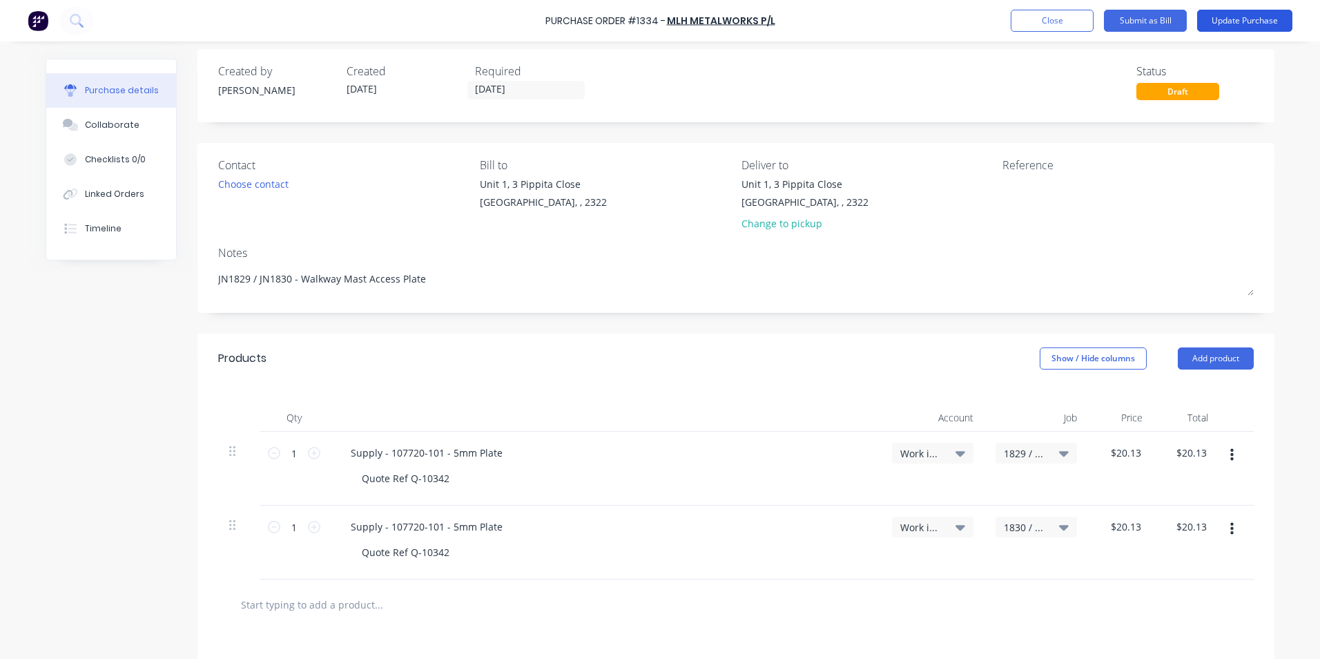
click at [1240, 21] on button "Update Purchase" at bounding box center [1244, 21] width 95 height 22
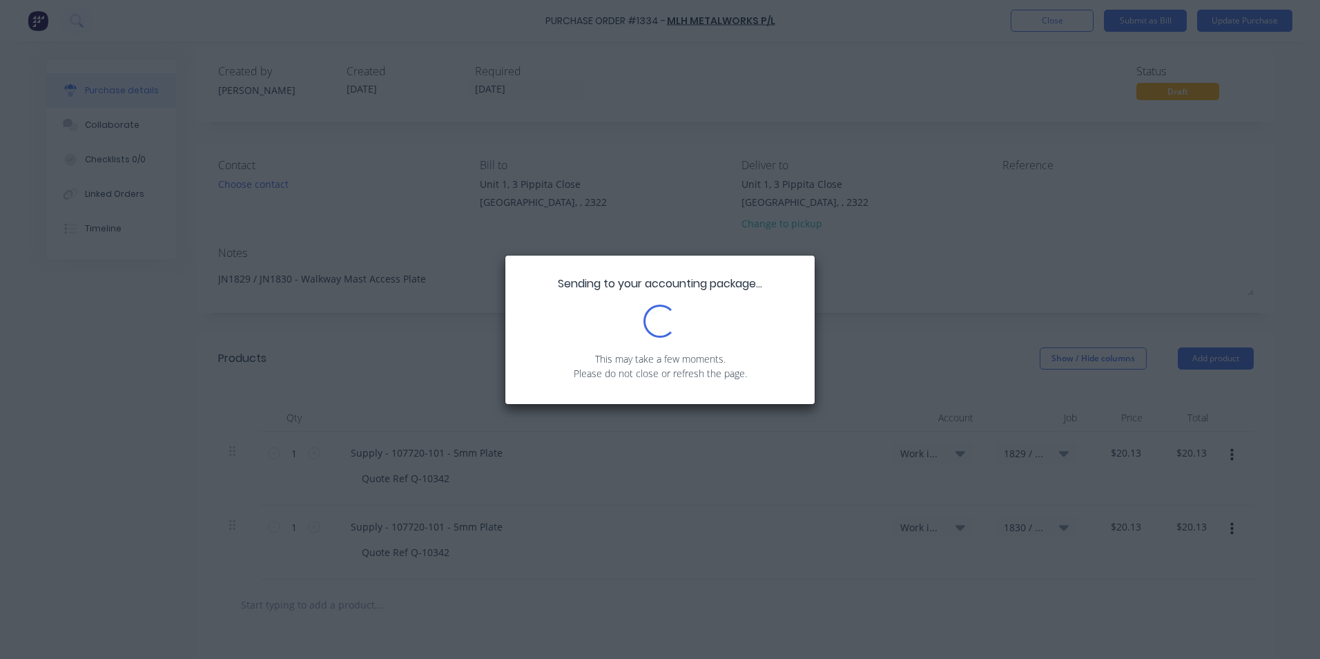
type textarea "x"
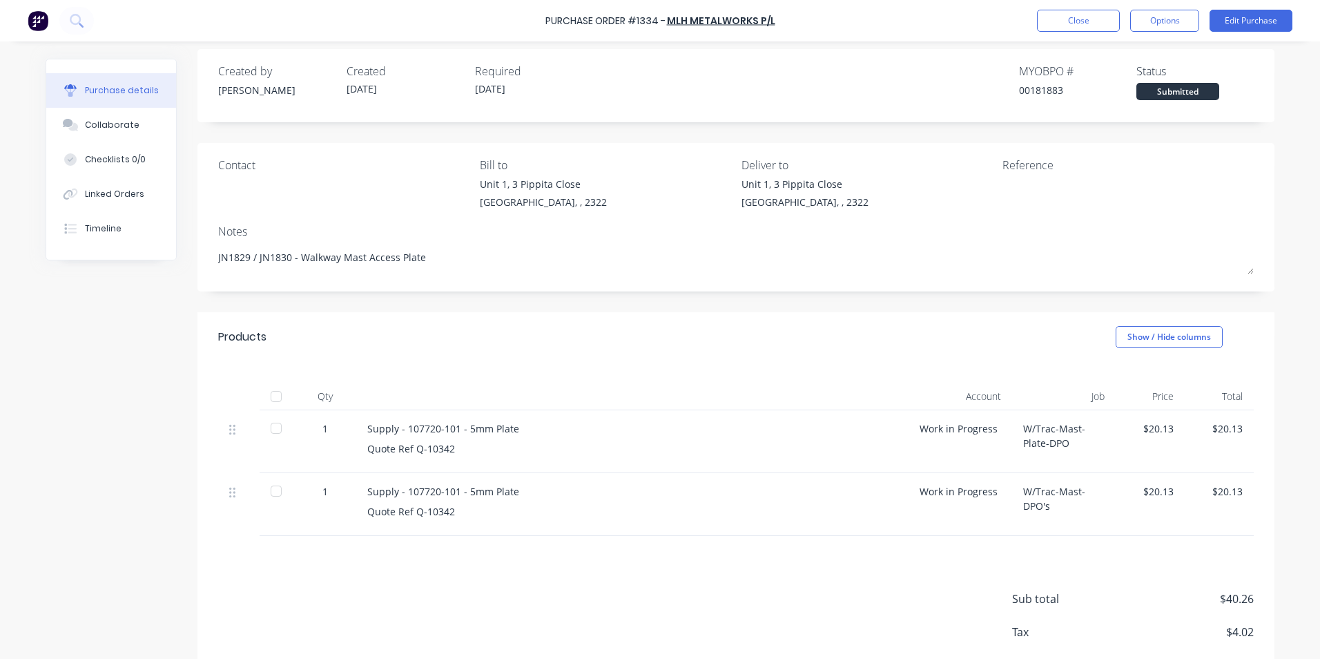
scroll to position [0, 0]
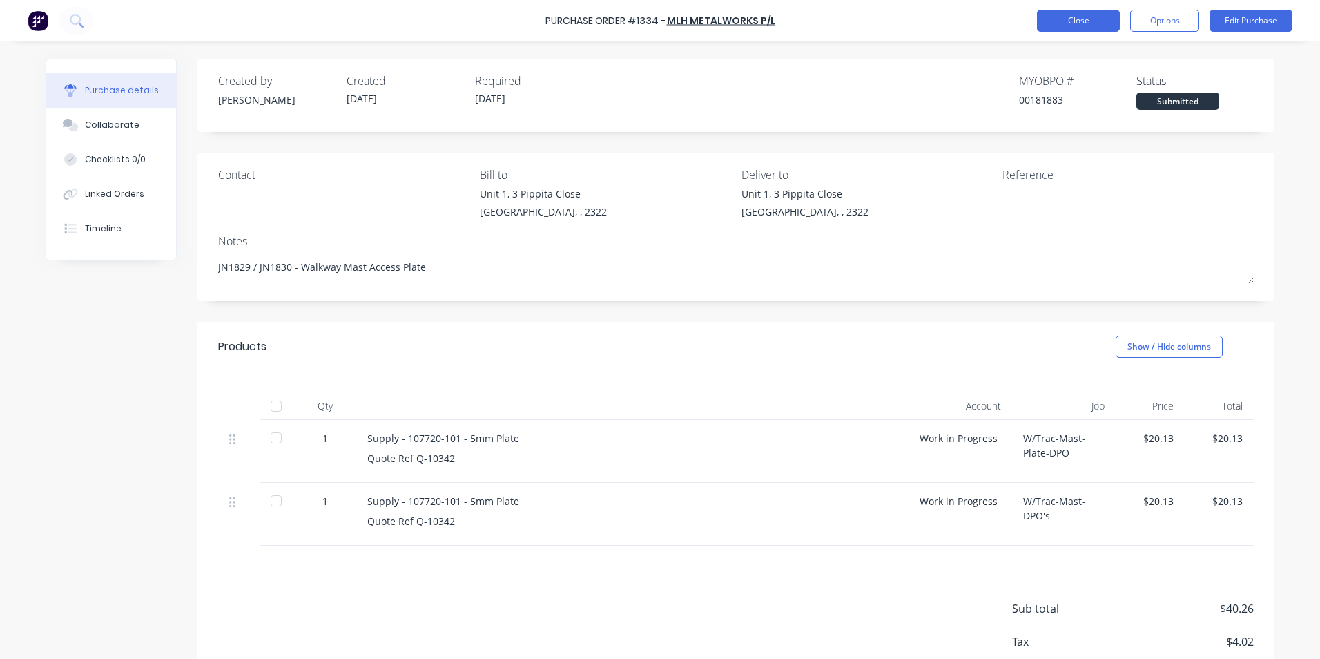
click at [1075, 21] on button "Close" at bounding box center [1078, 21] width 83 height 22
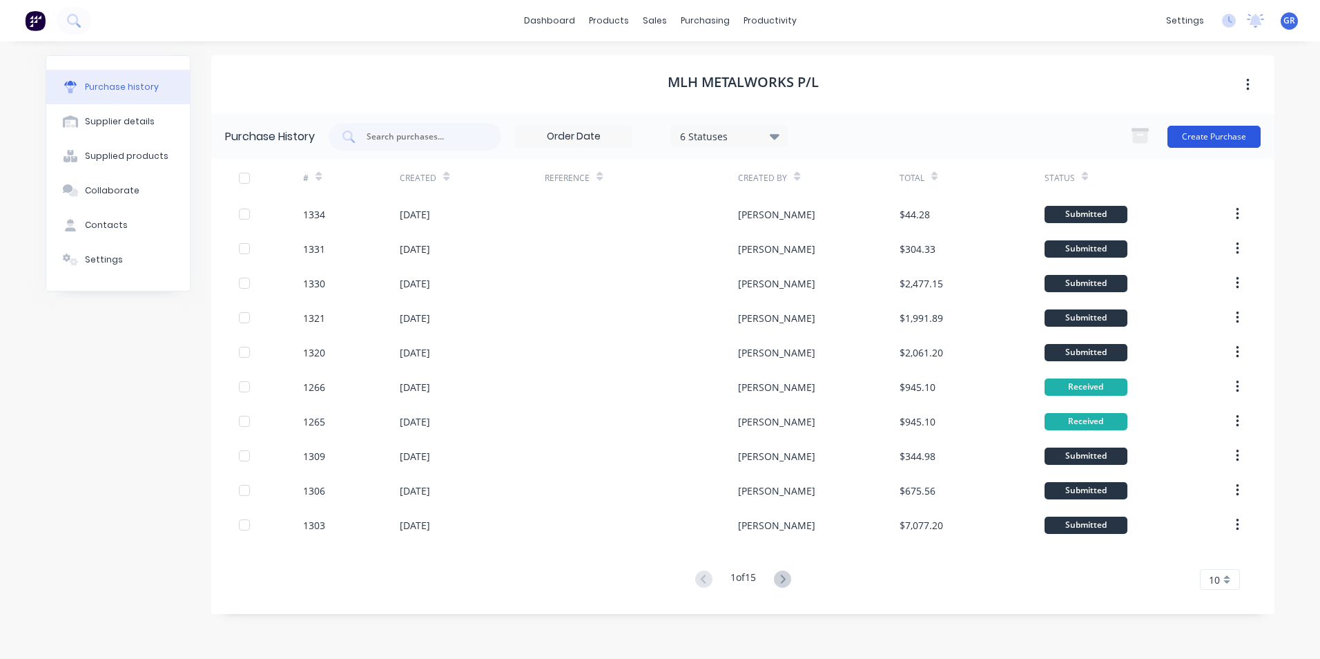
click at [1214, 133] on button "Create Purchase" at bounding box center [1214, 137] width 93 height 22
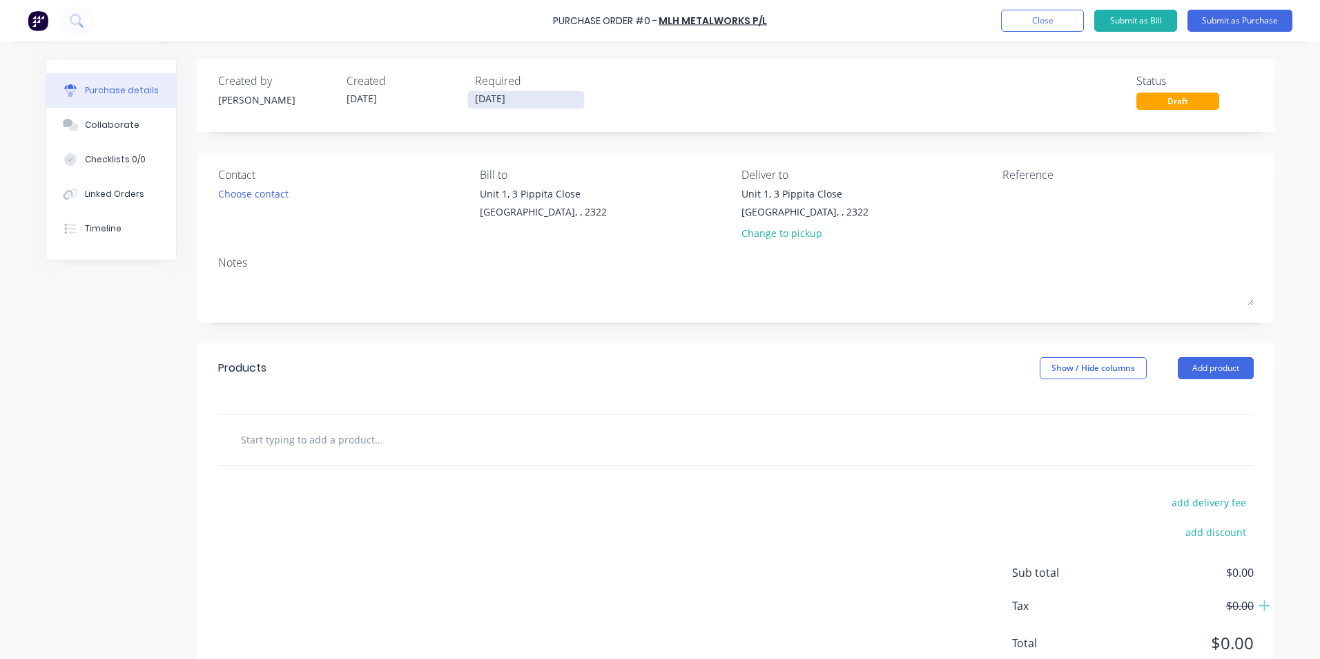
click at [492, 95] on input "[DATE]" at bounding box center [526, 99] width 116 height 17
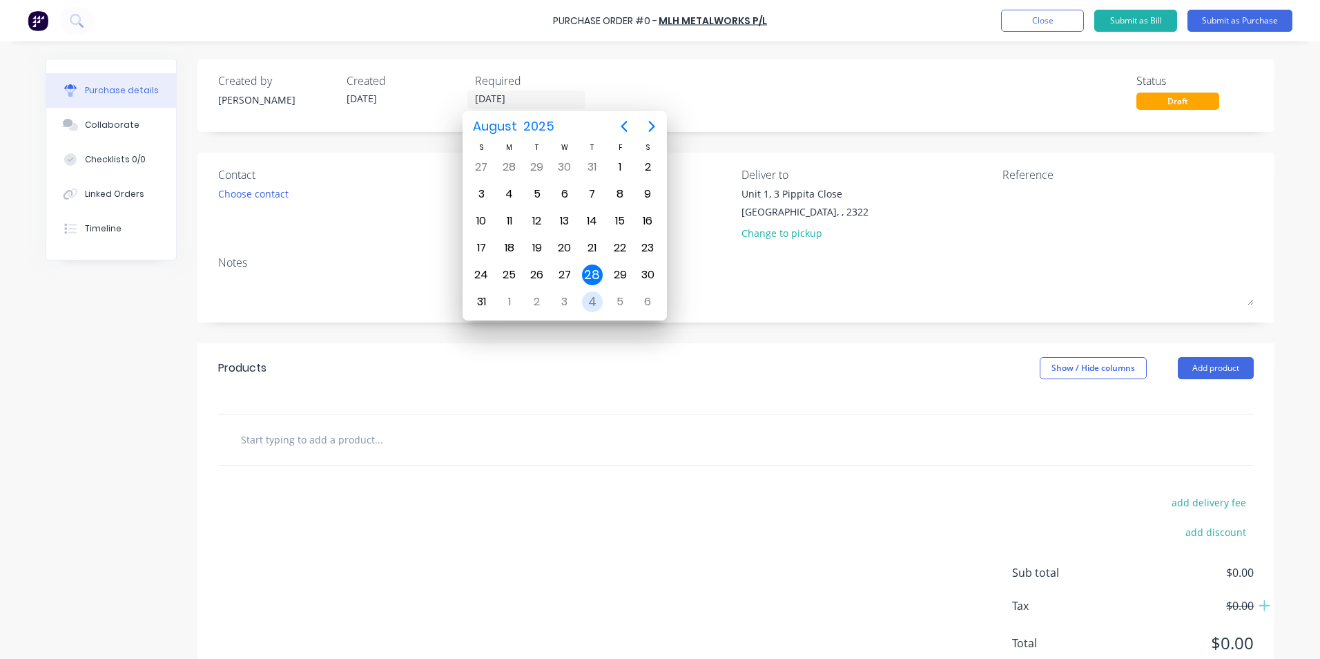
click at [593, 301] on div "4" at bounding box center [592, 301] width 21 height 21
type input "[DATE]"
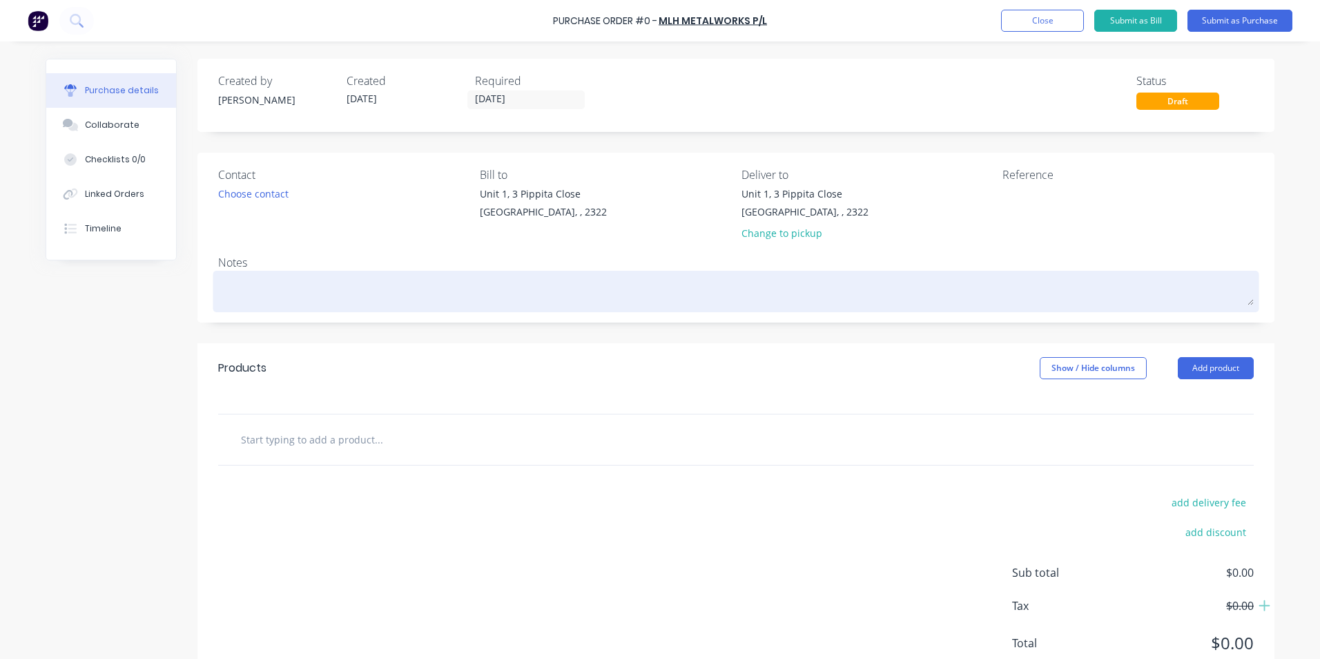
click at [241, 285] on textarea at bounding box center [736, 289] width 1036 height 31
paste textarea "JN1829 / JN1830 - Walkway Mast Access Plate"
type textarea "x"
type textarea "JN1829 / JN1830 - Walkway Mast Access Plate"
drag, startPoint x: 423, startPoint y: 287, endPoint x: 395, endPoint y: 287, distance: 27.6
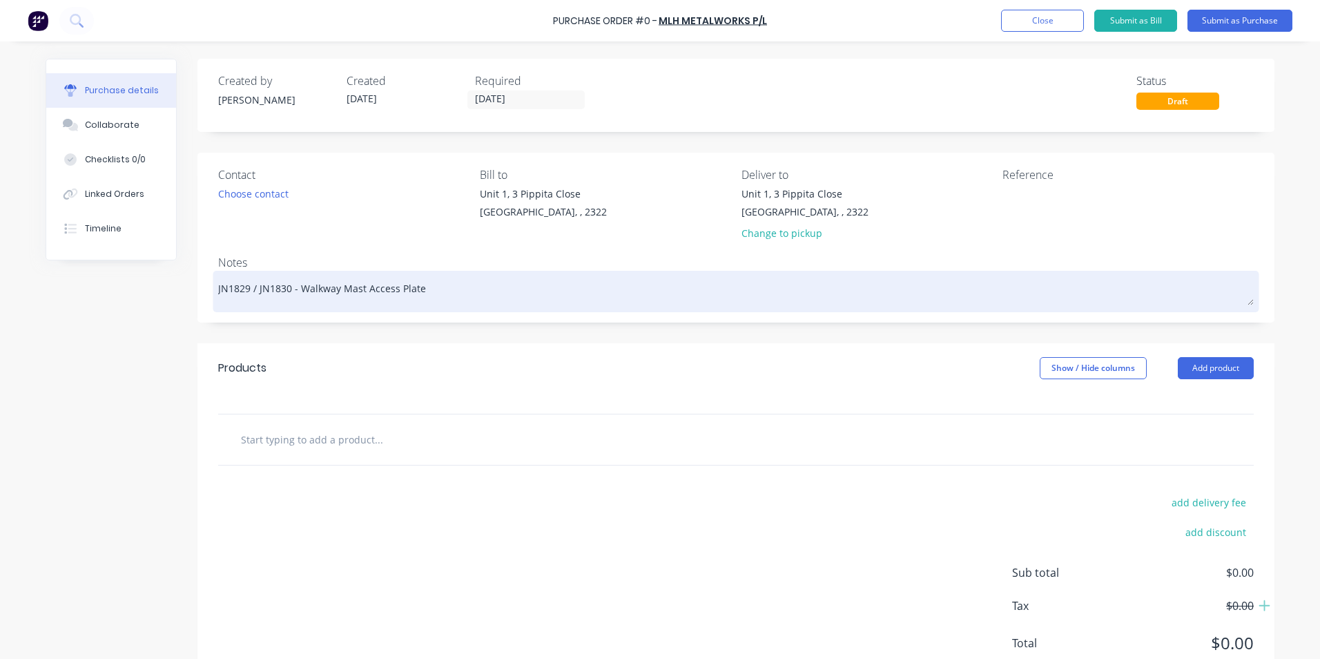
click at [395, 287] on textarea "JN1829 / JN1830 - Walkway Mast Access Plate" at bounding box center [736, 289] width 1036 height 31
type textarea "x"
type textarea "JN1829 / JN1830 - Walkway Mast Access D"
type textarea "x"
type textarea "JN1829 / JN1830 - Walkway Mast Access DP"
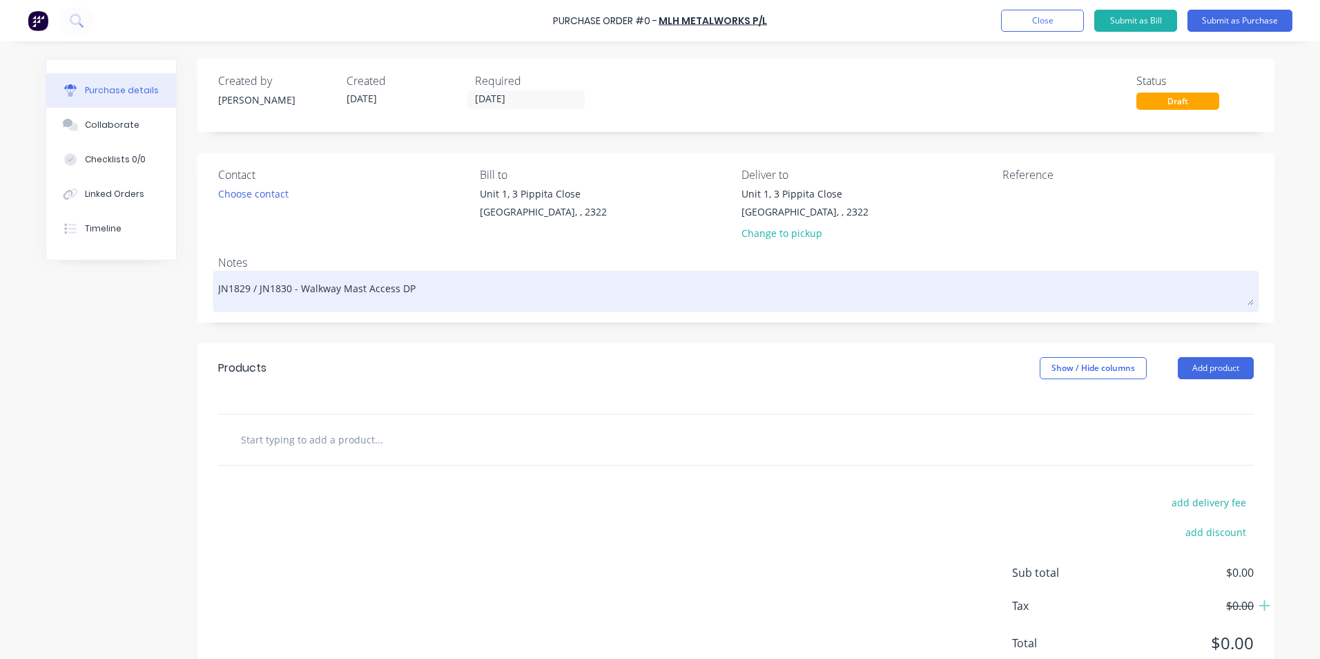
type textarea "x"
type textarea "JN1829 / JN1830 - Walkway Mast Access DPO"
type textarea "x"
type textarea "JN1829 / JN1830 - Walkway Mast Access DPO"
type textarea "x"
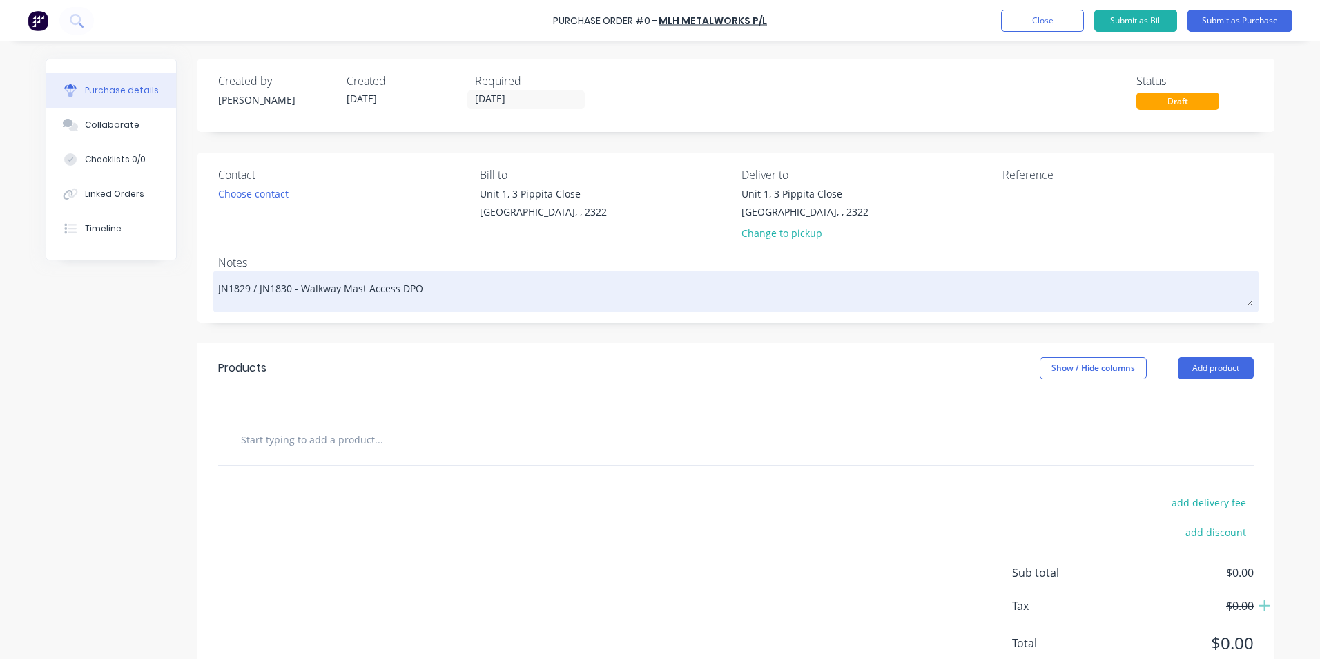
type textarea "JN1829 / JN1830 - Walkway Mast Access DPO P"
type textarea "x"
type textarea "JN1829 / JN1830 - Walkway Mast Access DPO Pa"
type textarea "x"
type textarea "JN1829 / JN1830 - Walkway Mast Access DPO Par"
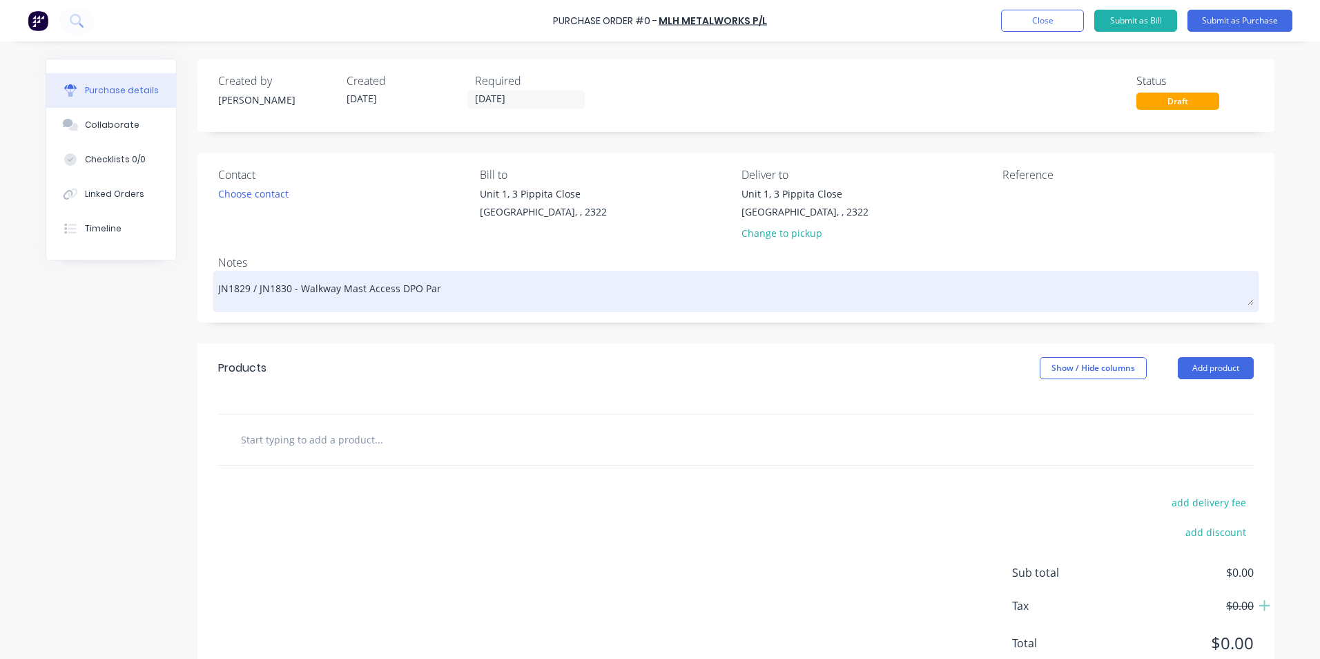
type textarea "x"
type textarea "JN1829 / JN1830 - Walkway Mast Access DPO Part"
type textarea "x"
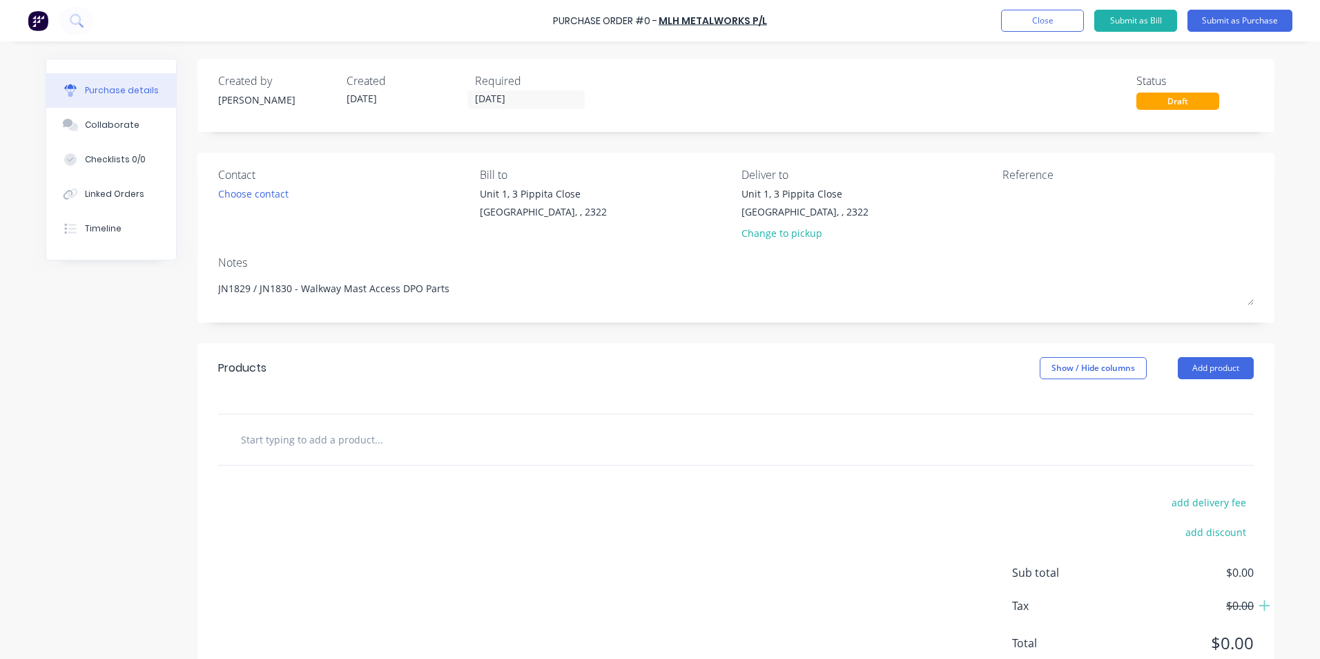
type textarea "JN1829 / JN1830 - Walkway Mast Access DPO Parts"
type textarea "x"
type textarea "JN1829 / JN1830 - Walkway Mast Access DPO Parts"
click at [279, 436] on input "text" at bounding box center [378, 439] width 276 height 28
type textarea "x"
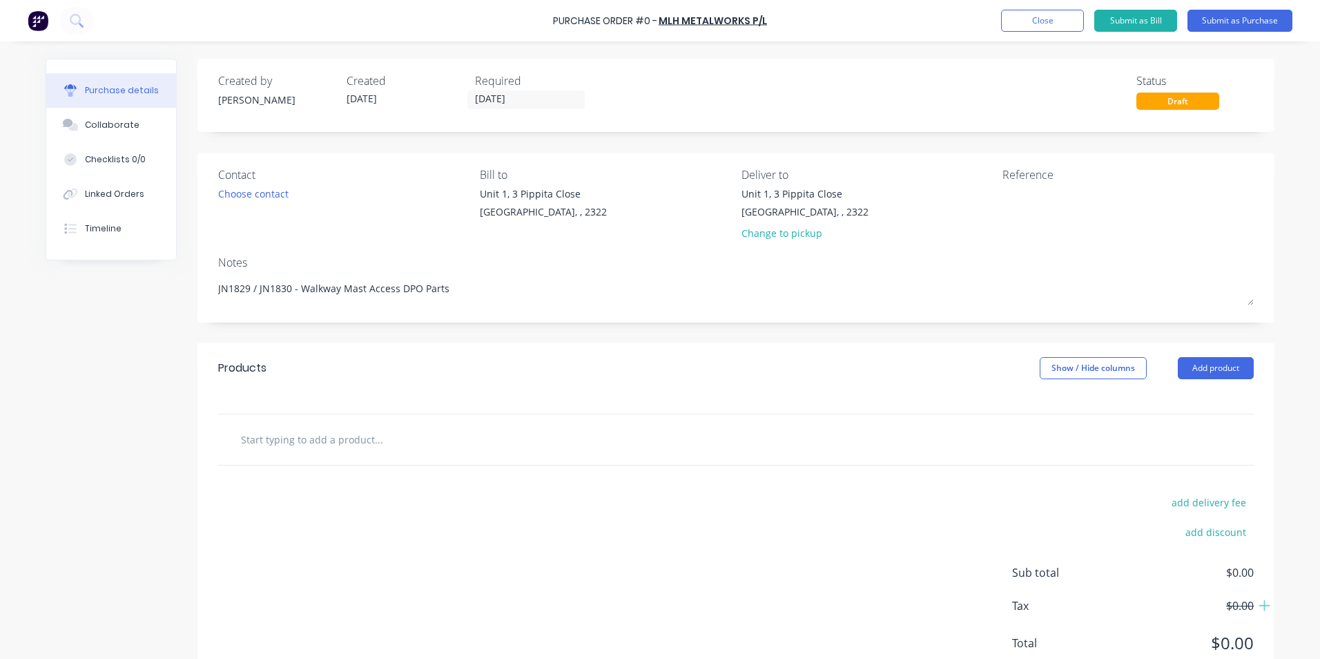
type input "S"
type textarea "x"
type input "Su"
type textarea "x"
type input "Sup"
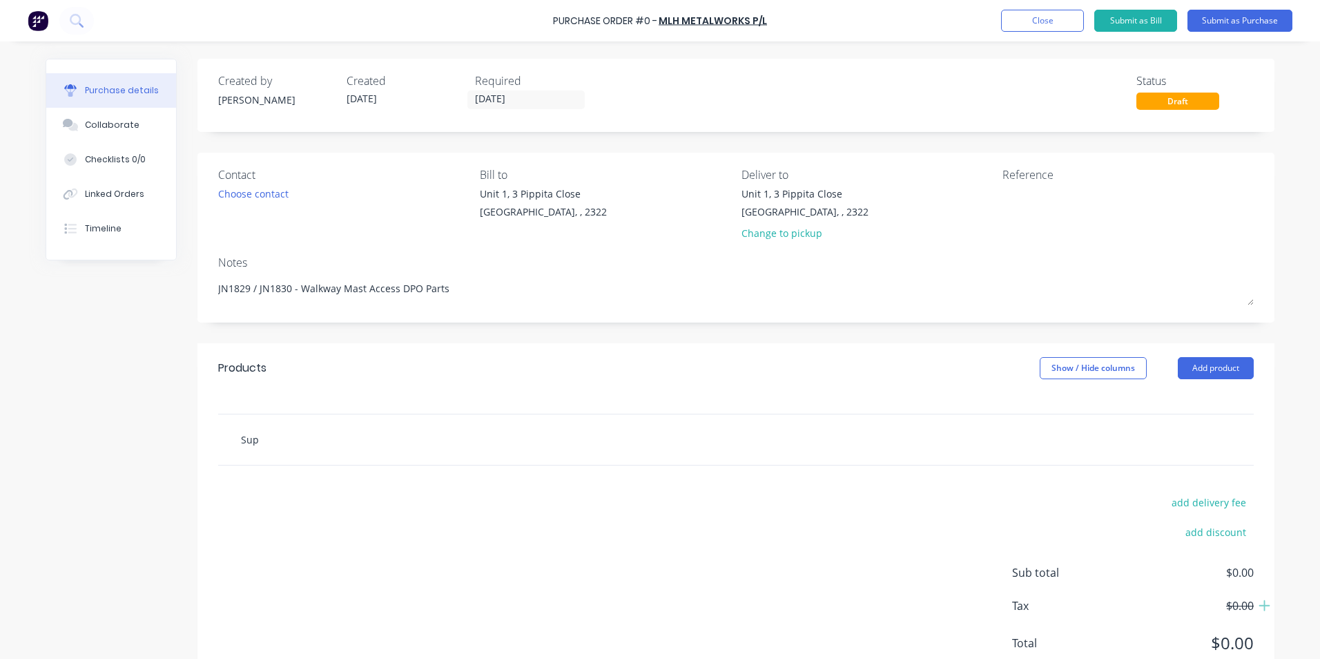
type textarea "x"
type input "Supp"
type textarea "x"
type input "Suppl"
type textarea "x"
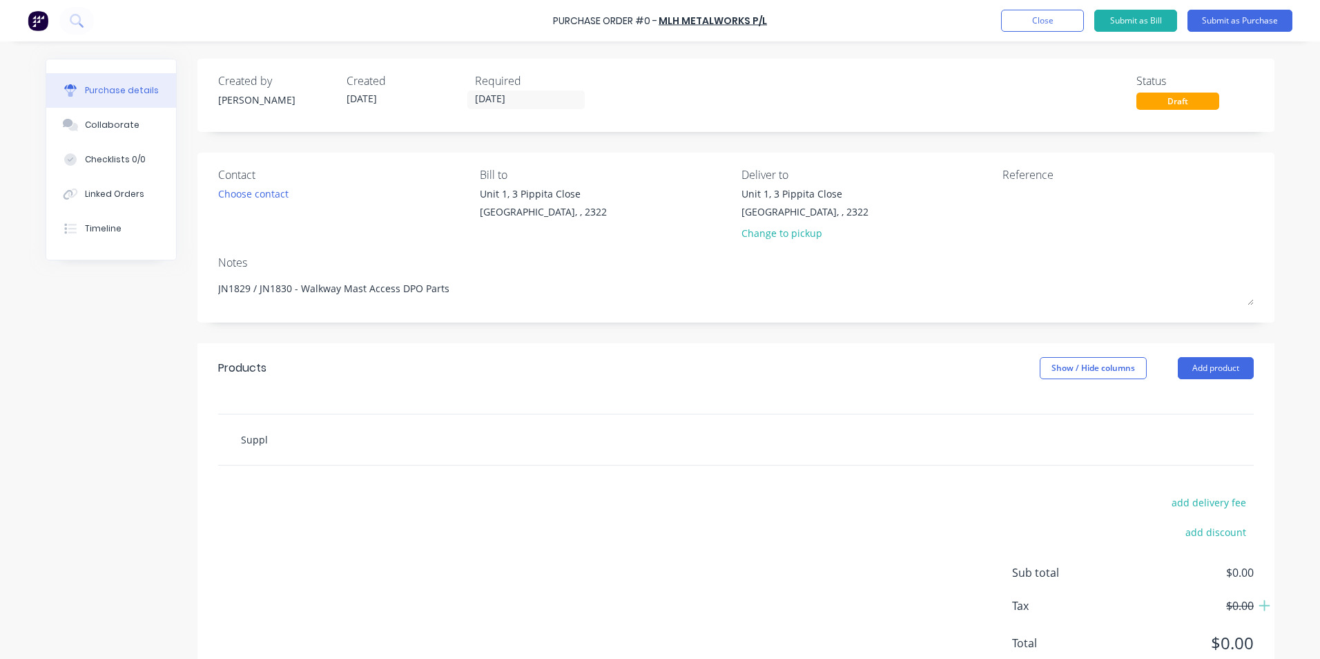
type input "Supply"
type textarea "x"
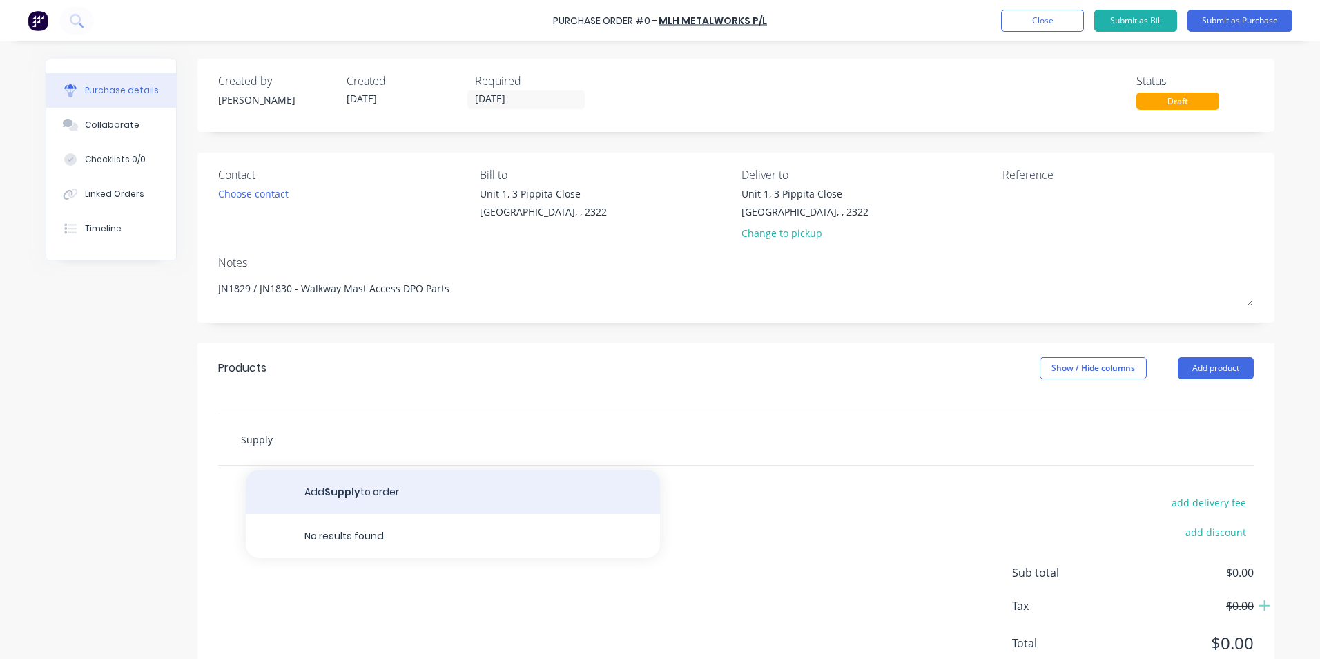
type input "Supply"
click at [343, 489] on button "Add Supply to order" at bounding box center [453, 492] width 414 height 44
type textarea "x"
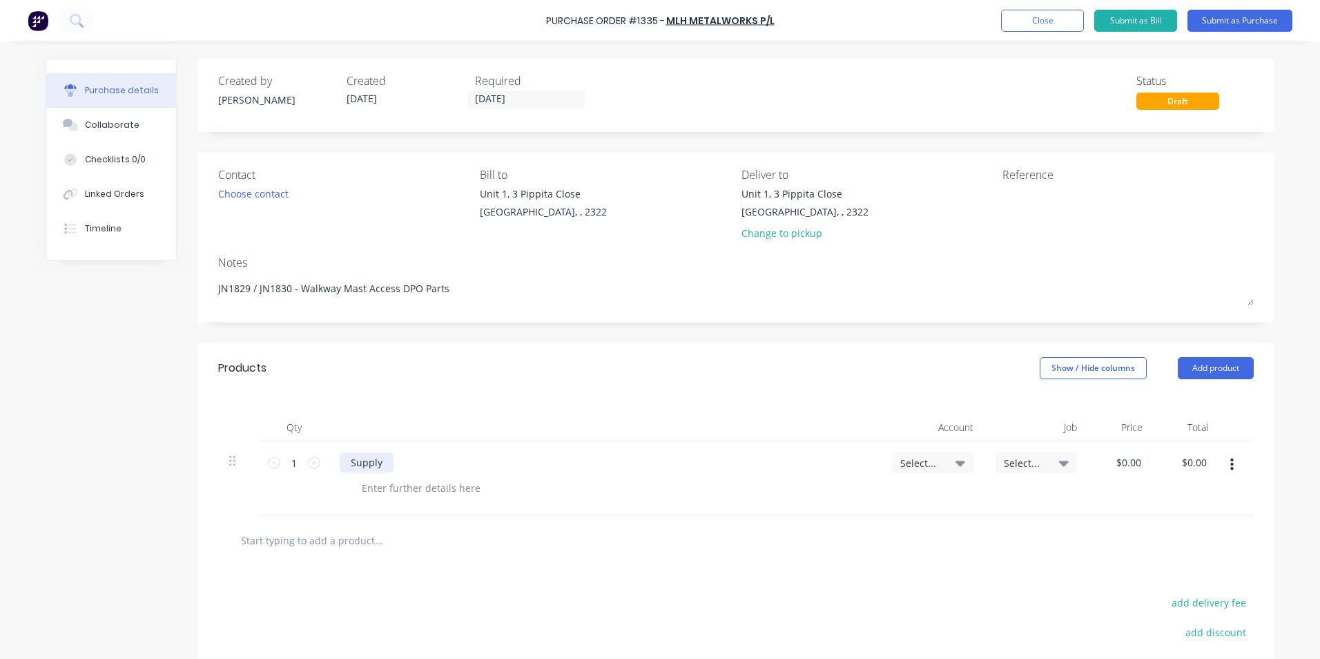
type textarea "x"
click at [386, 459] on div "Supply" at bounding box center [367, 462] width 54 height 20
click at [918, 463] on span "Select..." at bounding box center [920, 463] width 41 height 15
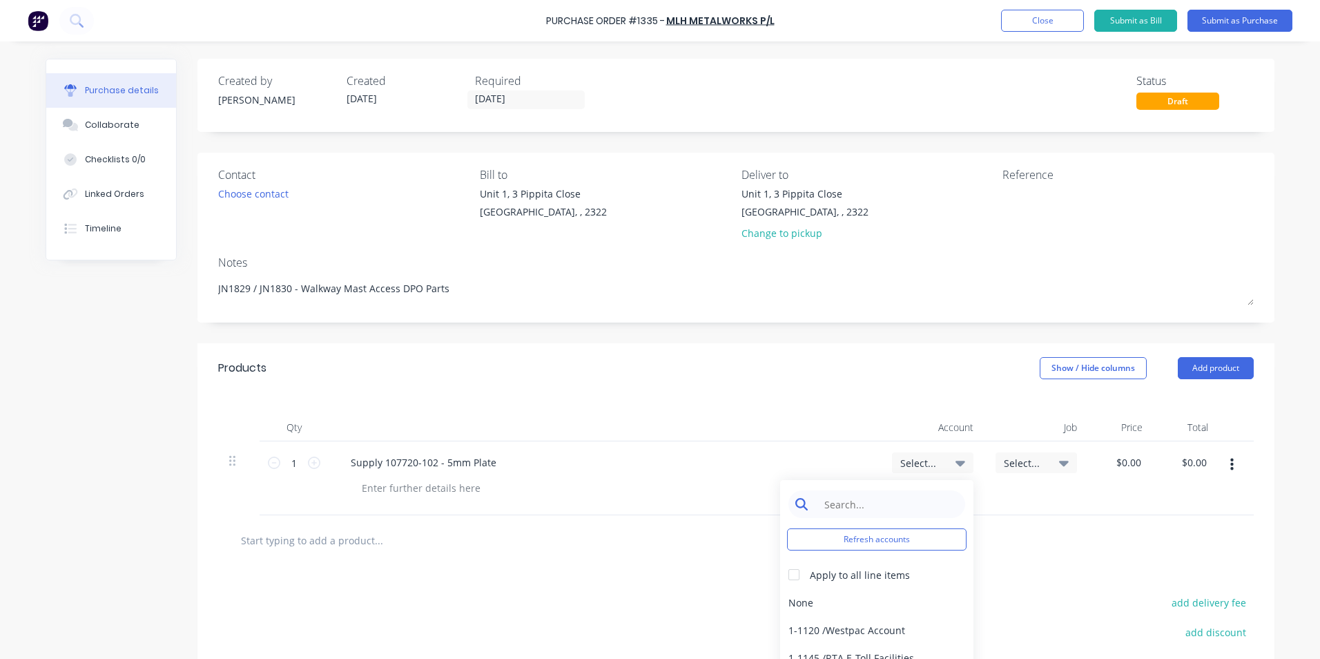
type textarea "x"
click at [856, 508] on input at bounding box center [888, 504] width 142 height 28
type input "1-14"
click at [880, 604] on div "1-1400 / Work in Progress" at bounding box center [876, 602] width 193 height 28
click at [1021, 459] on span "Select..." at bounding box center [1024, 463] width 41 height 15
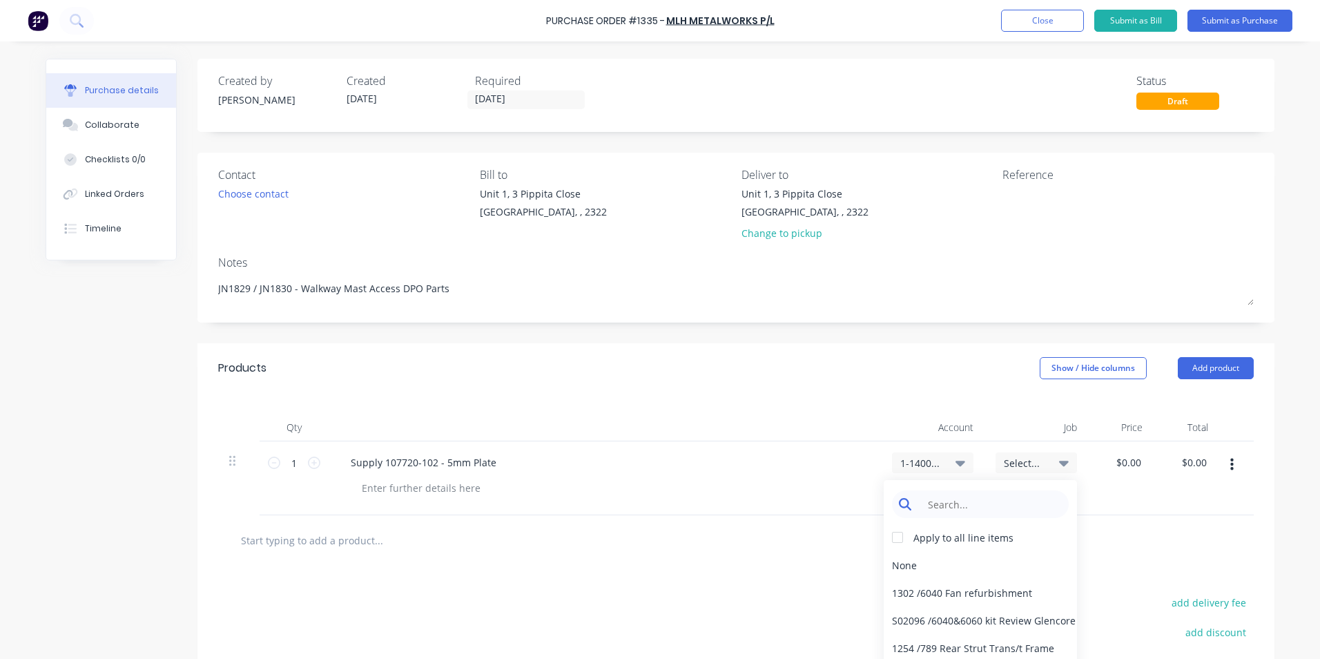
click at [954, 505] on input at bounding box center [991, 504] width 142 height 28
click at [978, 387] on div "Products Show / Hide columns Add product" at bounding box center [735, 368] width 1077 height 50
type textarea "x"
type input "0.0000"
click at [1126, 460] on input "0.0000" at bounding box center [1128, 462] width 32 height 20
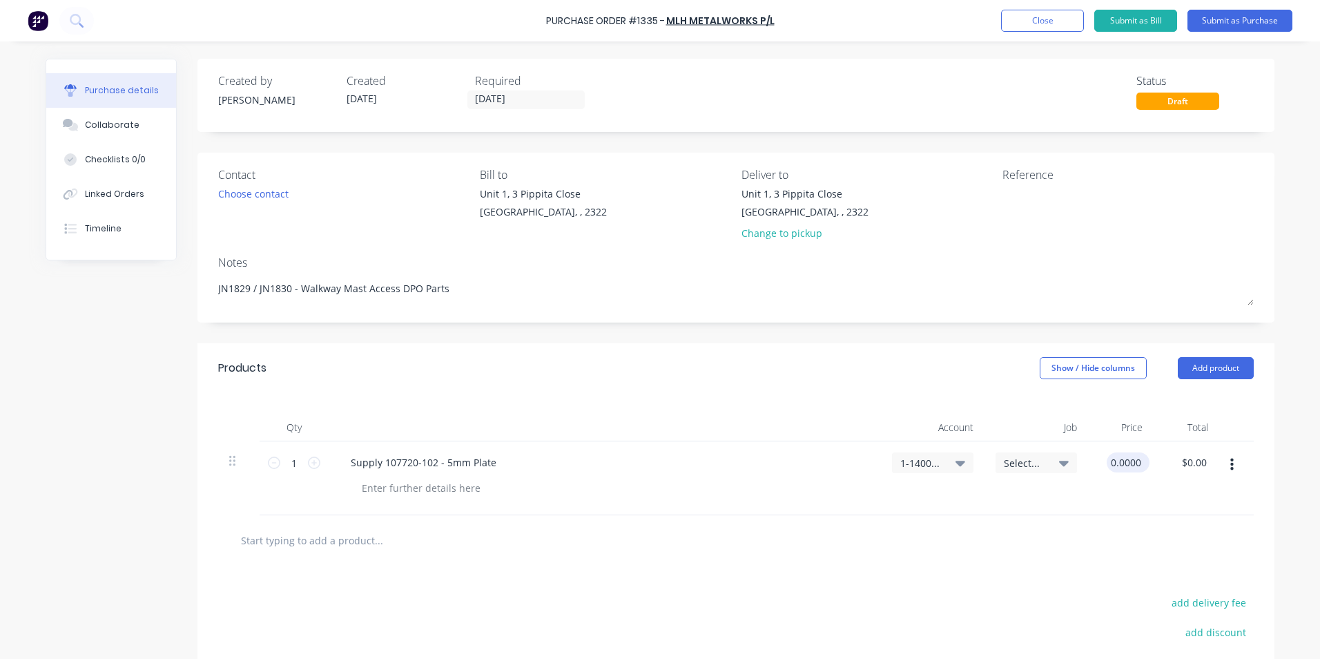
click at [1121, 461] on input "0.0000" at bounding box center [1125, 462] width 37 height 20
type textarea "x"
click at [1121, 461] on input "0.0000" at bounding box center [1125, 462] width 37 height 20
type input "24.14"
type textarea "x"
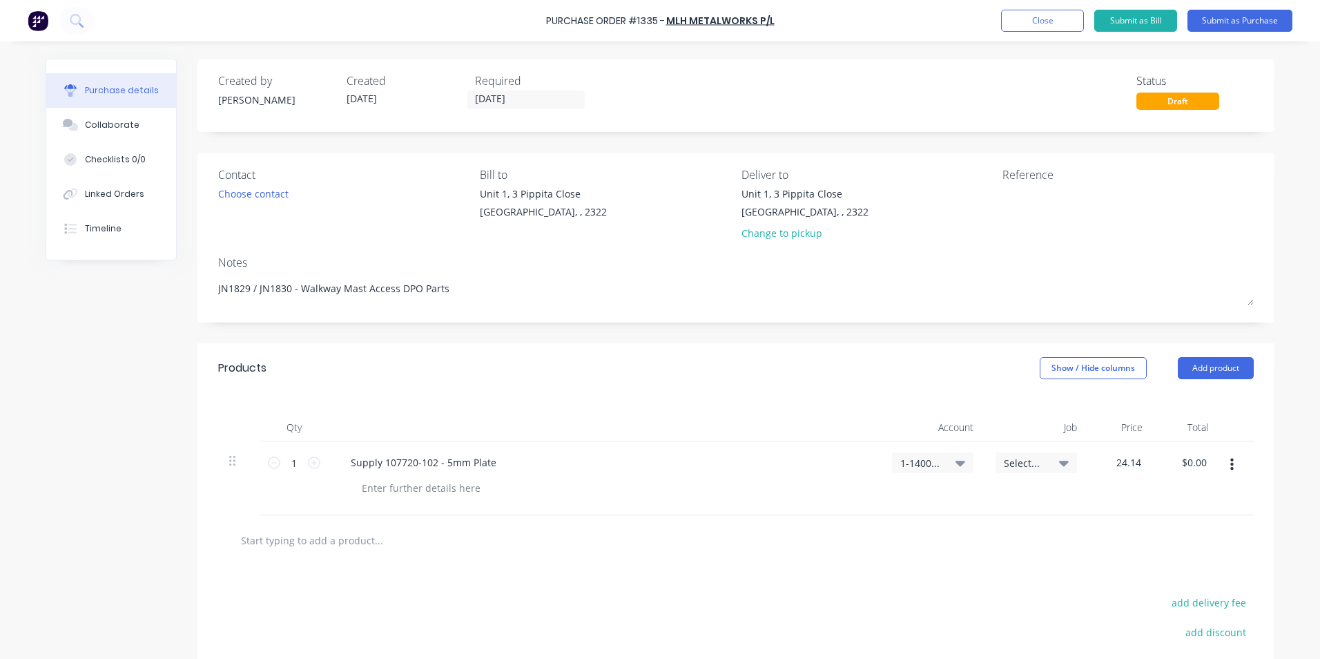
type input "$24.14"
click at [1064, 521] on div at bounding box center [736, 540] width 1036 height 50
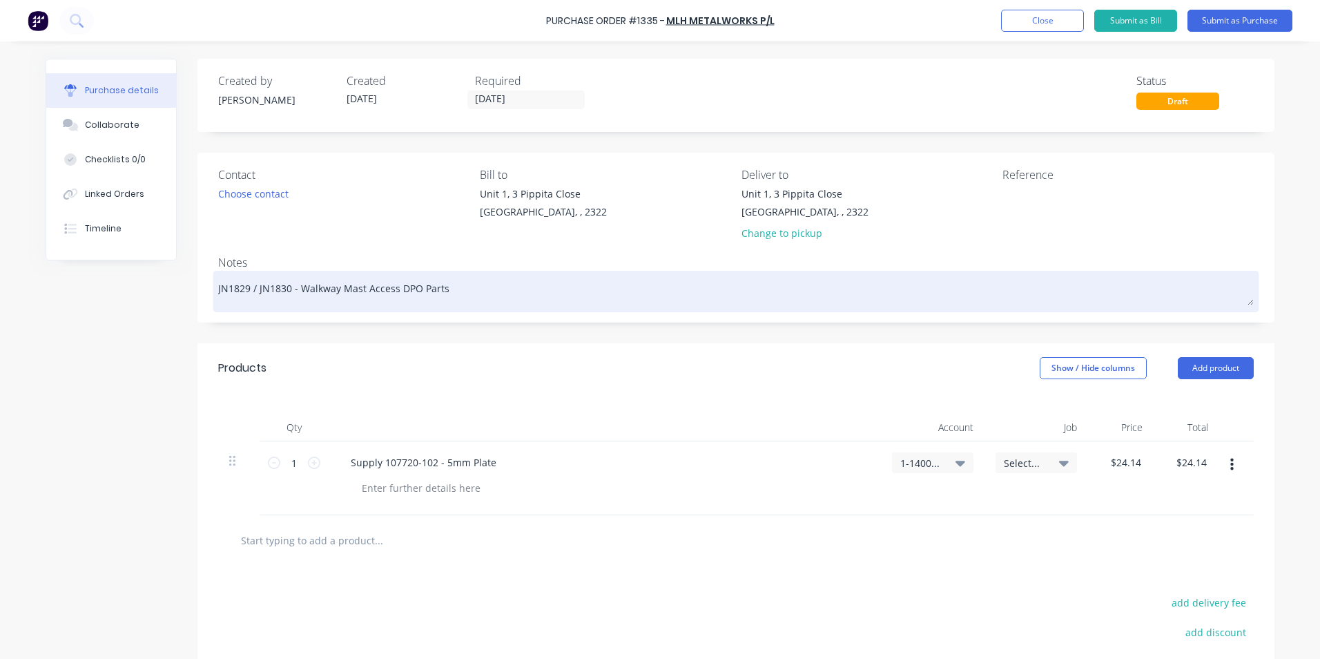
drag, startPoint x: 285, startPoint y: 287, endPoint x: 248, endPoint y: 291, distance: 37.4
click at [248, 291] on textarea "JN1829 / JN1830 - Walkway Mast Access DPO Parts" at bounding box center [736, 289] width 1036 height 31
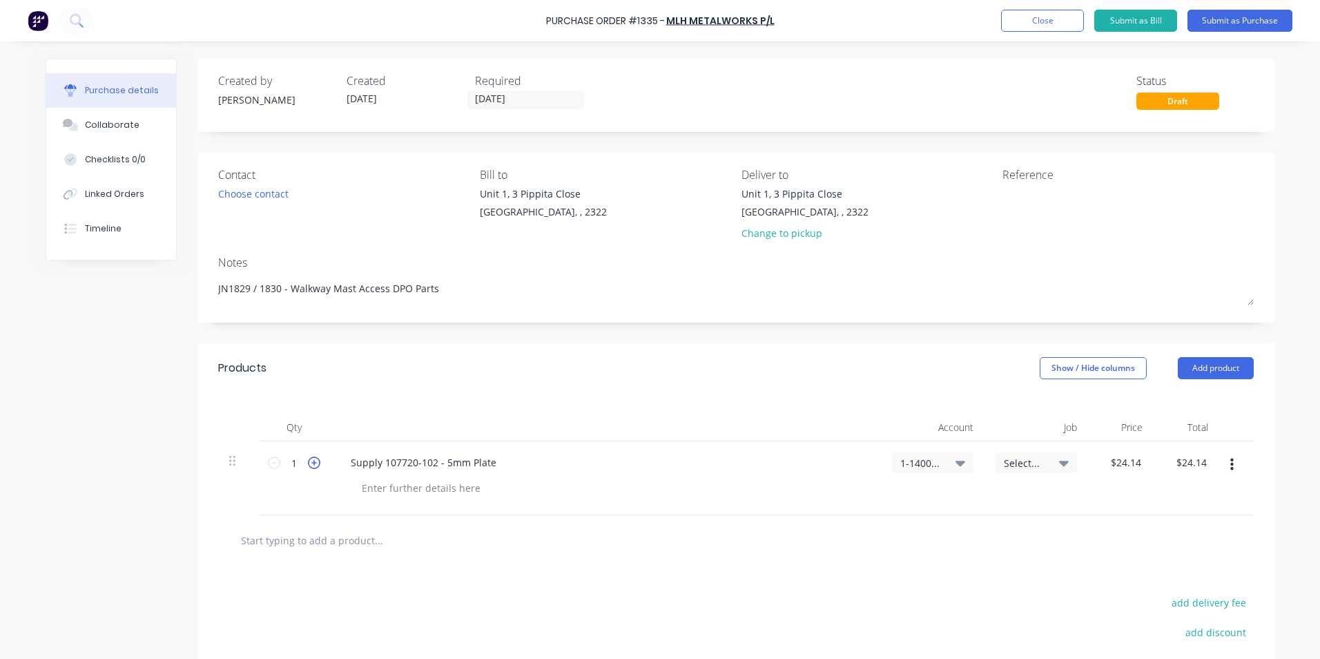
click at [308, 464] on icon at bounding box center [314, 462] width 12 height 12
click at [1231, 462] on icon "button" at bounding box center [1232, 464] width 3 height 15
click at [1166, 525] on button "Duplicate" at bounding box center [1189, 529] width 117 height 28
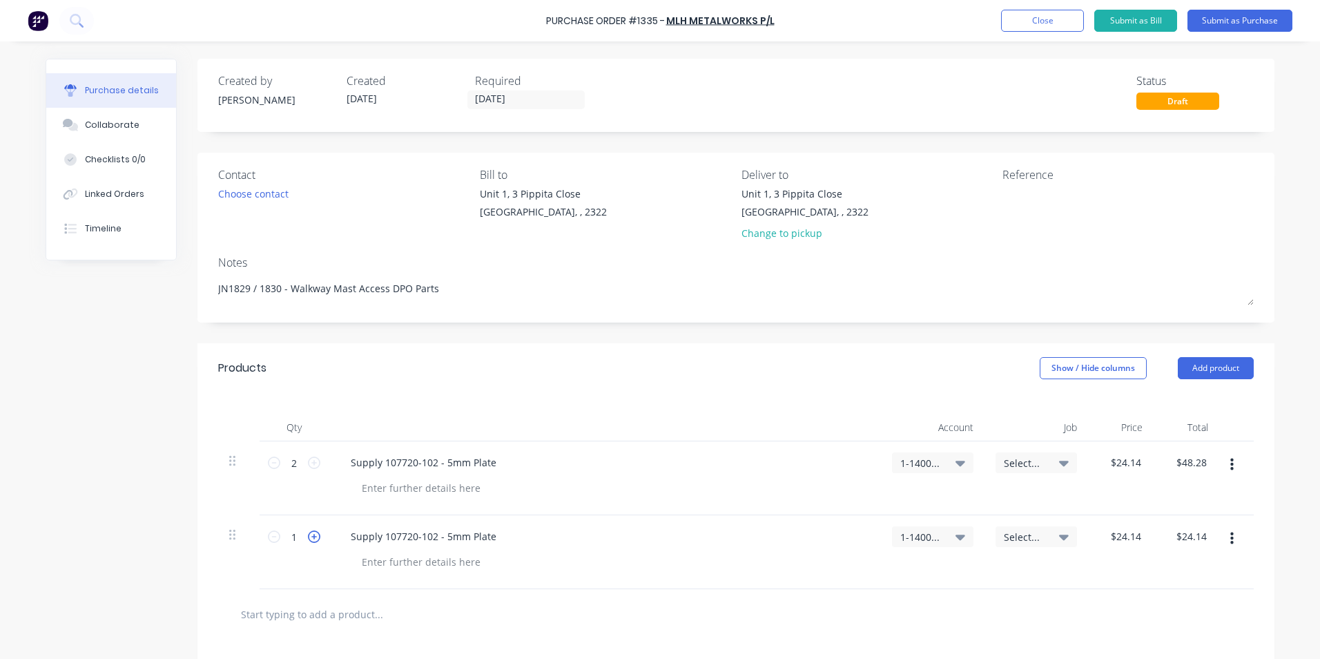
click at [309, 536] on icon at bounding box center [314, 536] width 12 height 12
click at [427, 540] on div "Supply 107720-102 - 5mm Plate" at bounding box center [424, 536] width 168 height 20
click at [1120, 536] on input "24.14" at bounding box center [1125, 536] width 37 height 20
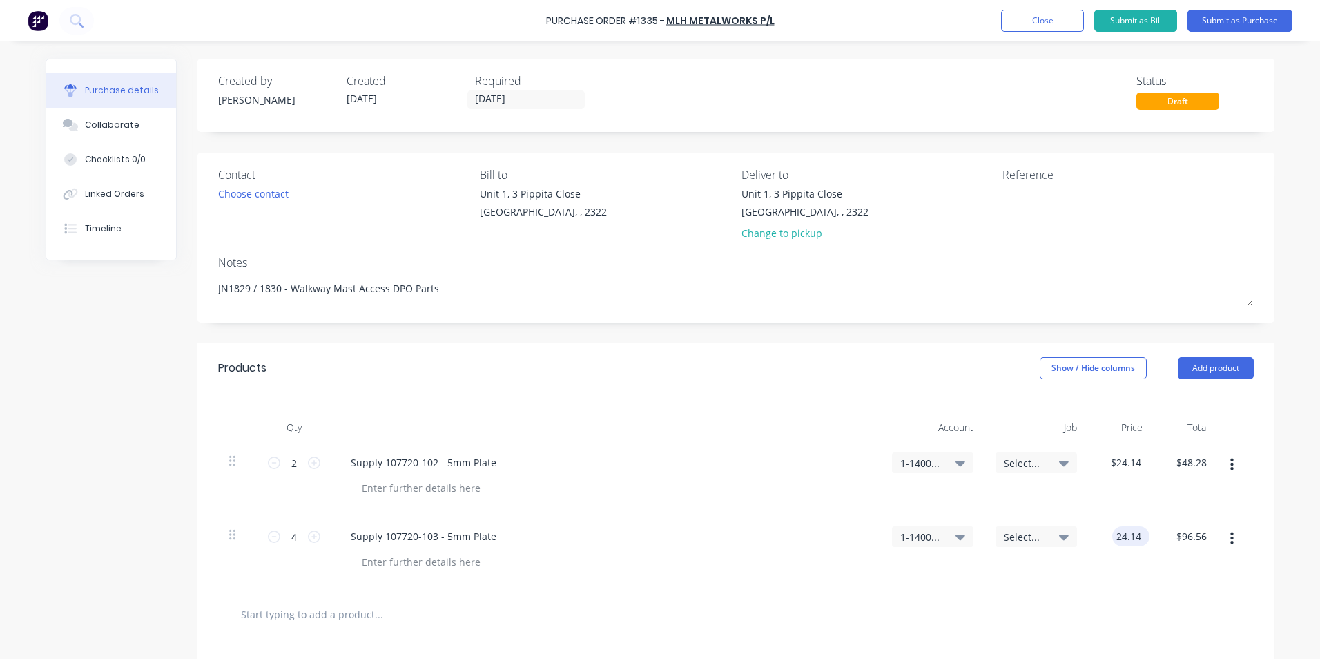
click at [1120, 536] on input "24.14" at bounding box center [1128, 536] width 32 height 20
click at [1088, 563] on div "$5.15 5.15" at bounding box center [1121, 552] width 66 height 74
click at [1240, 23] on button "Submit as Purchase" at bounding box center [1240, 21] width 105 height 22
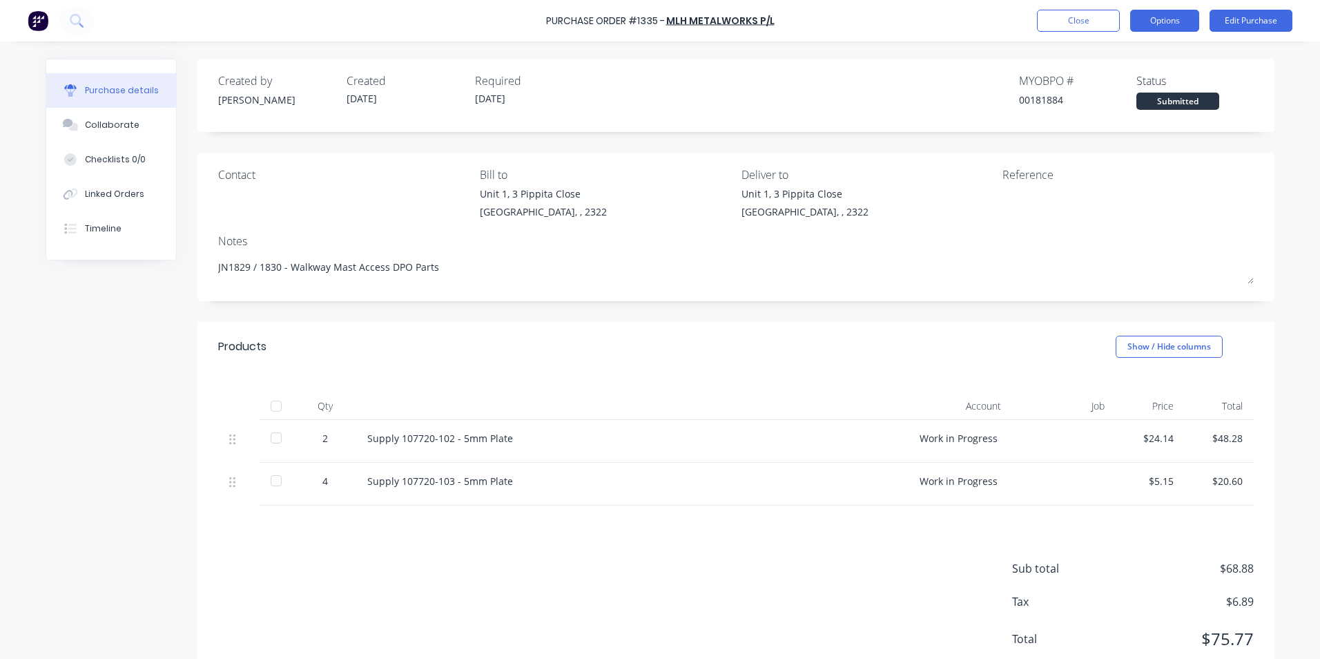
click at [1177, 23] on button "Options" at bounding box center [1164, 21] width 69 height 22
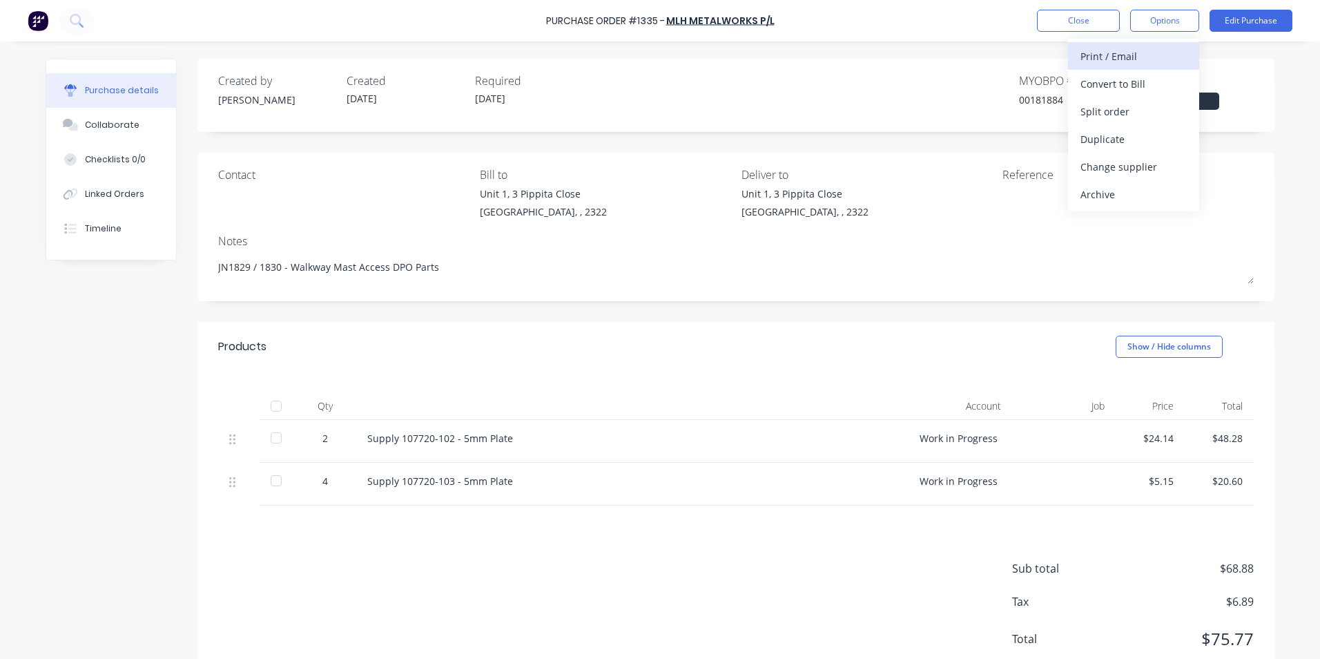
click at [1115, 52] on div "Print / Email" at bounding box center [1134, 56] width 106 height 20
click at [1125, 83] on div "With pricing" at bounding box center [1134, 84] width 106 height 20
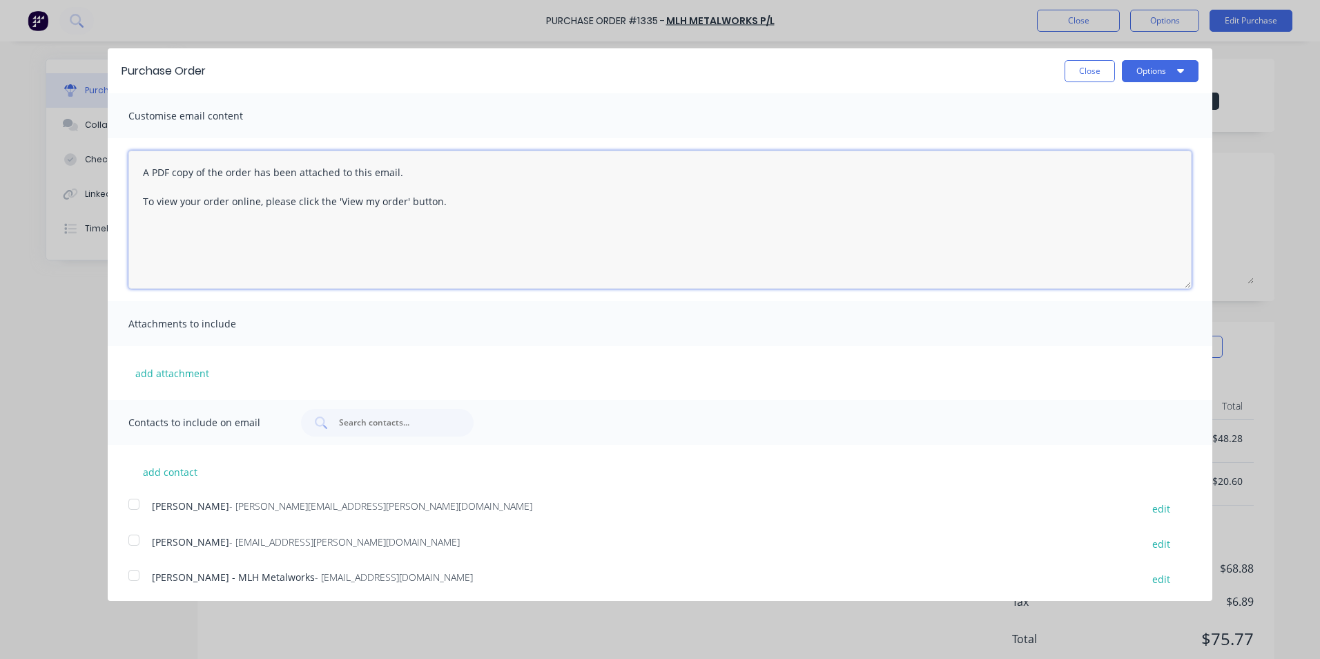
click at [195, 186] on textarea "A PDF copy of the order has been attached to this email. To view your order onl…" at bounding box center [659, 220] width 1063 height 138
drag, startPoint x: 141, startPoint y: 171, endPoint x: 494, endPoint y: 224, distance: 357.5
click at [494, 224] on textarea "A PDF copy of the order has been attached to this email. To view your order onl…" at bounding box center [659, 220] width 1063 height 138
paste textarea "Hey [PERSON_NAME] attached in ref to your quote, with note I have ordered 2 x l…"
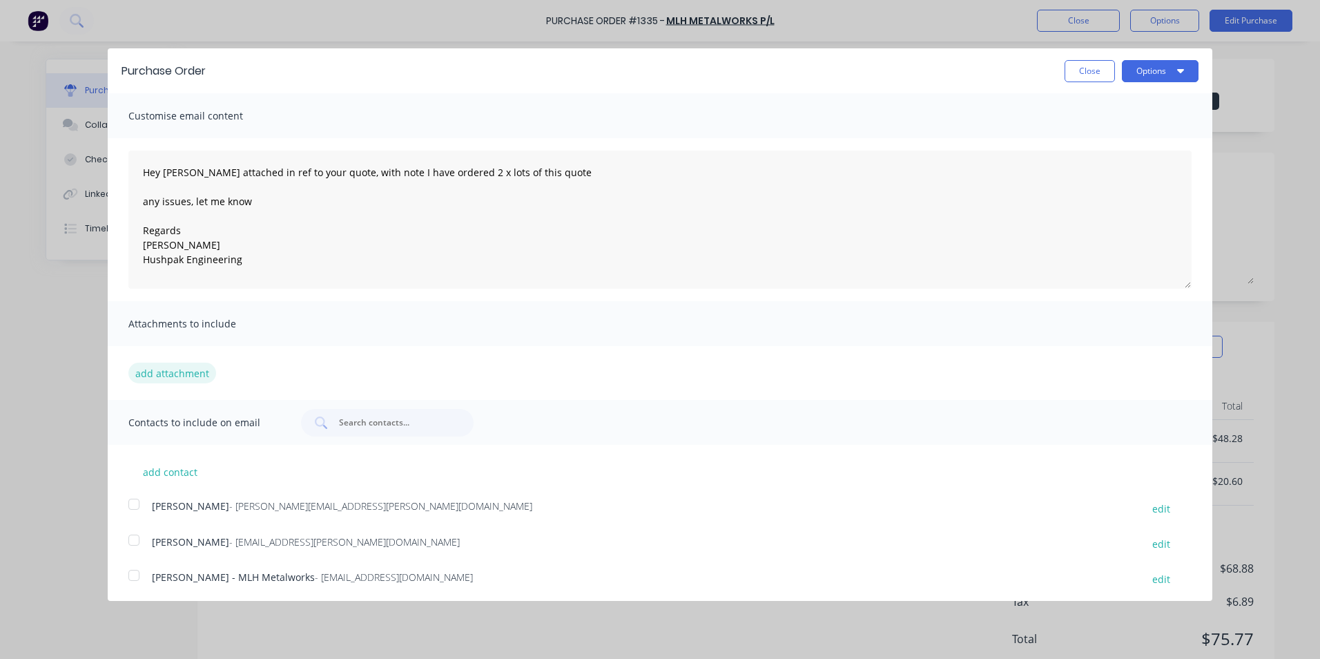
click at [186, 369] on button "add attachment" at bounding box center [172, 373] width 88 height 21
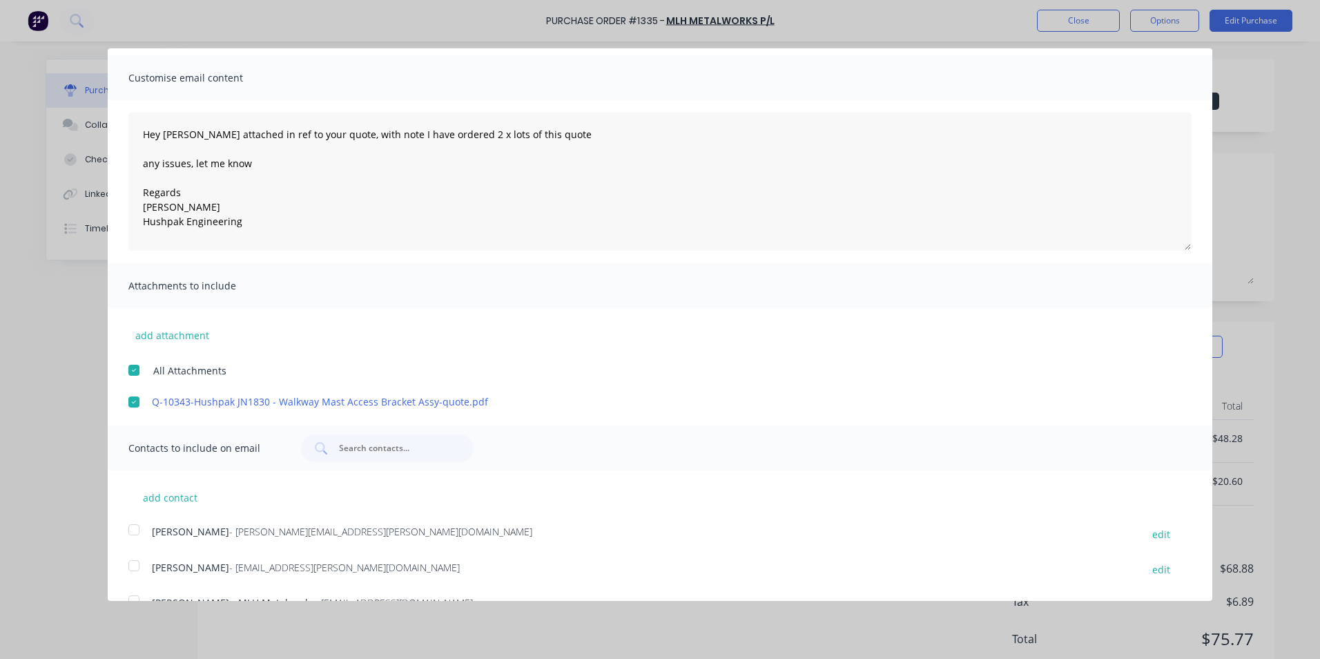
scroll to position [68, 0]
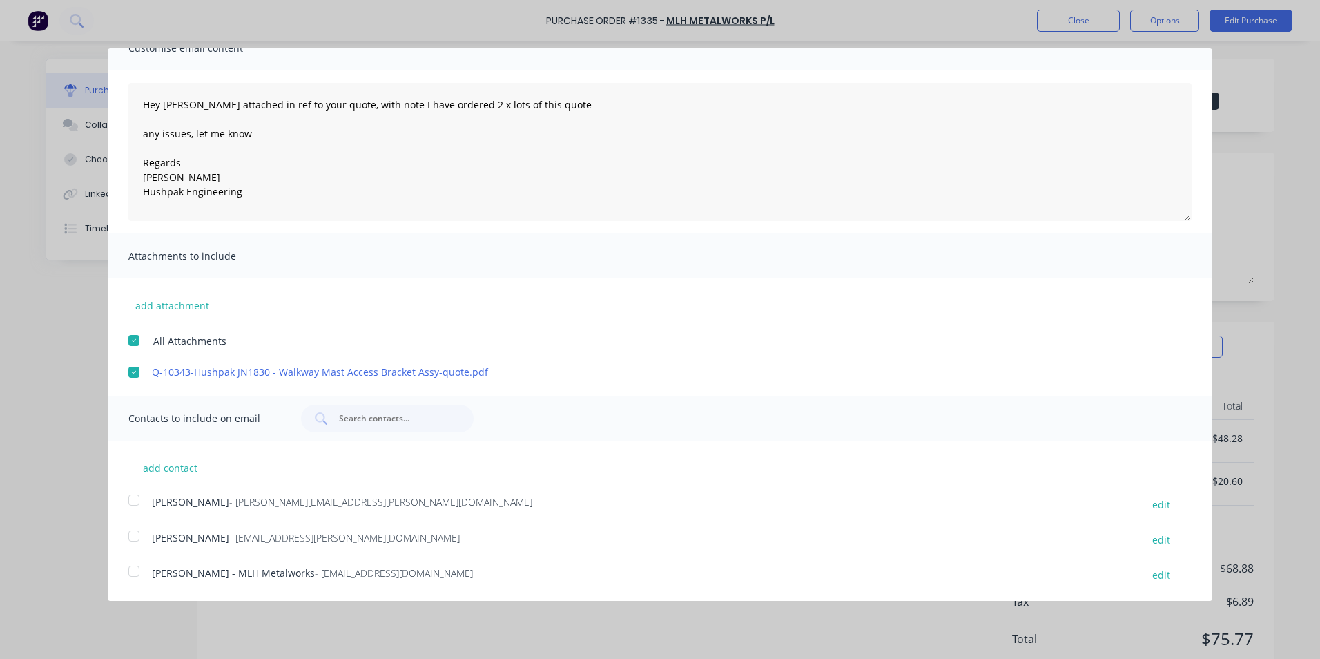
click at [133, 500] on div at bounding box center [134, 500] width 28 height 28
click at [134, 572] on div at bounding box center [134, 571] width 28 height 28
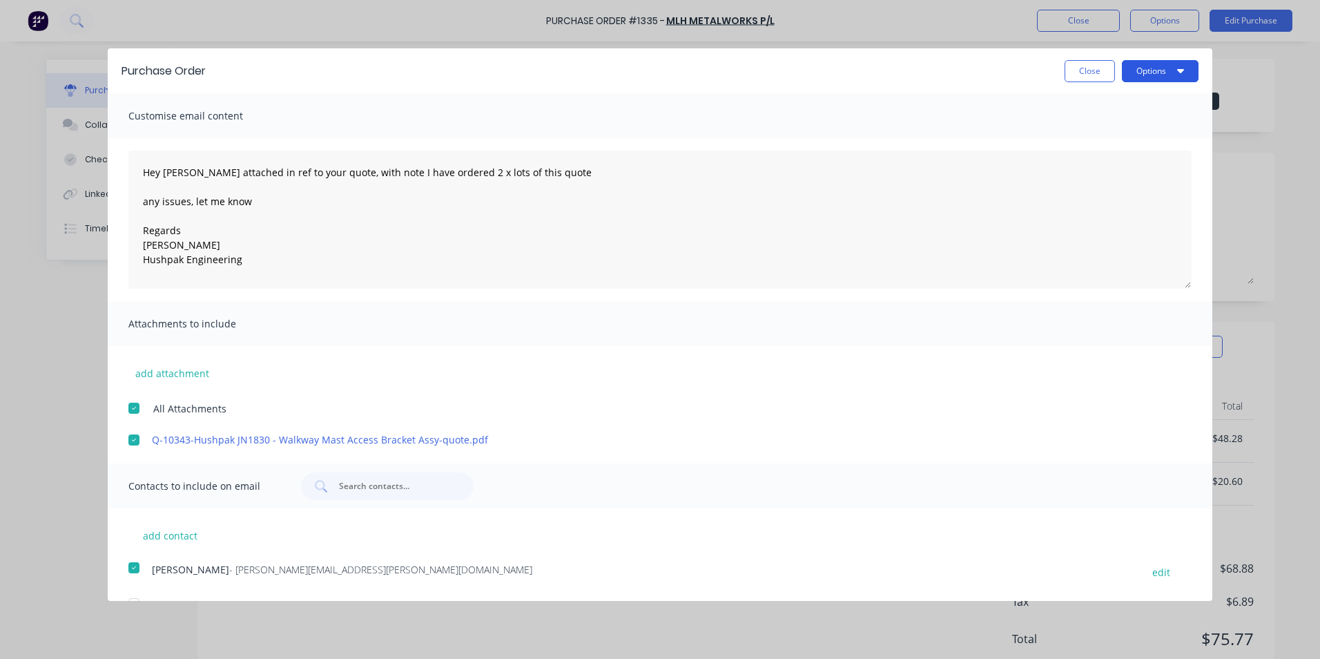
click at [1144, 68] on button "Options" at bounding box center [1160, 71] width 77 height 22
click at [1082, 134] on div "Email" at bounding box center [1133, 134] width 106 height 20
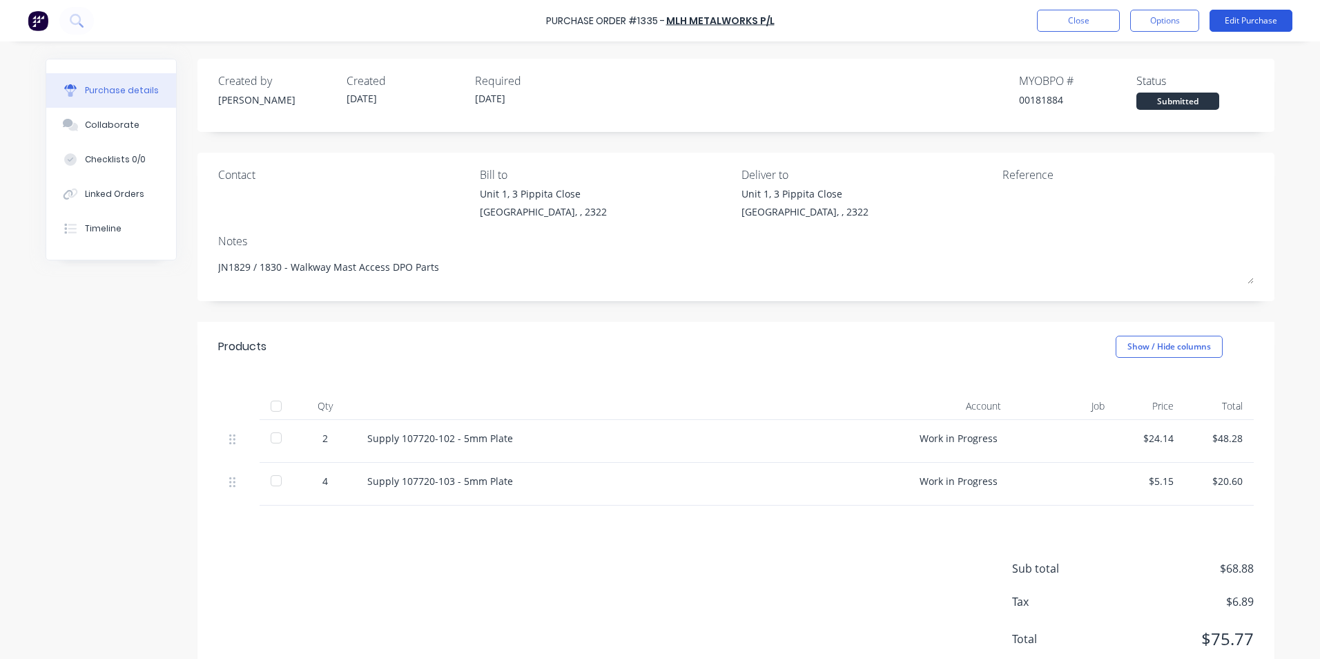
click at [1244, 20] on button "Edit Purchase" at bounding box center [1251, 21] width 83 height 22
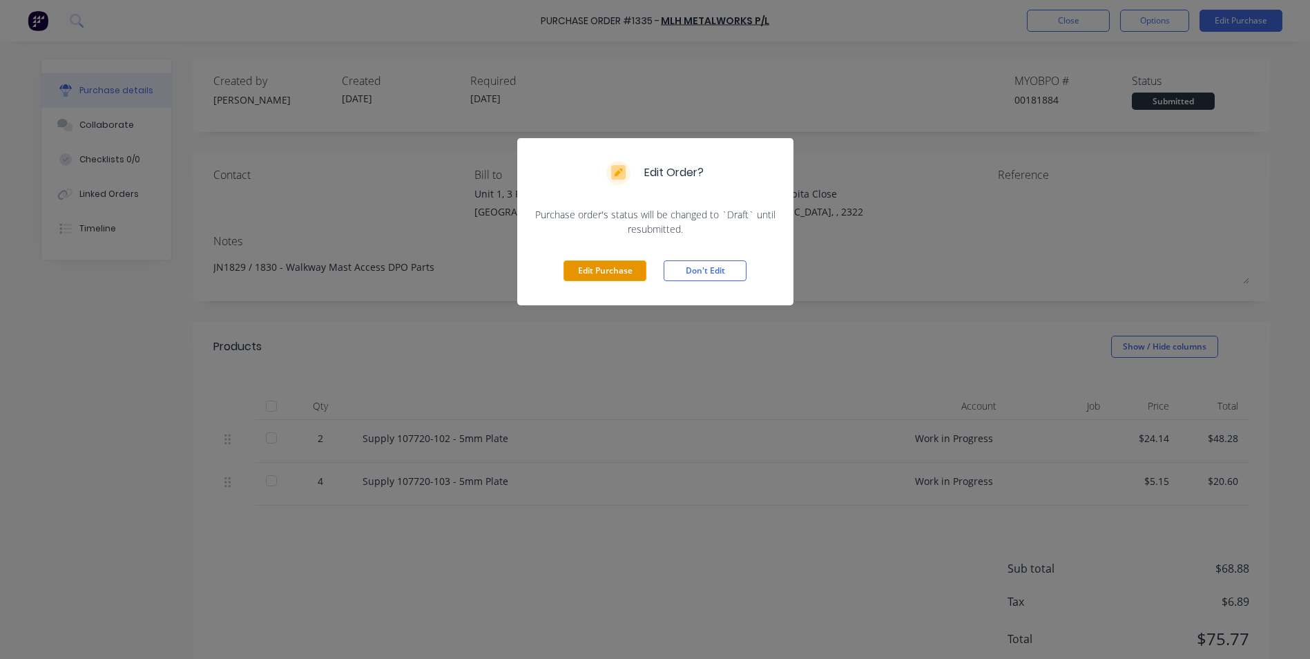
click at [597, 272] on button "Edit Purchase" at bounding box center [604, 270] width 83 height 21
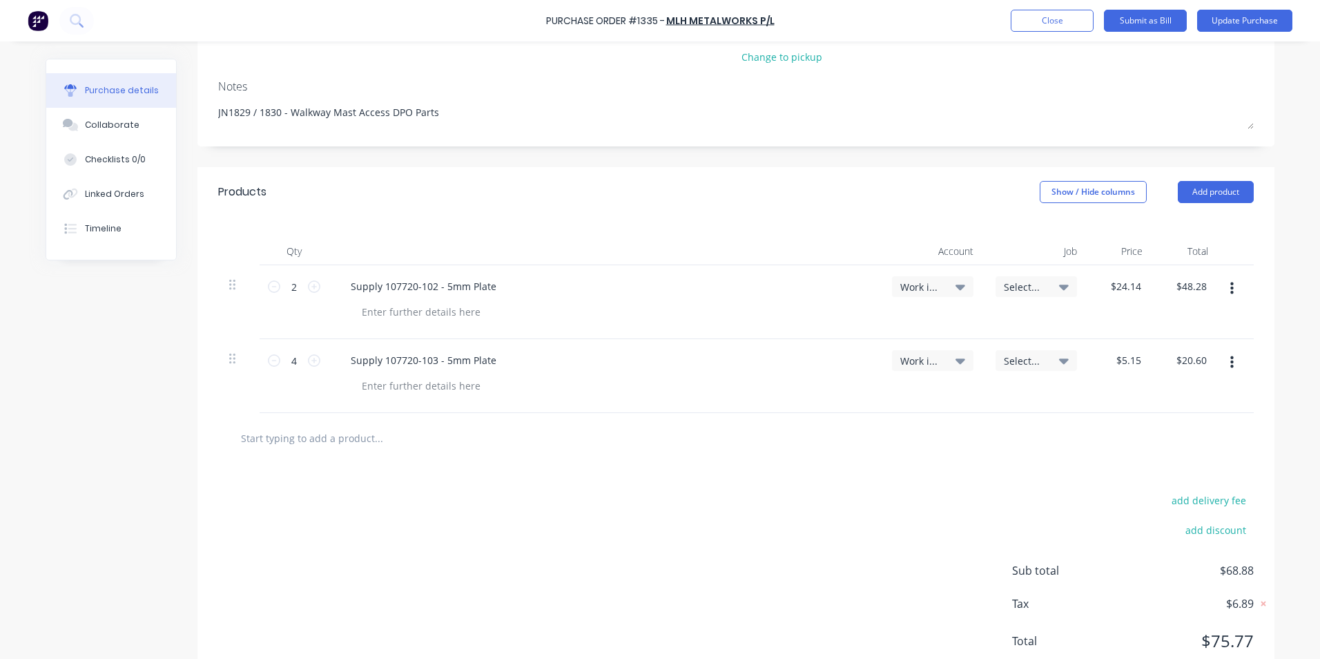
scroll to position [207, 0]
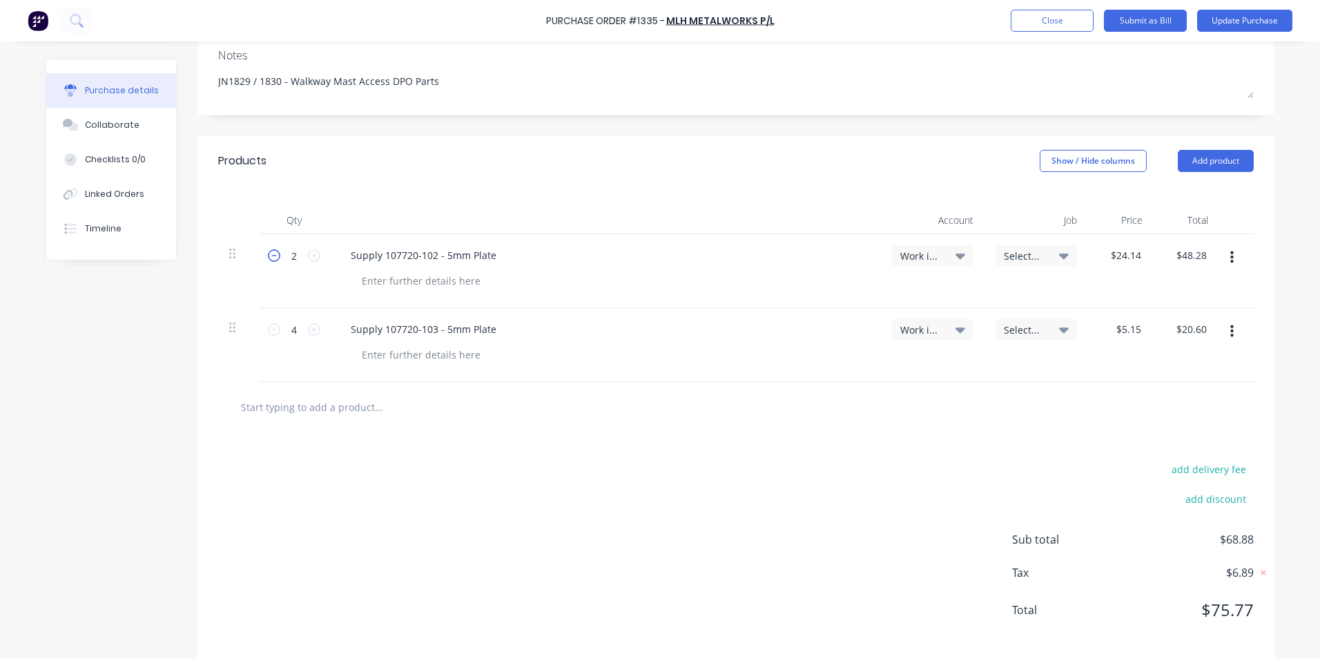
click at [268, 255] on icon at bounding box center [274, 255] width 12 height 12
click at [268, 327] on icon at bounding box center [274, 329] width 12 height 12
click at [1006, 253] on span "Select..." at bounding box center [1024, 256] width 41 height 15
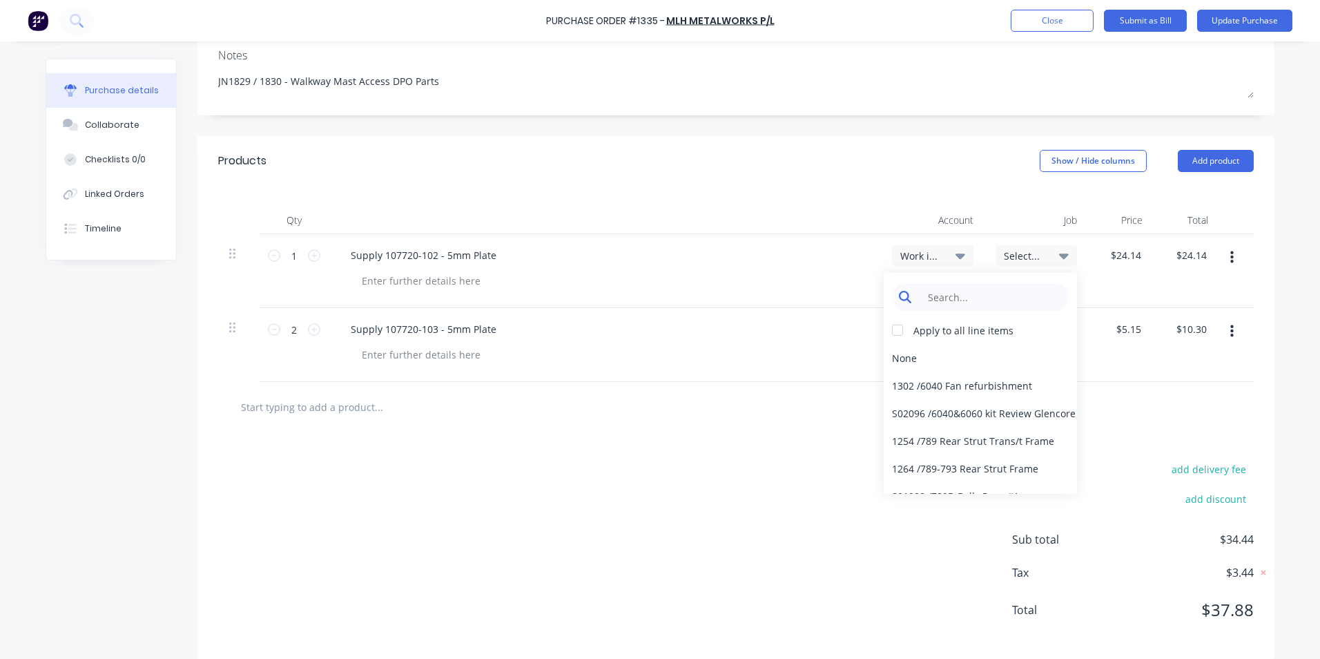
click at [944, 297] on input at bounding box center [991, 297] width 142 height 28
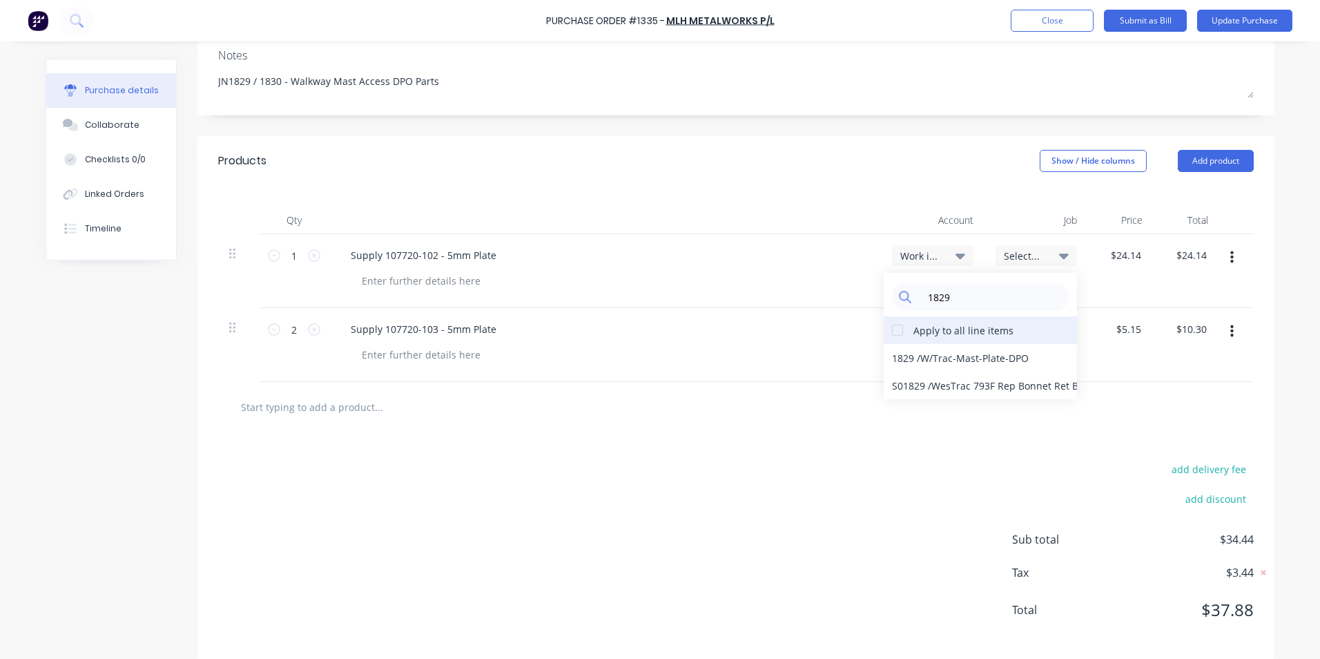
click at [896, 329] on div at bounding box center [898, 330] width 28 height 28
click at [907, 356] on div "1829 / W/Trac-Mast-Plate-DPO" at bounding box center [980, 358] width 193 height 28
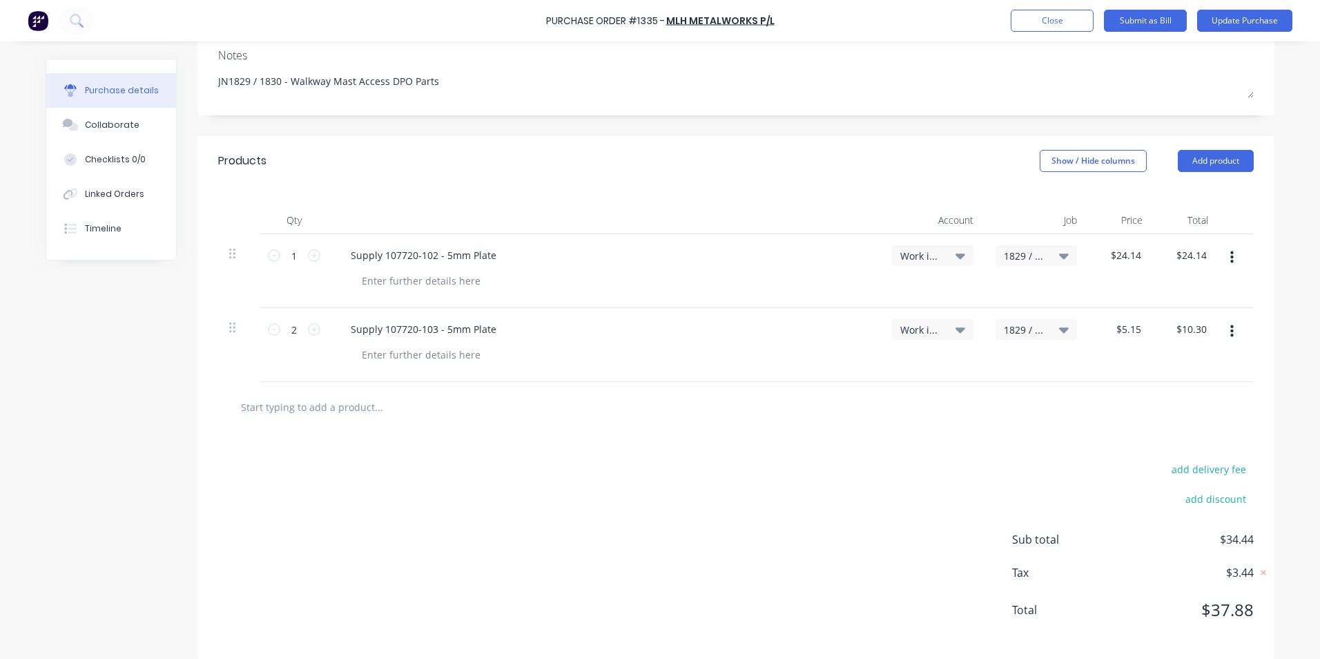
click at [1231, 260] on icon "button" at bounding box center [1232, 257] width 3 height 15
click at [1166, 319] on button "Duplicate" at bounding box center [1189, 322] width 117 height 28
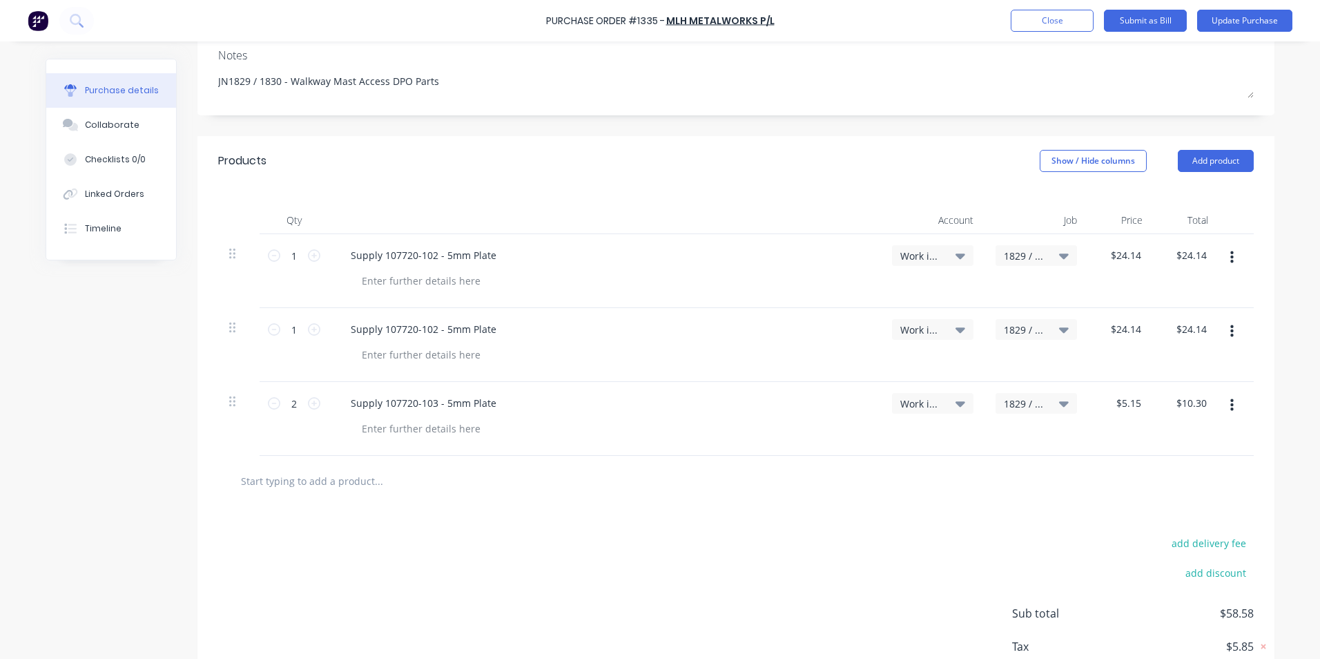
click at [1231, 405] on icon "button" at bounding box center [1232, 405] width 3 height 12
click at [1164, 467] on button "Duplicate" at bounding box center [1189, 470] width 117 height 28
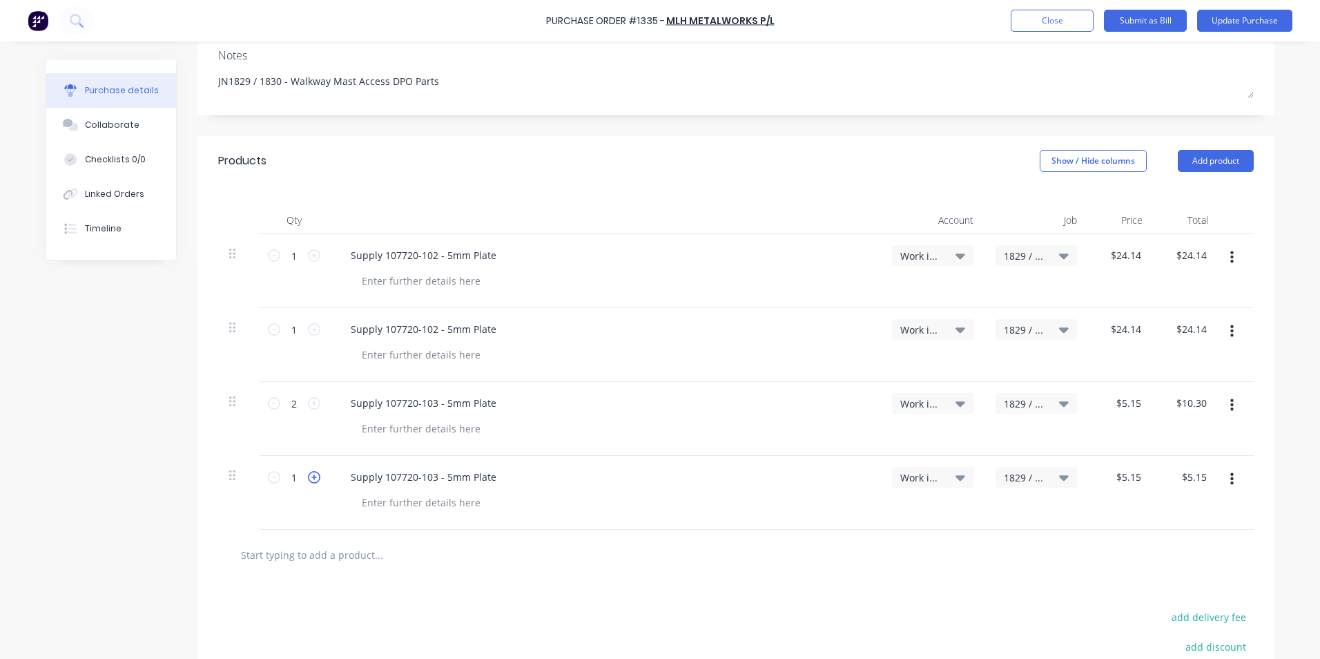
click at [309, 472] on icon at bounding box center [314, 477] width 12 height 12
click at [1009, 404] on span "1829 / W/Trac-Mast-Plate-DPO" at bounding box center [1024, 403] width 41 height 15
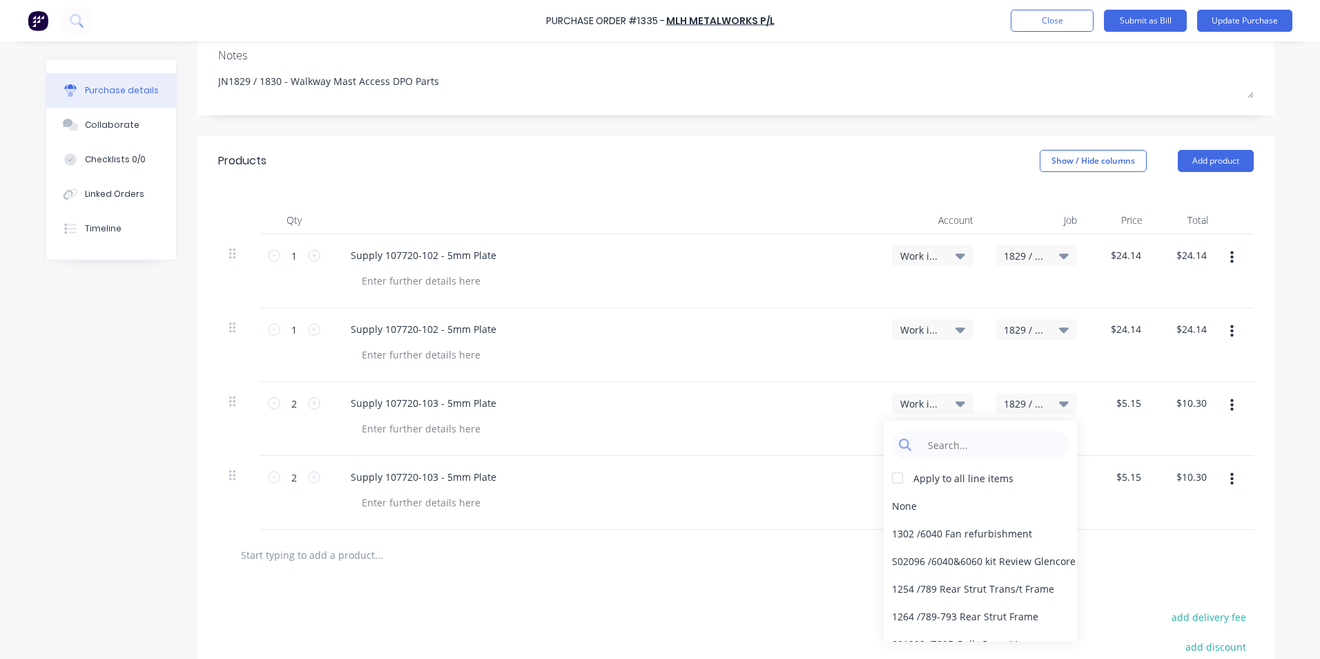
click at [1019, 331] on span "1829 / W/Trac-Mast-Plate-DPO" at bounding box center [1024, 329] width 41 height 15
click at [1014, 327] on span "1829 / W/Trac-Mast-Plate-DPO" at bounding box center [1024, 329] width 41 height 15
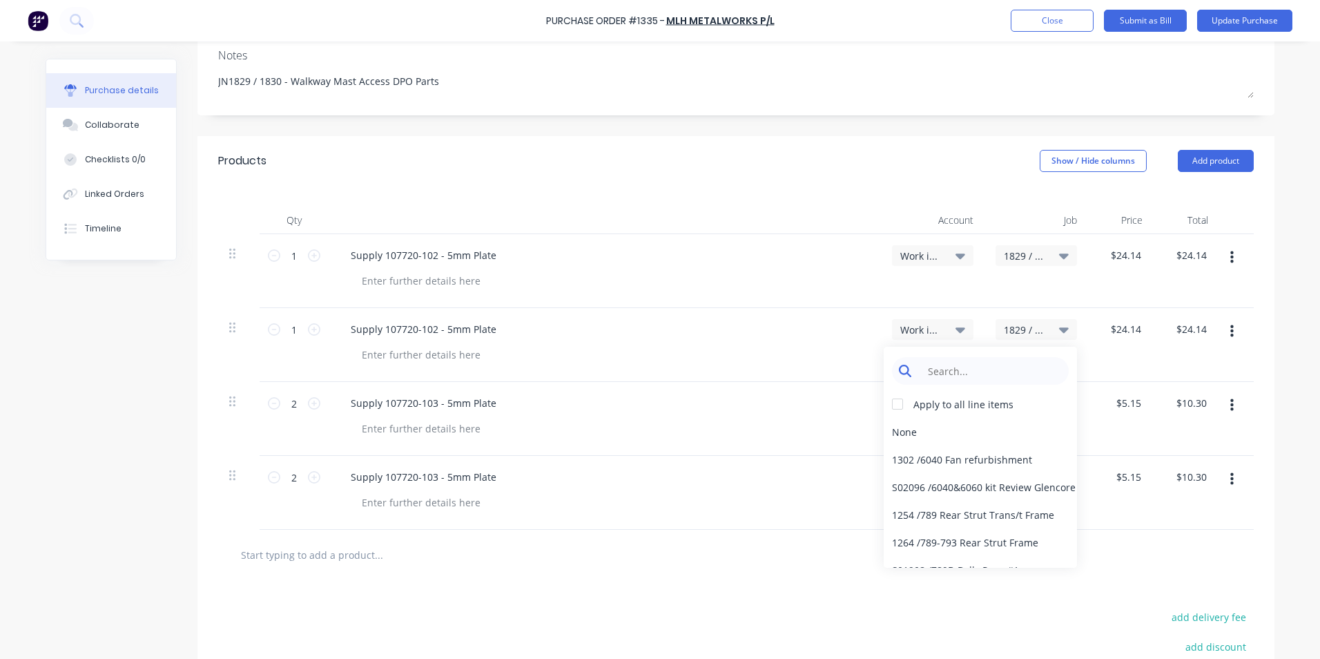
click at [947, 371] on input at bounding box center [991, 371] width 142 height 28
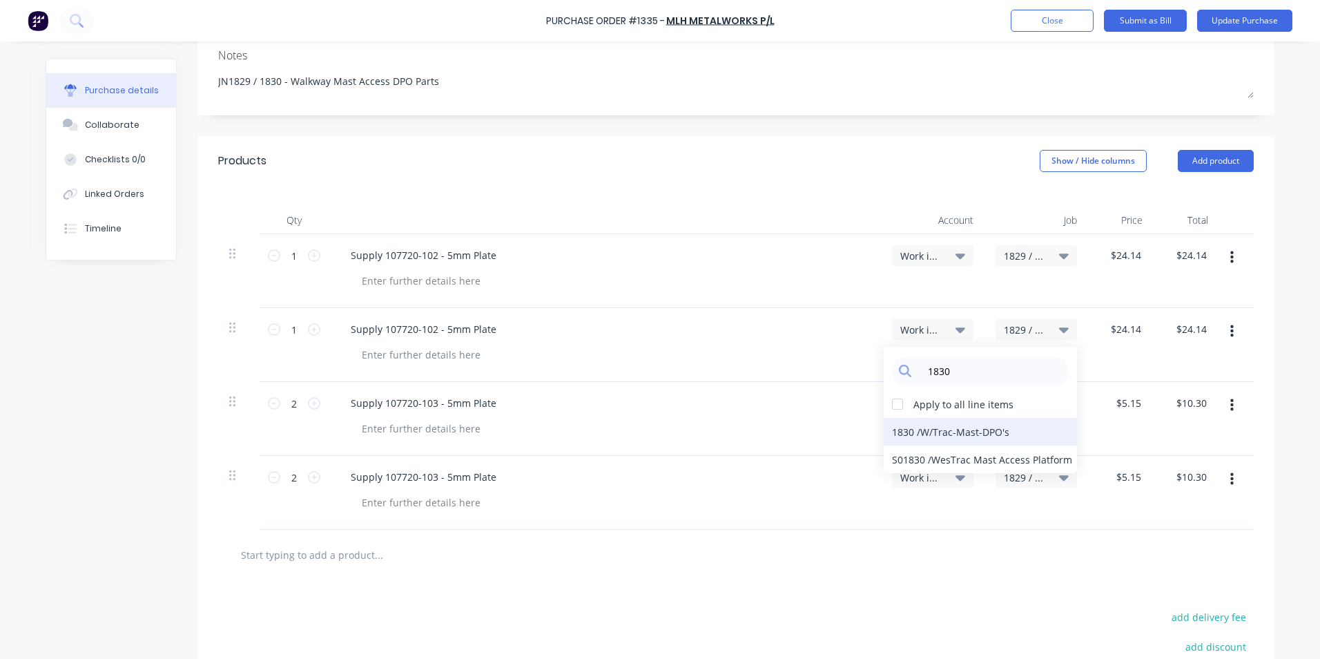
click at [913, 428] on div "1830 / W/Trac-Mast-DPO's" at bounding box center [980, 432] width 193 height 28
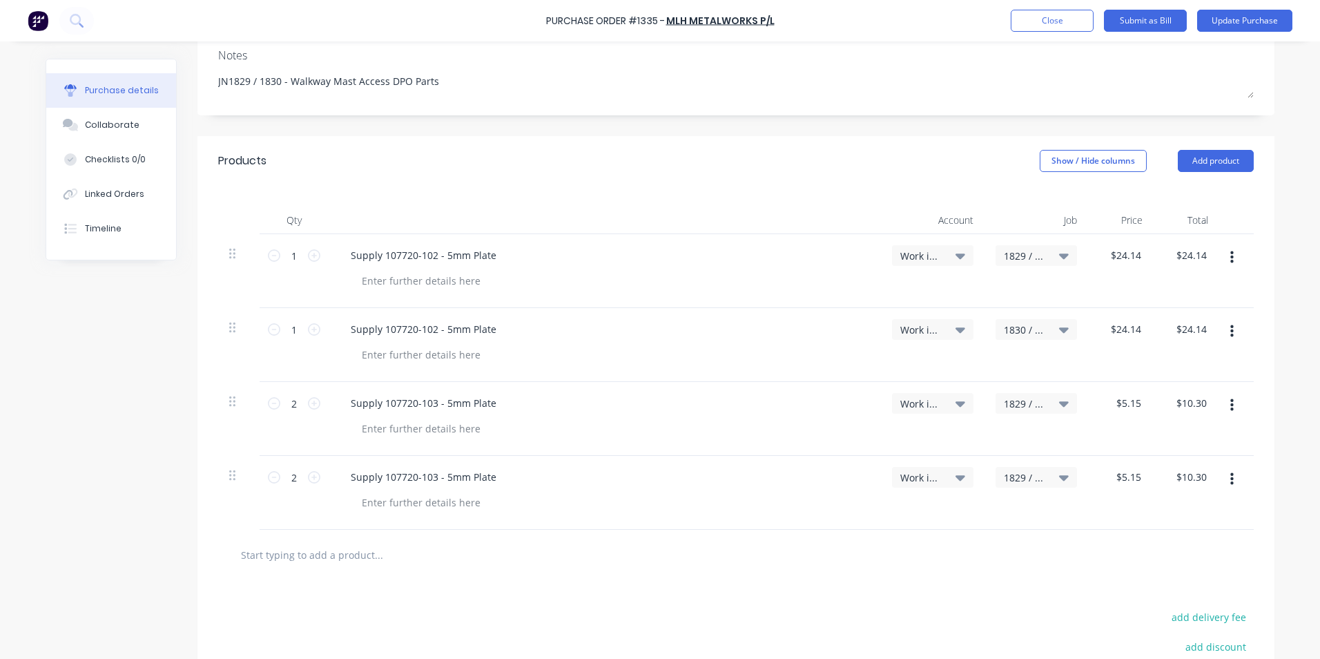
click at [1020, 478] on span "1829 / W/Trac-Mast-Plate-DPO" at bounding box center [1024, 477] width 41 height 15
click at [947, 518] on input at bounding box center [991, 519] width 142 height 28
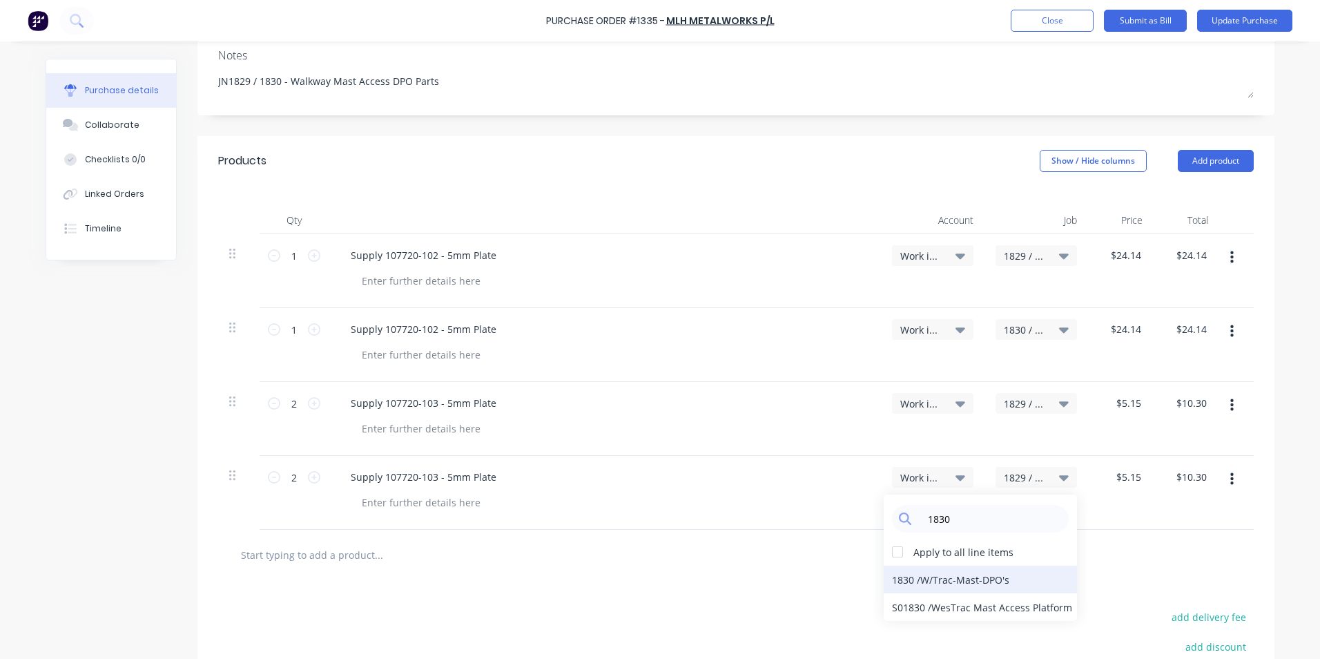
click at [916, 579] on div "1830 / W/Trac-Mast-DPO's" at bounding box center [980, 580] width 193 height 28
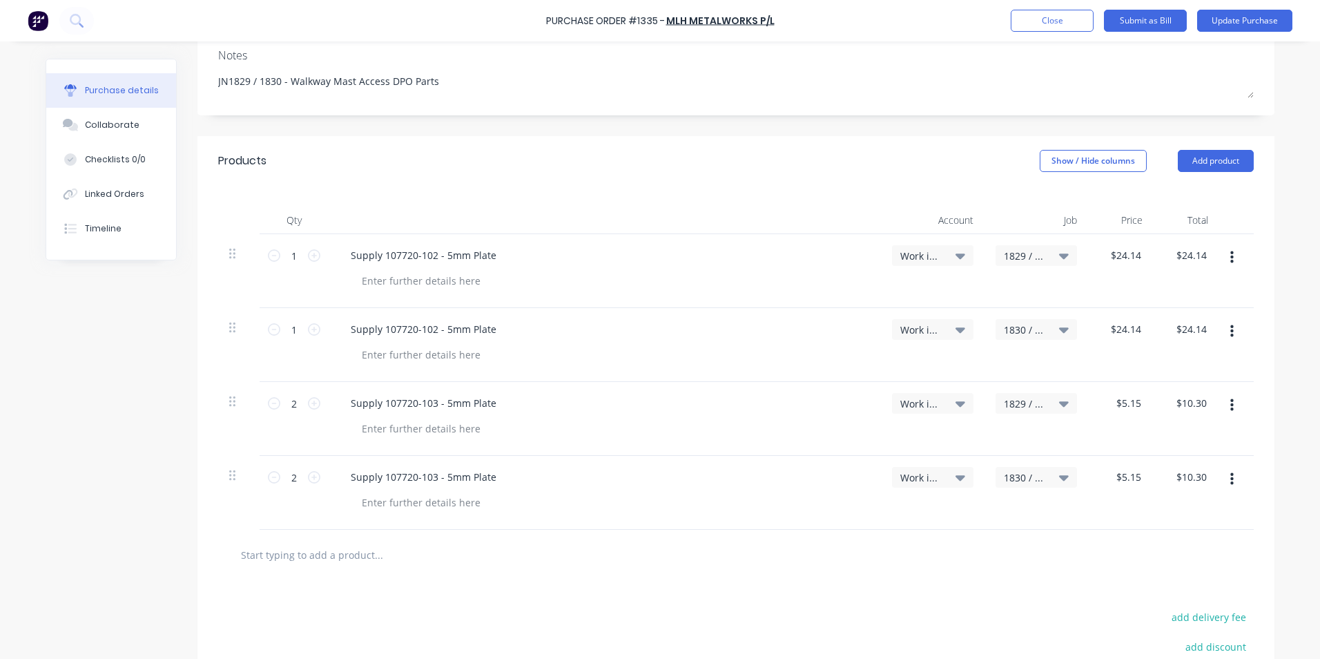
click at [793, 544] on div at bounding box center [736, 555] width 1014 height 28
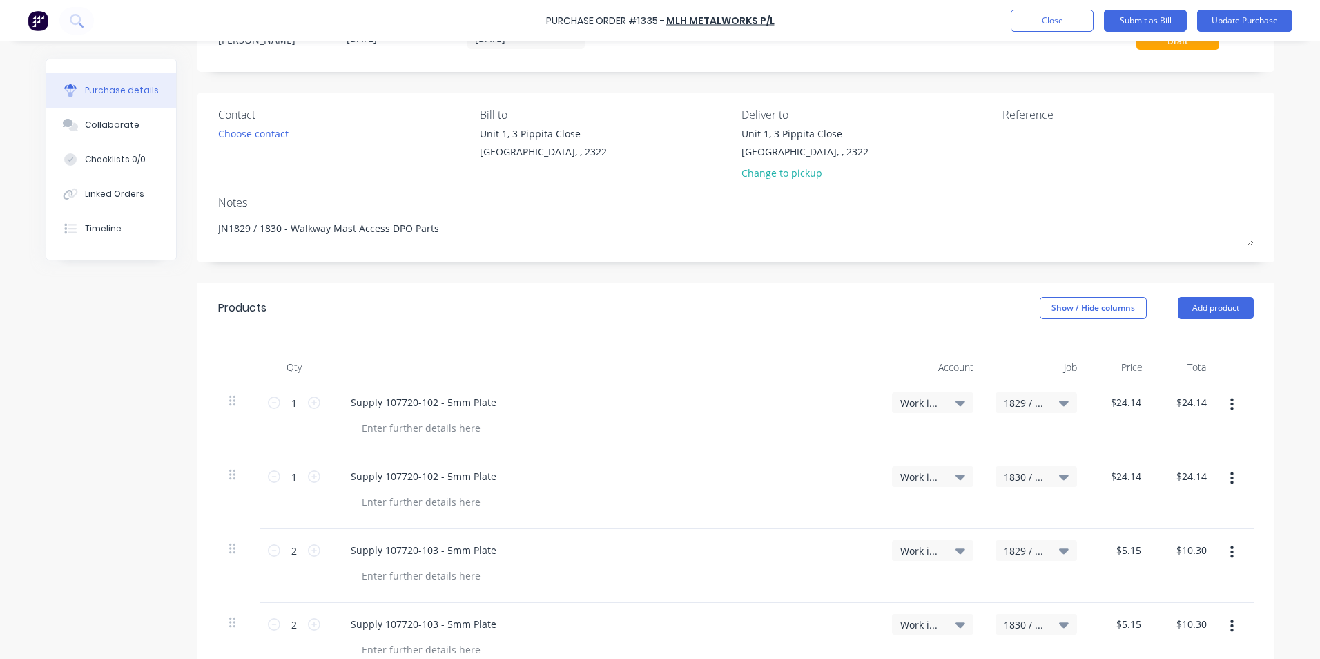
scroll to position [0, 0]
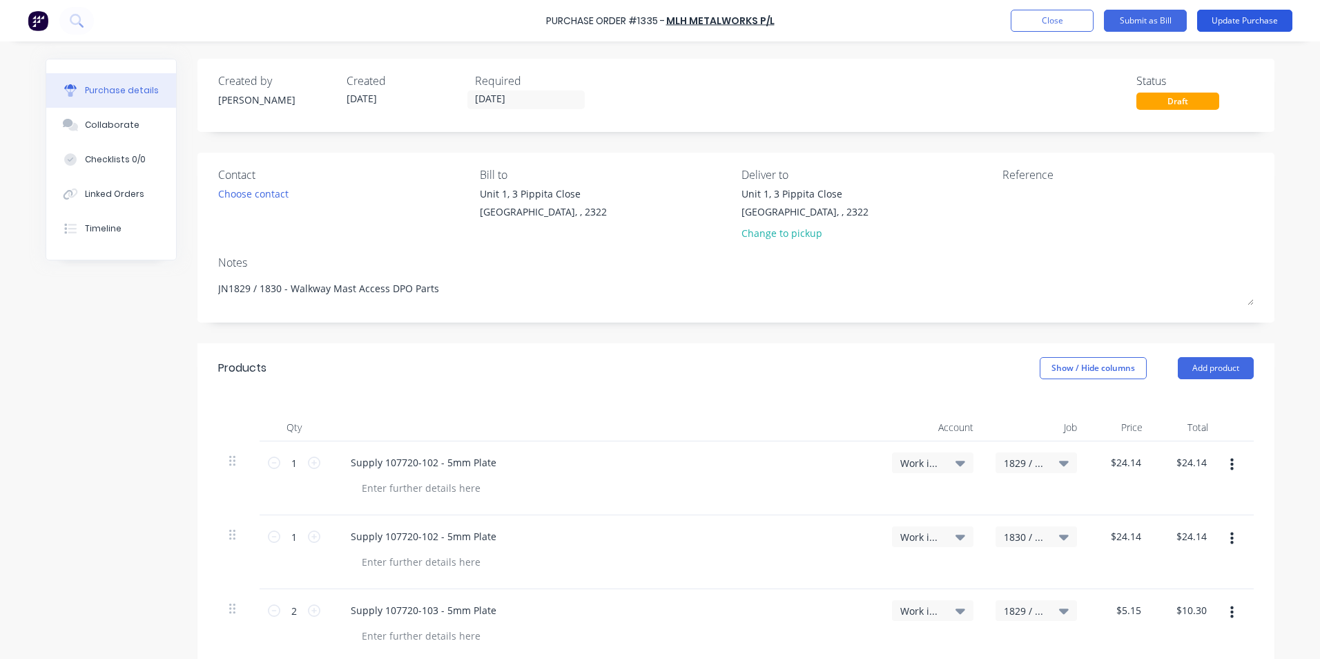
click at [1246, 19] on button "Update Purchase" at bounding box center [1244, 21] width 95 height 22
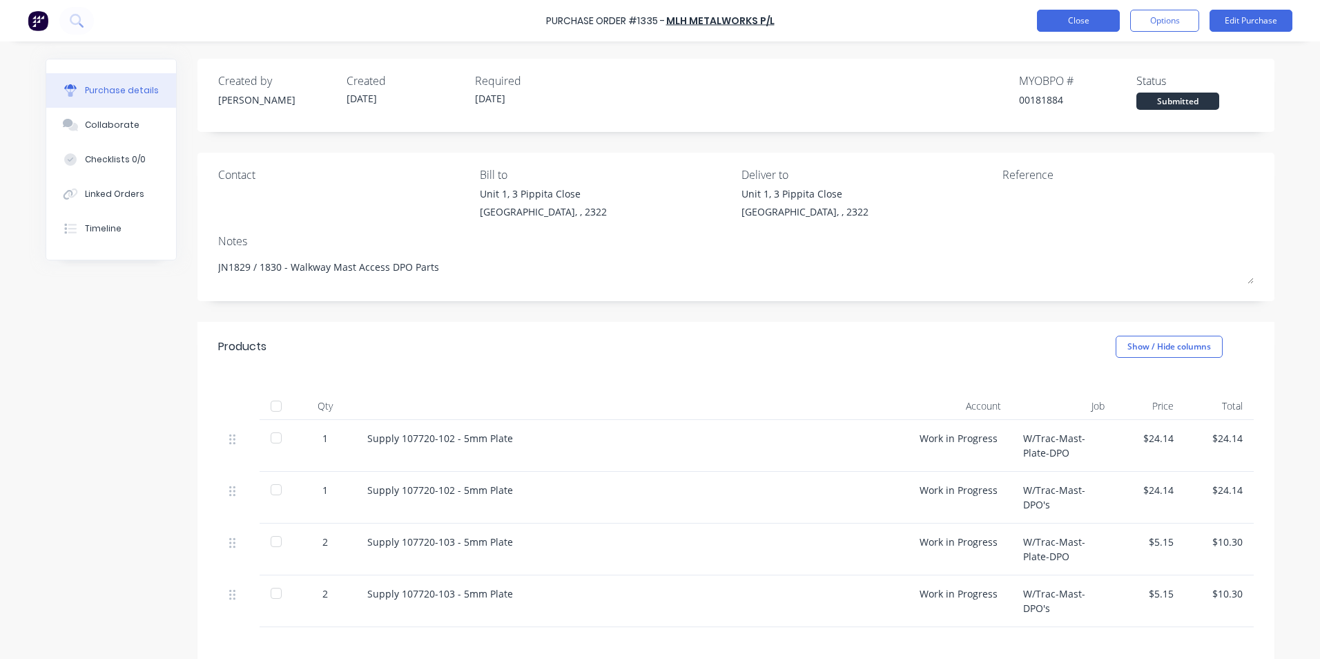
click at [1077, 21] on button "Close" at bounding box center [1078, 21] width 83 height 22
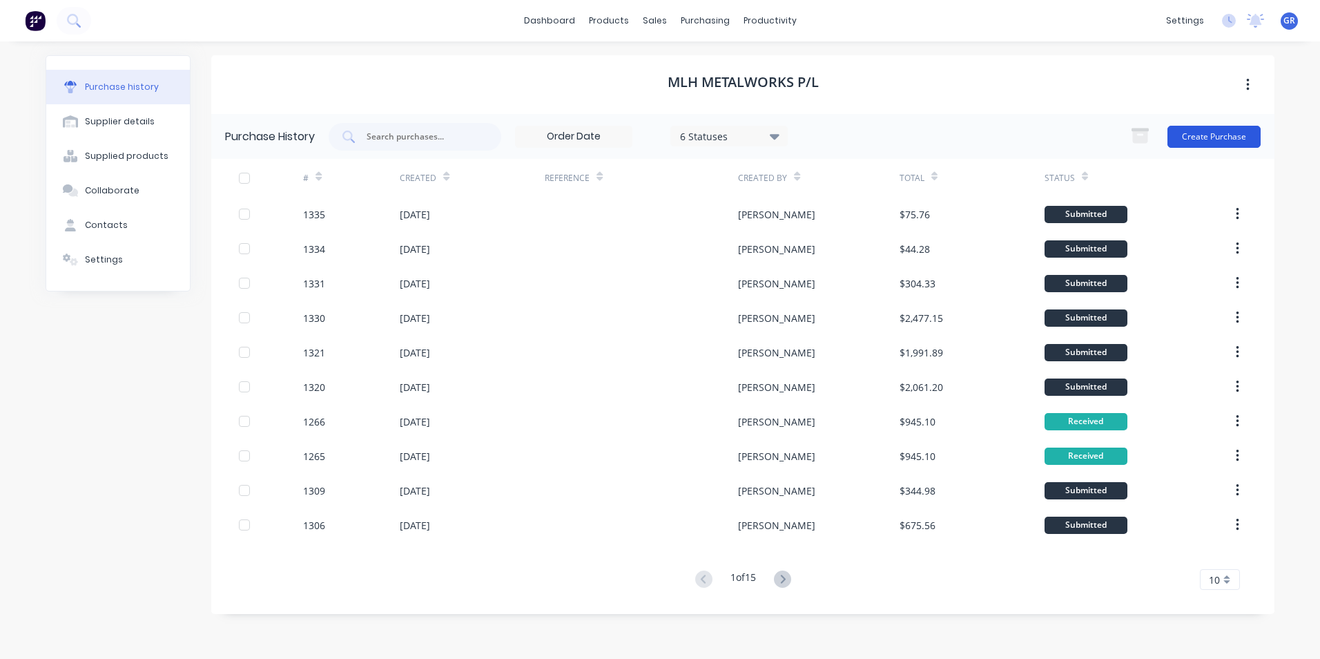
click at [1202, 136] on button "Create Purchase" at bounding box center [1214, 137] width 93 height 22
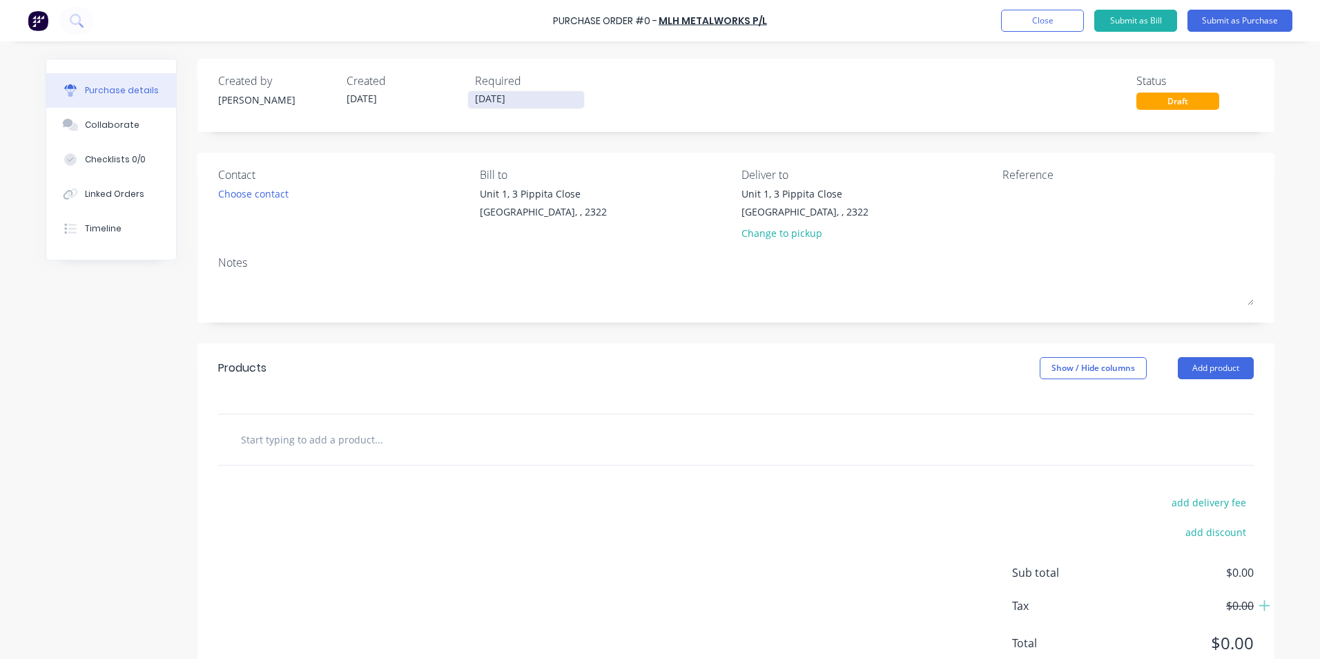
click at [498, 98] on input "[DATE]" at bounding box center [526, 99] width 116 height 17
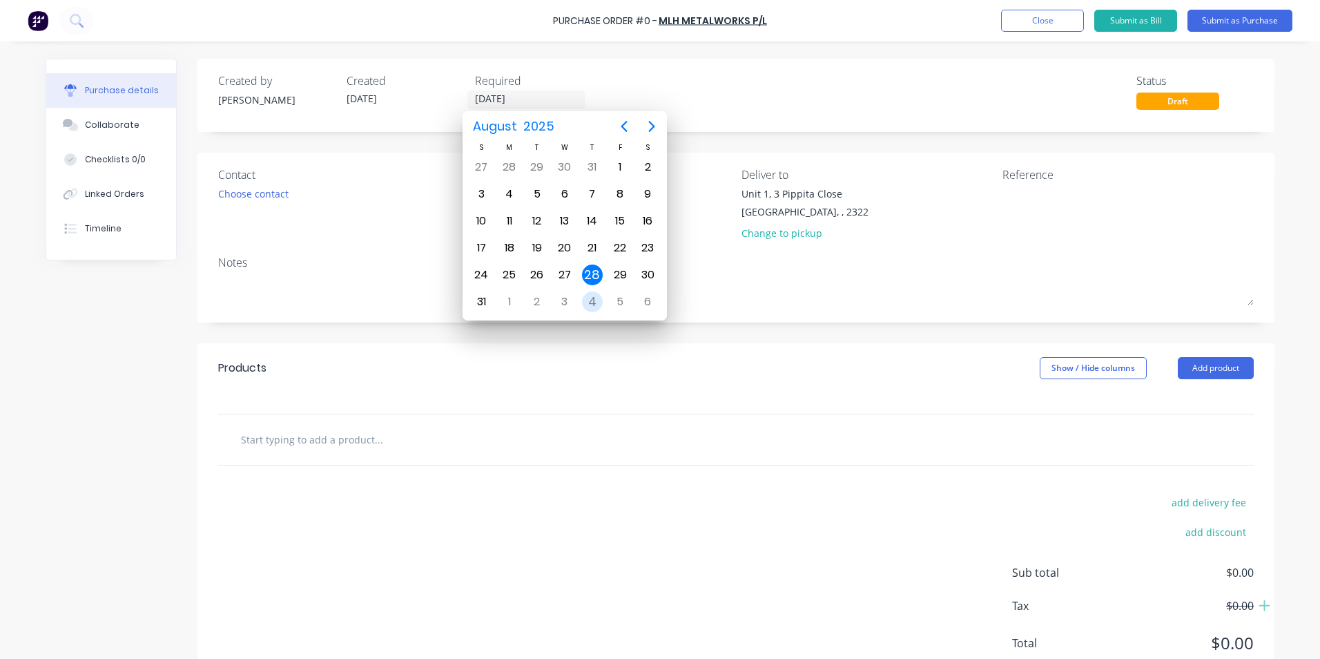
click at [594, 302] on div "4" at bounding box center [592, 301] width 21 height 21
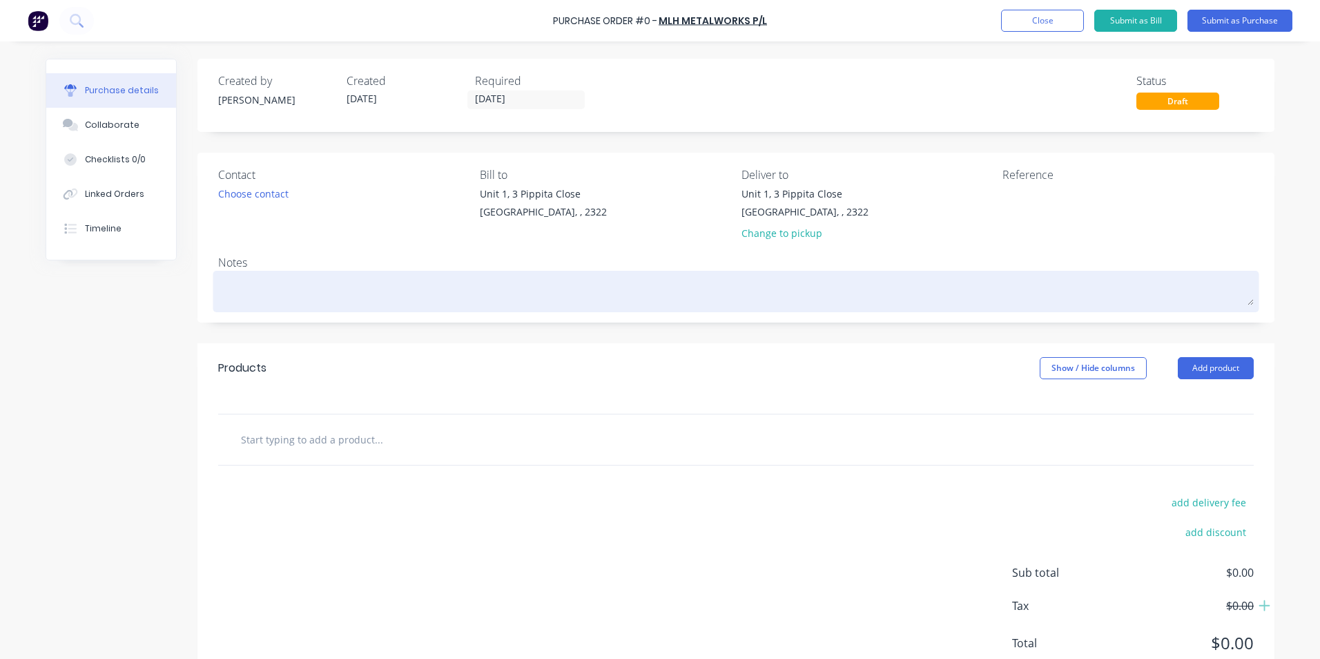
click at [231, 284] on textarea at bounding box center [736, 289] width 1036 height 31
drag, startPoint x: 257, startPoint y: 285, endPoint x: 309, endPoint y: 276, distance: 52.6
click at [257, 285] on textarea "JN1831 -" at bounding box center [736, 289] width 1036 height 31
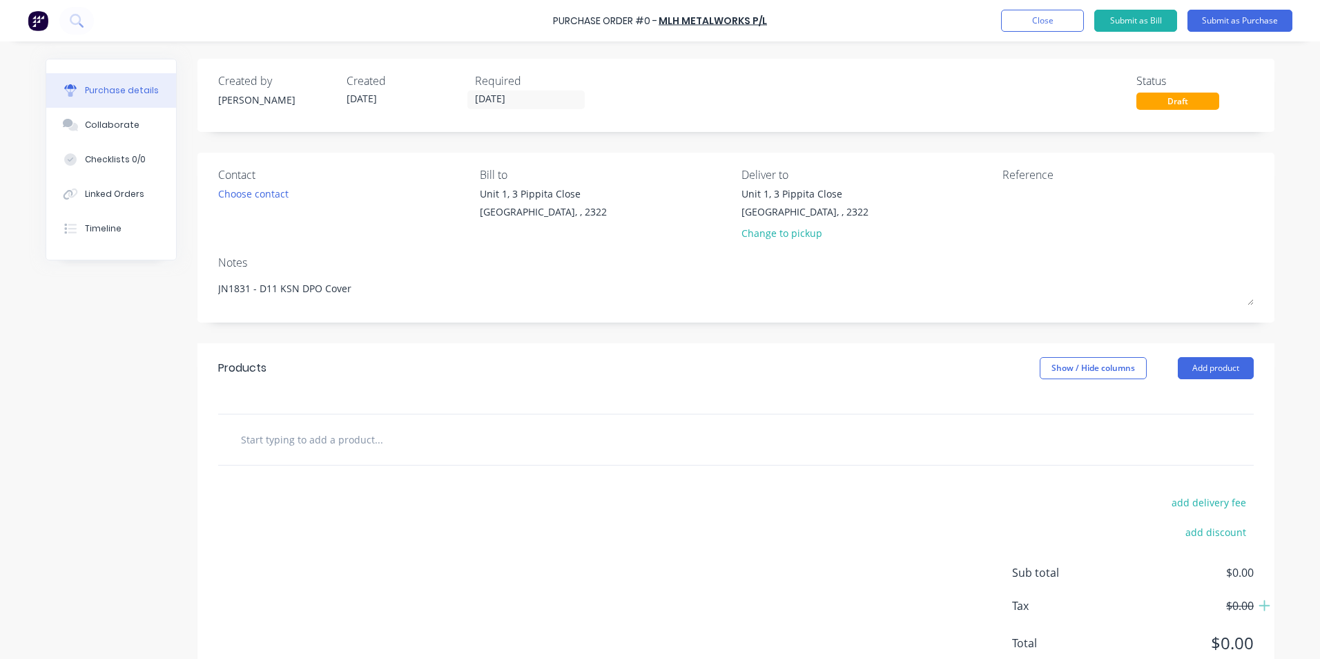
click at [287, 434] on input "text" at bounding box center [378, 439] width 276 height 28
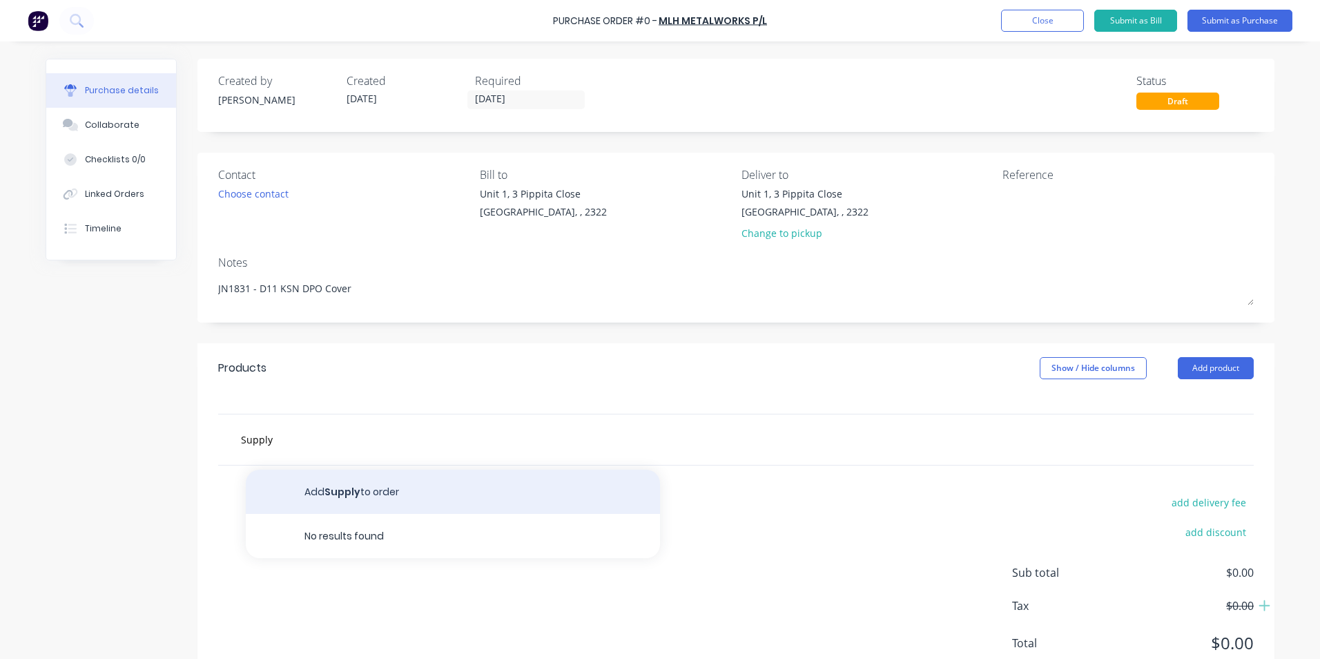
click at [331, 484] on button "Add Supply to order" at bounding box center [453, 492] width 414 height 44
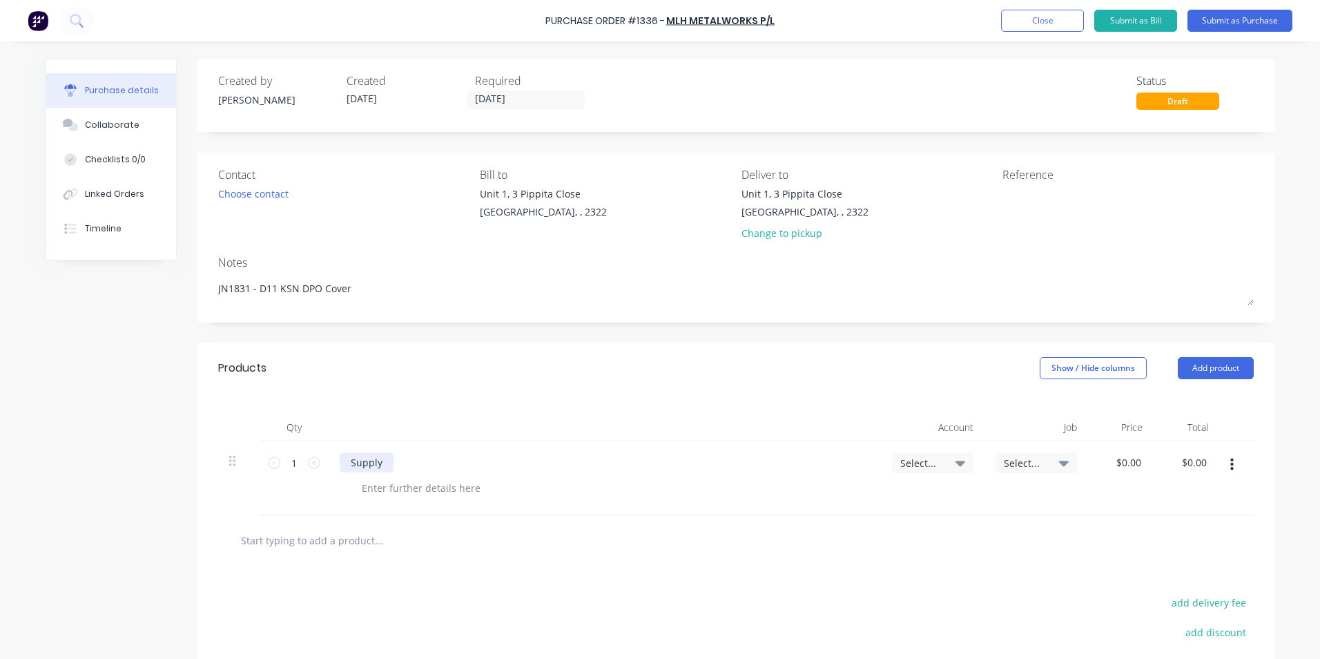
click at [378, 460] on div "Supply" at bounding box center [367, 462] width 54 height 20
click at [416, 486] on div at bounding box center [421, 488] width 141 height 20
click at [407, 490] on div "Quote ref" at bounding box center [384, 488] width 66 height 20
click at [917, 461] on span "Select..." at bounding box center [920, 463] width 41 height 15
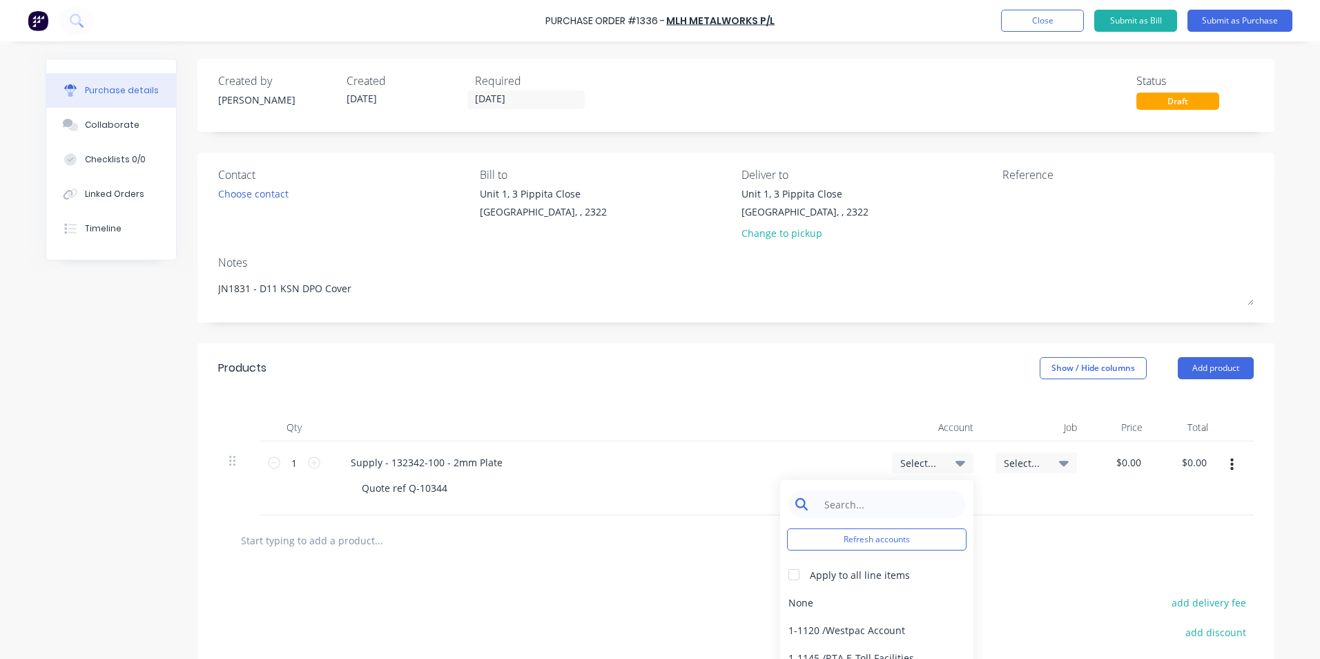
click at [850, 505] on input at bounding box center [888, 504] width 142 height 28
click at [853, 602] on div "1-1400 / Work in Progress" at bounding box center [876, 602] width 193 height 28
click at [1021, 461] on span "Select..." at bounding box center [1024, 463] width 41 height 15
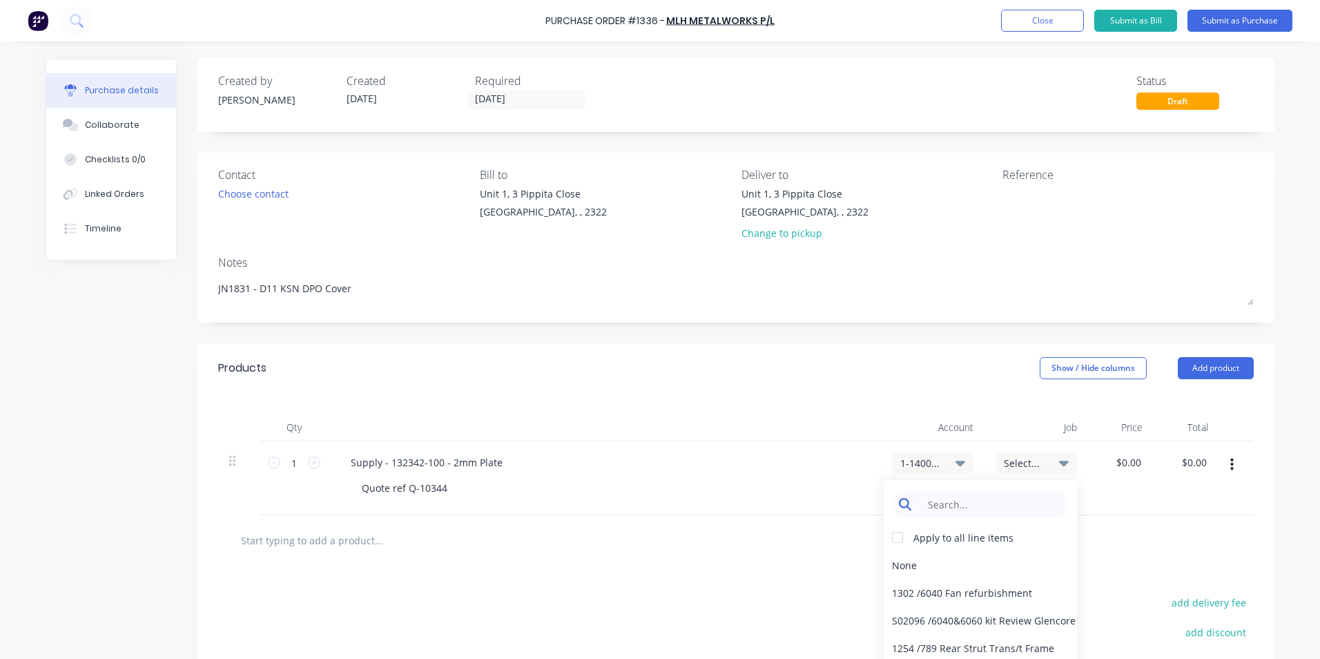
click at [946, 502] on input at bounding box center [991, 504] width 142 height 28
click at [932, 504] on input "1931" at bounding box center [991, 504] width 142 height 28
click at [918, 563] on div "1831 / W/Trac-D11 KSN-DPO" at bounding box center [980, 565] width 193 height 28
click at [1132, 461] on input "0.0000" at bounding box center [1128, 462] width 32 height 20
click at [1130, 461] on input "0.0000" at bounding box center [1125, 462] width 37 height 20
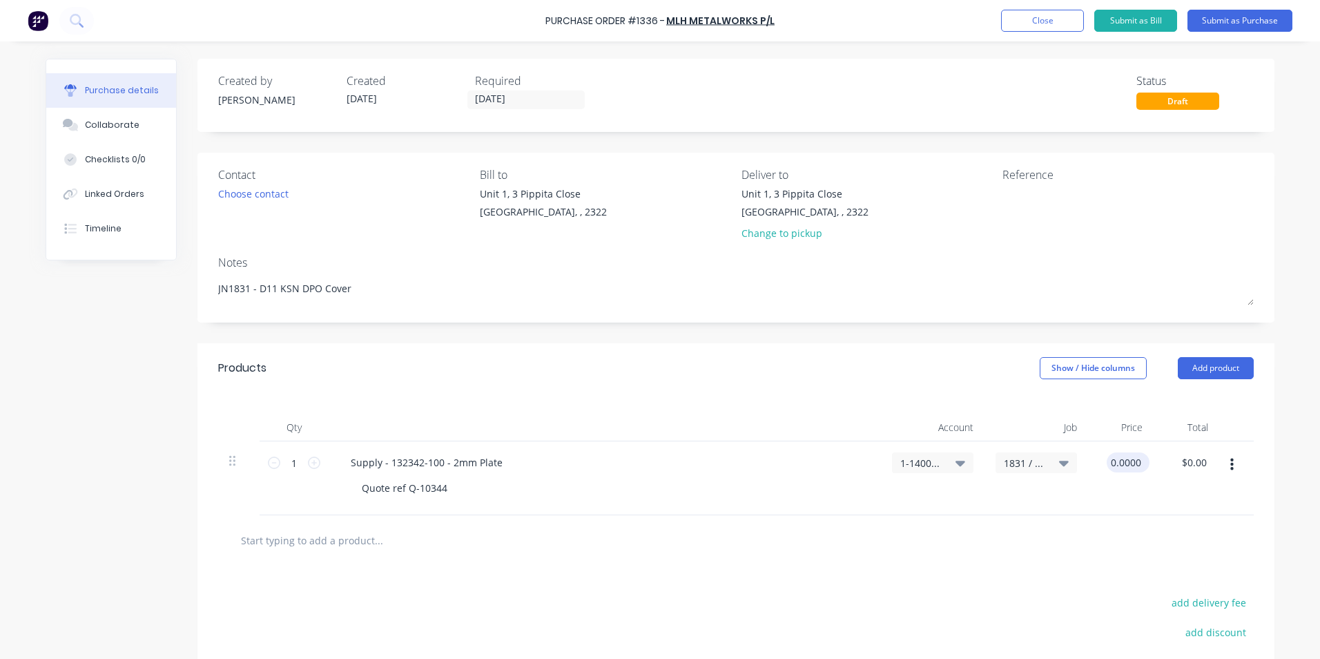
click at [1130, 461] on input "0.0000" at bounding box center [1125, 462] width 37 height 20
click at [1108, 497] on div "$27.40 27.40" at bounding box center [1121, 478] width 66 height 74
click at [1240, 18] on button "Submit as Purchase" at bounding box center [1240, 21] width 105 height 22
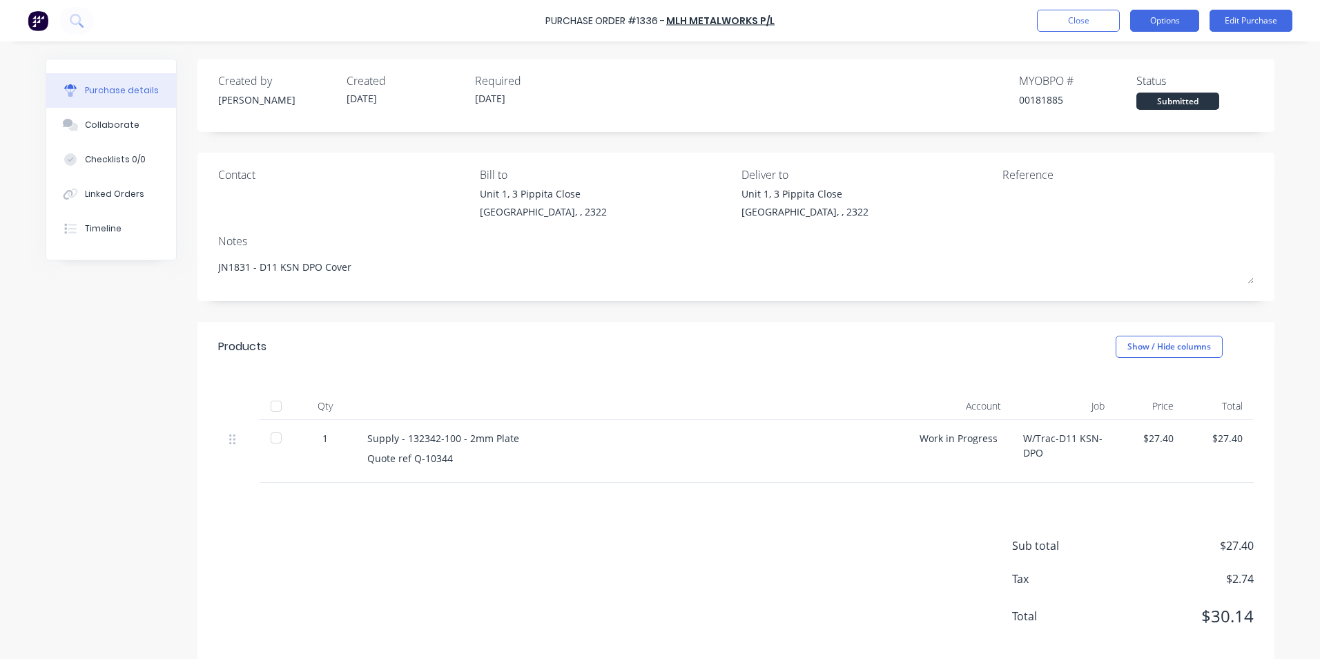
click at [1188, 17] on button "Options" at bounding box center [1164, 21] width 69 height 22
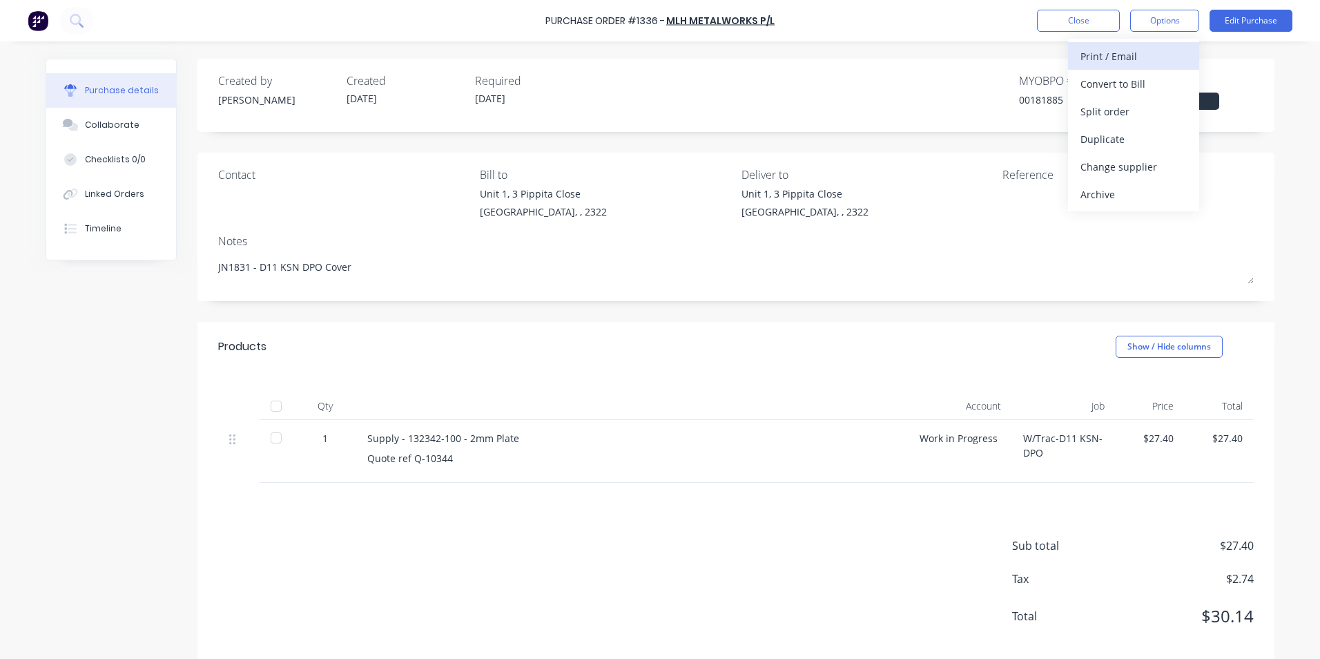
click at [1121, 58] on div "Print / Email" at bounding box center [1134, 56] width 106 height 20
click at [1120, 76] on div "With pricing" at bounding box center [1134, 84] width 106 height 20
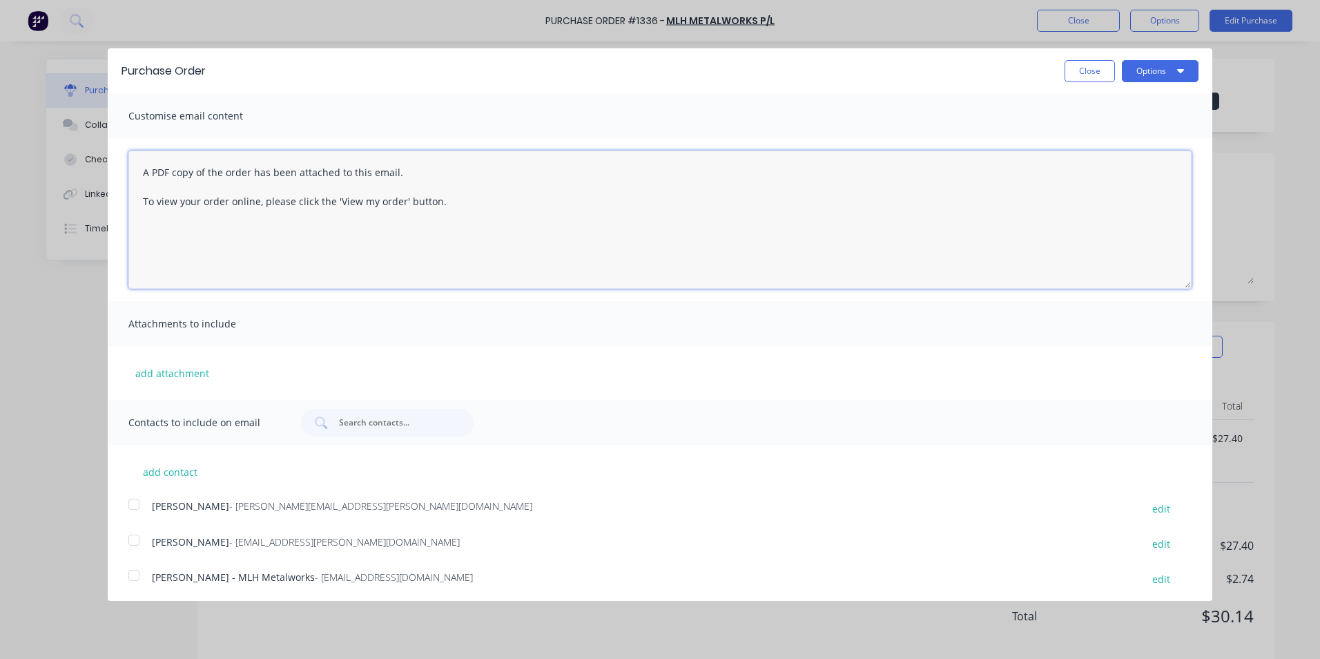
drag, startPoint x: 142, startPoint y: 171, endPoint x: 446, endPoint y: 209, distance: 306.8
click at [446, 209] on textarea "A PDF copy of the order has been attached to this email. To view your order onl…" at bounding box center [659, 220] width 1063 height 138
paste textarea "Hey [PERSON_NAME] attached in ref to your quote, with note I have ordered 2 x l…"
drag, startPoint x: 546, startPoint y: 171, endPoint x: 340, endPoint y: 169, distance: 206.5
click at [340, 169] on textarea "Hey [PERSON_NAME] attached in ref to your quote, with note I have ordered 2 x l…" at bounding box center [659, 220] width 1063 height 138
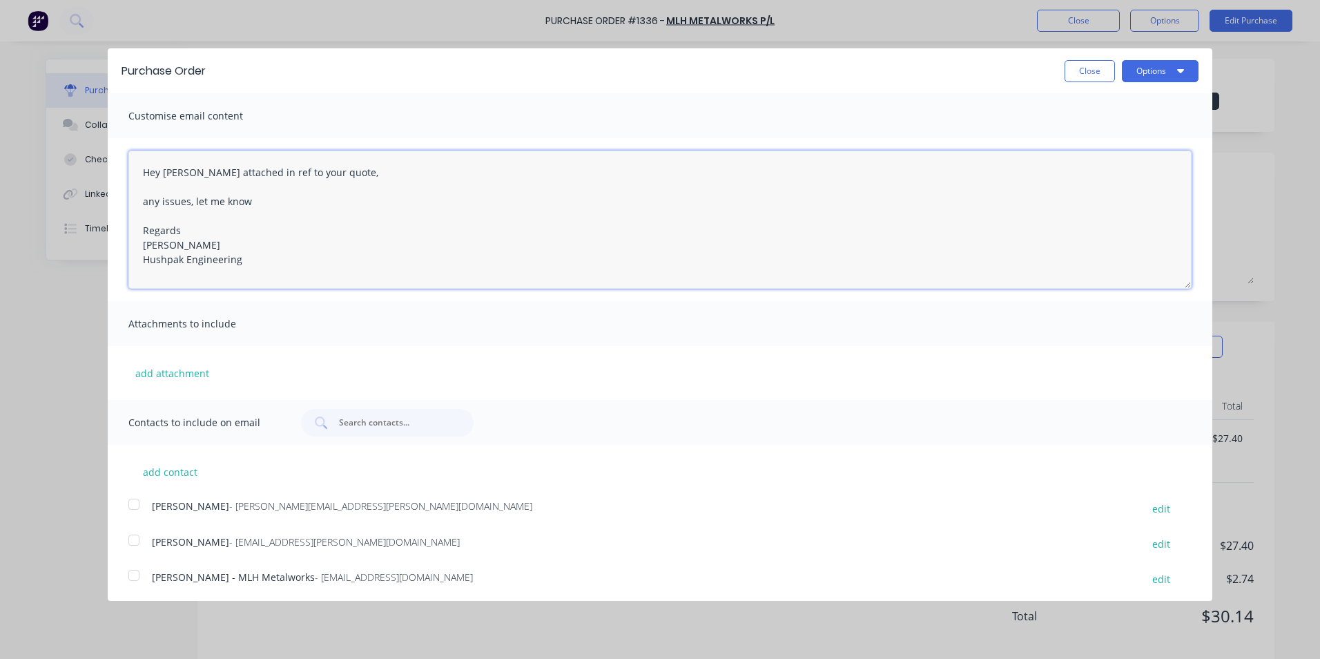
click at [254, 175] on textarea "Hey [PERSON_NAME] attached in ref to your quote, any issues, let me know Regard…" at bounding box center [659, 220] width 1063 height 138
click at [266, 173] on textarea "Hey [PERSON_NAME] attached in ref to your quote, any issues, let me know Regard…" at bounding box center [659, 220] width 1063 height 138
drag, startPoint x: 283, startPoint y: 172, endPoint x: 248, endPoint y: 172, distance: 35.2
click at [248, 172] on textarea "Hey [PERSON_NAME] attached in ref to your quote, any issues, let me know Regard…" at bounding box center [659, 220] width 1063 height 138
click at [183, 372] on button "add attachment" at bounding box center [172, 373] width 88 height 21
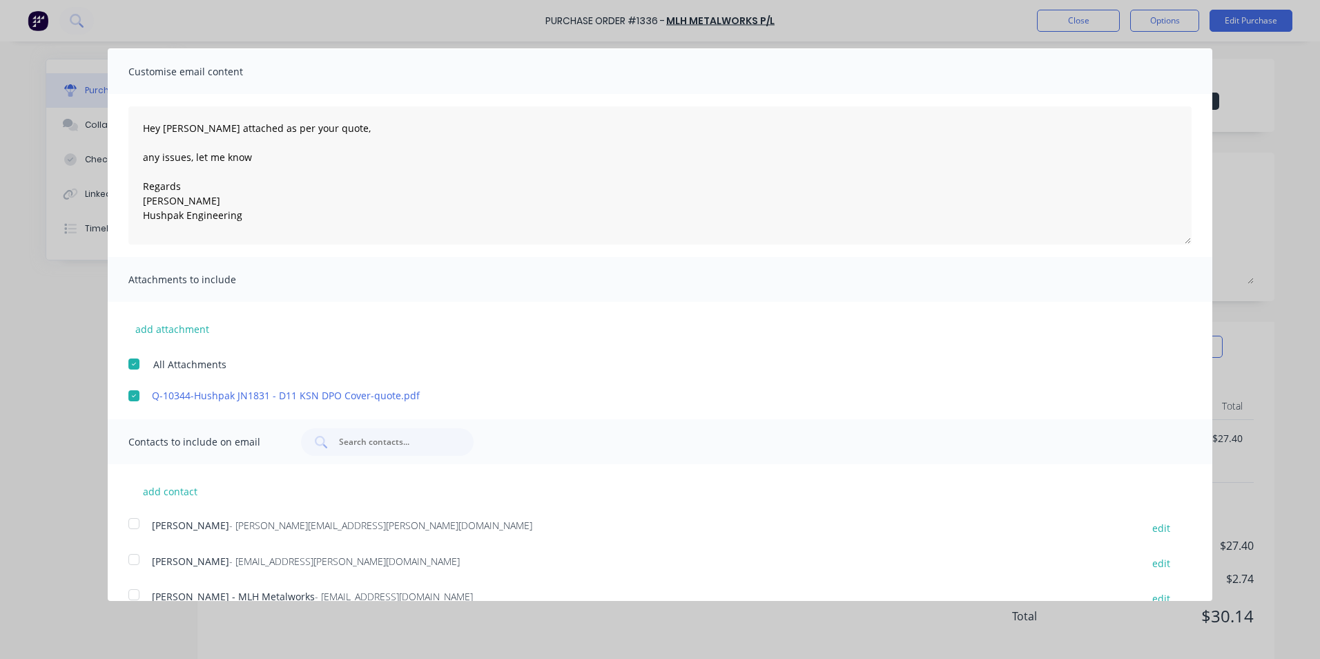
scroll to position [68, 0]
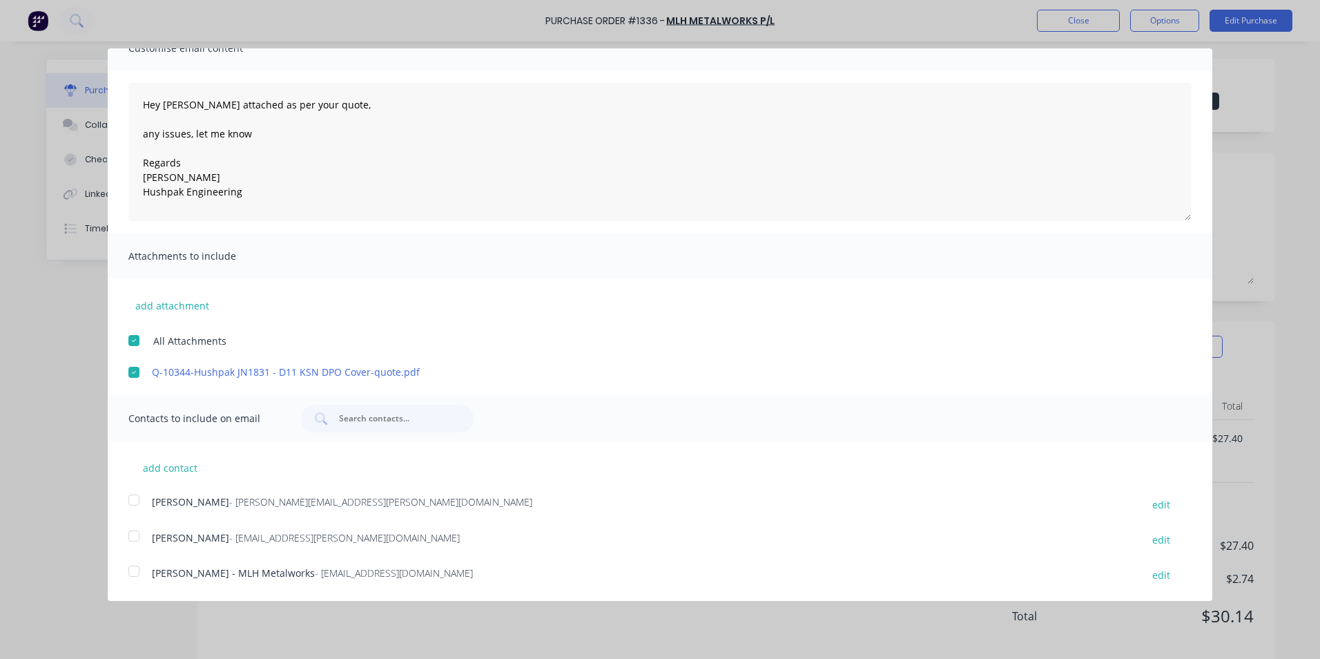
click at [137, 495] on div at bounding box center [134, 500] width 28 height 28
click at [136, 571] on div at bounding box center [134, 571] width 28 height 28
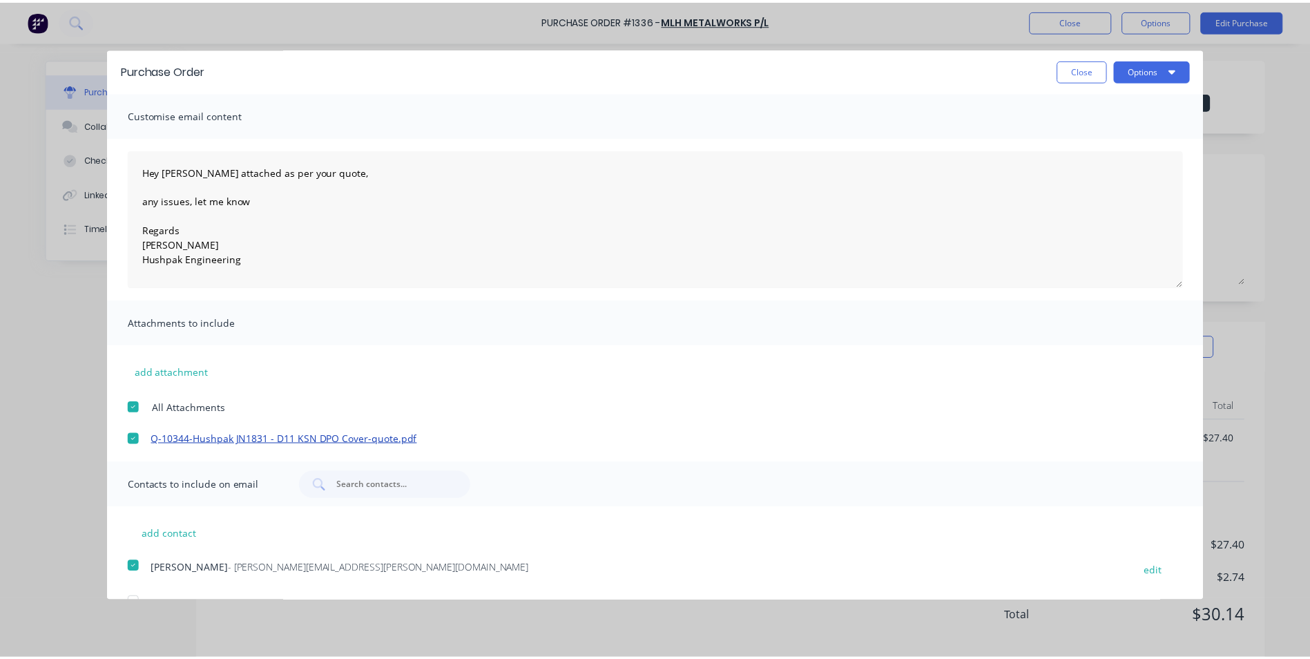
scroll to position [0, 0]
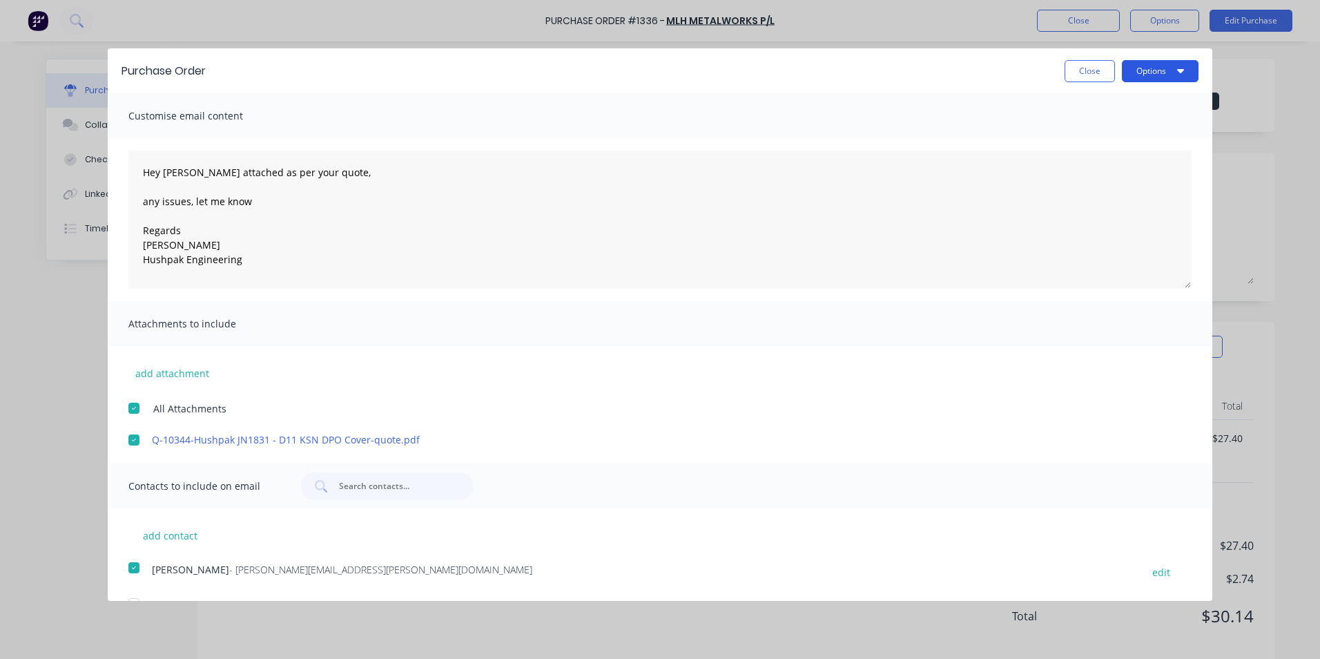
click at [1150, 68] on button "Options" at bounding box center [1160, 71] width 77 height 22
click at [1092, 131] on div "Email" at bounding box center [1133, 134] width 106 height 20
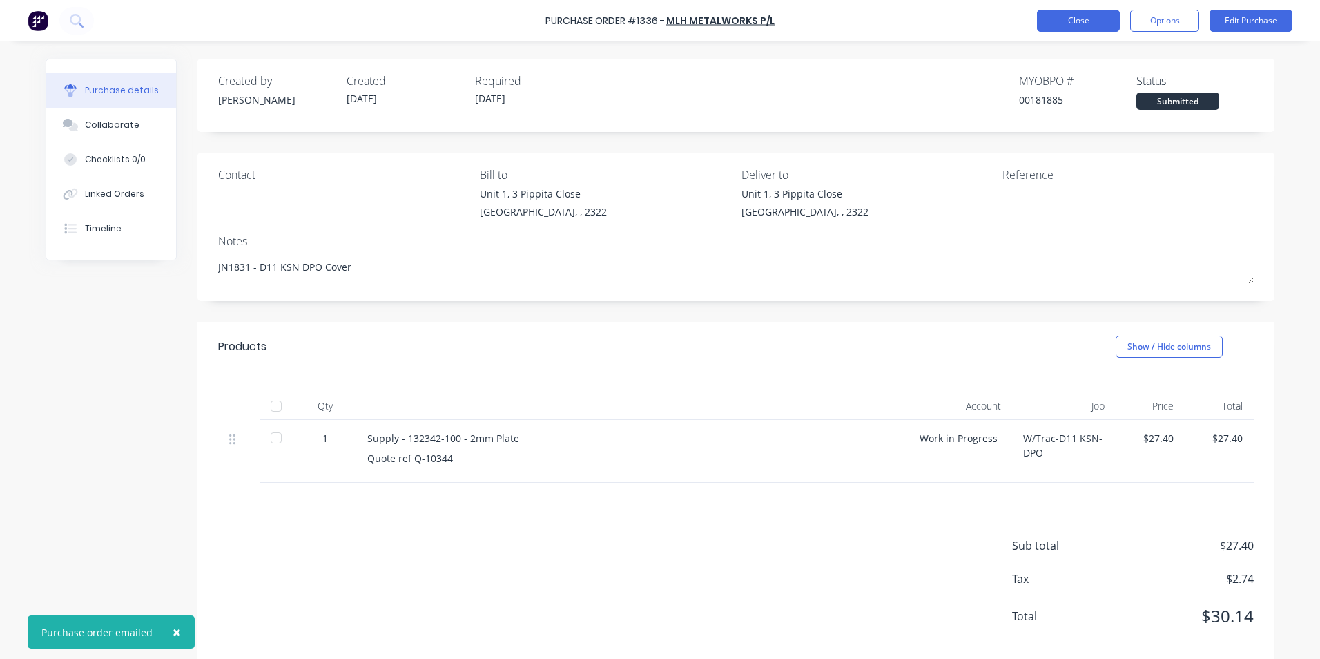
click at [1082, 21] on button "Close" at bounding box center [1078, 21] width 83 height 22
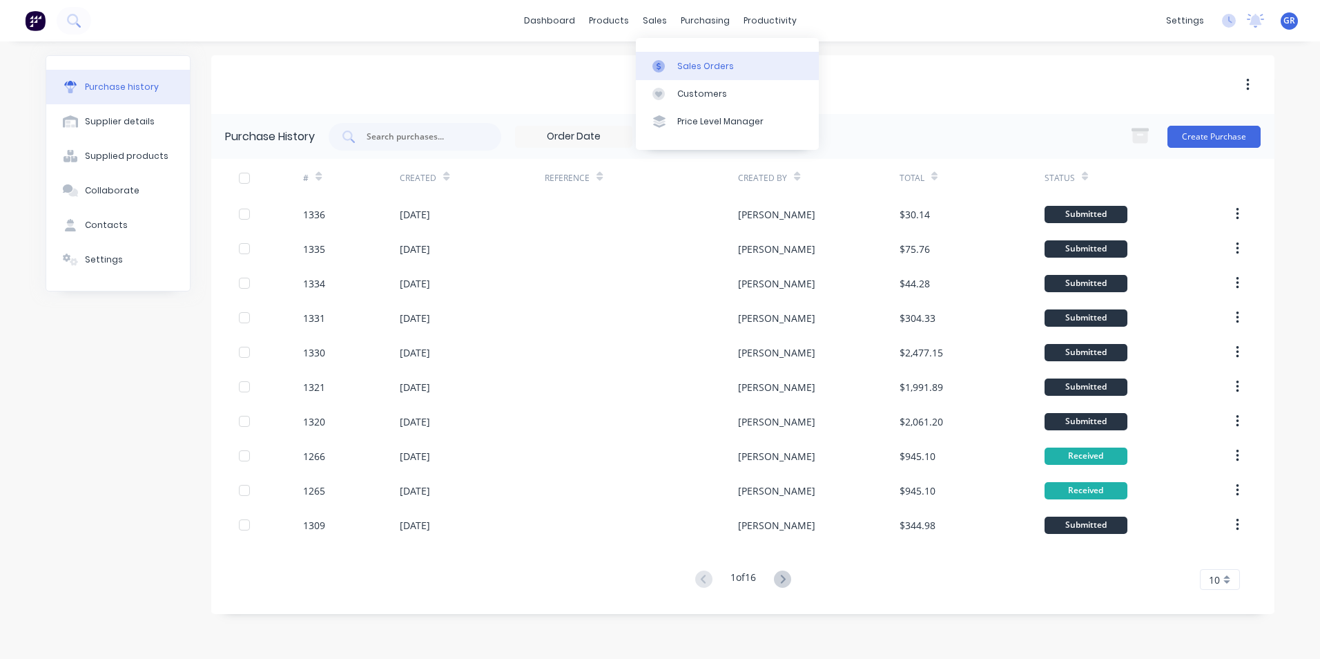
click at [697, 67] on div "Sales Orders" at bounding box center [705, 66] width 57 height 12
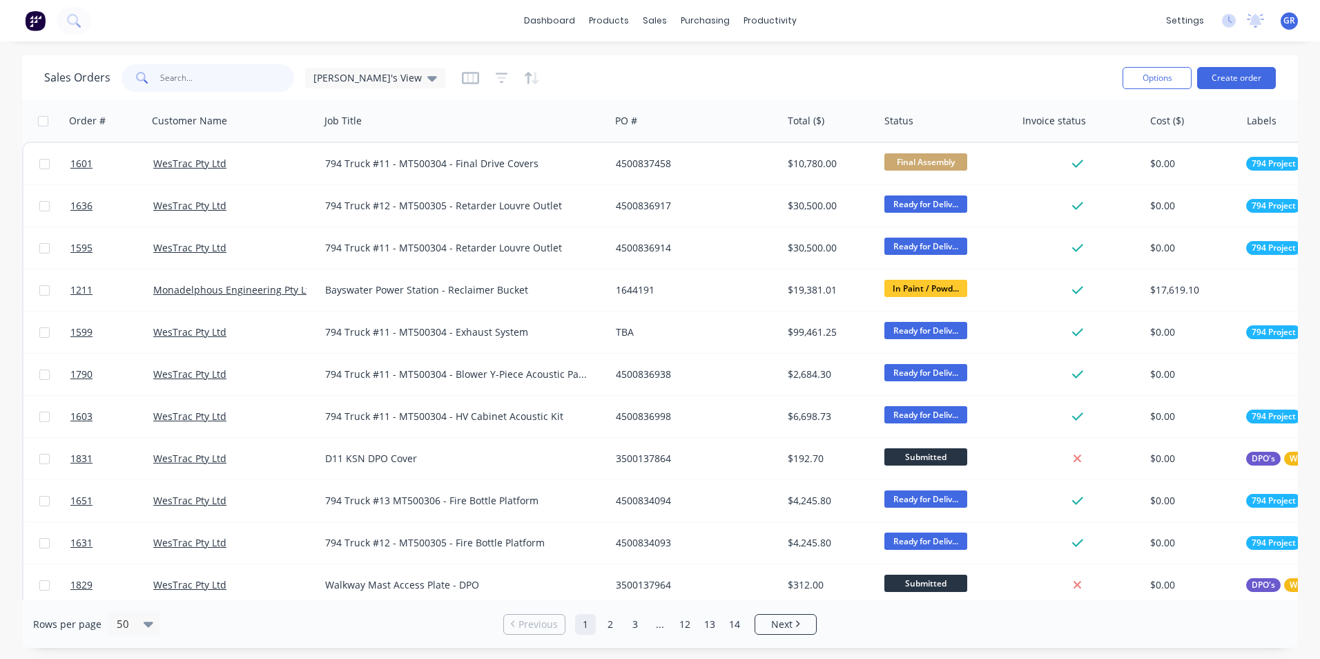
click at [182, 77] on input "text" at bounding box center [227, 78] width 135 height 28
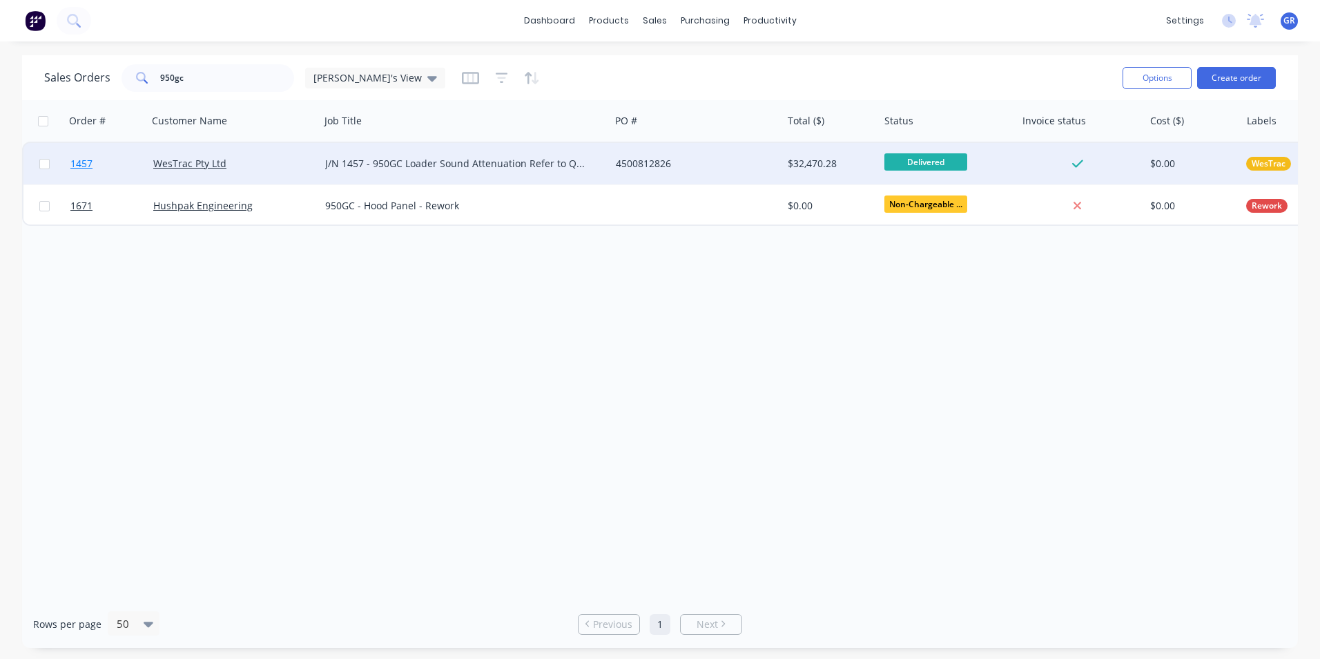
click at [86, 164] on span "1457" at bounding box center [81, 164] width 22 height 14
